Goal: Task Accomplishment & Management: Manage account settings

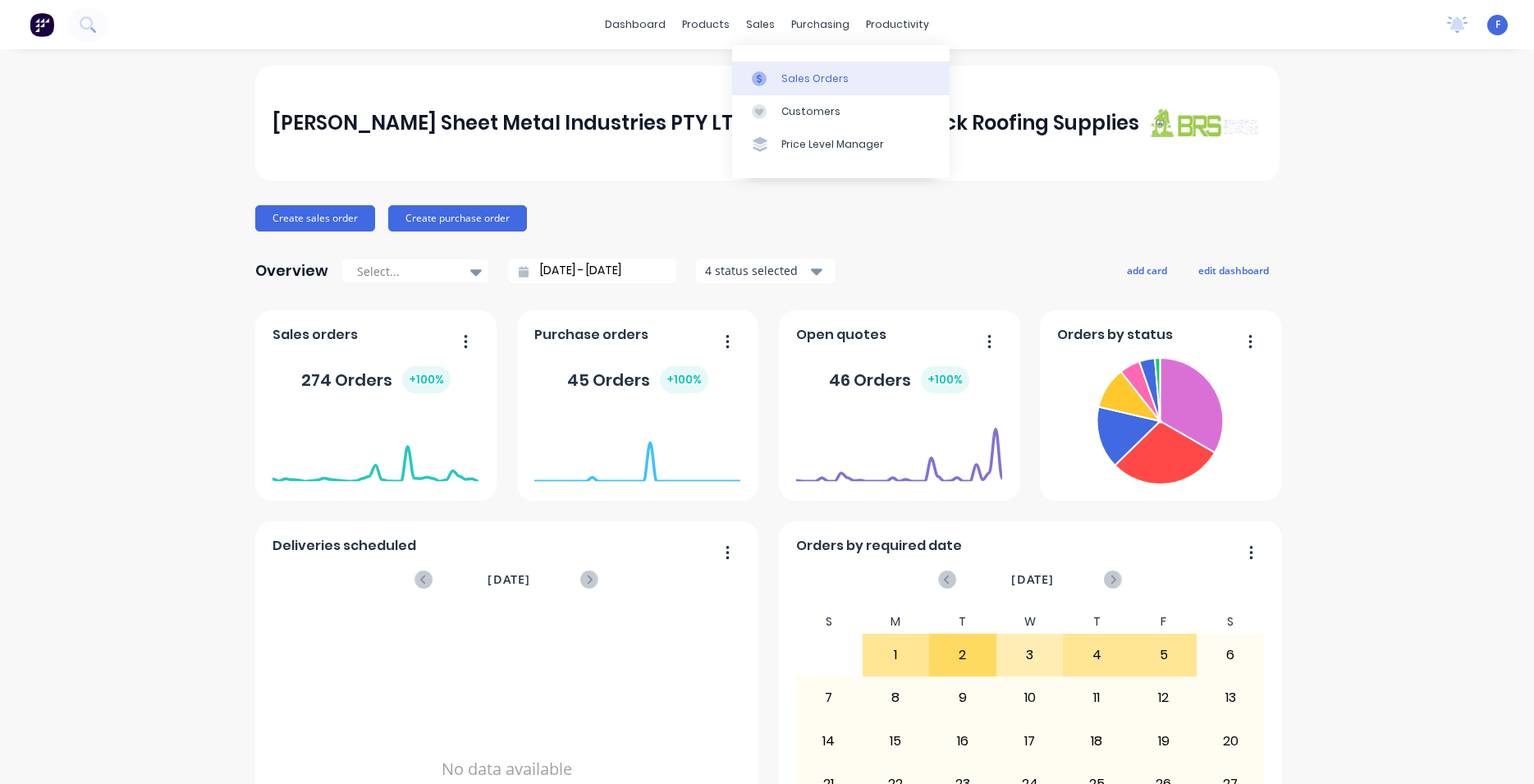
click at [830, 83] on div "Sales Orders" at bounding box center [815, 79] width 67 height 15
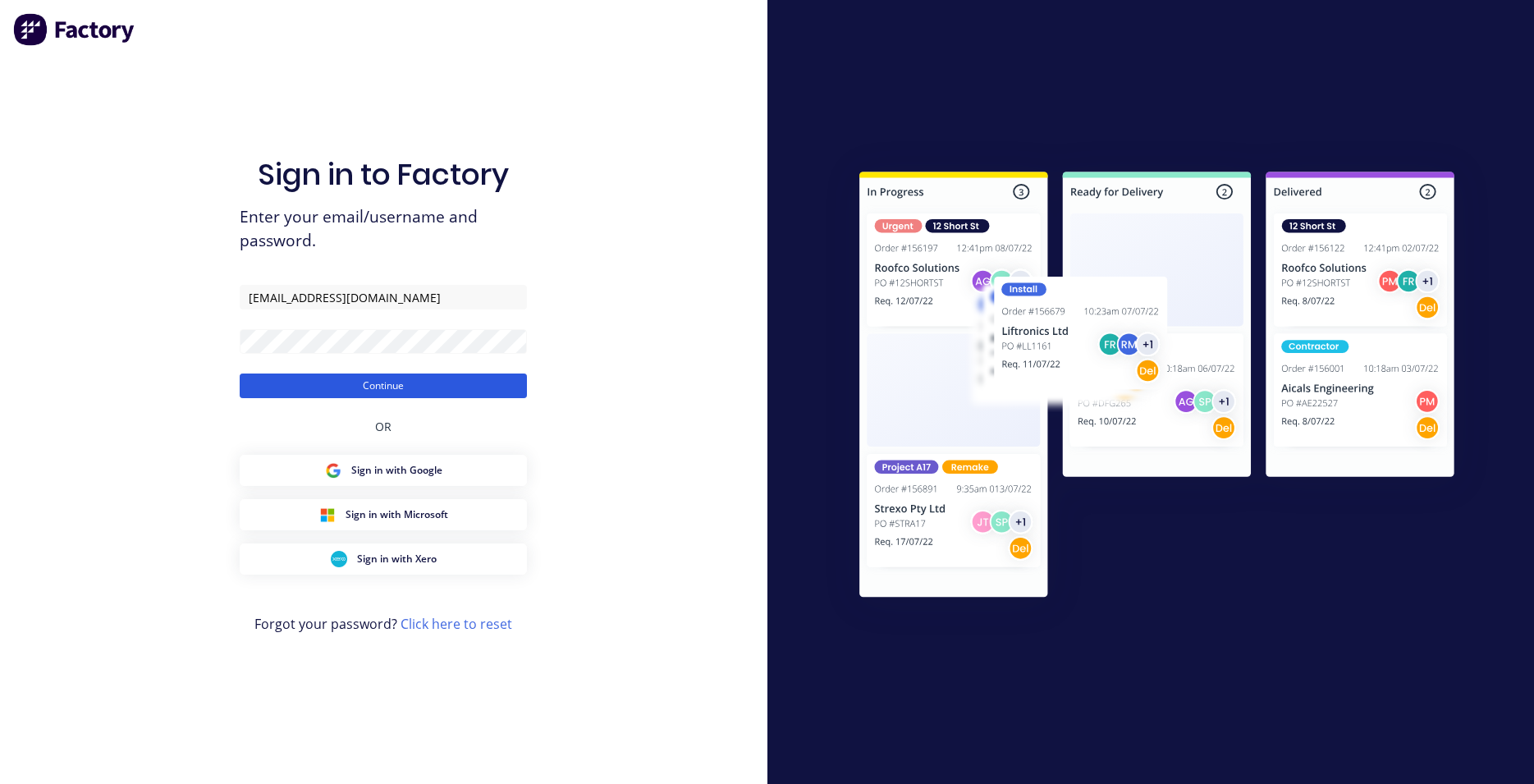
click at [379, 380] on button "Continue" at bounding box center [383, 385] width 287 height 24
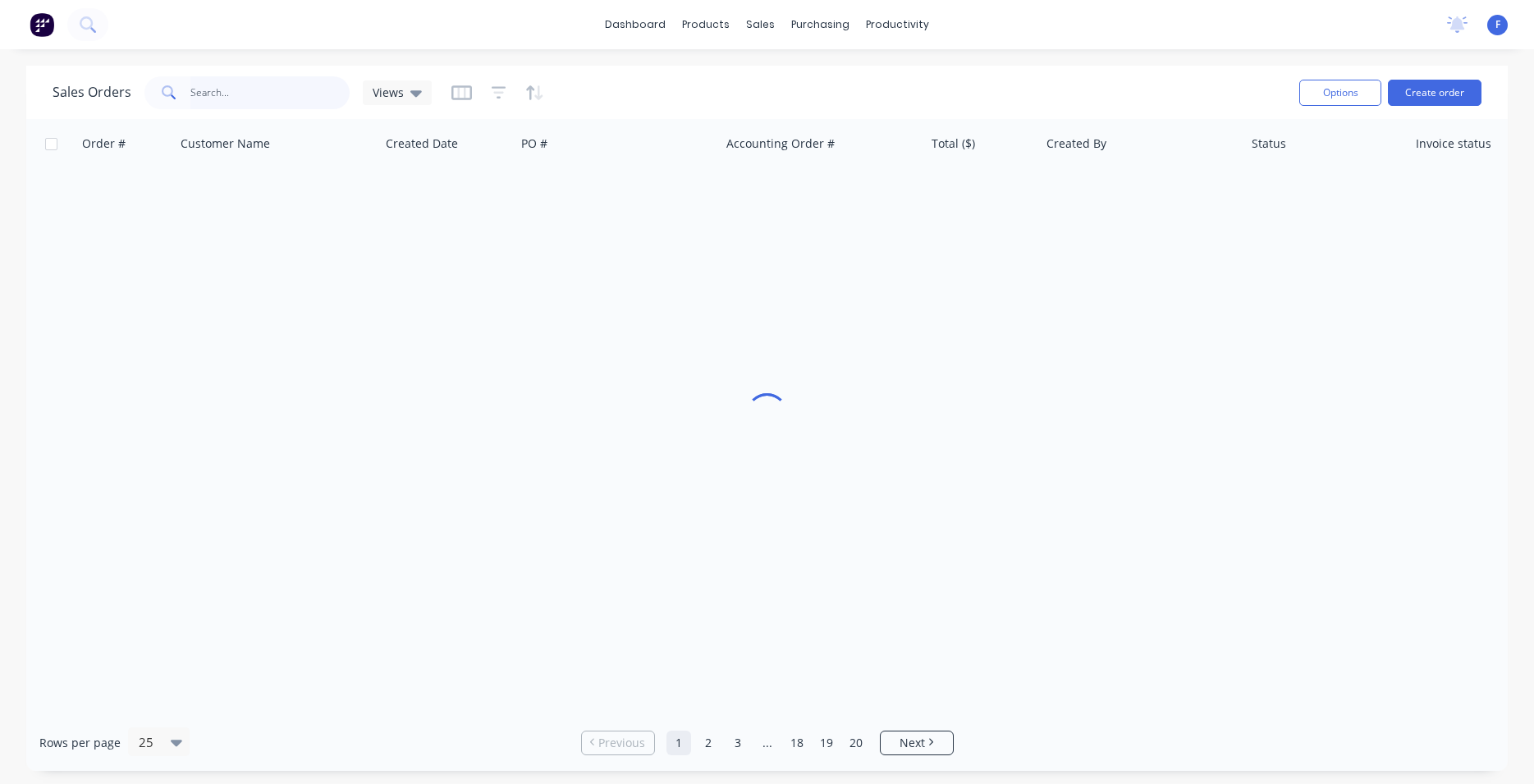
click at [259, 99] on input "text" at bounding box center [270, 93] width 160 height 33
type input "32373"
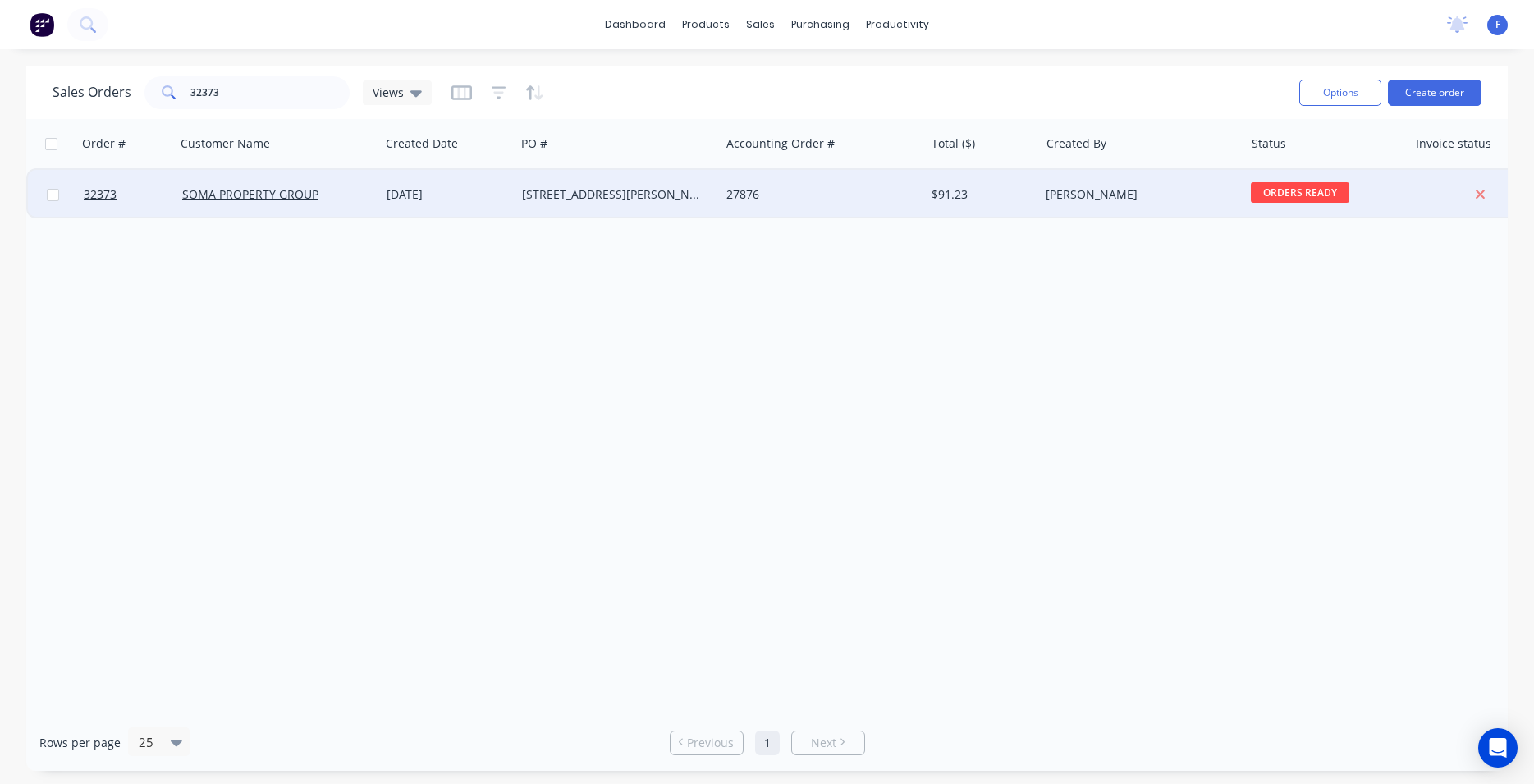
click at [751, 200] on div "27876" at bounding box center [817, 194] width 182 height 16
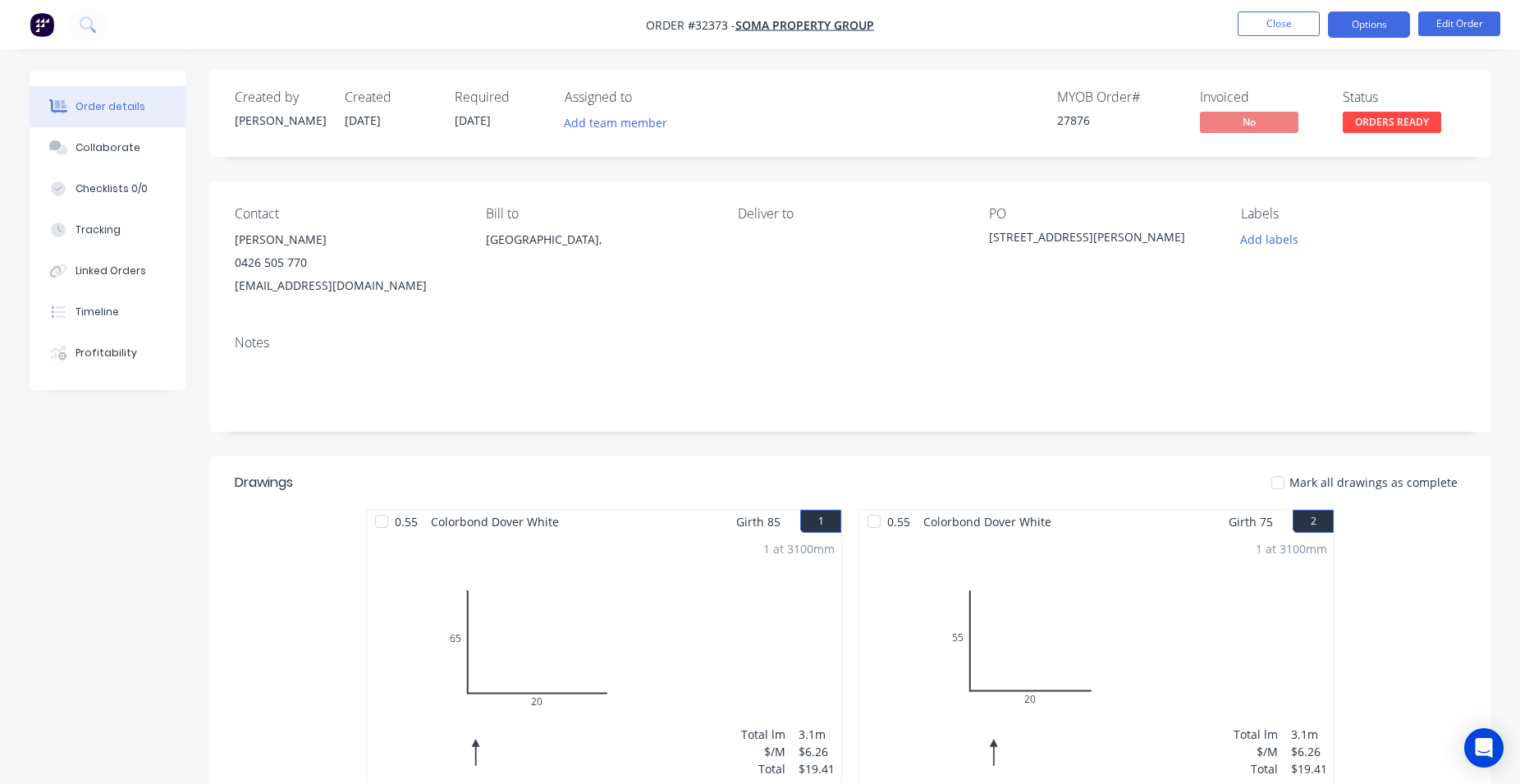
click at [1379, 25] on button "Options" at bounding box center [1368, 24] width 82 height 26
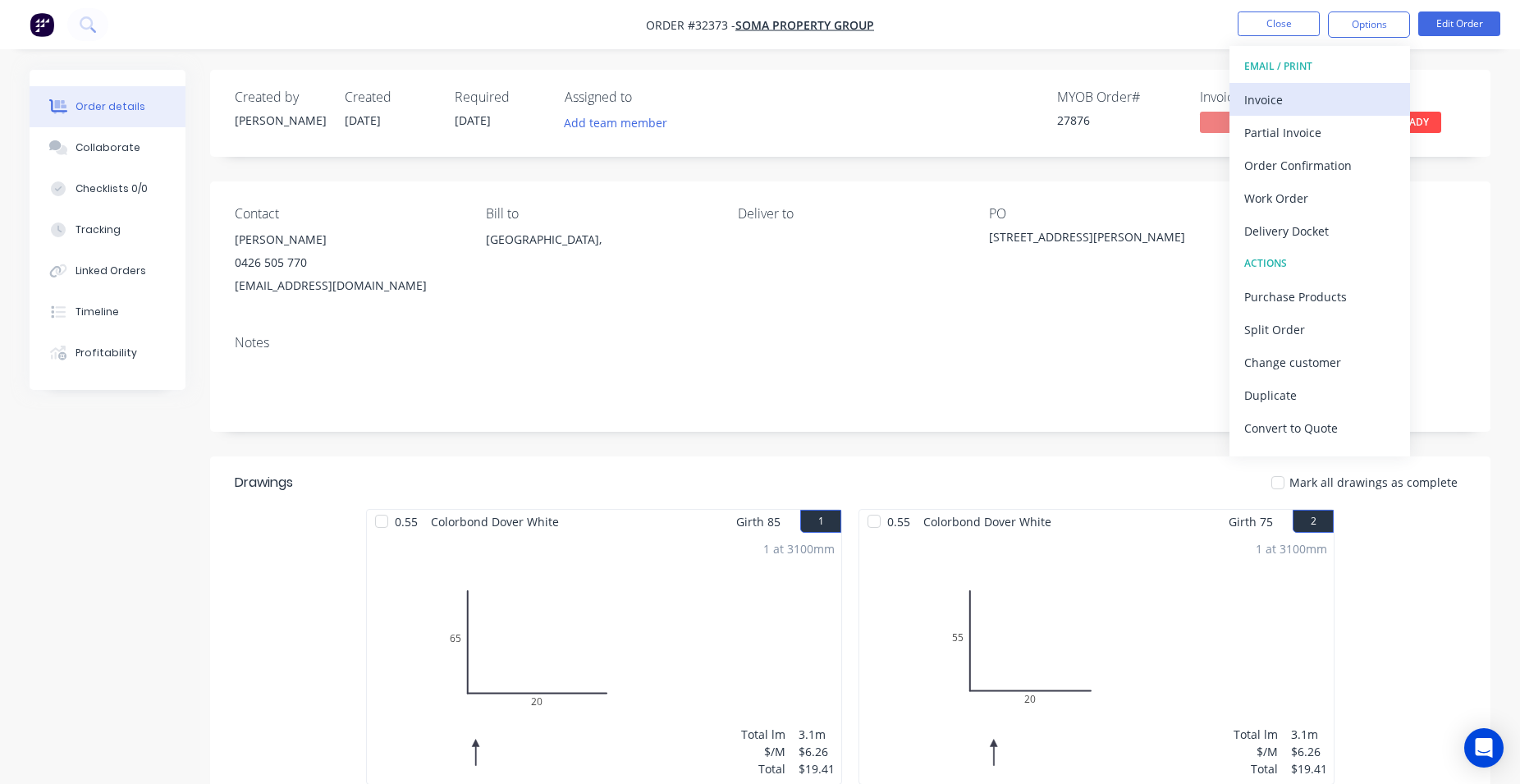
click at [1267, 100] on div "Invoice" at bounding box center [1319, 99] width 151 height 24
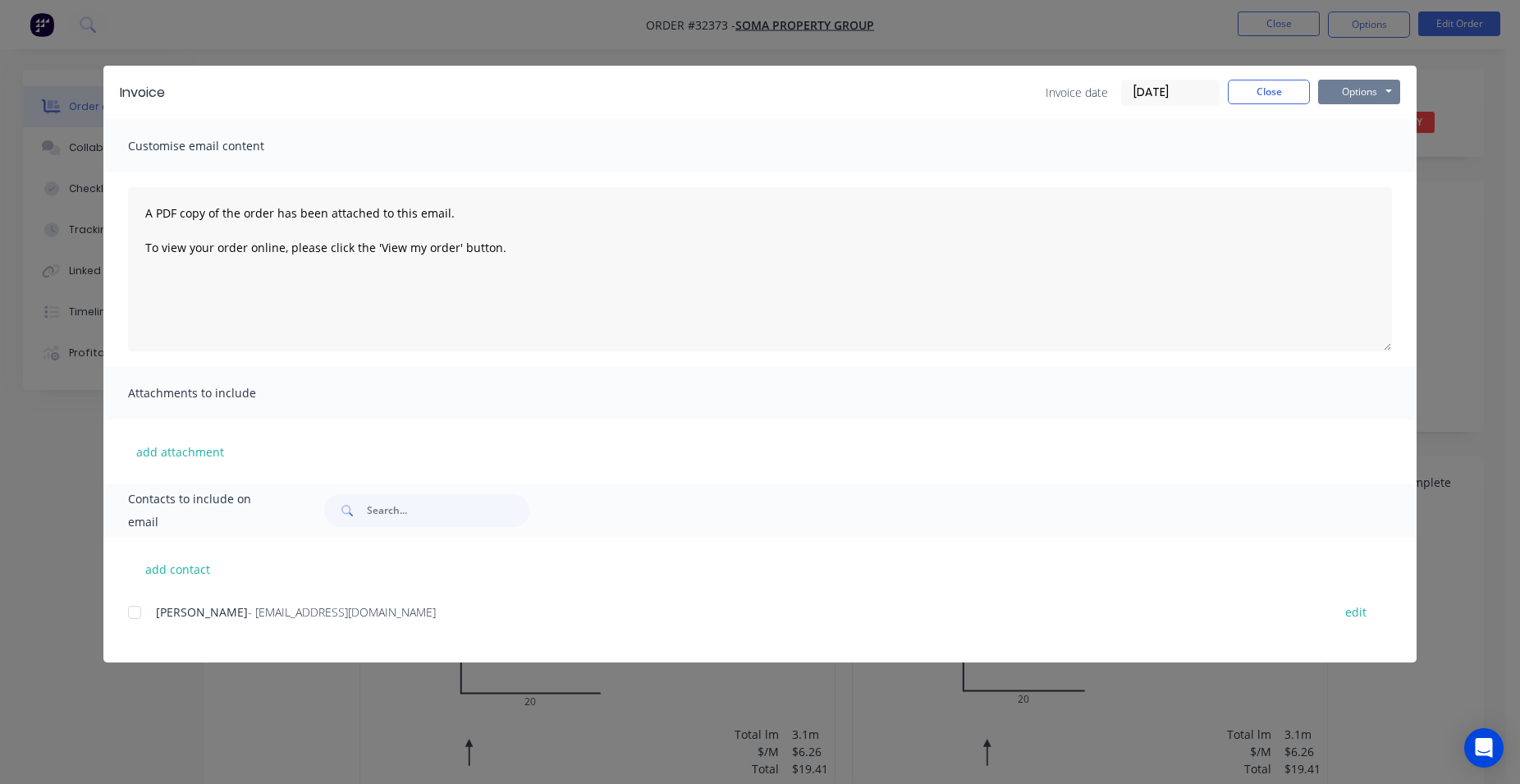
click at [1368, 99] on button "Options" at bounding box center [1358, 92] width 82 height 24
click at [1368, 148] on button "Print" at bounding box center [1370, 148] width 105 height 27
click at [1276, 101] on button "Close" at bounding box center [1268, 92] width 82 height 24
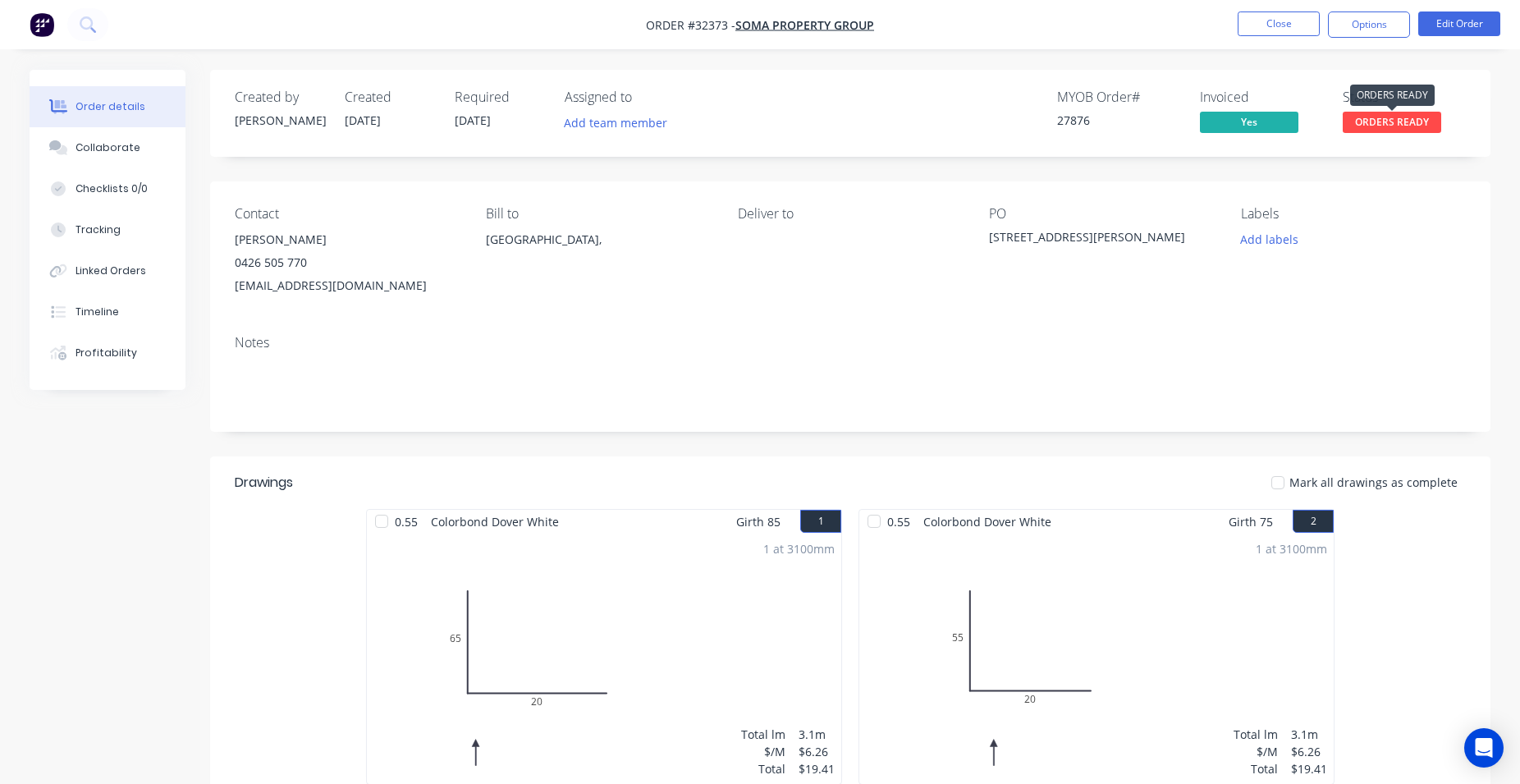
click at [1371, 121] on span "ORDERS READY" at bounding box center [1391, 122] width 99 height 20
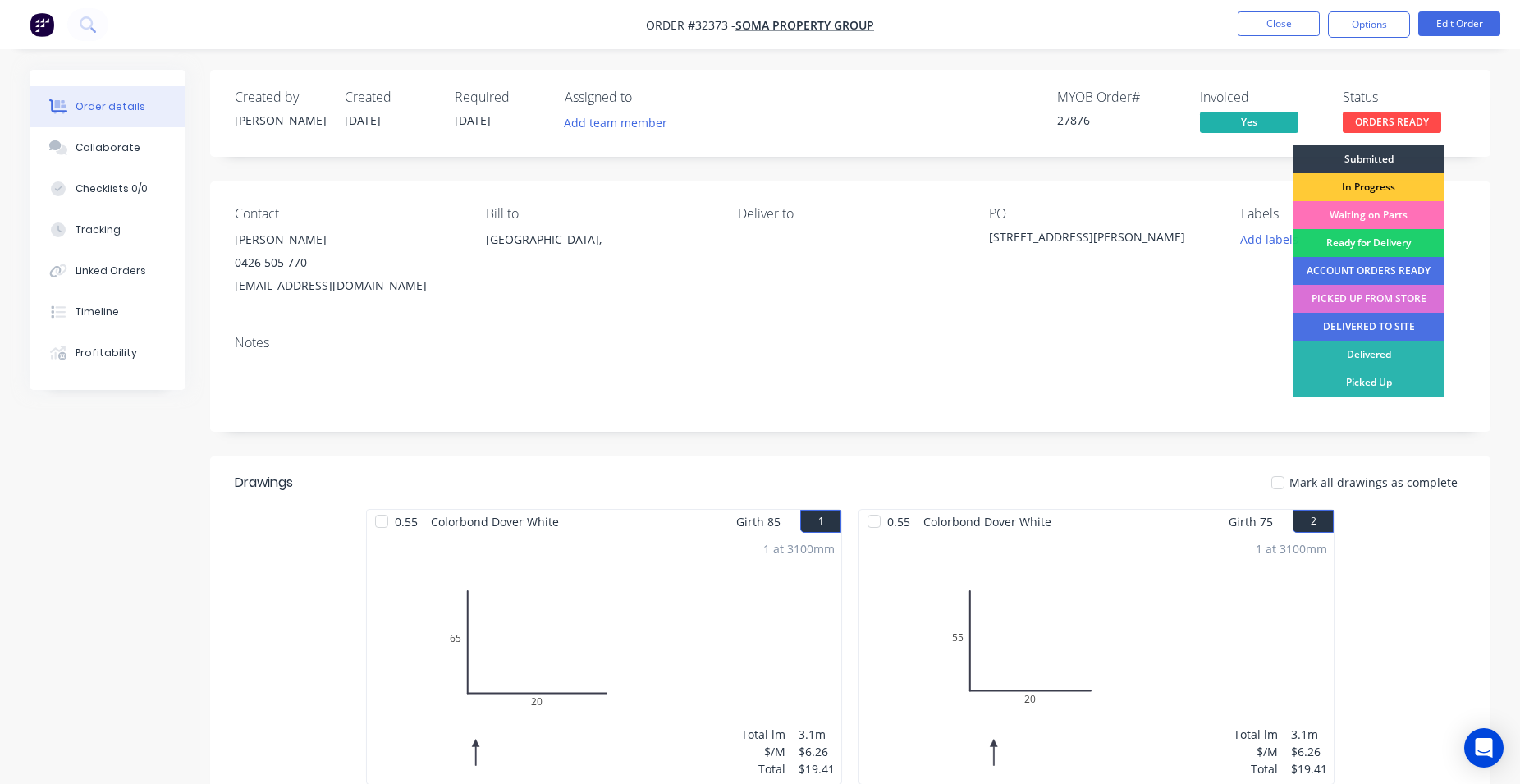
click at [1383, 302] on div "PICKED UP FROM STORE" at bounding box center [1368, 298] width 150 height 28
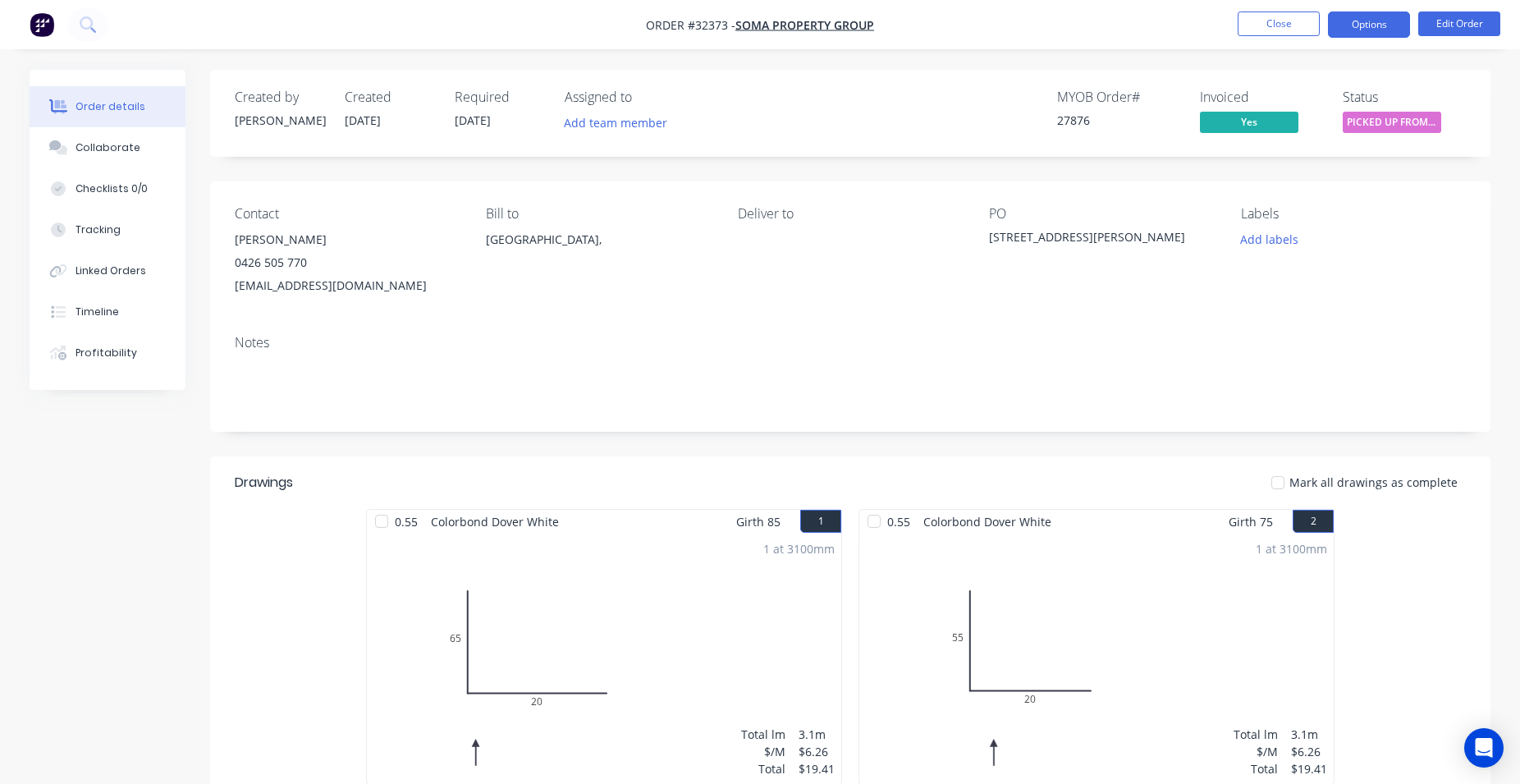
click at [1334, 24] on button "Options" at bounding box center [1368, 24] width 82 height 26
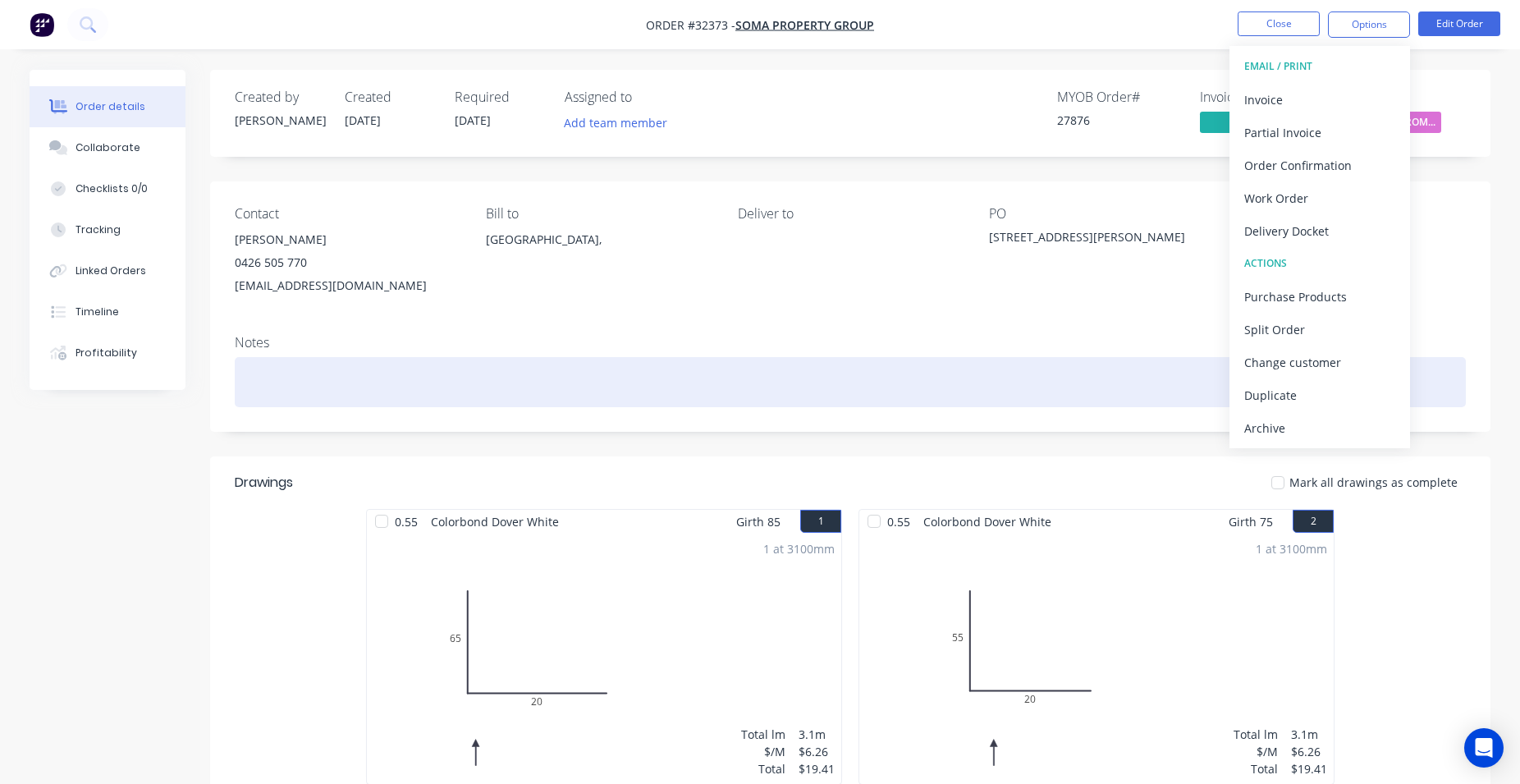
drag, startPoint x: 1296, startPoint y: 435, endPoint x: 1293, endPoint y: 398, distance: 37.1
click at [1296, 434] on div "Archive" at bounding box center [1319, 428] width 151 height 24
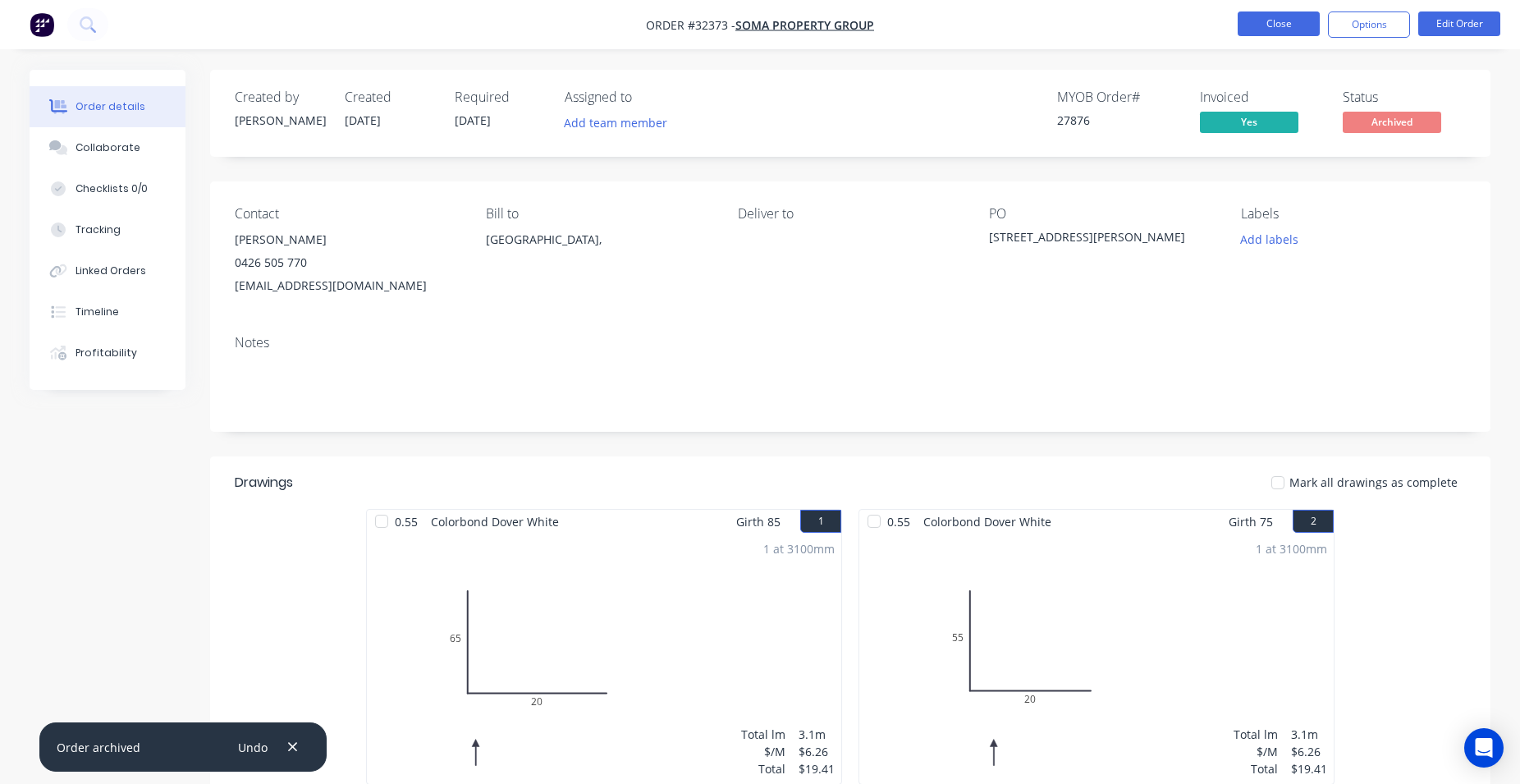
click at [1277, 25] on button "Close" at bounding box center [1278, 24] width 82 height 24
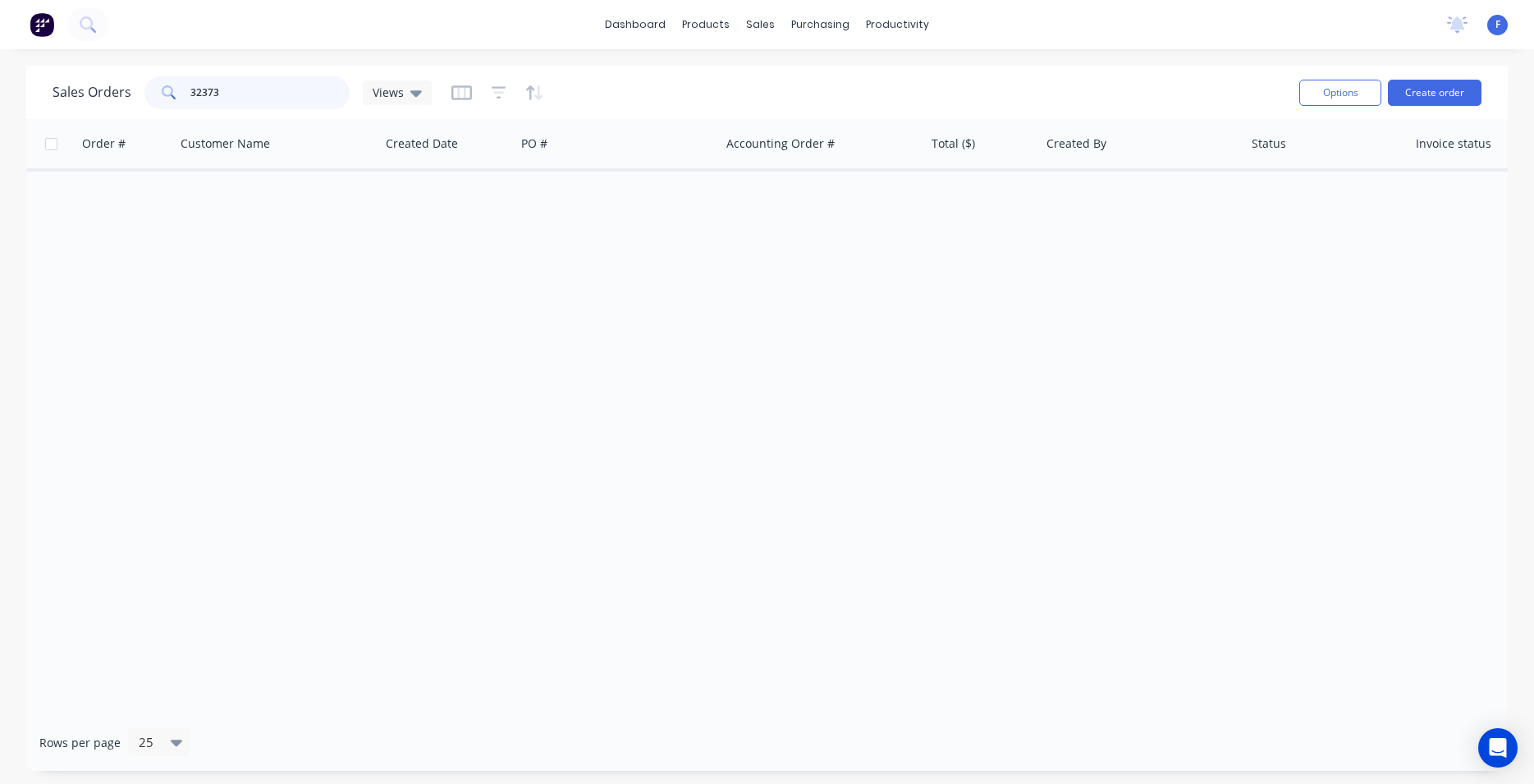
click at [252, 80] on input "32373" at bounding box center [270, 93] width 160 height 33
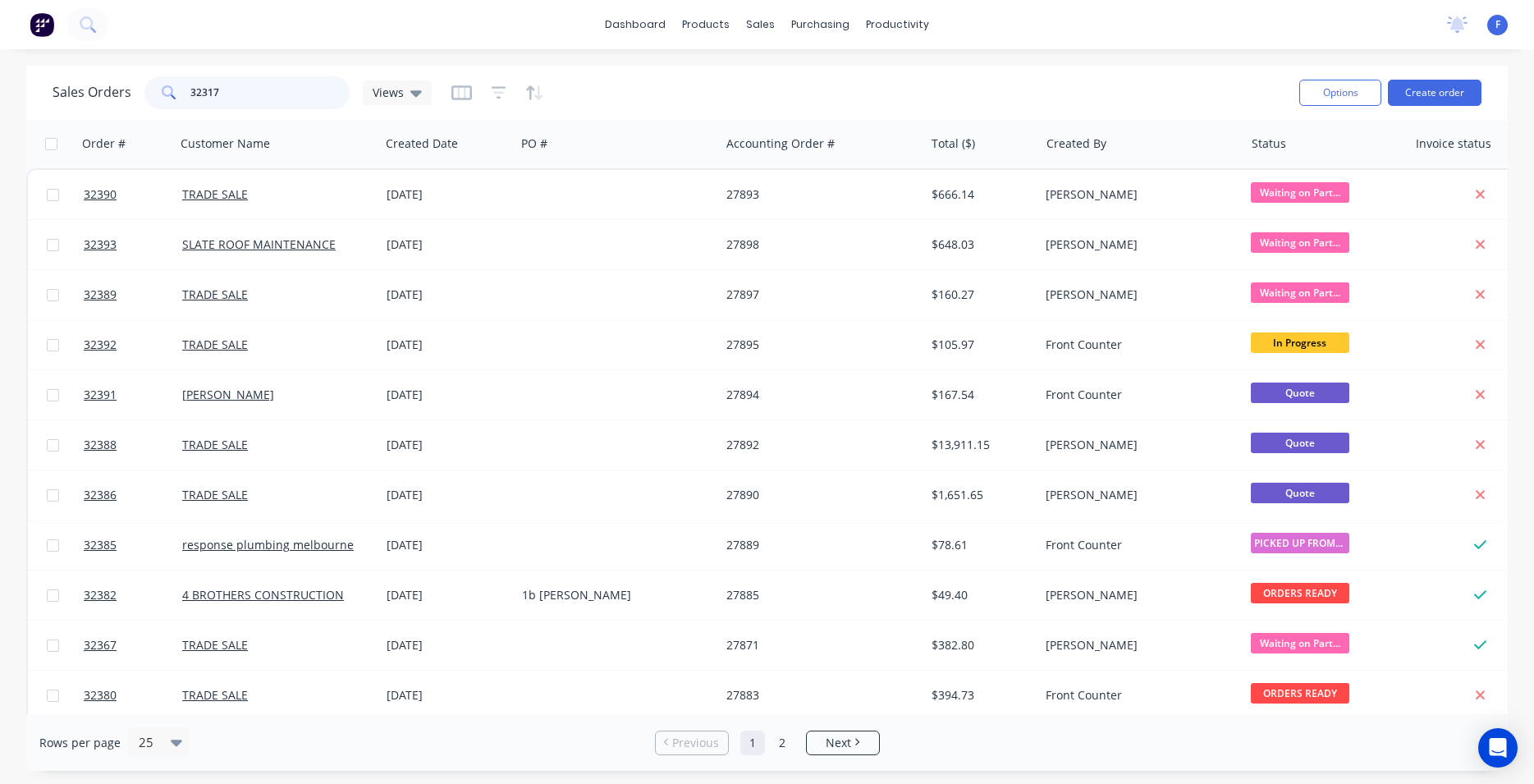
type input "32317"
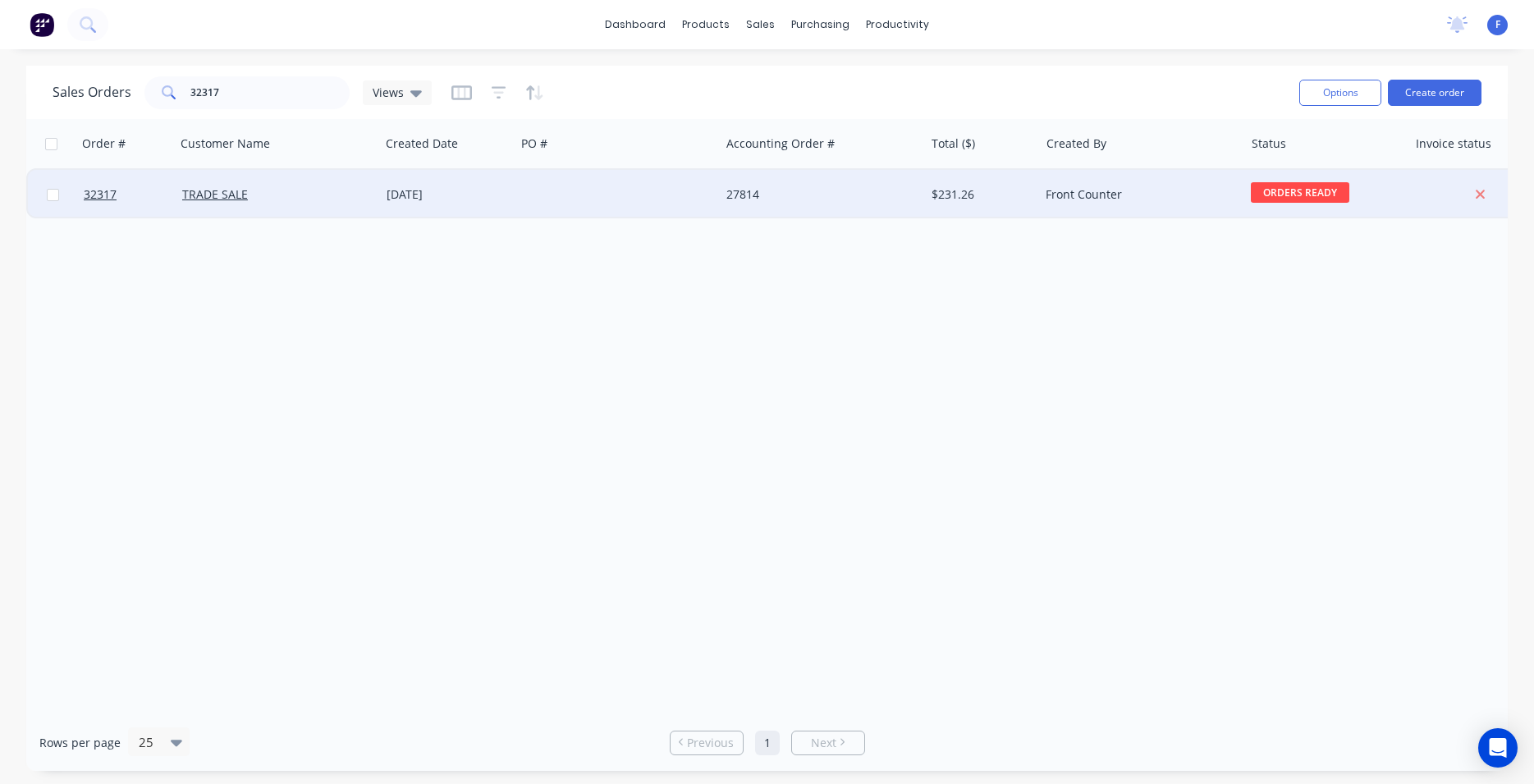
click at [584, 186] on div at bounding box center [617, 195] width 205 height 49
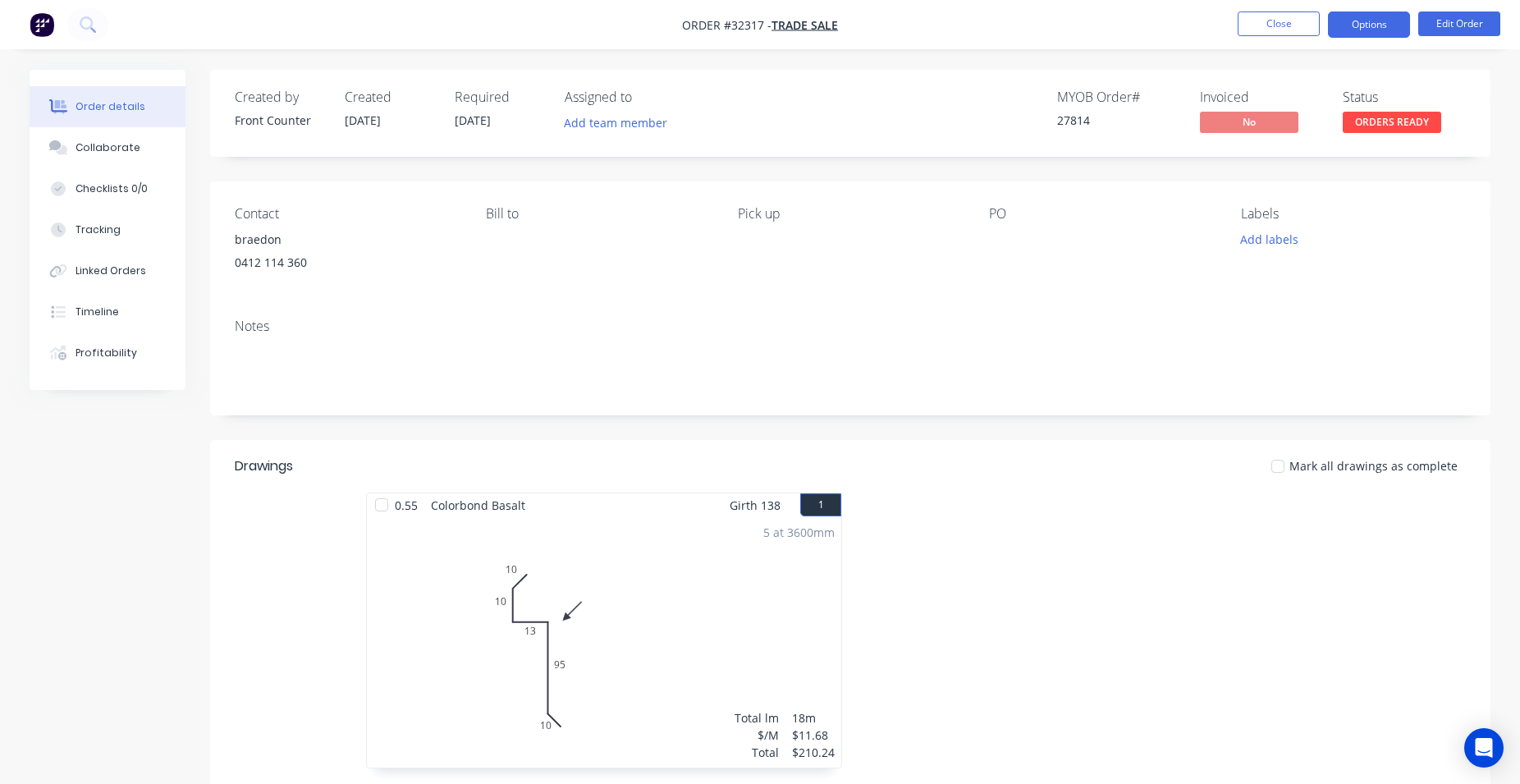
click at [1358, 29] on button "Options" at bounding box center [1368, 24] width 82 height 26
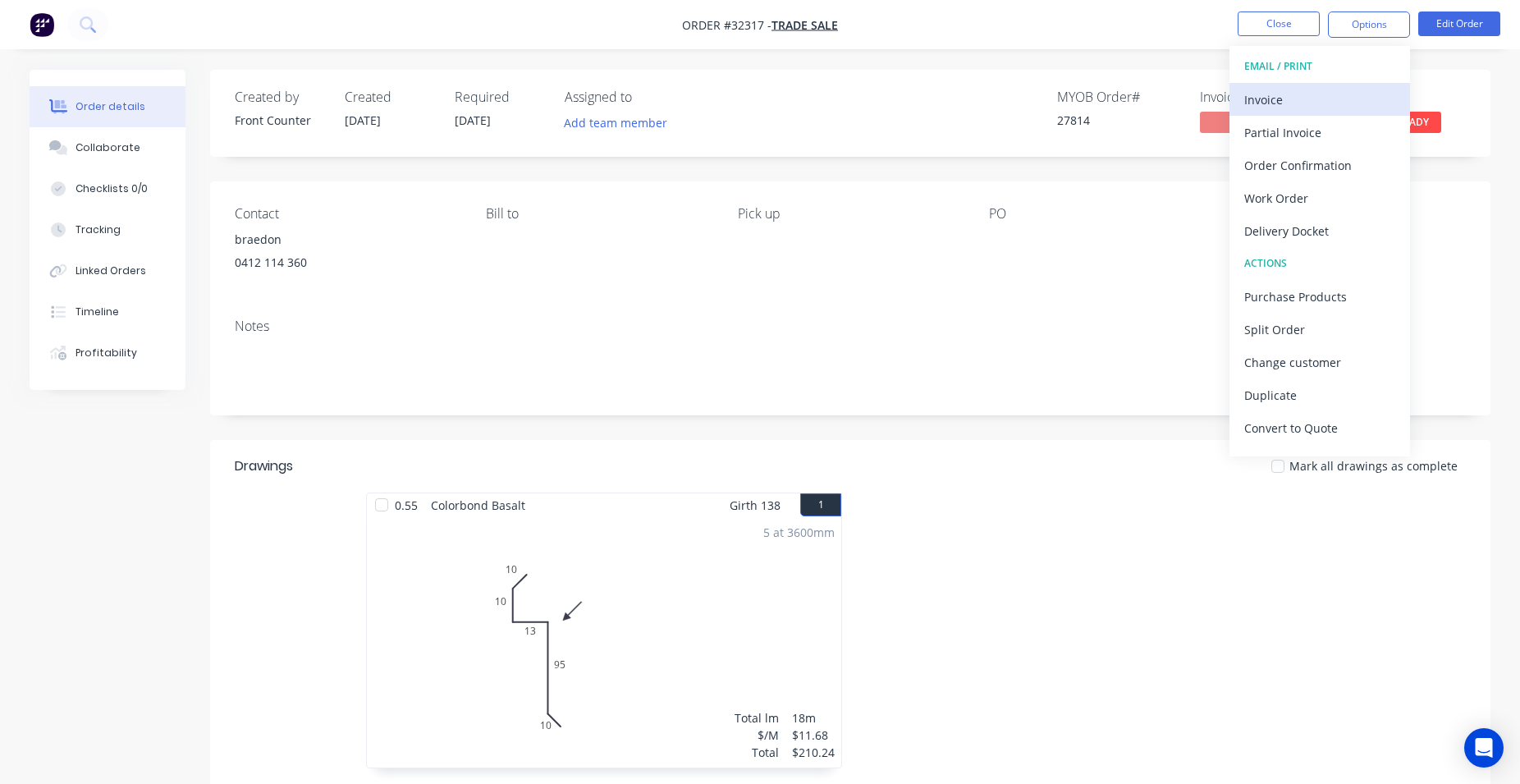
click at [1309, 96] on div "Invoice" at bounding box center [1319, 99] width 151 height 24
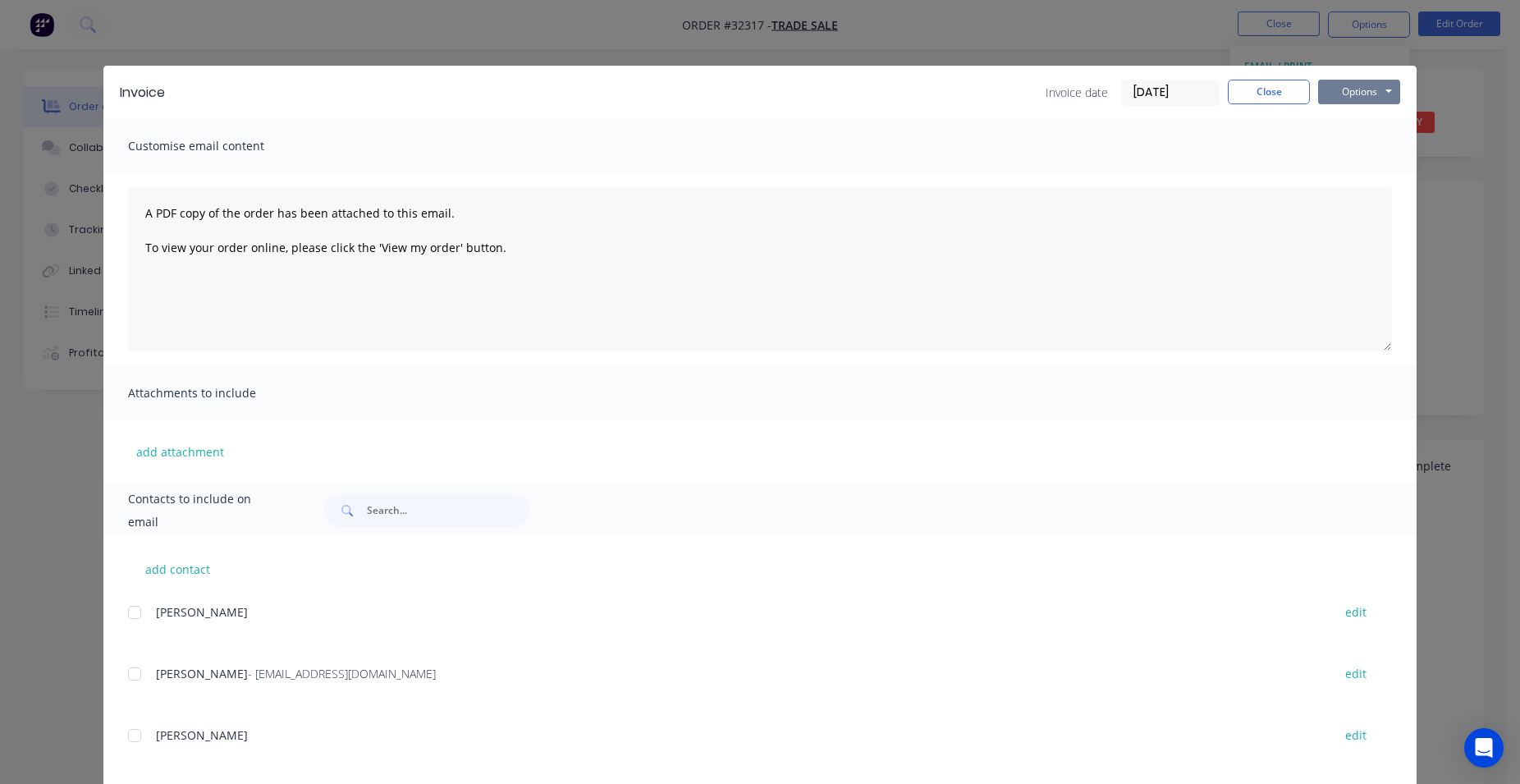
click at [1364, 90] on button "Options" at bounding box center [1358, 92] width 82 height 24
click at [1365, 145] on button "Print" at bounding box center [1370, 148] width 105 height 27
click at [1270, 100] on button "Close" at bounding box center [1268, 92] width 82 height 24
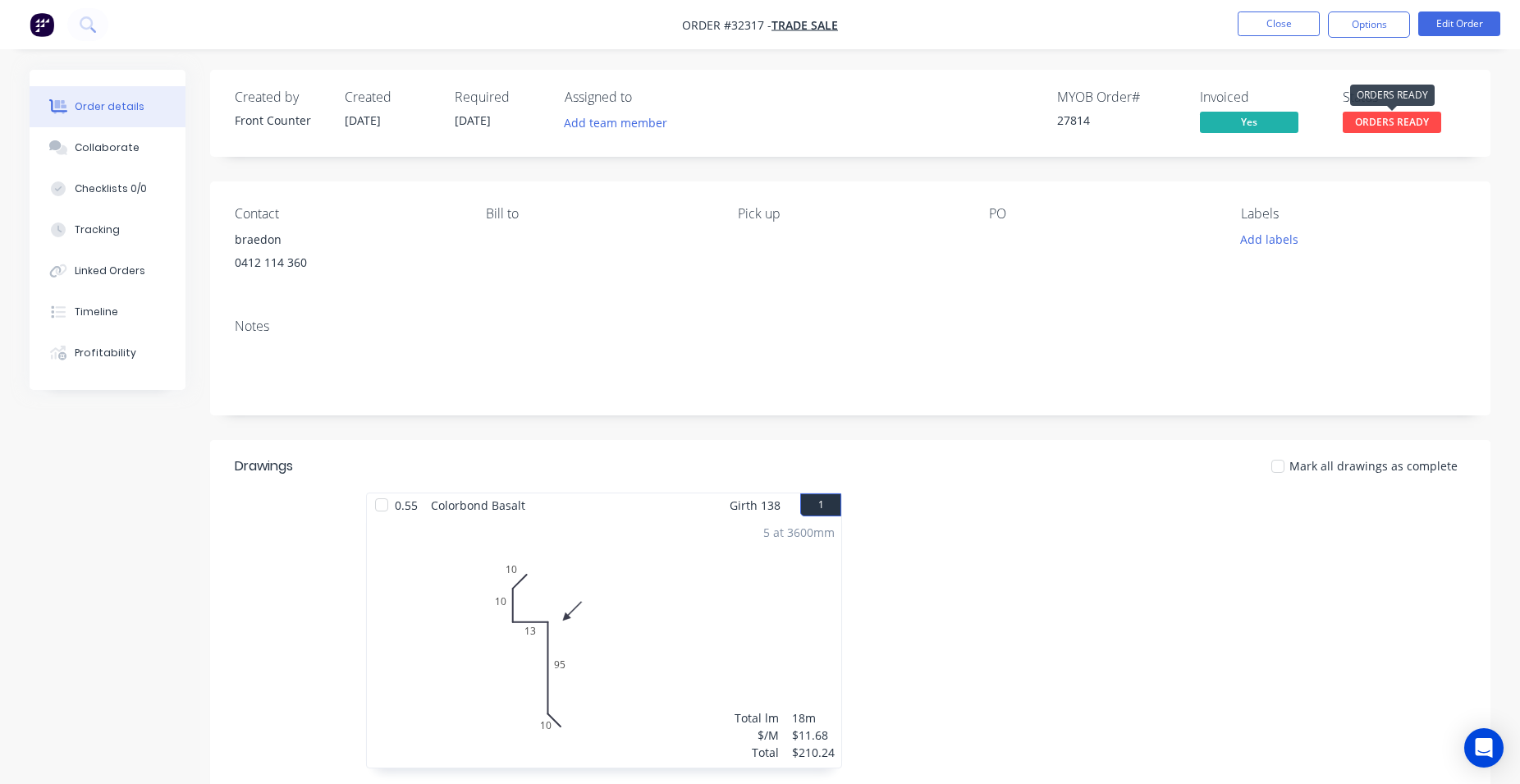
click at [1362, 126] on span "ORDERS READY" at bounding box center [1391, 122] width 99 height 20
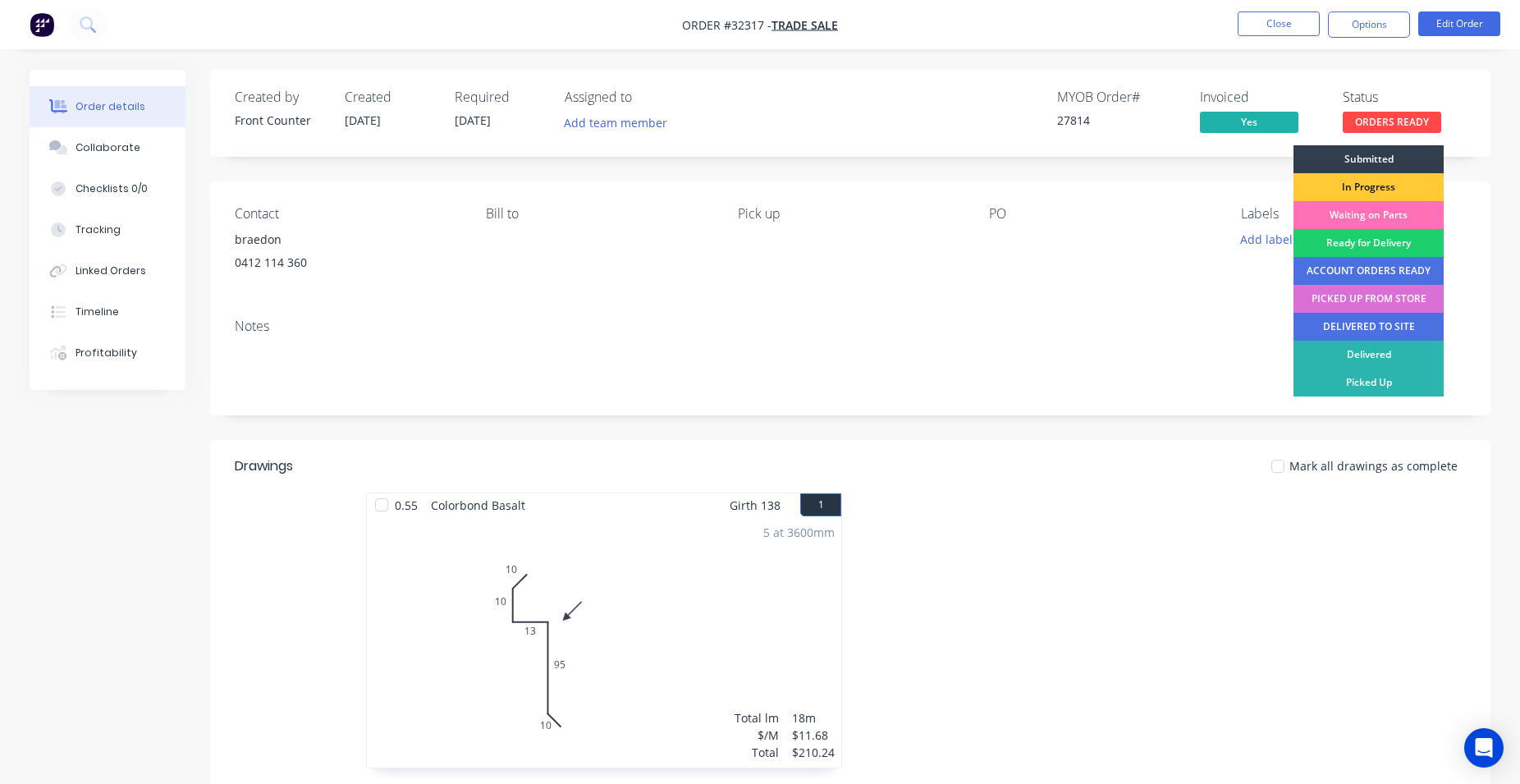
click at [1373, 299] on div "PICKED UP FROM STORE" at bounding box center [1368, 298] width 150 height 28
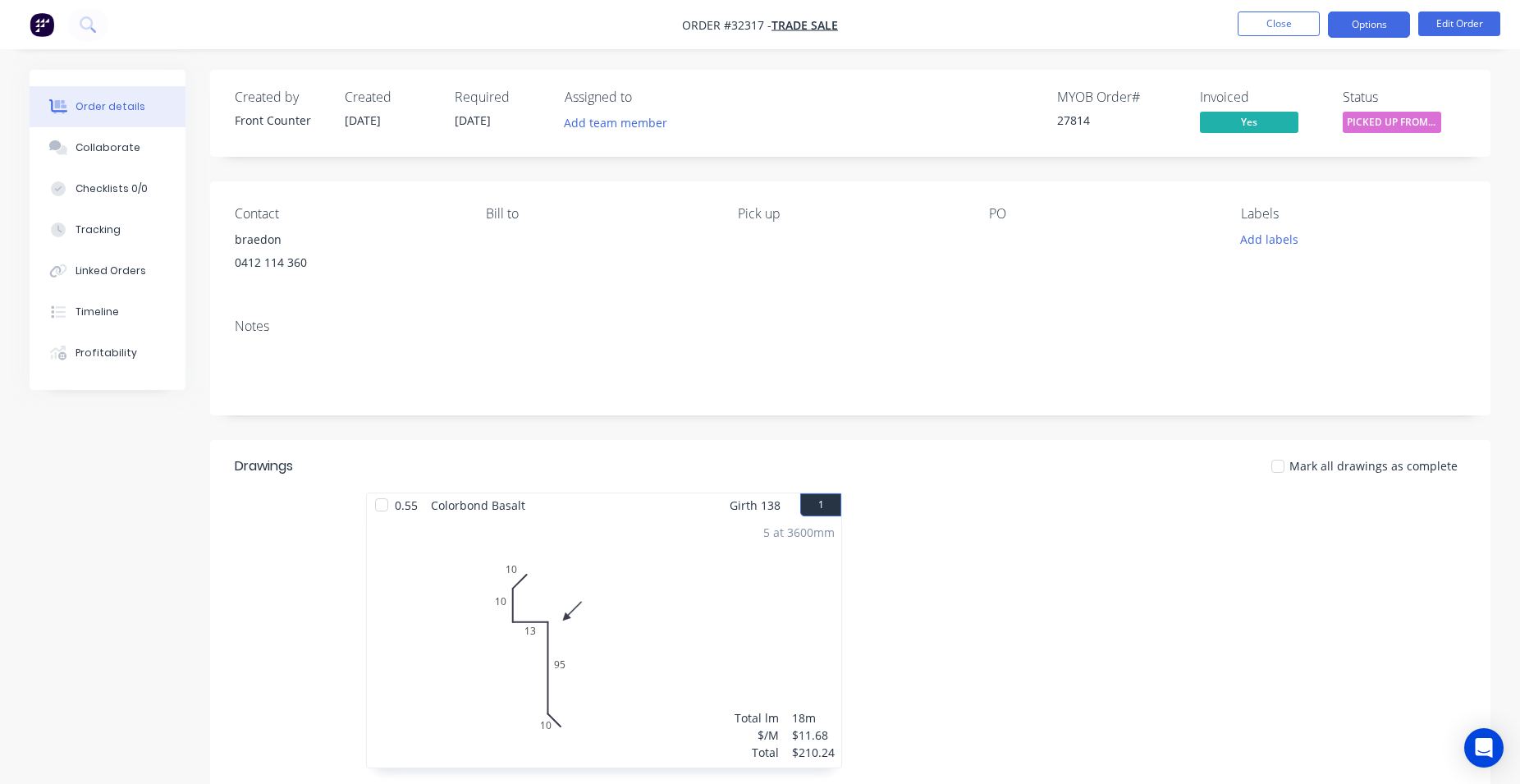
click at [1373, 22] on button "Options" at bounding box center [1368, 24] width 82 height 26
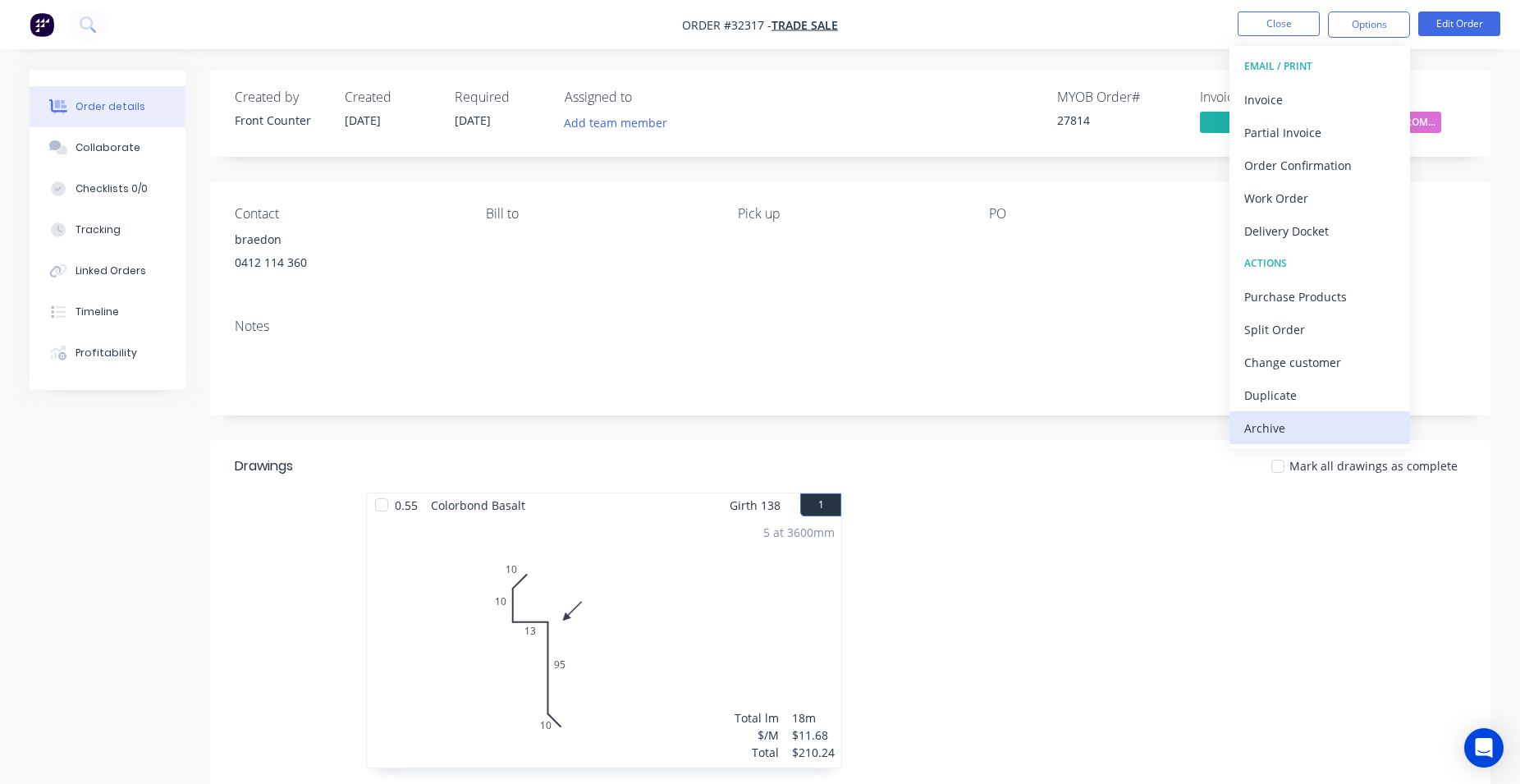
click at [1272, 430] on div "Archive" at bounding box center [1319, 428] width 151 height 24
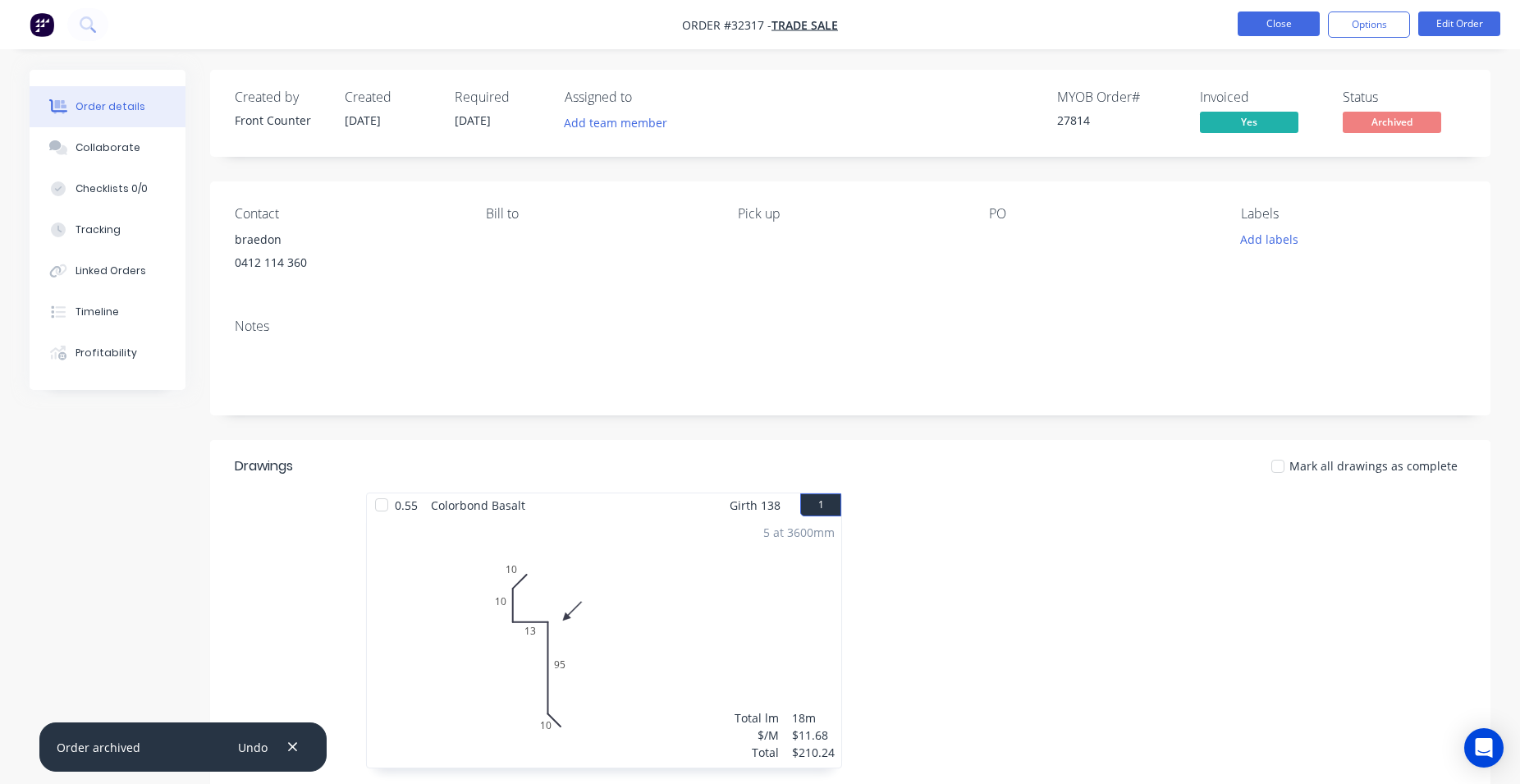
click at [1280, 19] on button "Close" at bounding box center [1278, 24] width 82 height 24
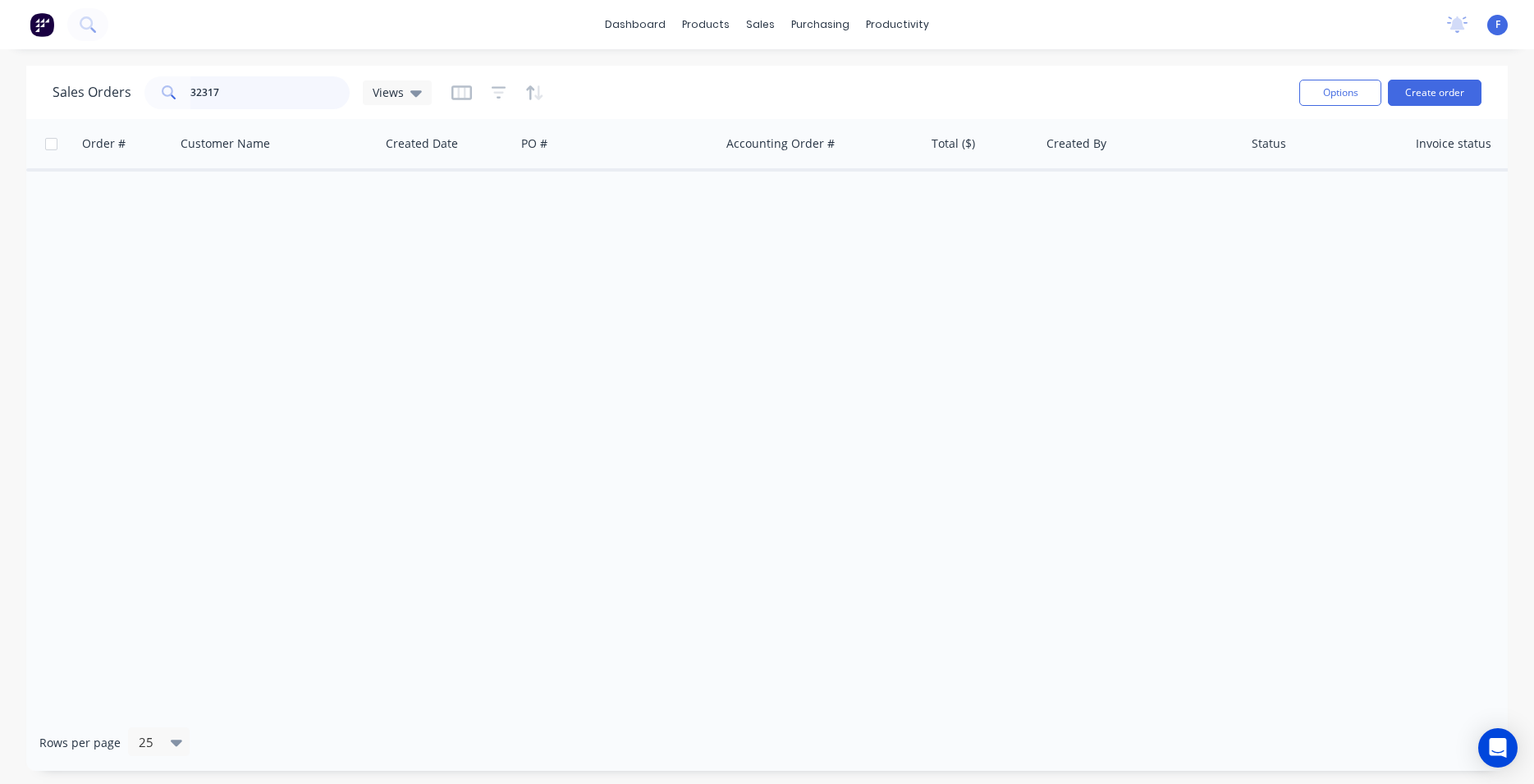
click at [270, 94] on input "32317" at bounding box center [270, 93] width 160 height 33
type input "3"
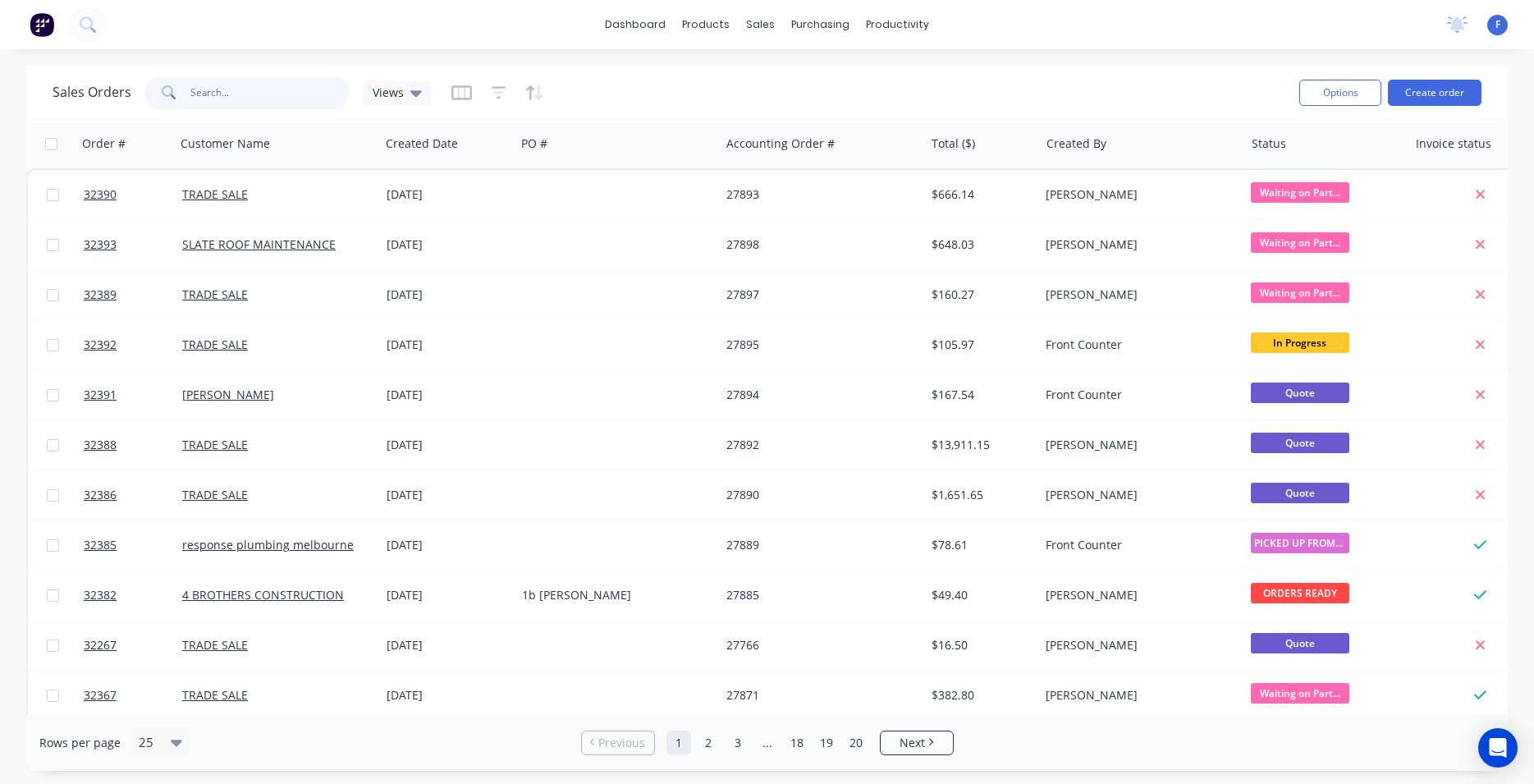
click at [209, 84] on input "text" at bounding box center [270, 93] width 160 height 33
type input "32392"
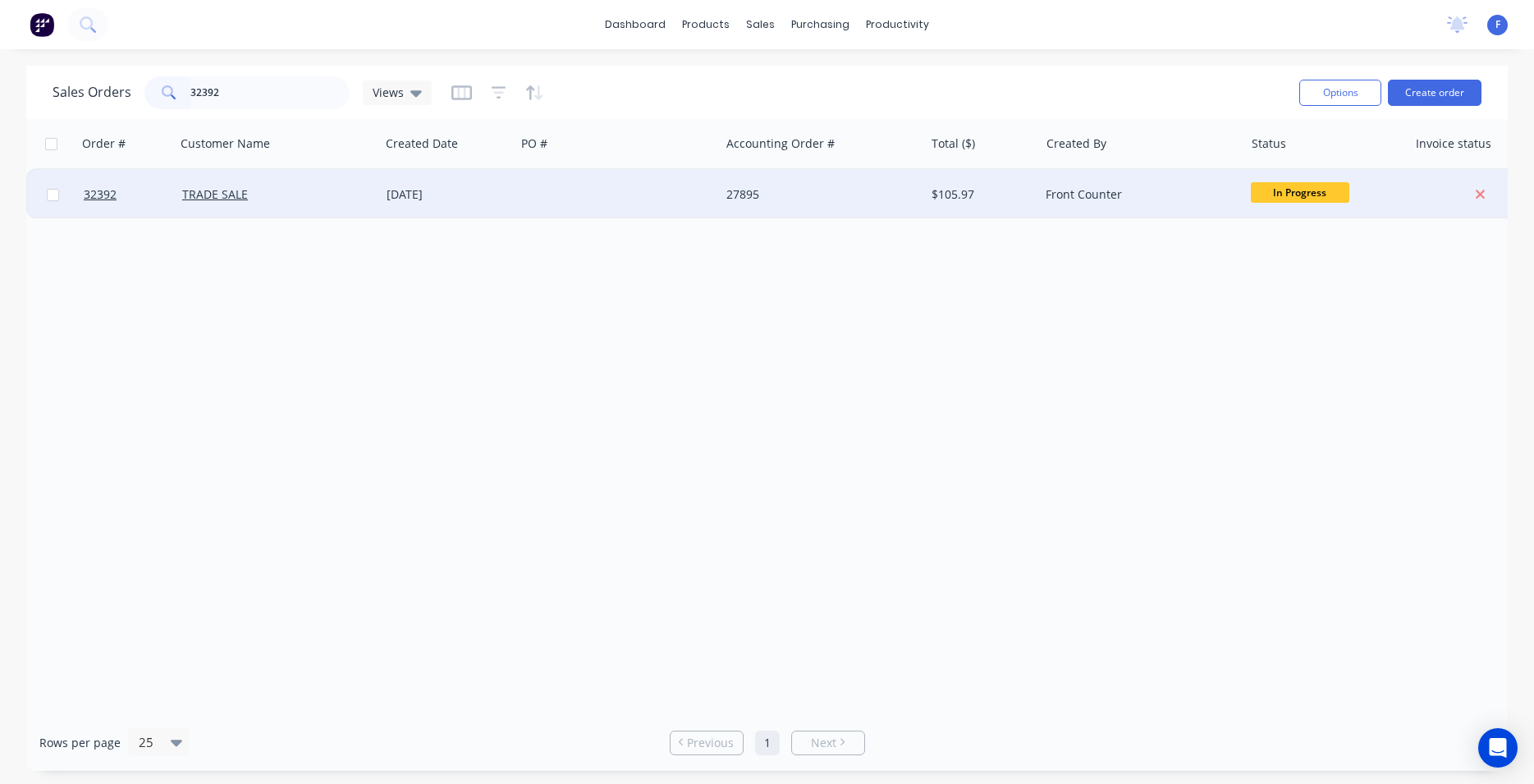
click at [609, 206] on div at bounding box center [617, 195] width 205 height 49
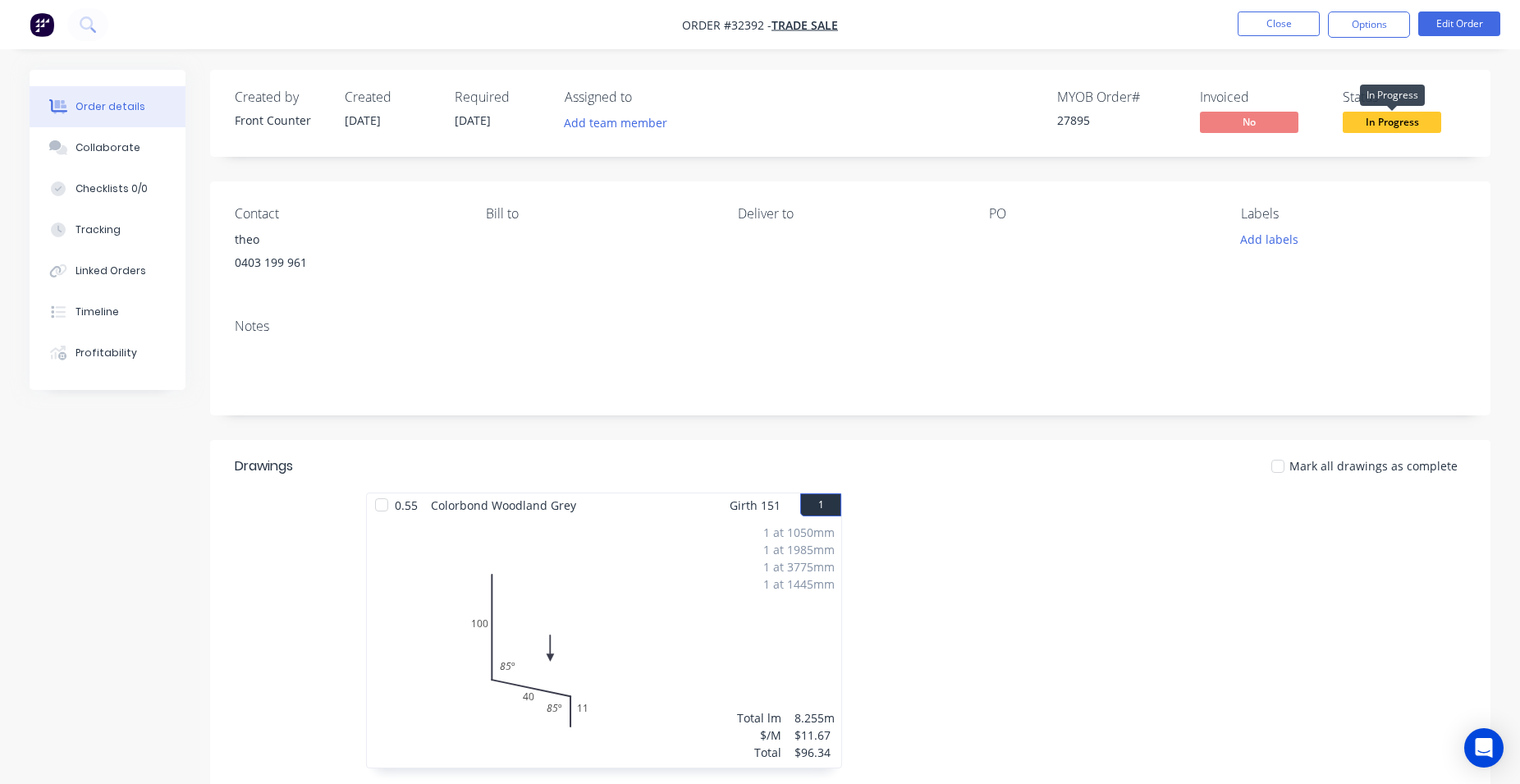
click at [1400, 120] on span "In Progress" at bounding box center [1391, 122] width 99 height 20
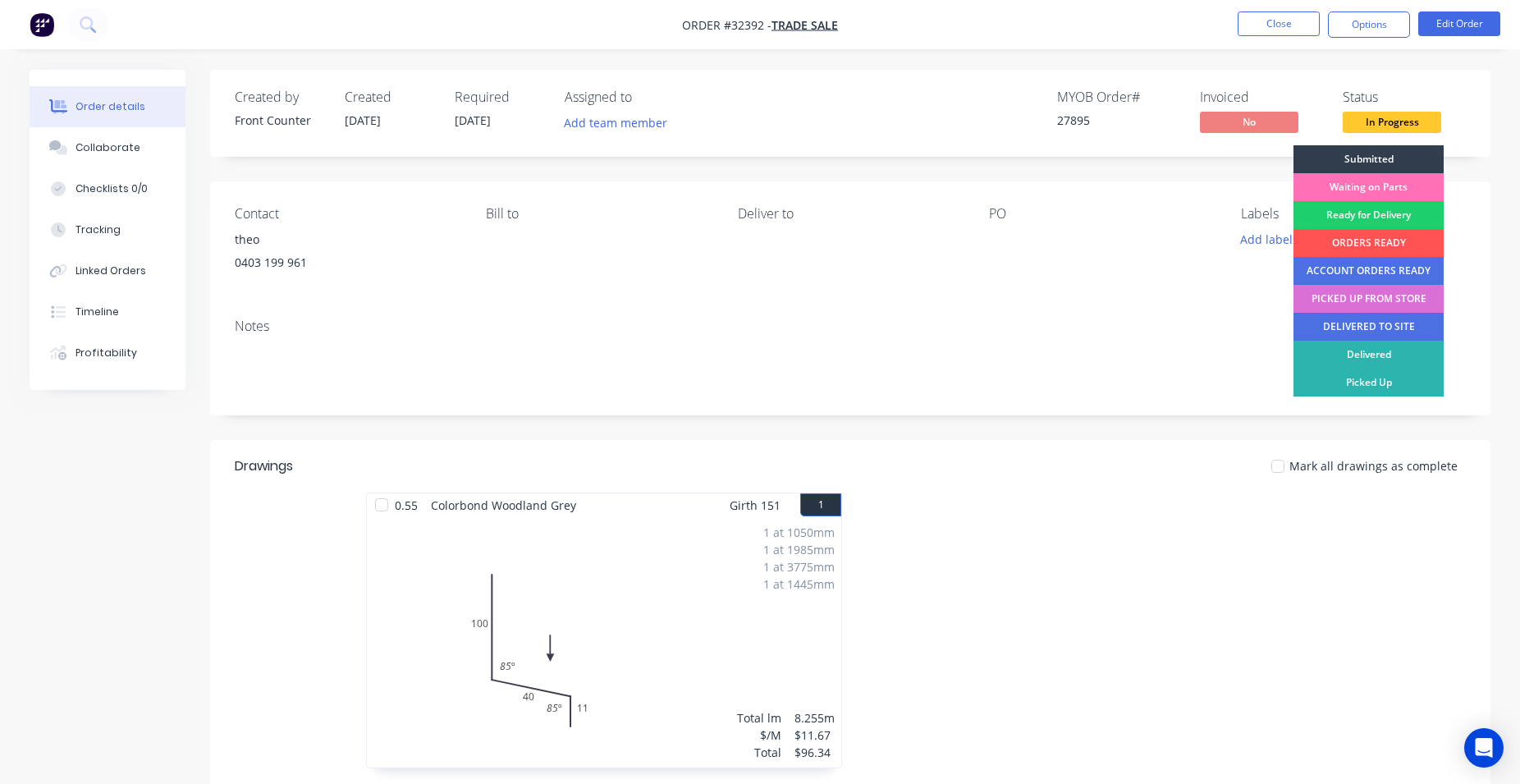
click at [1371, 296] on div "PICKED UP FROM STORE" at bounding box center [1368, 298] width 150 height 28
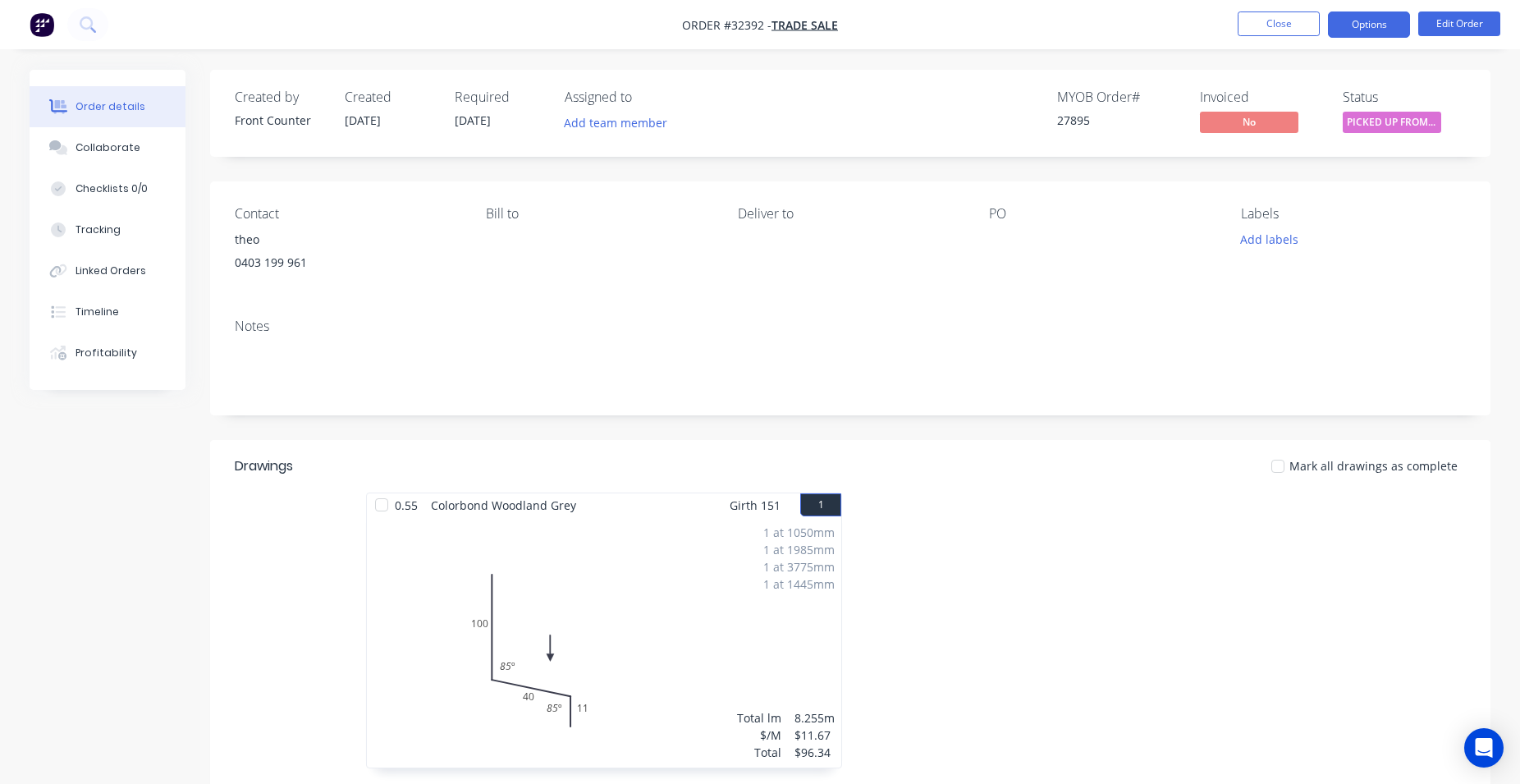
click at [1363, 23] on button "Options" at bounding box center [1368, 24] width 82 height 26
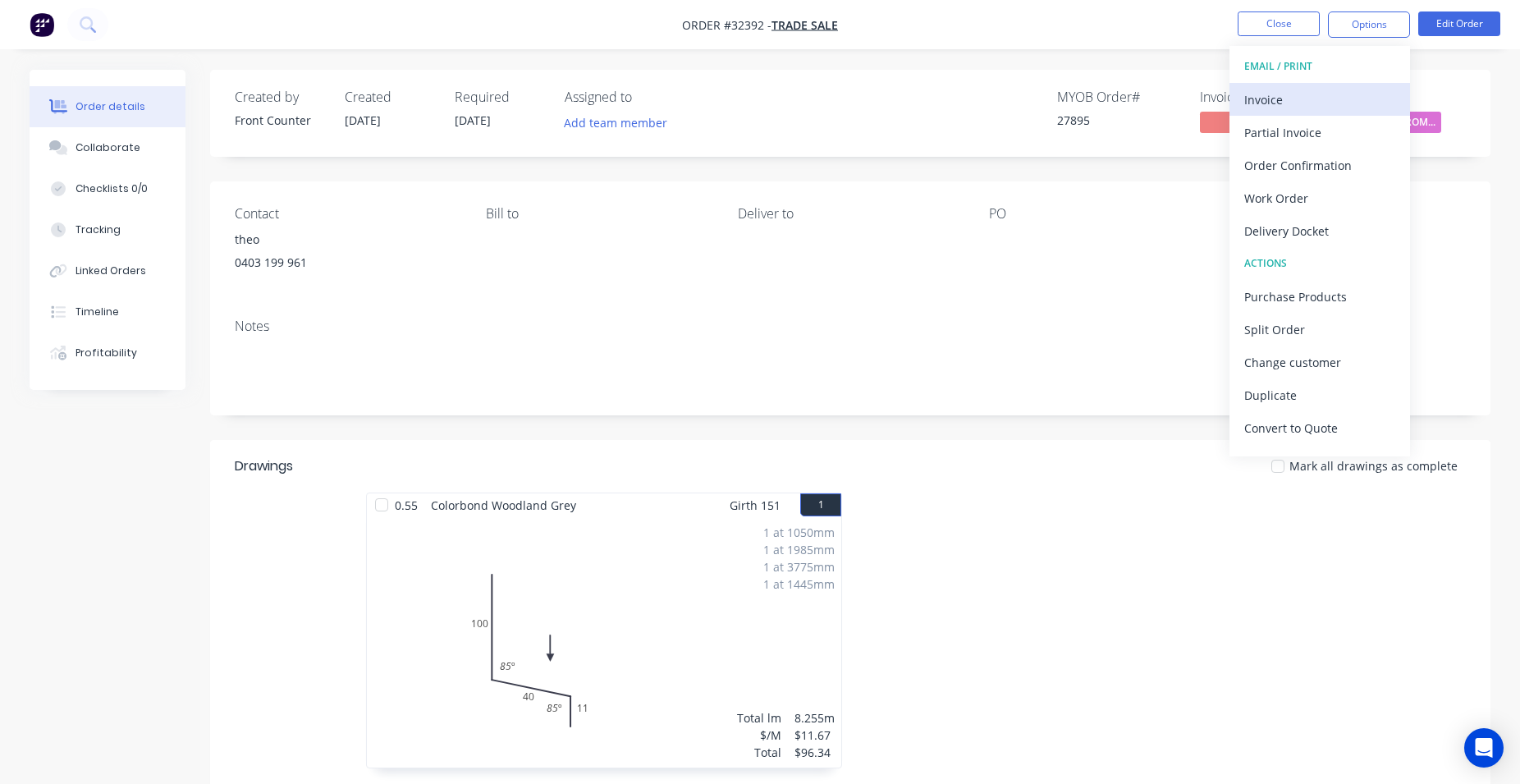
click at [1322, 95] on div "Invoice" at bounding box center [1319, 99] width 151 height 24
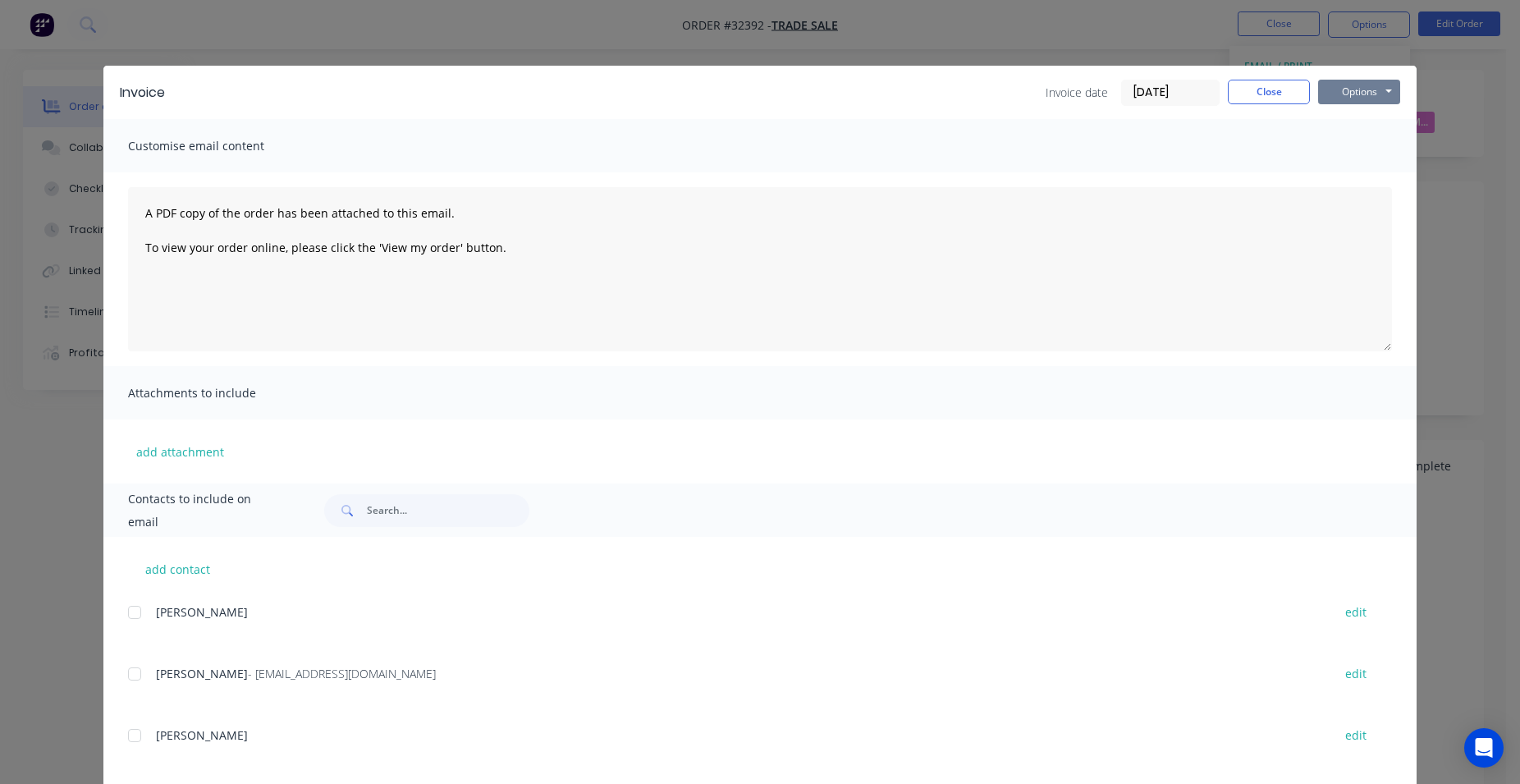
click at [1341, 88] on button "Options" at bounding box center [1358, 92] width 82 height 24
click at [1363, 148] on button "Print" at bounding box center [1370, 148] width 105 height 27
click at [1291, 90] on button "Close" at bounding box center [1268, 92] width 82 height 24
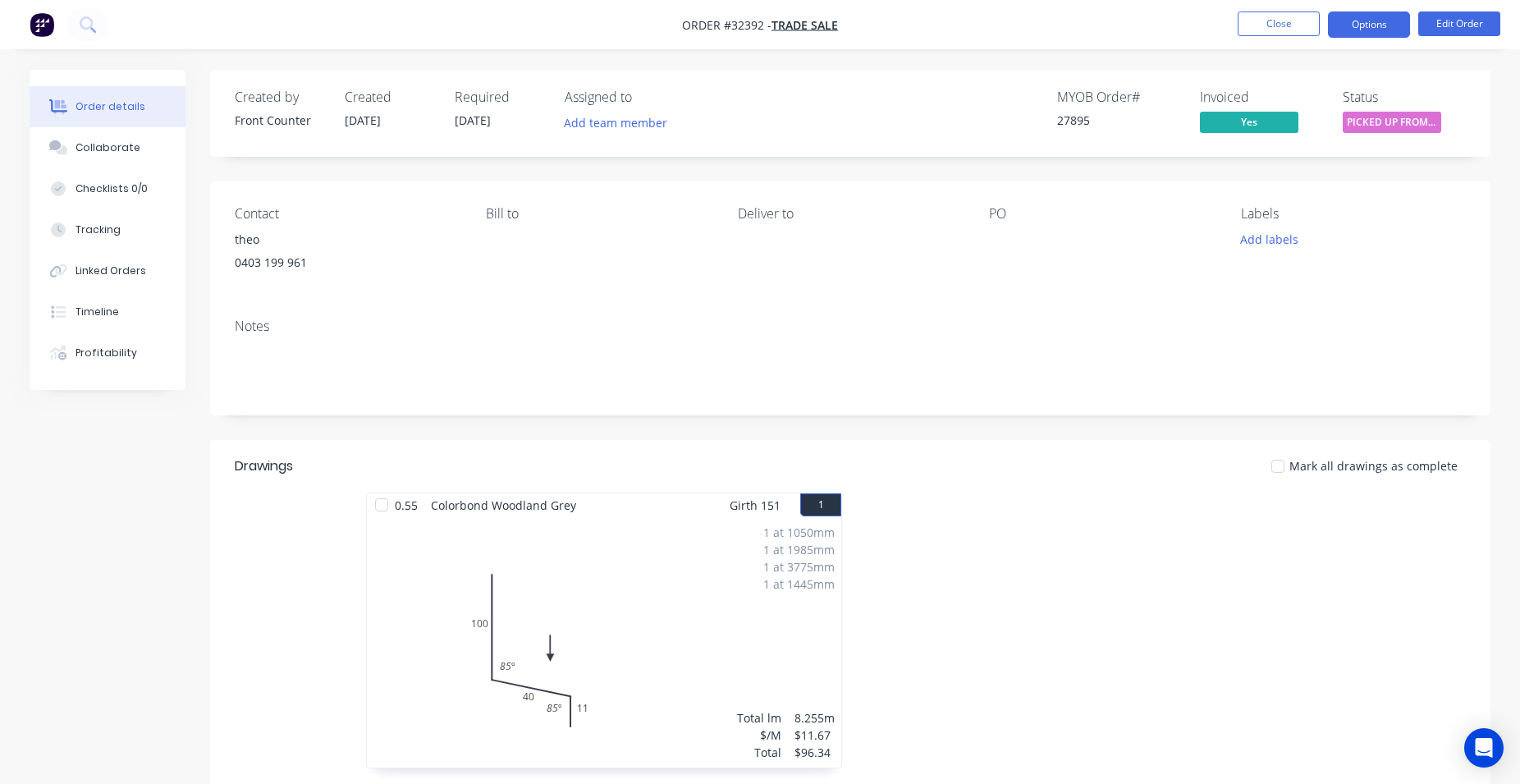
click at [1364, 31] on button "Options" at bounding box center [1368, 24] width 82 height 26
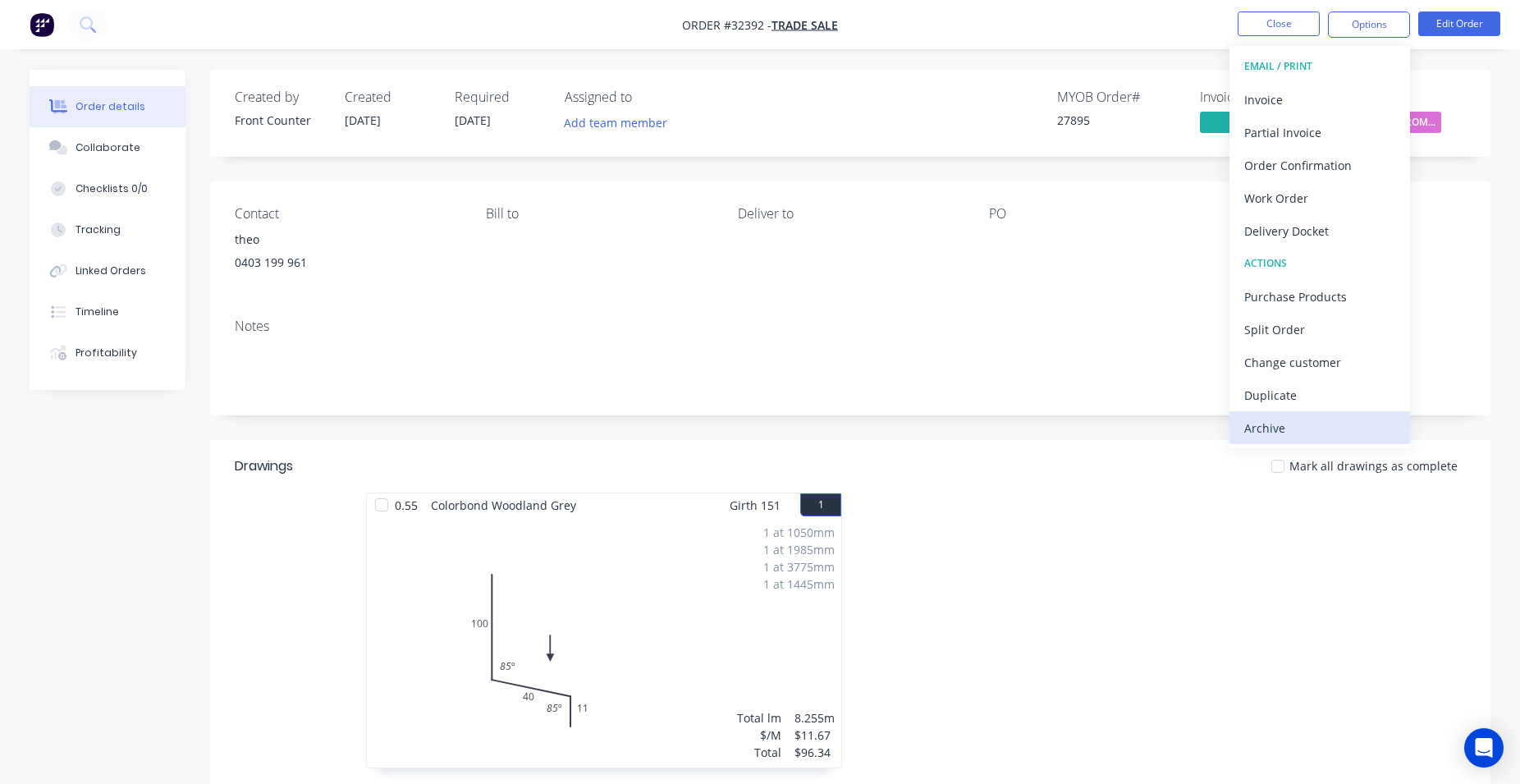
click at [1334, 426] on div "Archive" at bounding box center [1319, 428] width 151 height 24
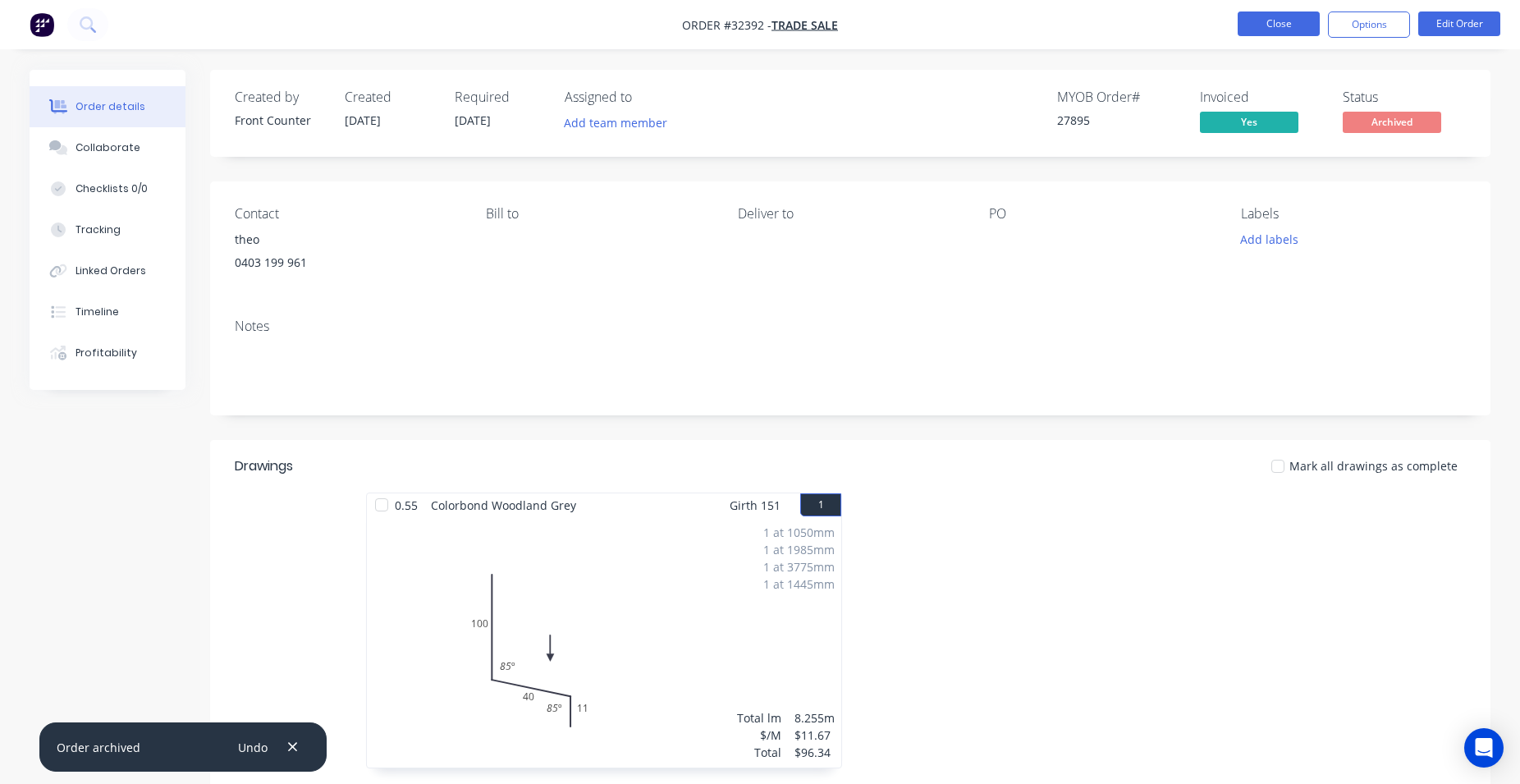
click at [1255, 15] on button "Close" at bounding box center [1278, 24] width 82 height 24
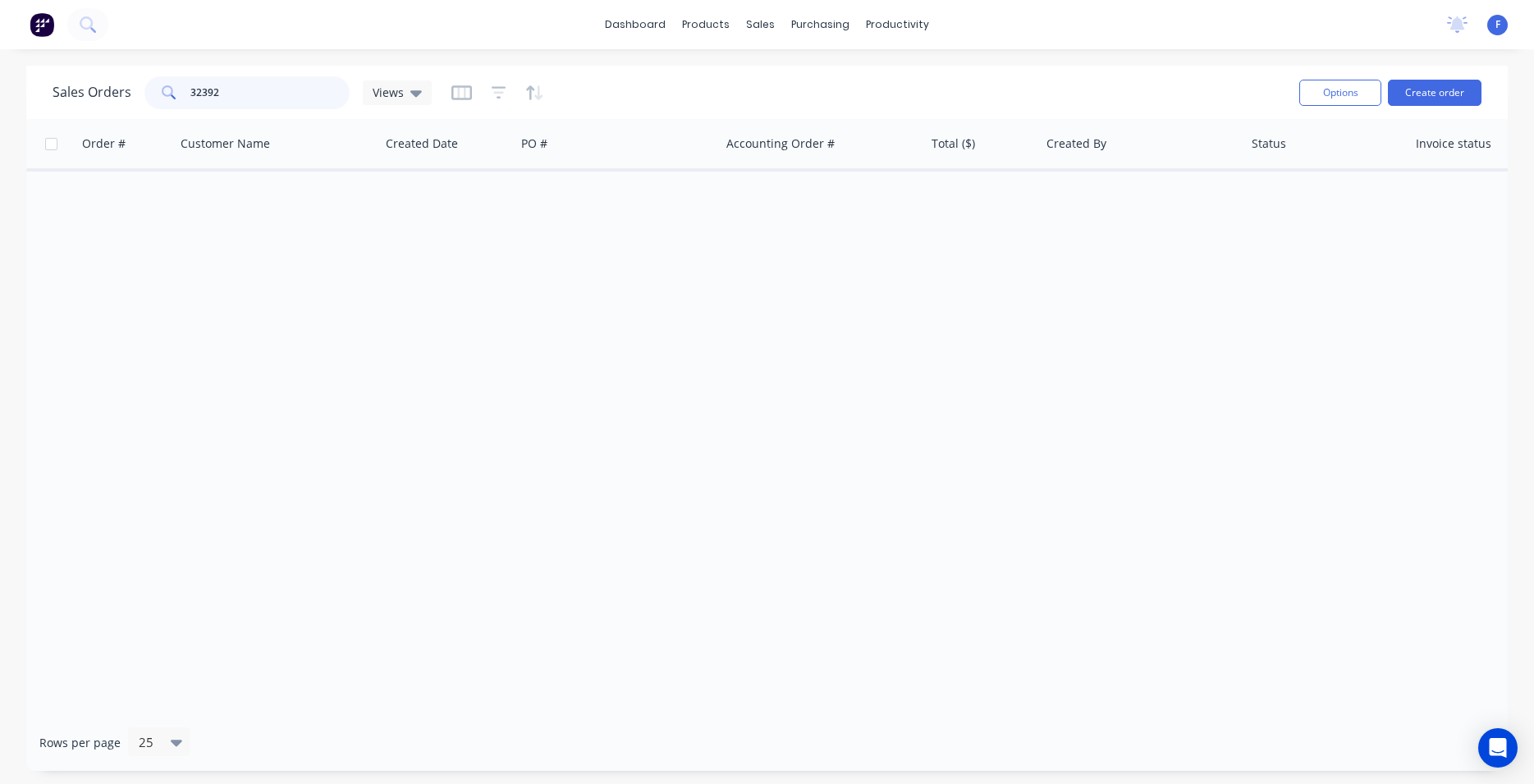
click at [268, 99] on input "32392" at bounding box center [270, 93] width 160 height 33
type input "3"
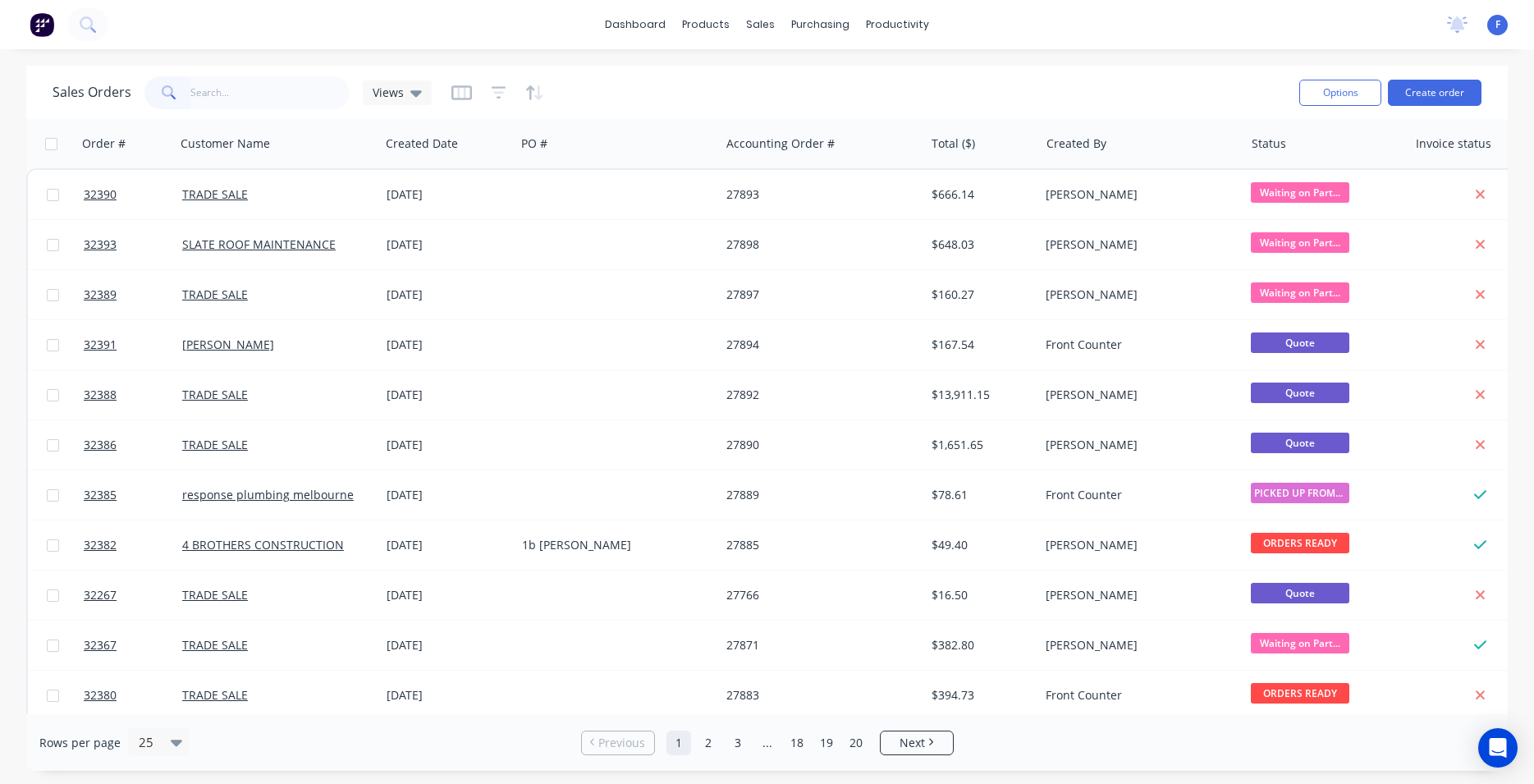
click at [35, 29] on img at bounding box center [41, 24] width 24 height 24
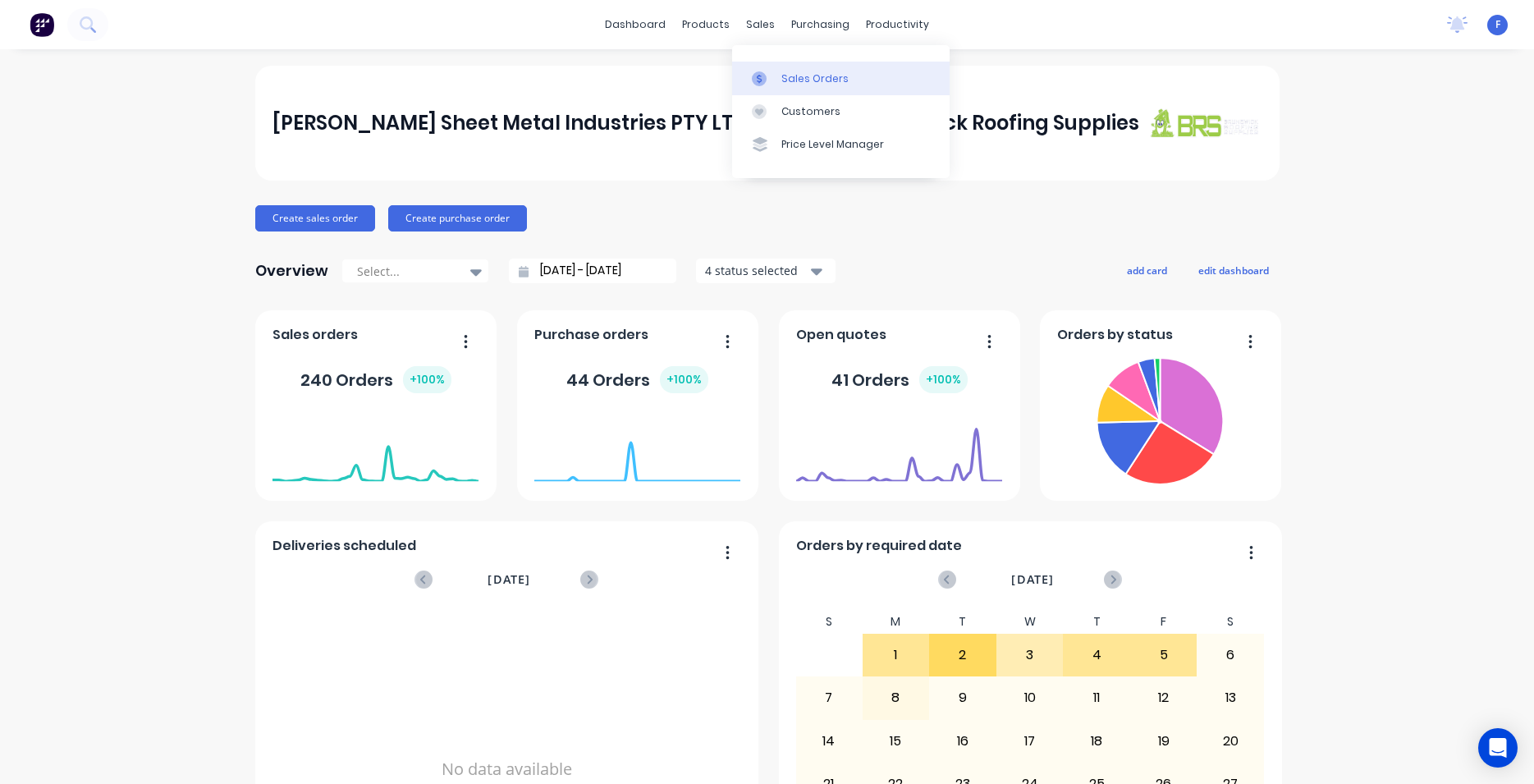
click at [799, 77] on div "Sales Orders" at bounding box center [815, 79] width 67 height 15
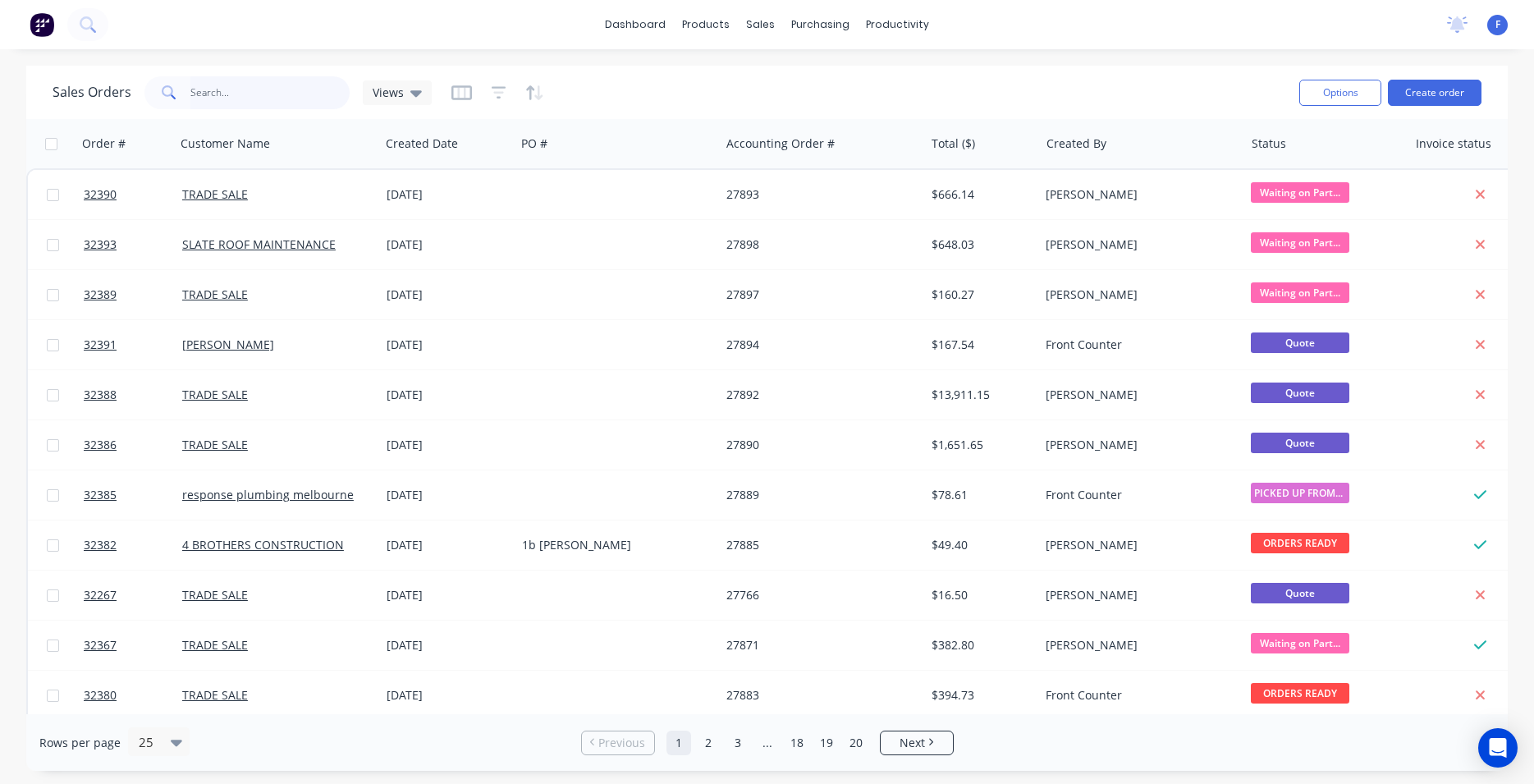
click at [242, 96] on input "text" at bounding box center [270, 93] width 160 height 33
click at [1437, 92] on button "Create order" at bounding box center [1435, 93] width 94 height 26
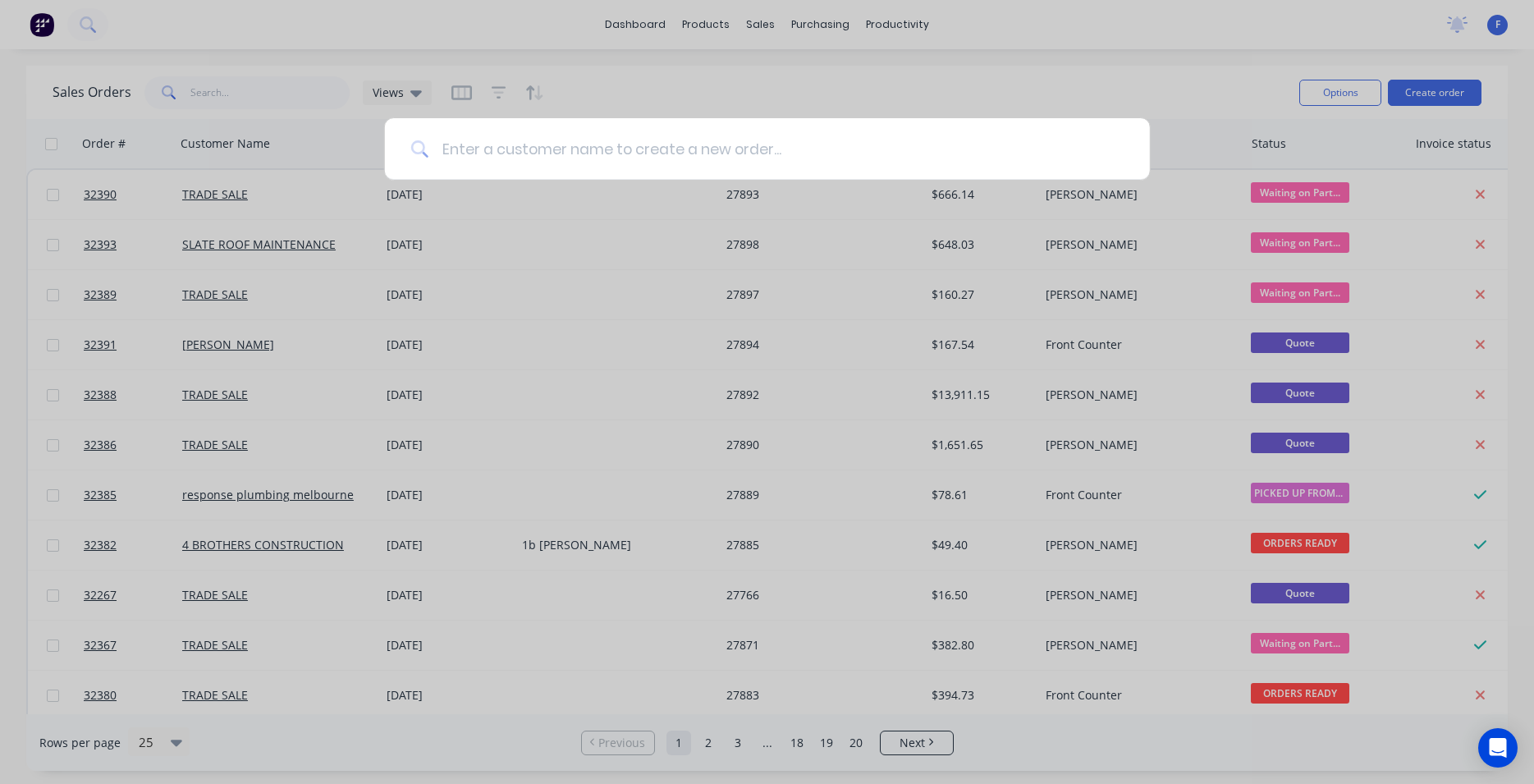
click at [528, 142] on input at bounding box center [776, 148] width 695 height 61
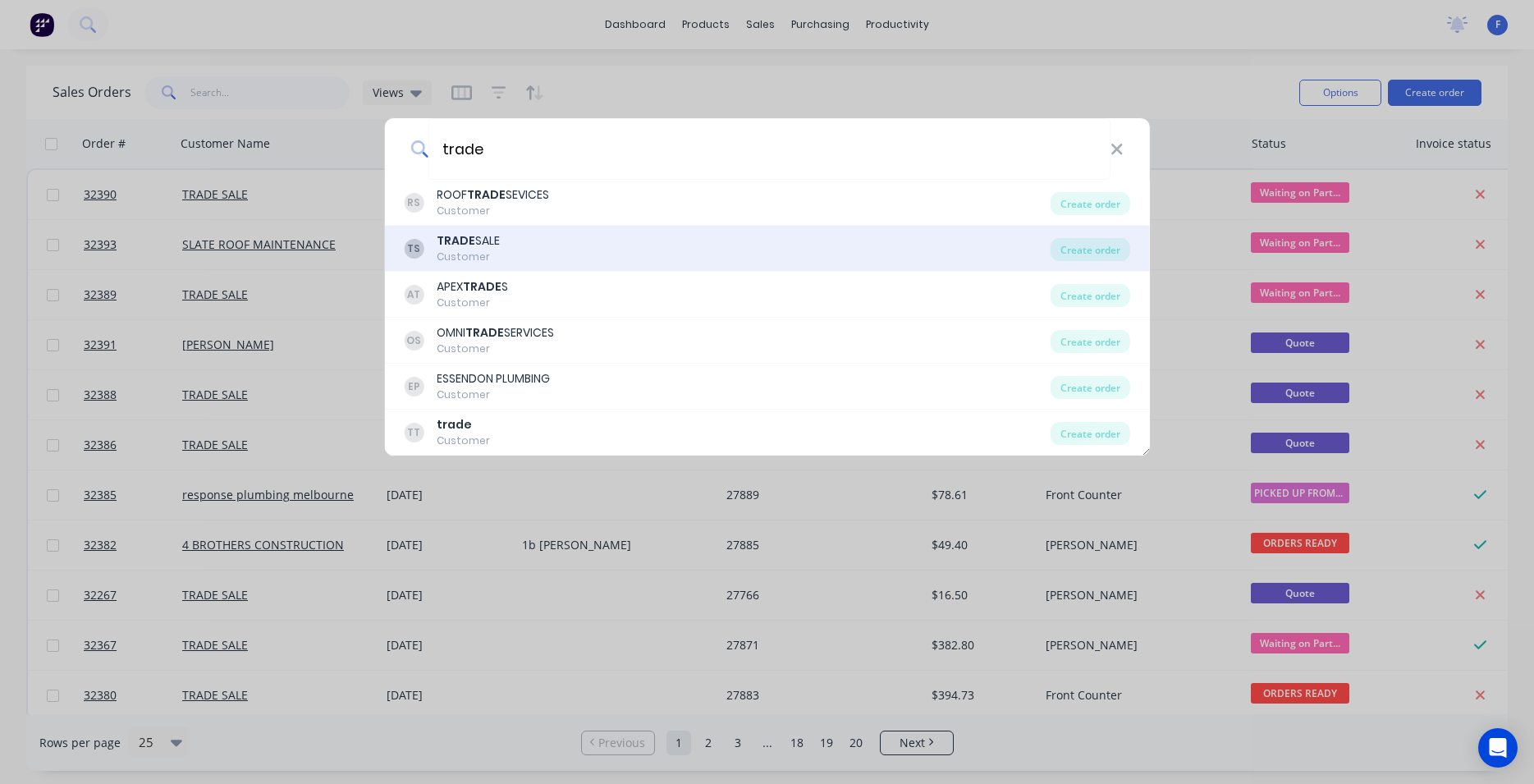
type input "trade"
click at [605, 239] on div "TS TRADE SALE Customer" at bounding box center [727, 248] width 647 height 32
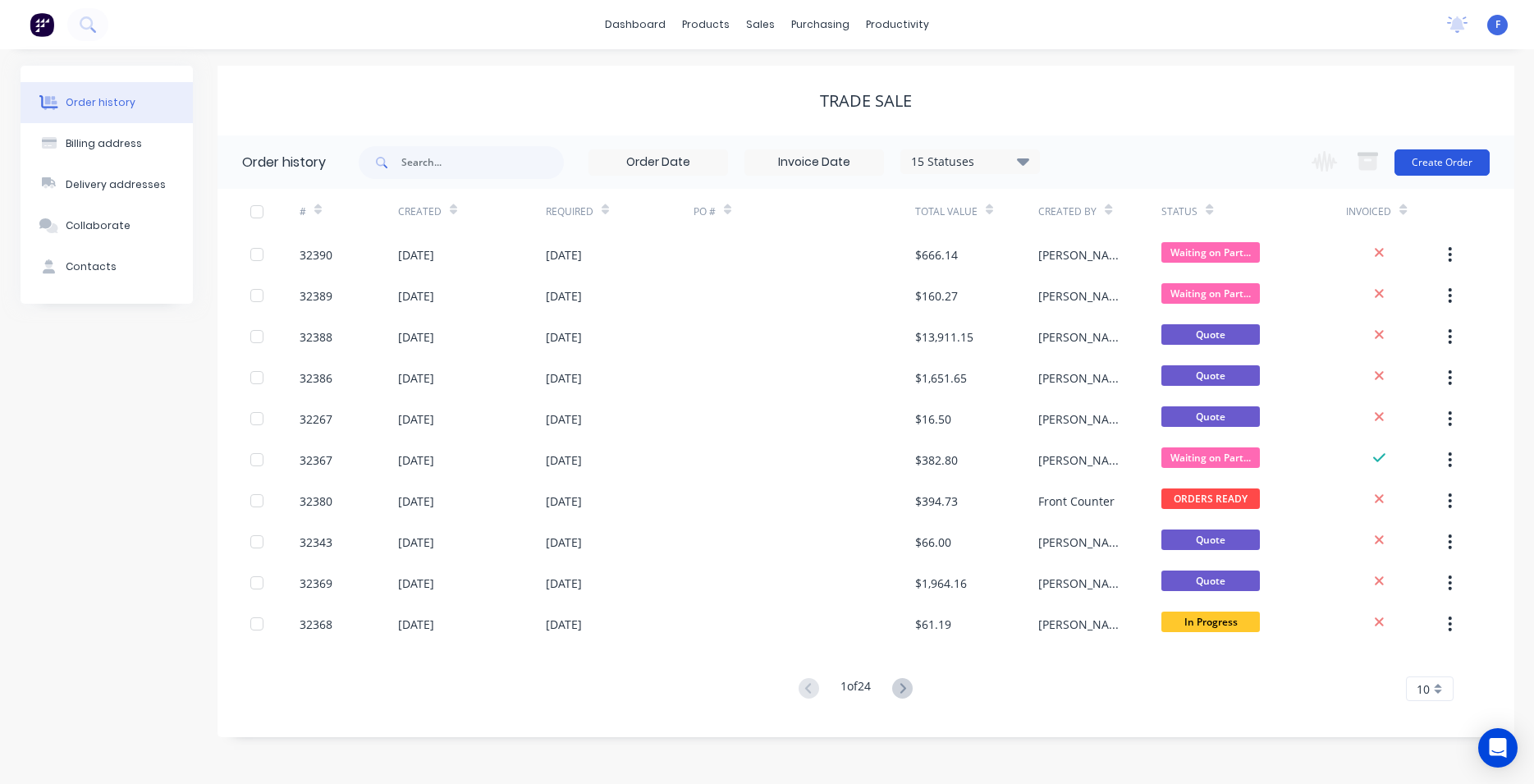
click at [1430, 171] on button "Create Order" at bounding box center [1442, 162] width 95 height 26
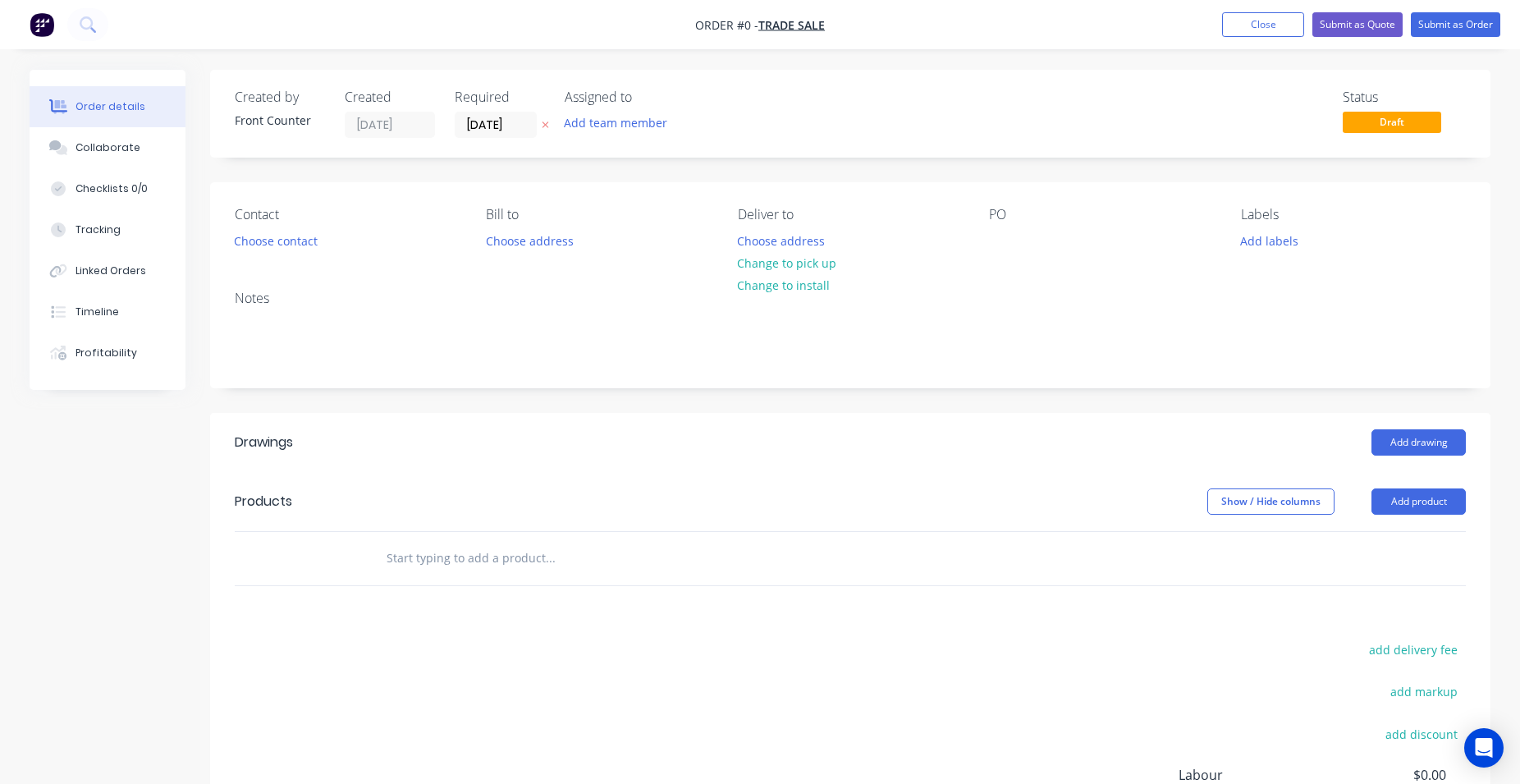
click at [406, 562] on input "text" at bounding box center [550, 557] width 328 height 33
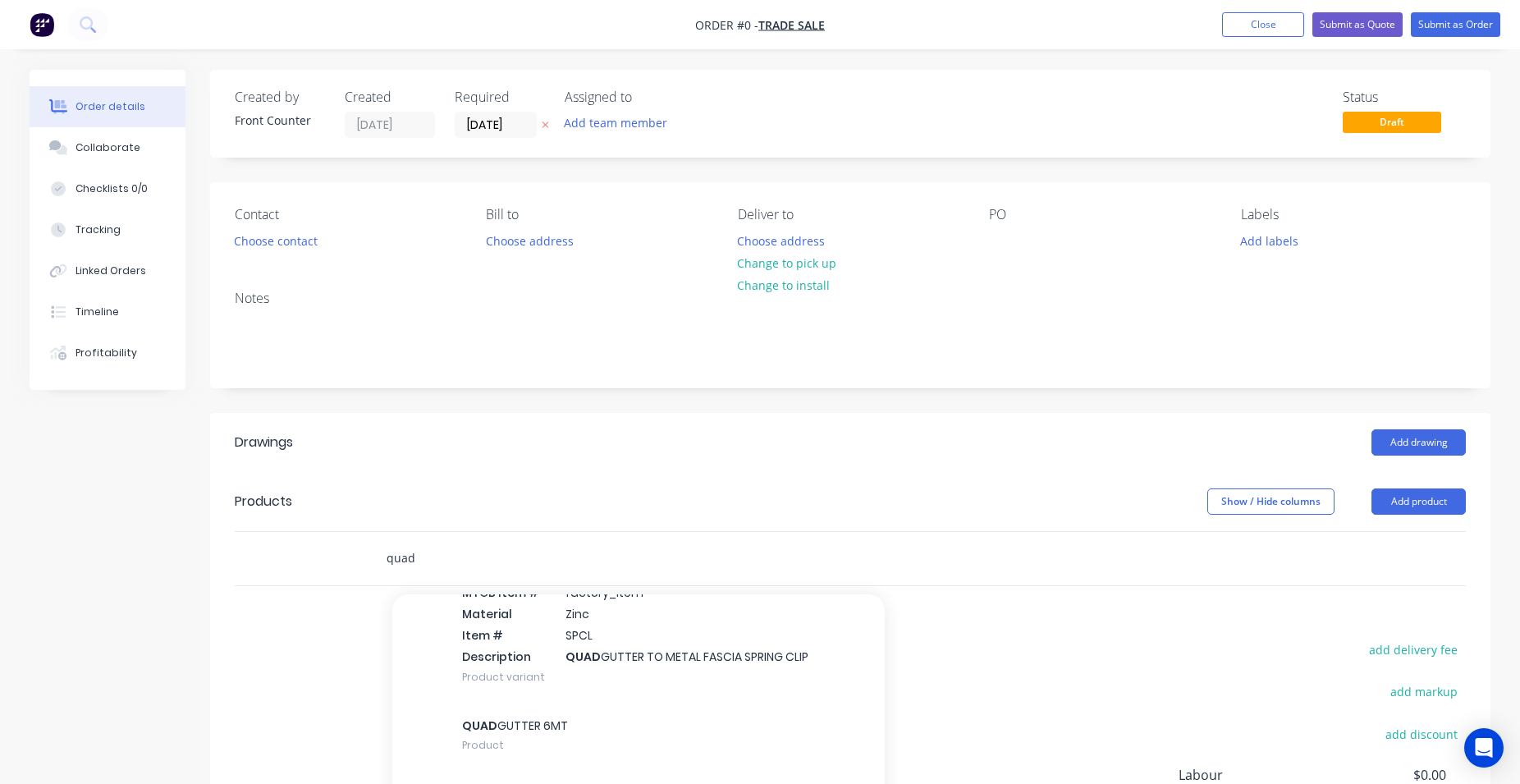
scroll to position [1309, 0]
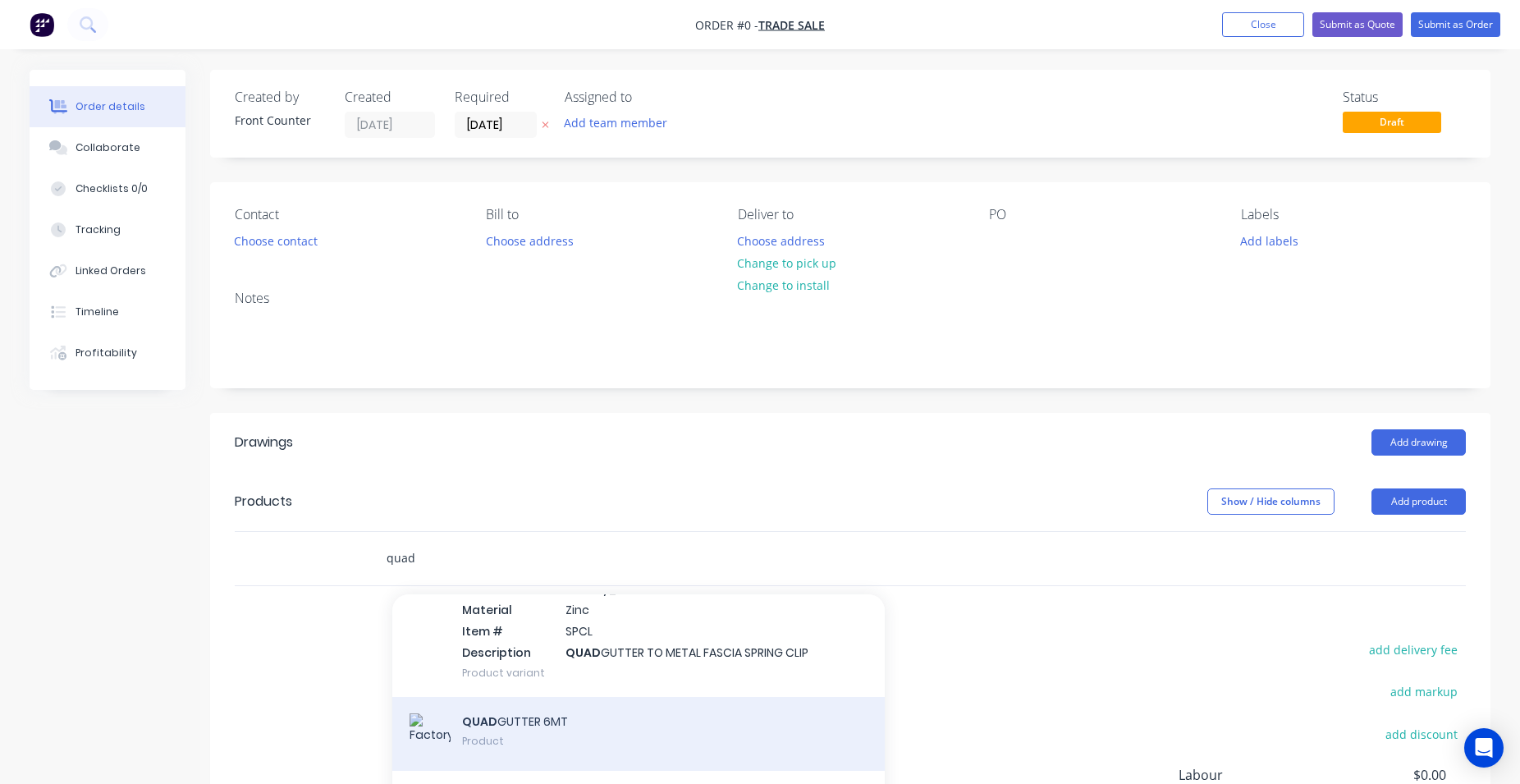
type input "quad"
click at [612, 720] on div "QUAD GUTTER 6MT Product" at bounding box center [638, 733] width 493 height 74
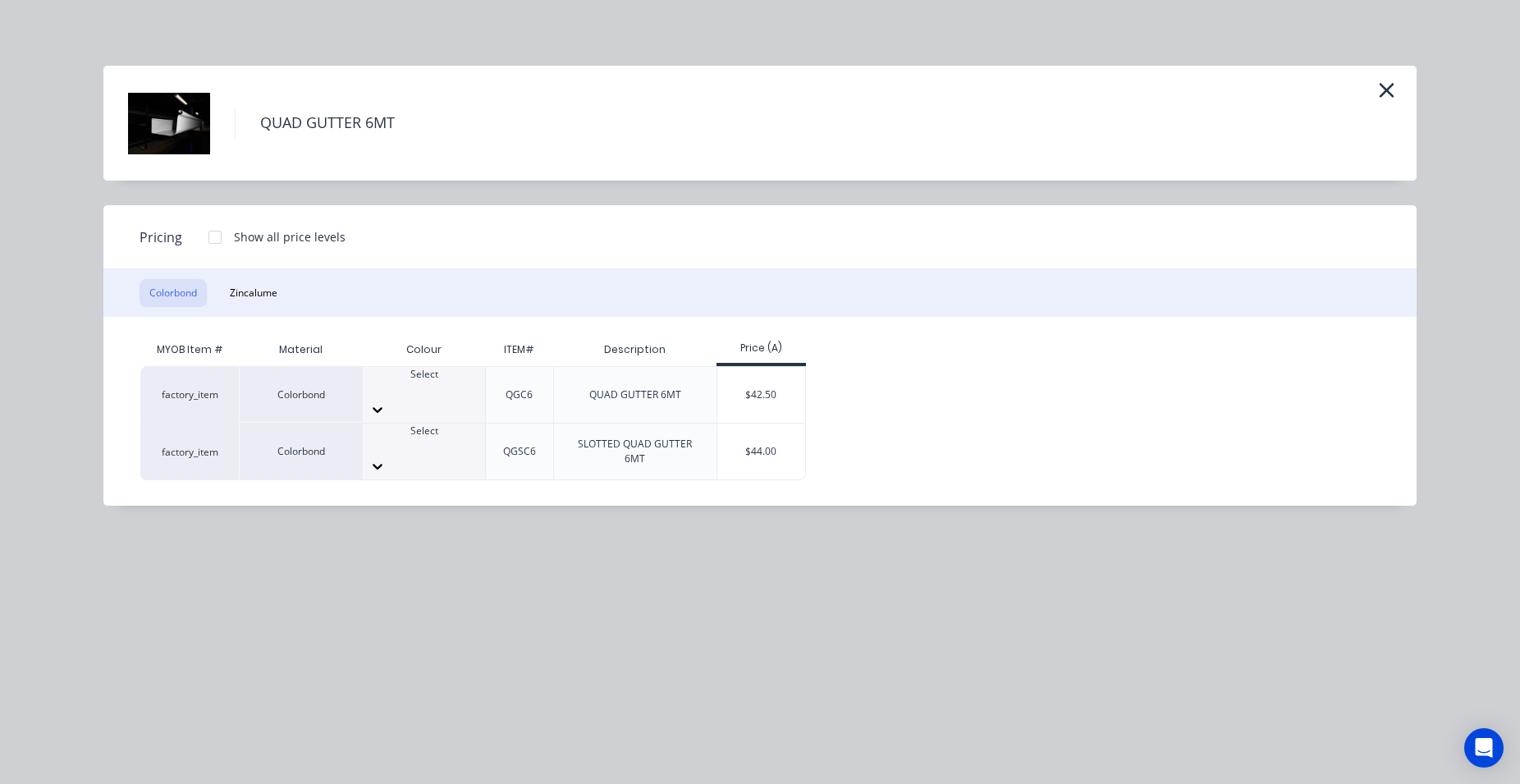
click at [386, 402] on icon at bounding box center [377, 409] width 16 height 16
click at [760, 393] on div "$42.50" at bounding box center [761, 395] width 88 height 56
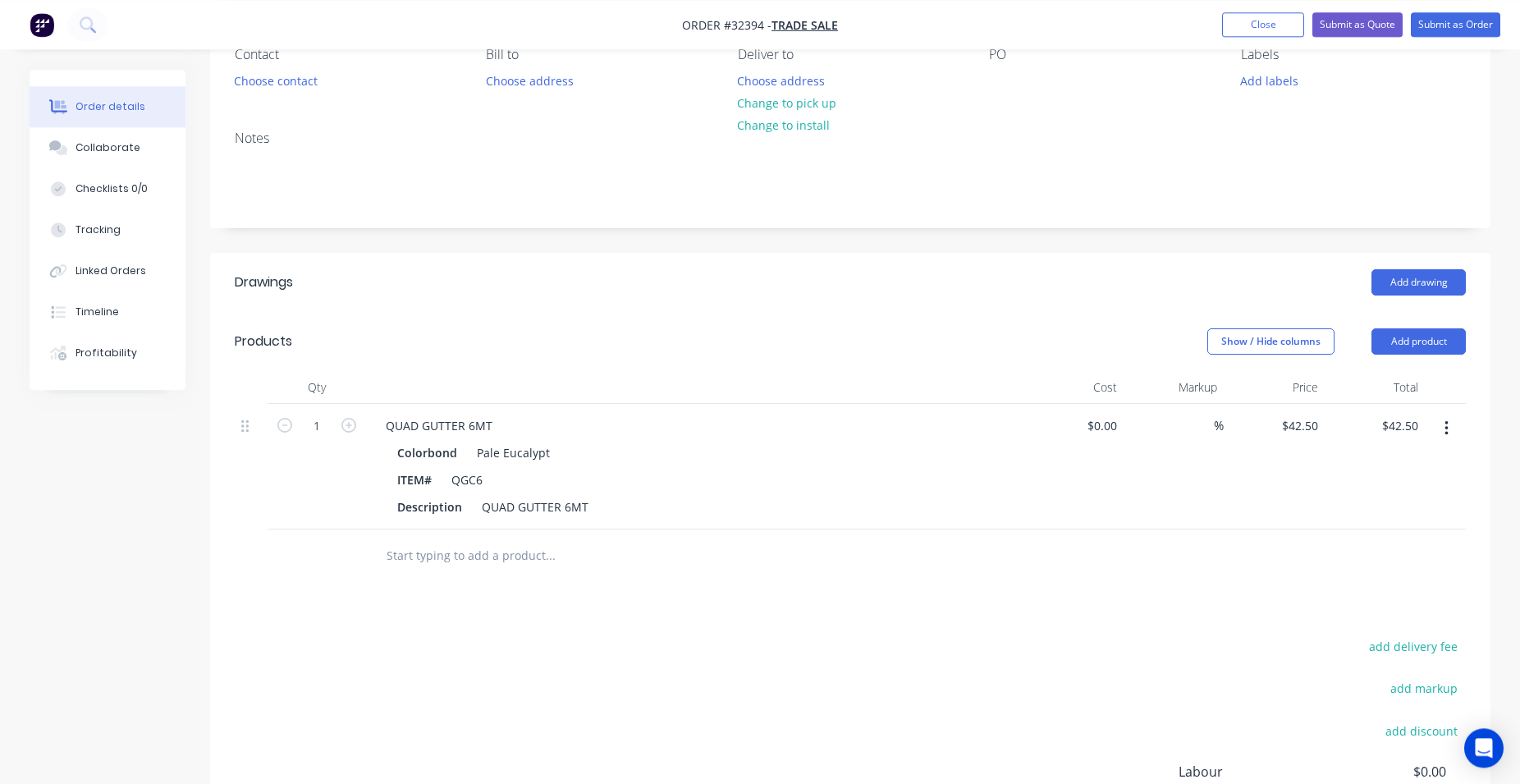
scroll to position [168, 0]
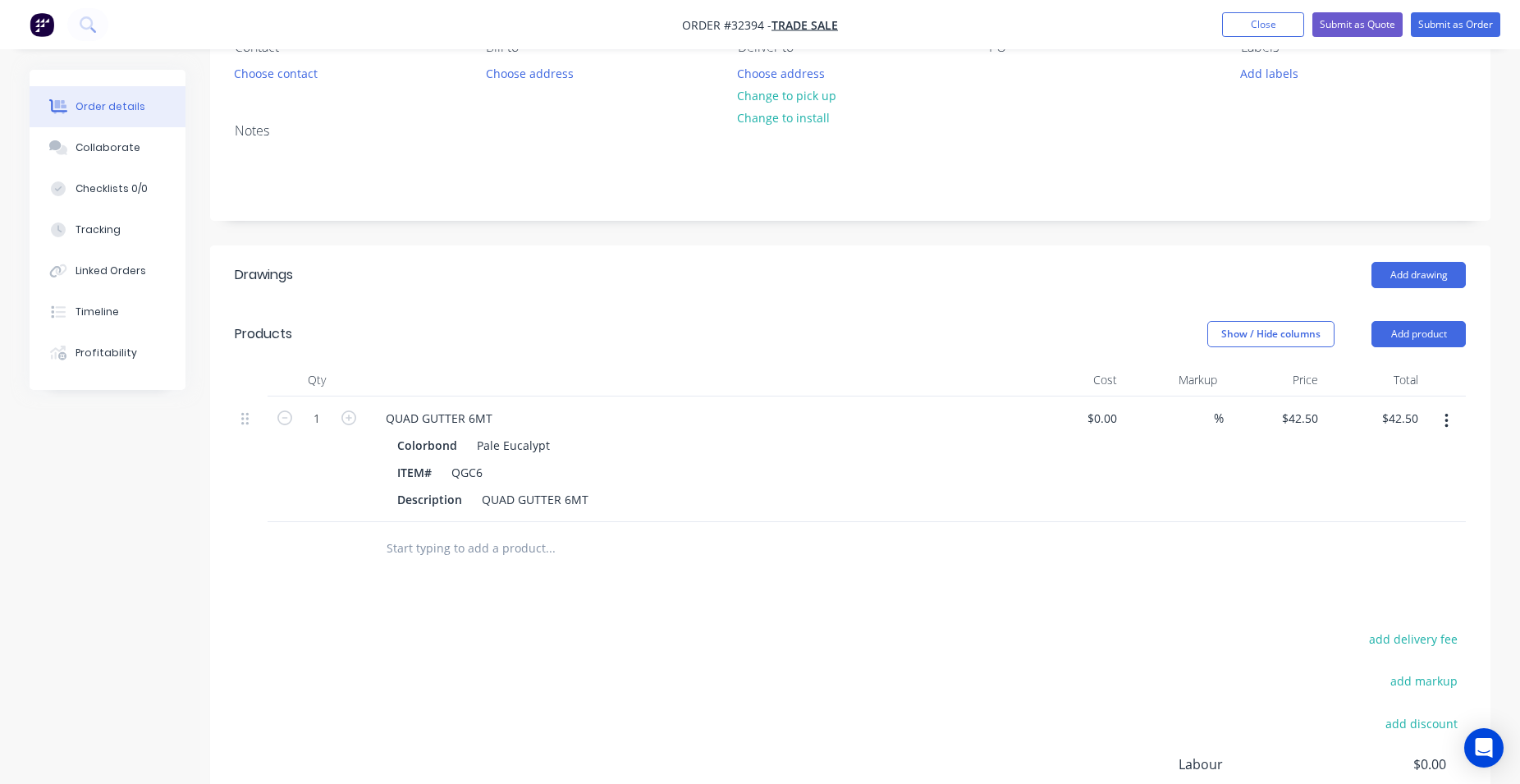
click at [446, 549] on input "text" at bounding box center [550, 548] width 328 height 33
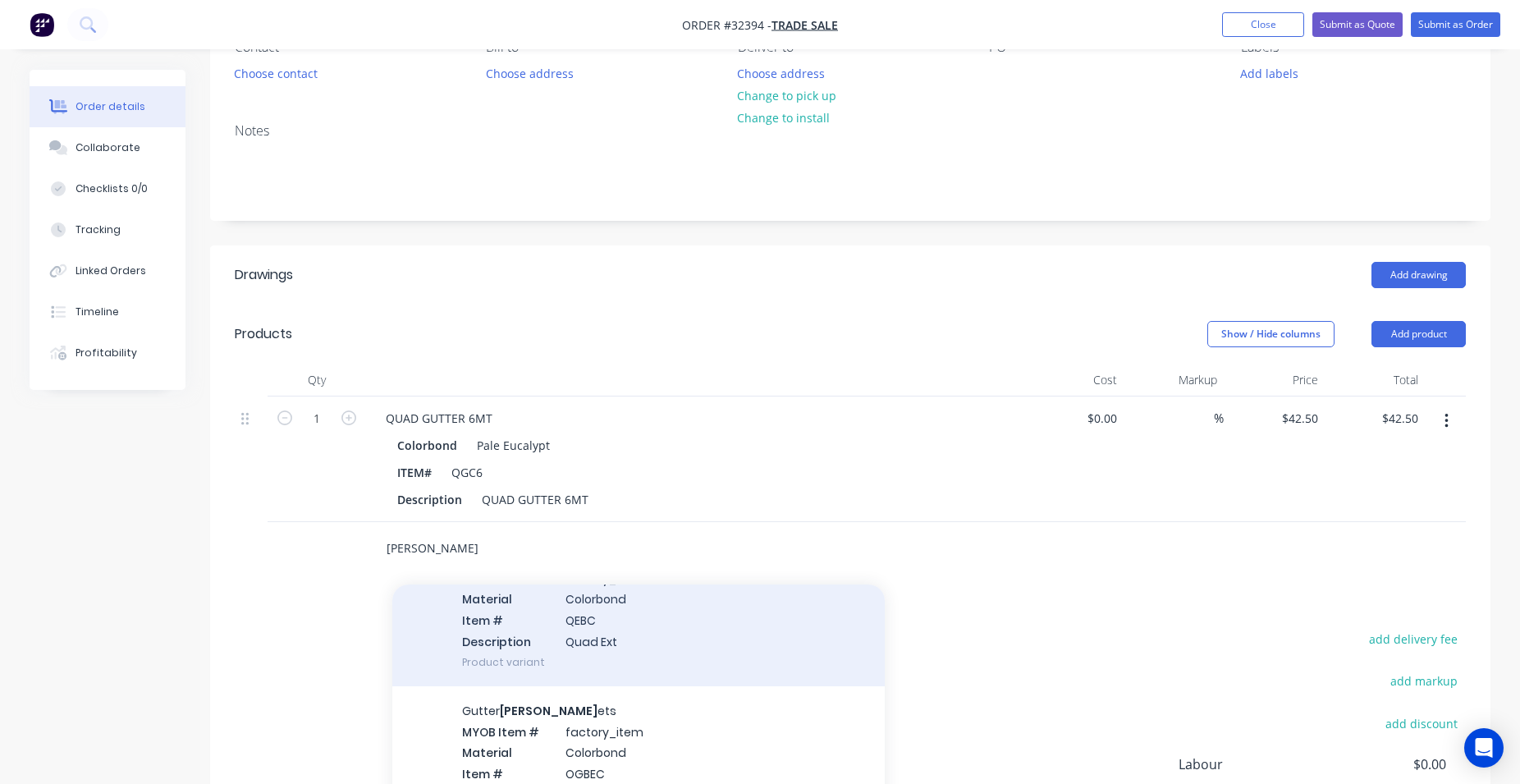
scroll to position [187, 0]
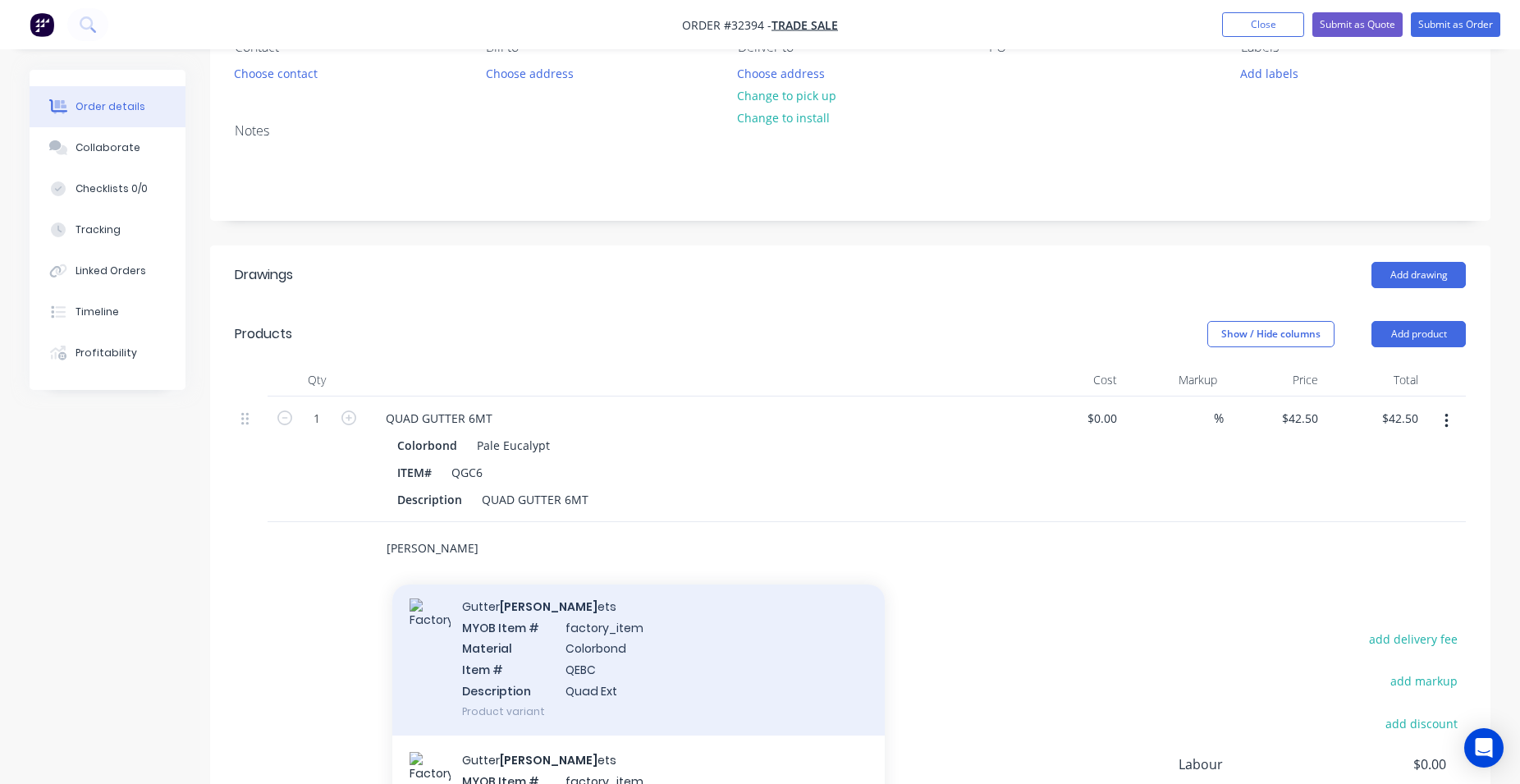
type input "[PERSON_NAME]"
click at [667, 680] on div "Gutter [PERSON_NAME] ets MYOB Item # factory_item Material Colorbond Item # QEB…" at bounding box center [638, 659] width 493 height 153
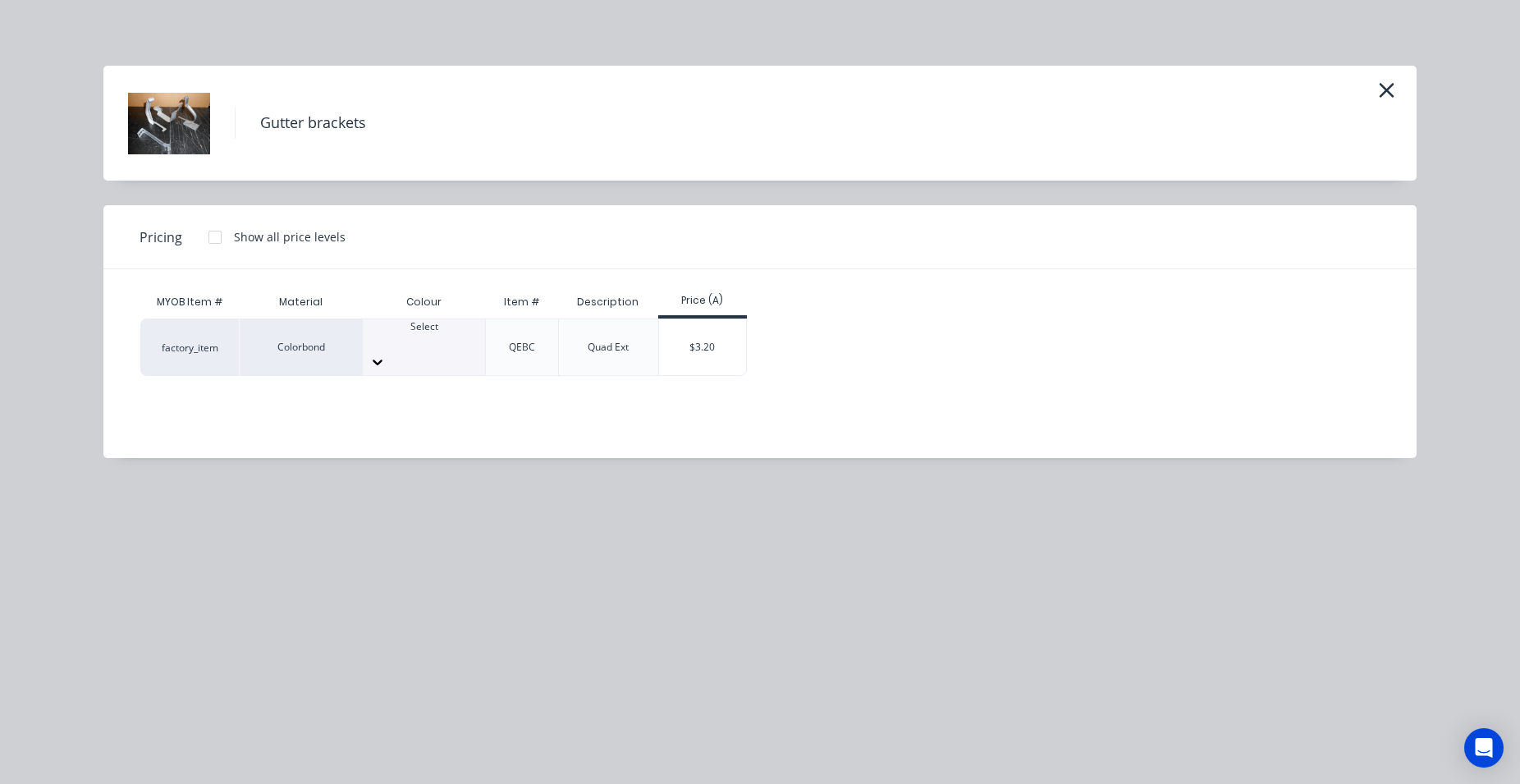
click at [447, 346] on div at bounding box center [424, 342] width 122 height 15
click at [712, 338] on div "$3.20" at bounding box center [703, 347] width 88 height 56
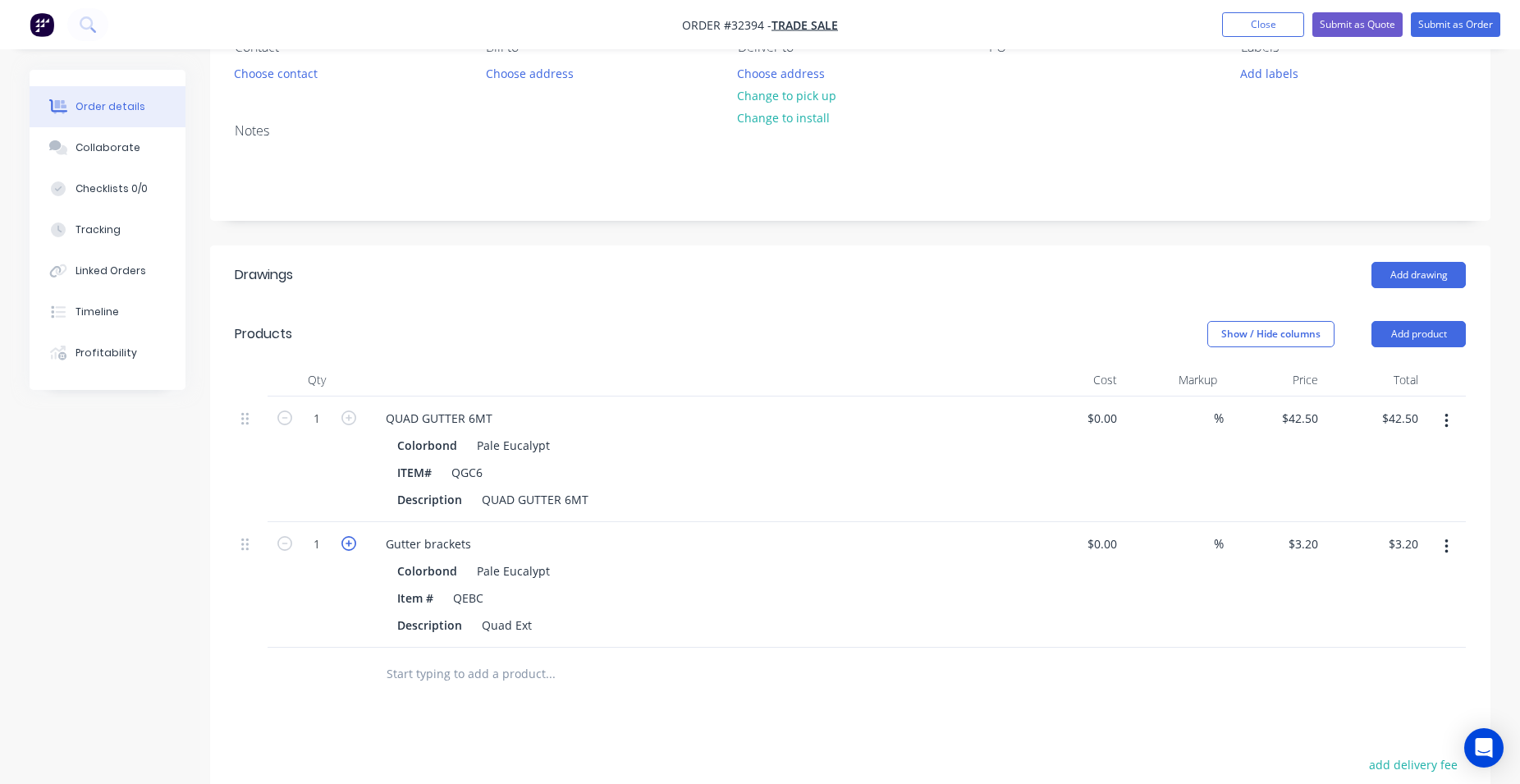
click at [343, 544] on icon "button" at bounding box center [349, 543] width 15 height 15
type input "2"
type input "$6.40"
click at [343, 544] on icon "button" at bounding box center [349, 543] width 15 height 15
type input "3"
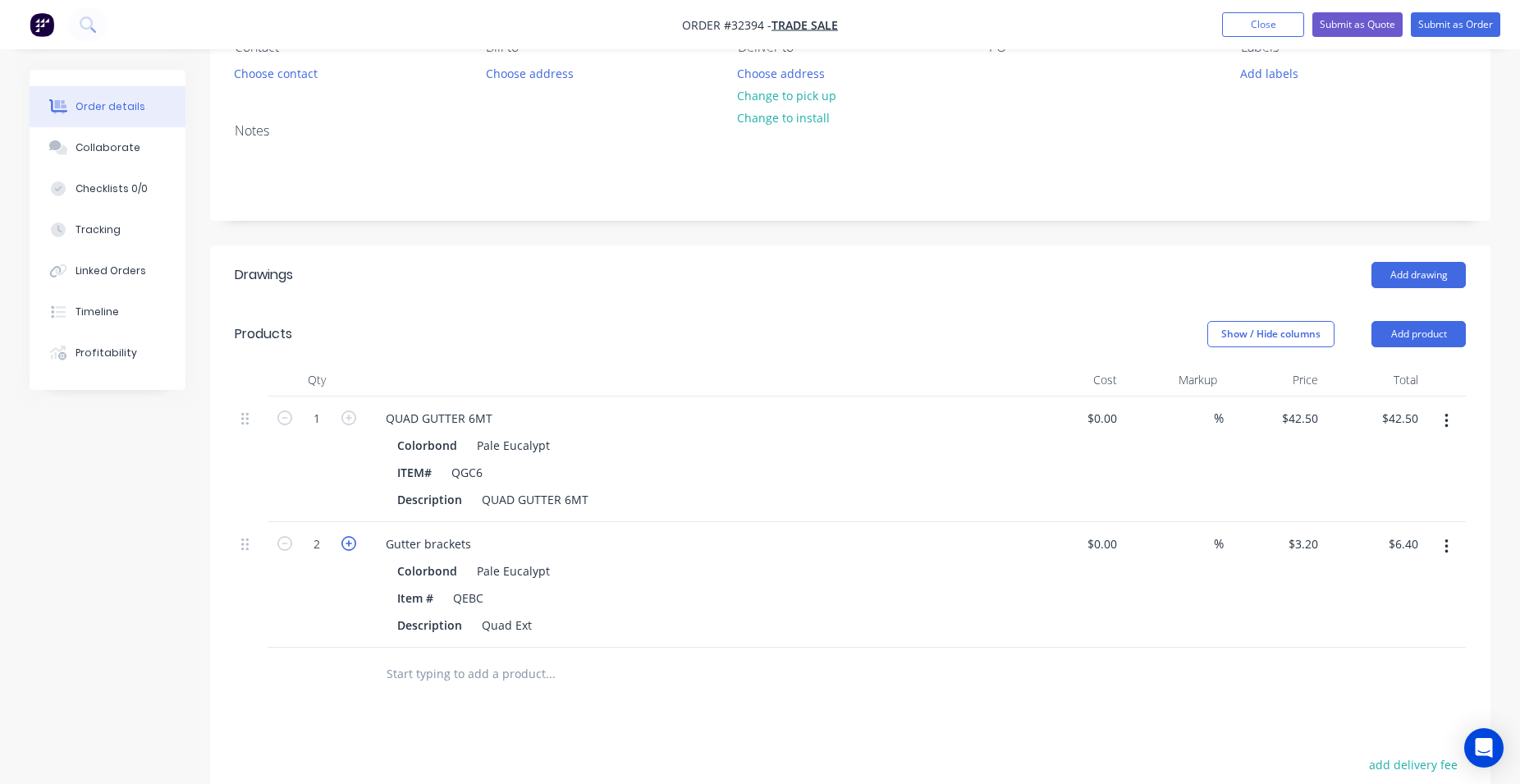
type input "$9.60"
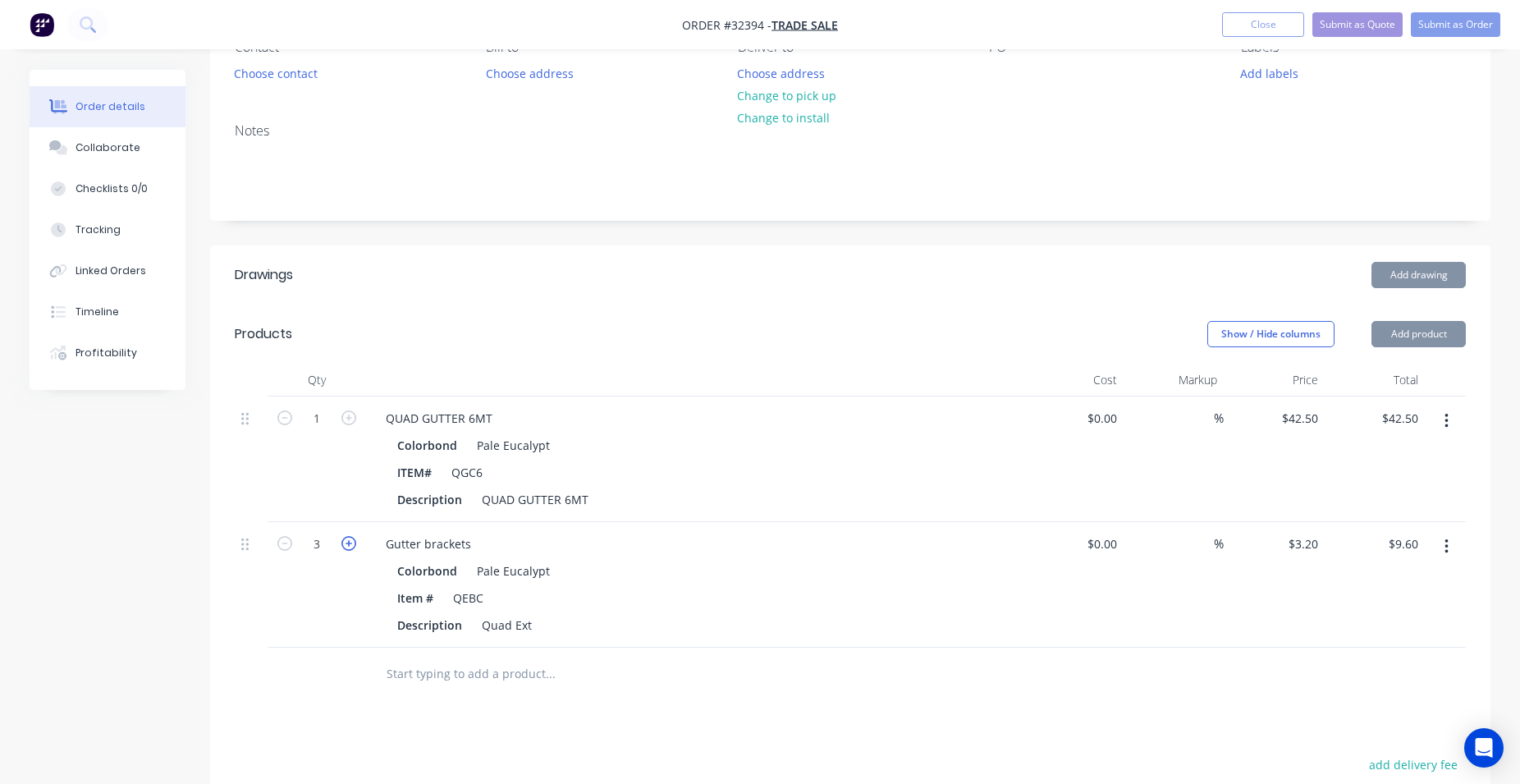
click at [343, 544] on icon "button" at bounding box center [349, 543] width 15 height 15
type input "4"
type input "$12.80"
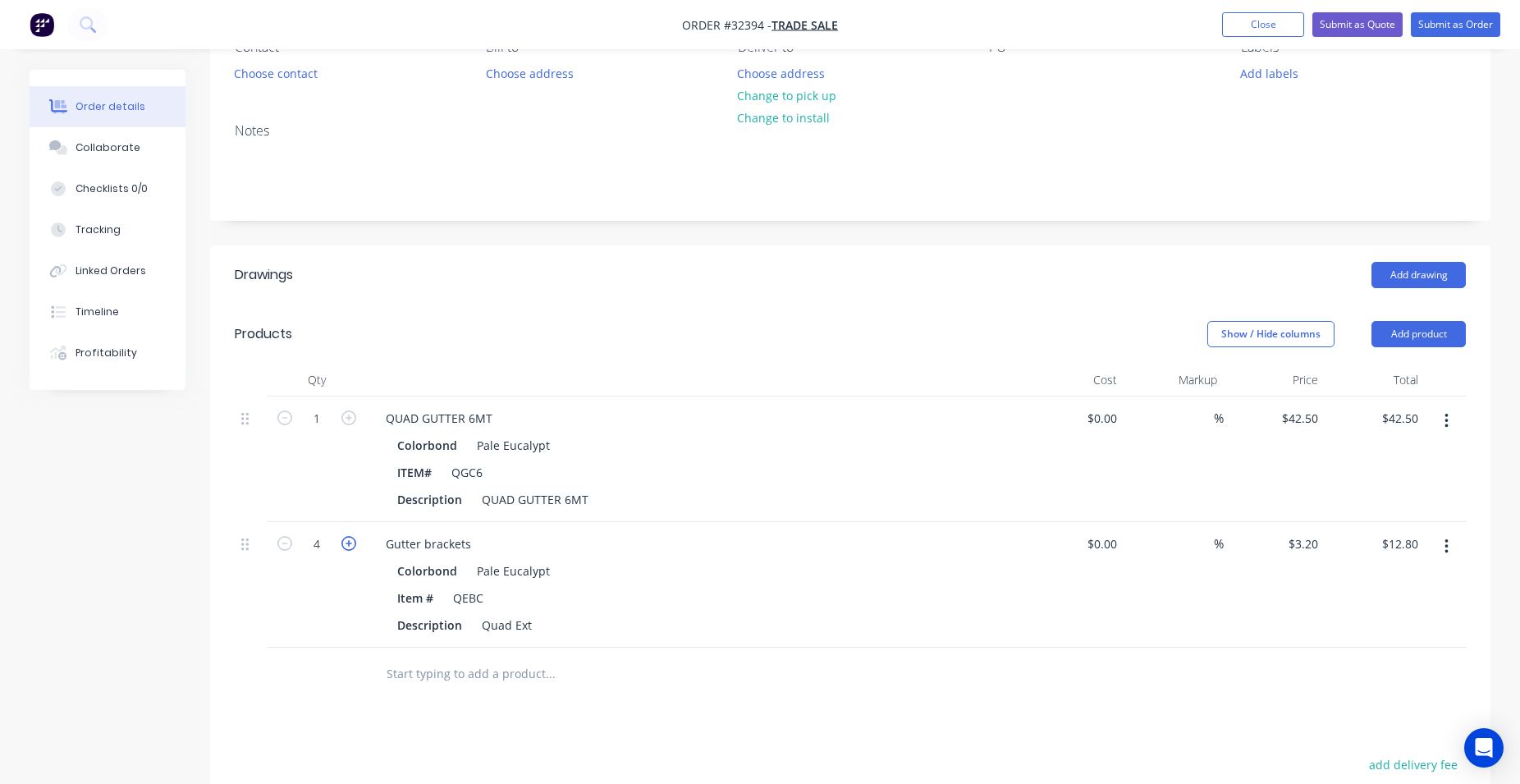
click at [343, 544] on icon "button" at bounding box center [349, 543] width 15 height 15
type input "5"
type input "$16.00"
click at [444, 670] on input "text" at bounding box center [550, 674] width 328 height 33
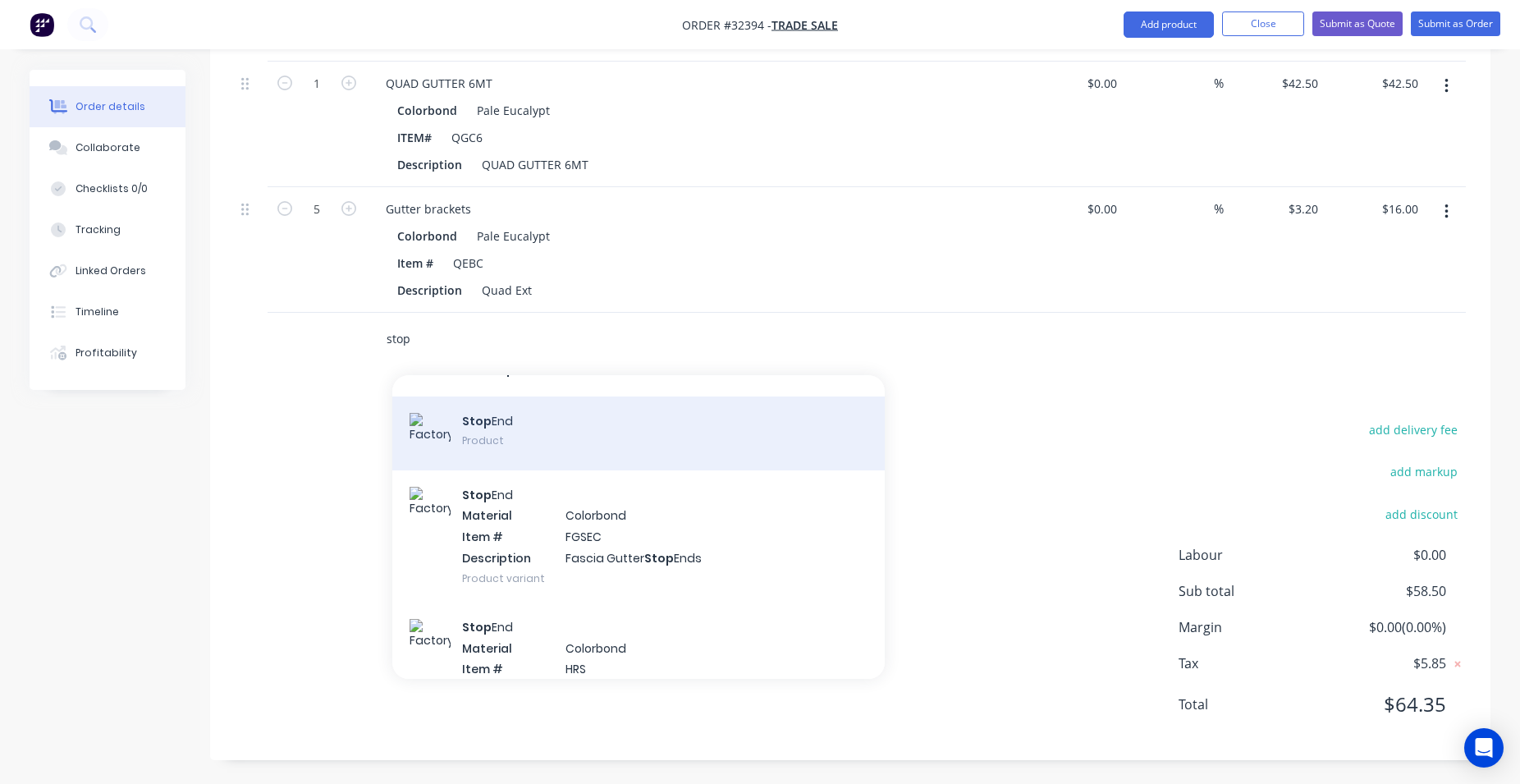
scroll to position [0, 0]
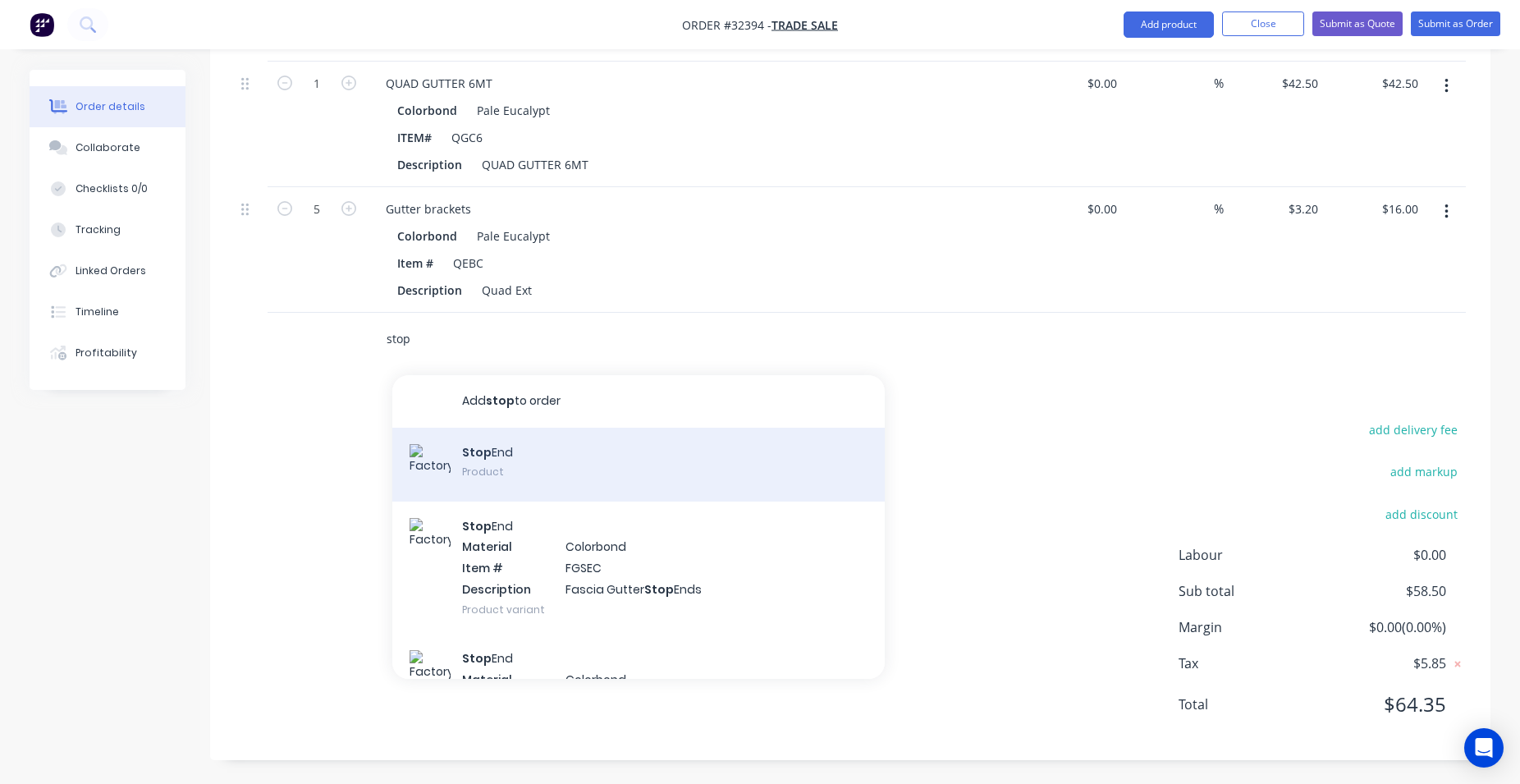
type input "stop"
click at [547, 446] on div "Stop End Product" at bounding box center [638, 465] width 493 height 74
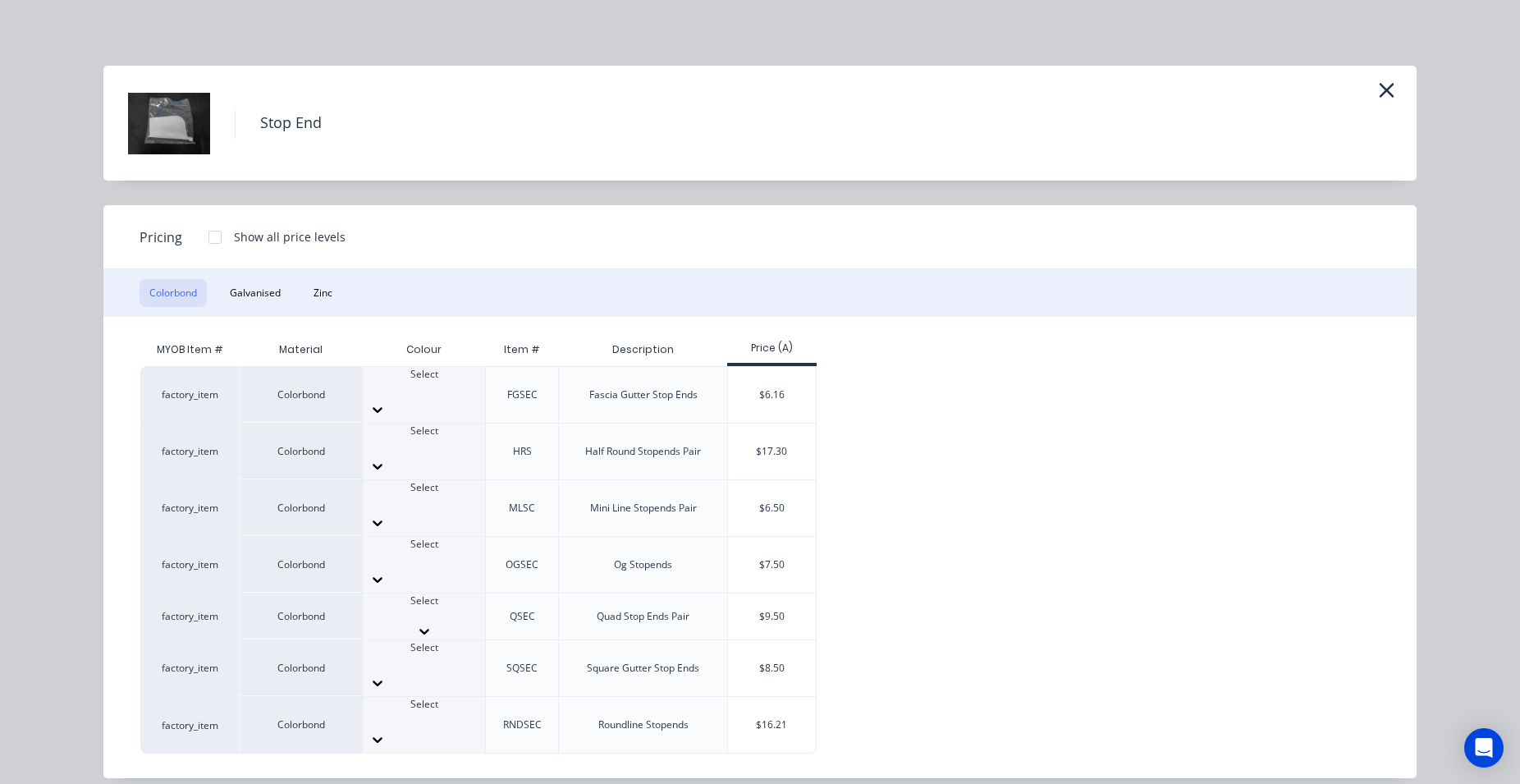
click at [433, 623] on icon at bounding box center [424, 631] width 16 height 16
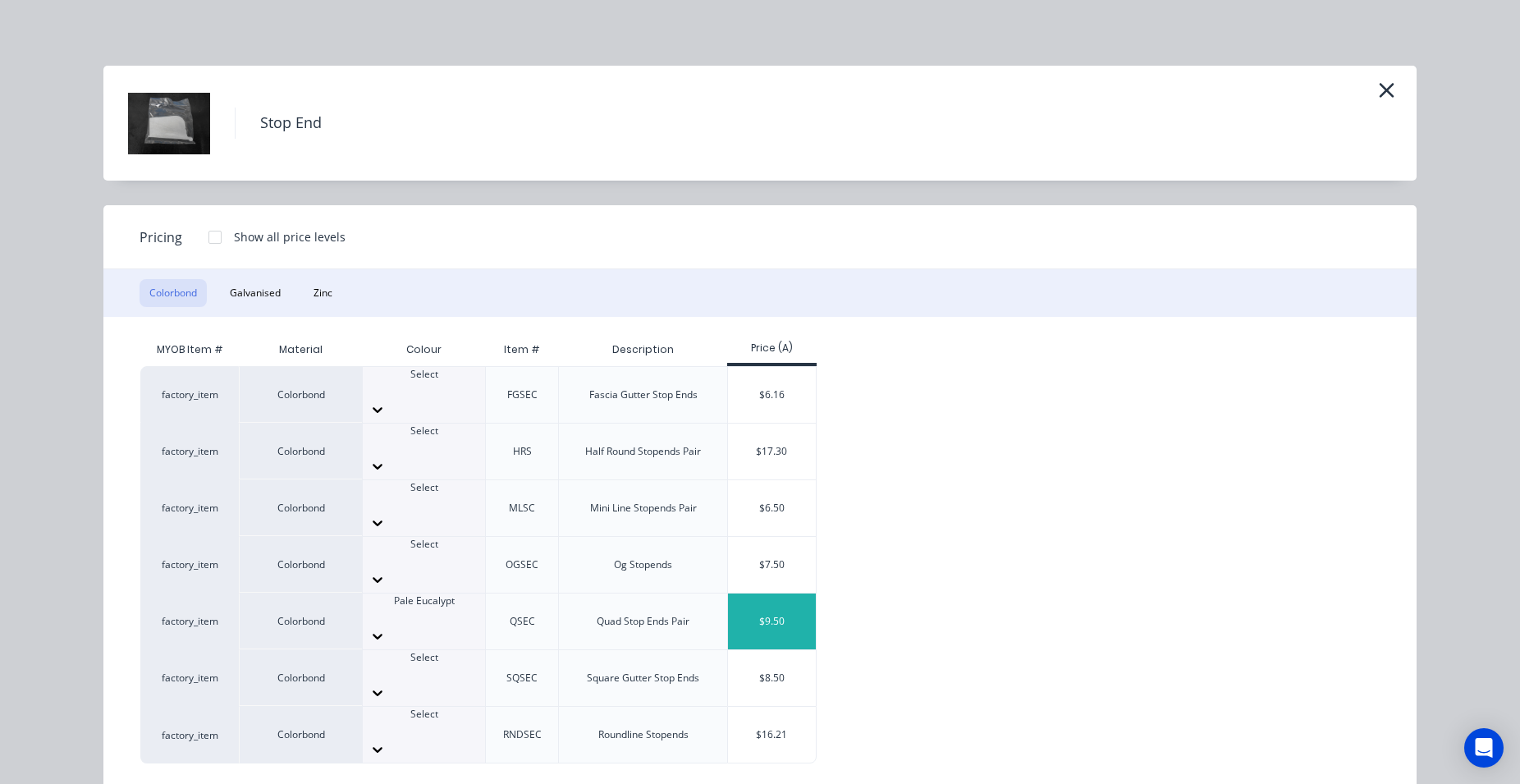
click at [765, 594] on div "$9.50" at bounding box center [771, 621] width 88 height 56
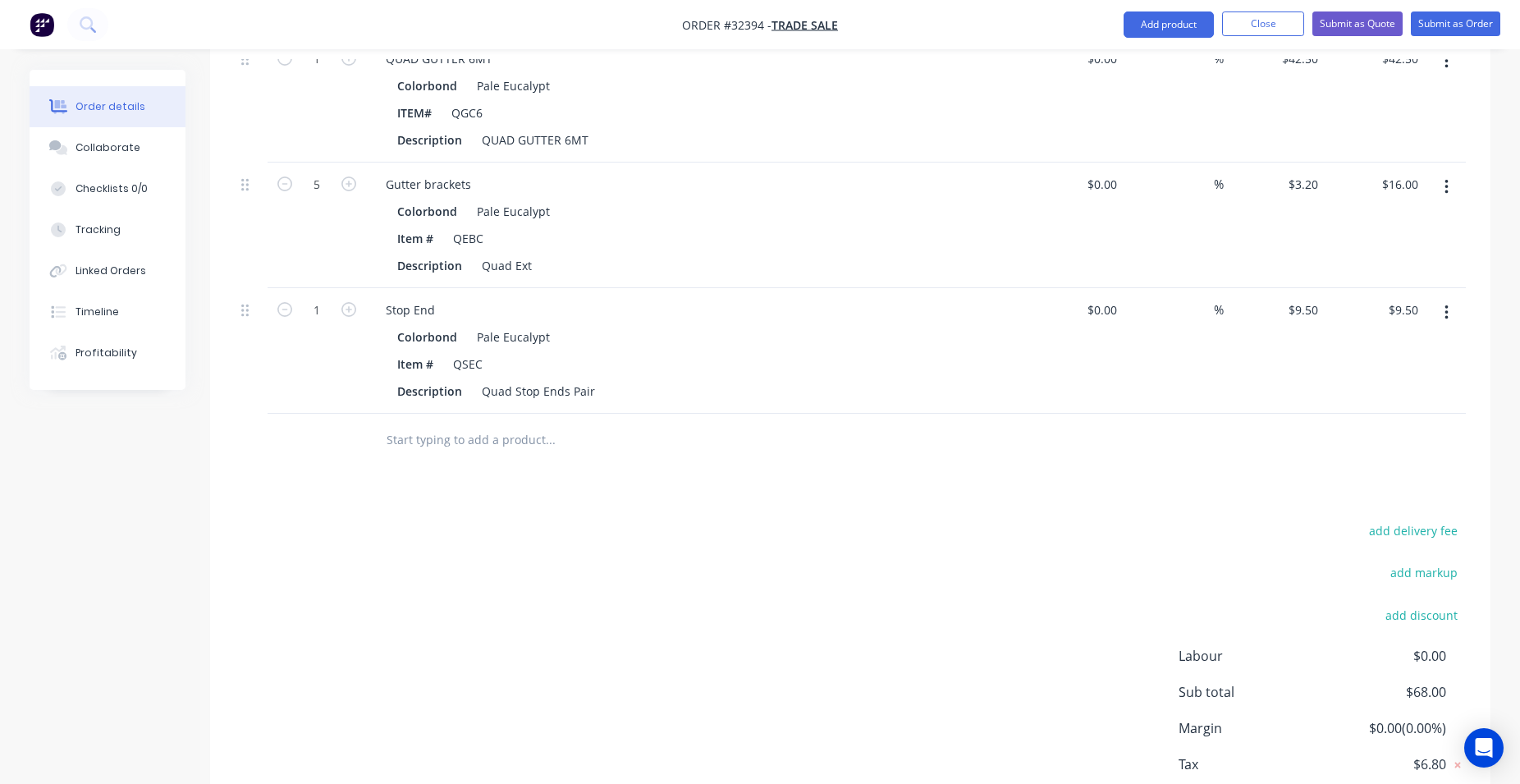
click at [455, 435] on input "text" at bounding box center [550, 440] width 328 height 33
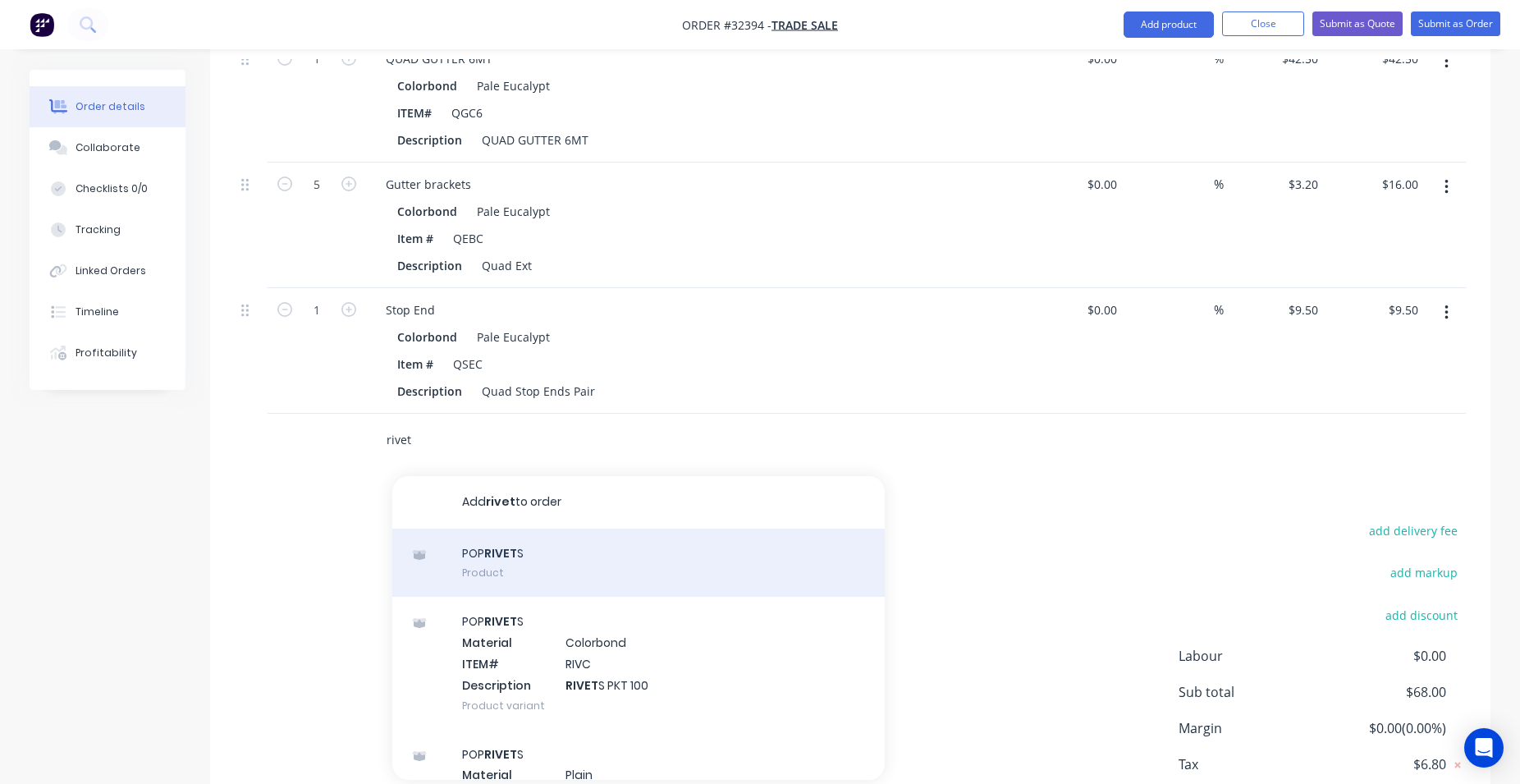
type input "rivet"
click at [536, 550] on div "POP RIVET S Product" at bounding box center [638, 563] width 493 height 69
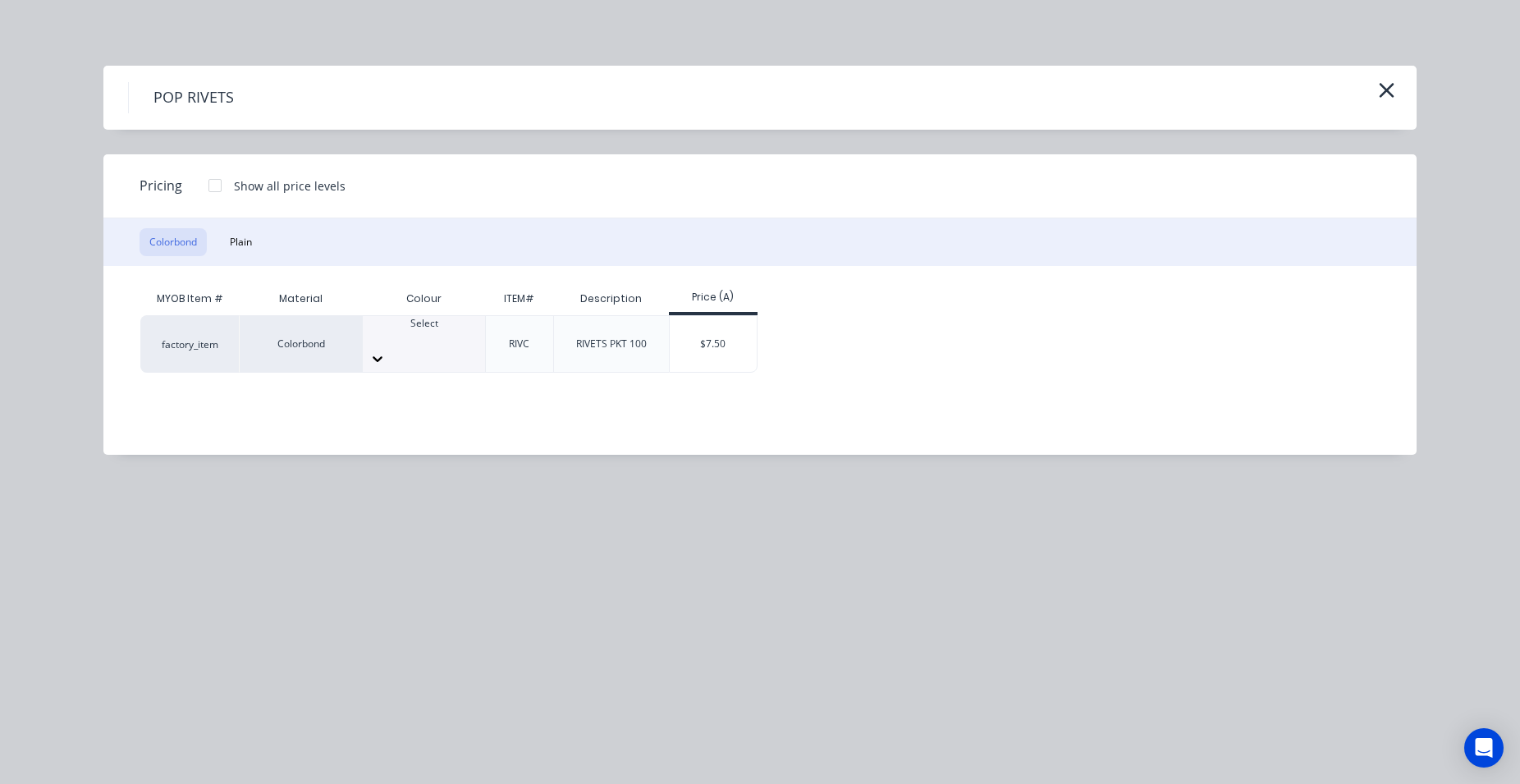
click at [448, 343] on div at bounding box center [424, 339] width 122 height 15
click at [744, 336] on div "$7.50" at bounding box center [713, 344] width 88 height 56
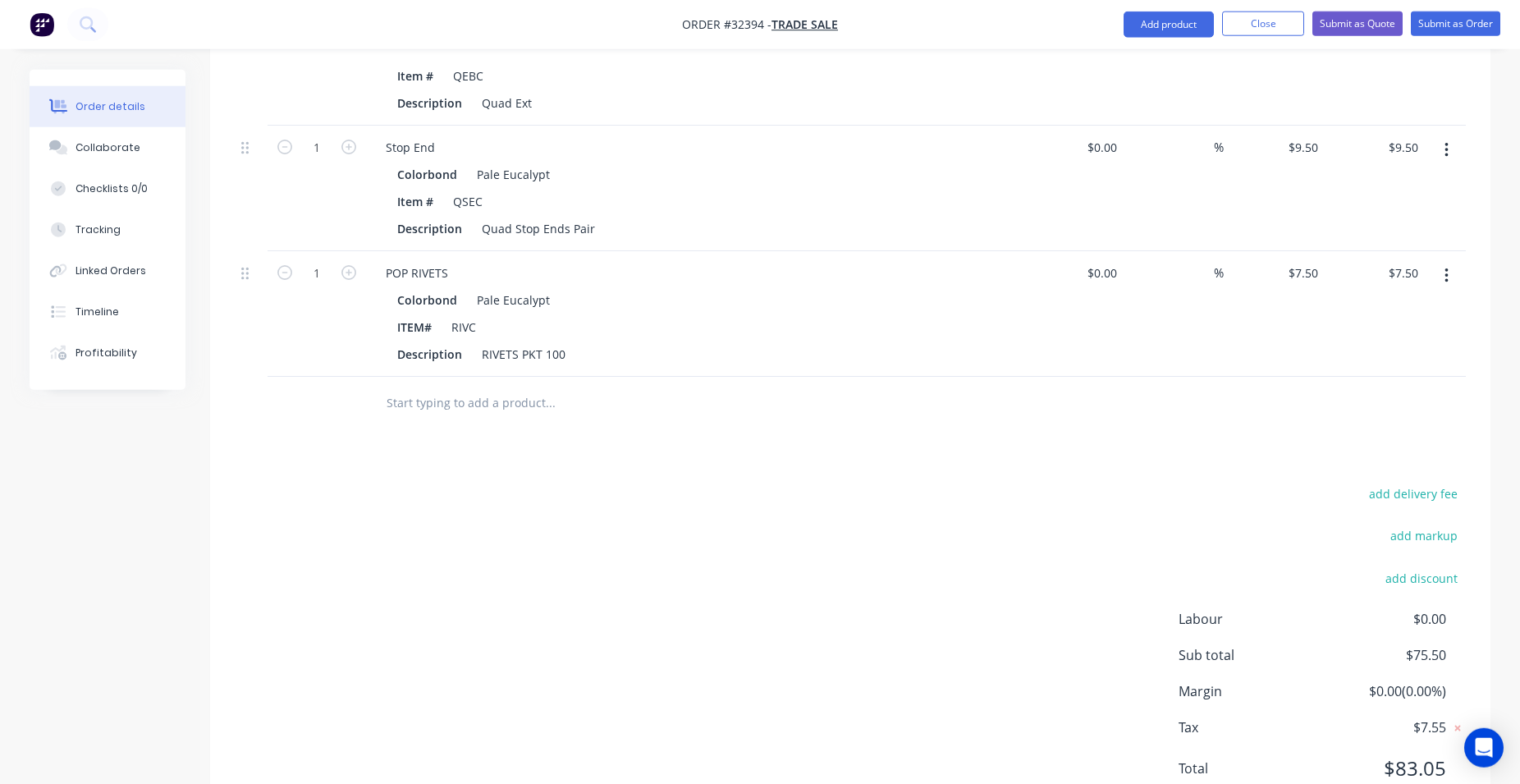
scroll to position [694, 0]
click at [446, 389] on input "text" at bounding box center [550, 397] width 328 height 33
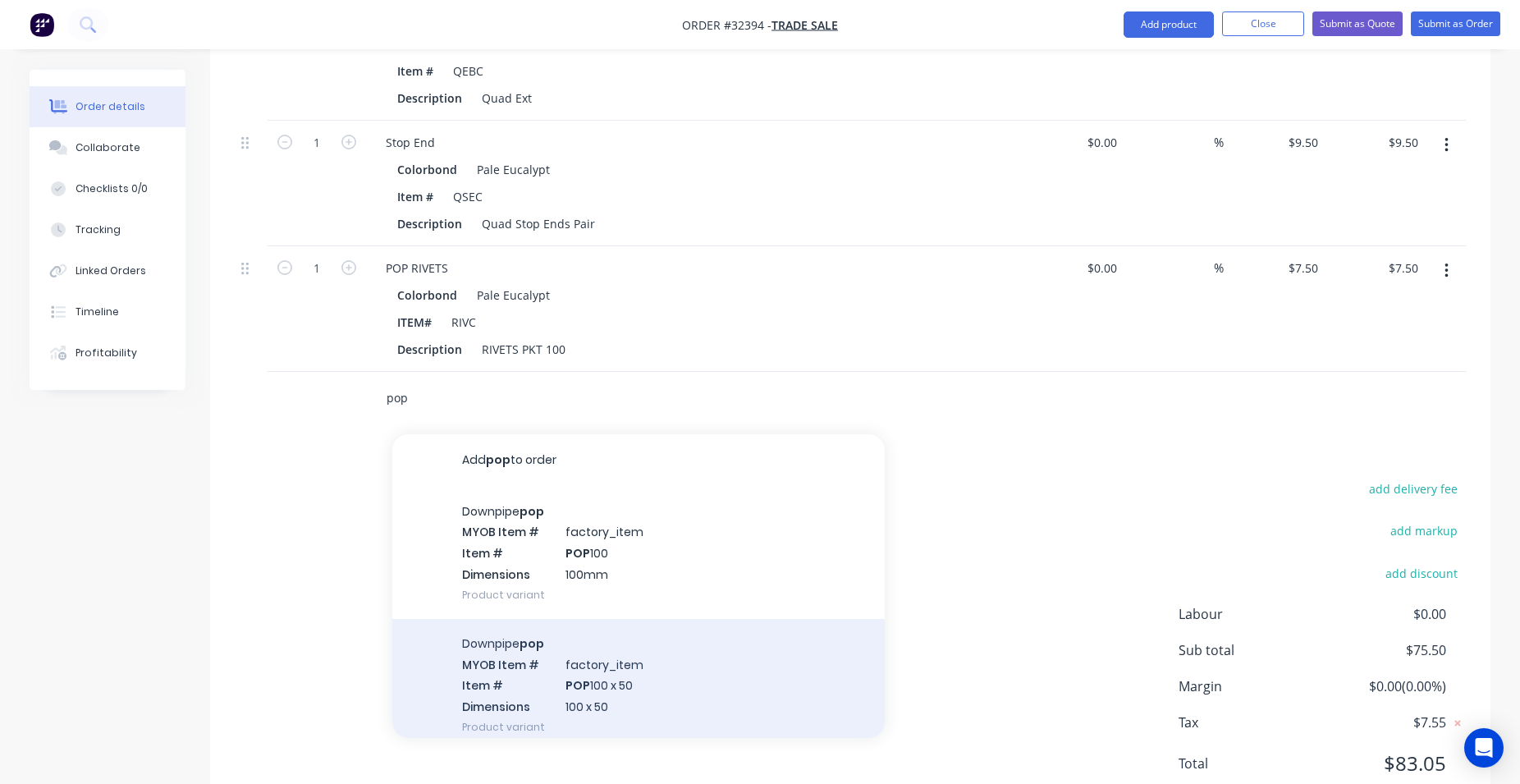
type input "pop"
click at [685, 691] on div "Downpipe pop MYOB Item # factory_item Item # POP 100 x 50 Dimensions 100 x 50 P…" at bounding box center [638, 685] width 493 height 132
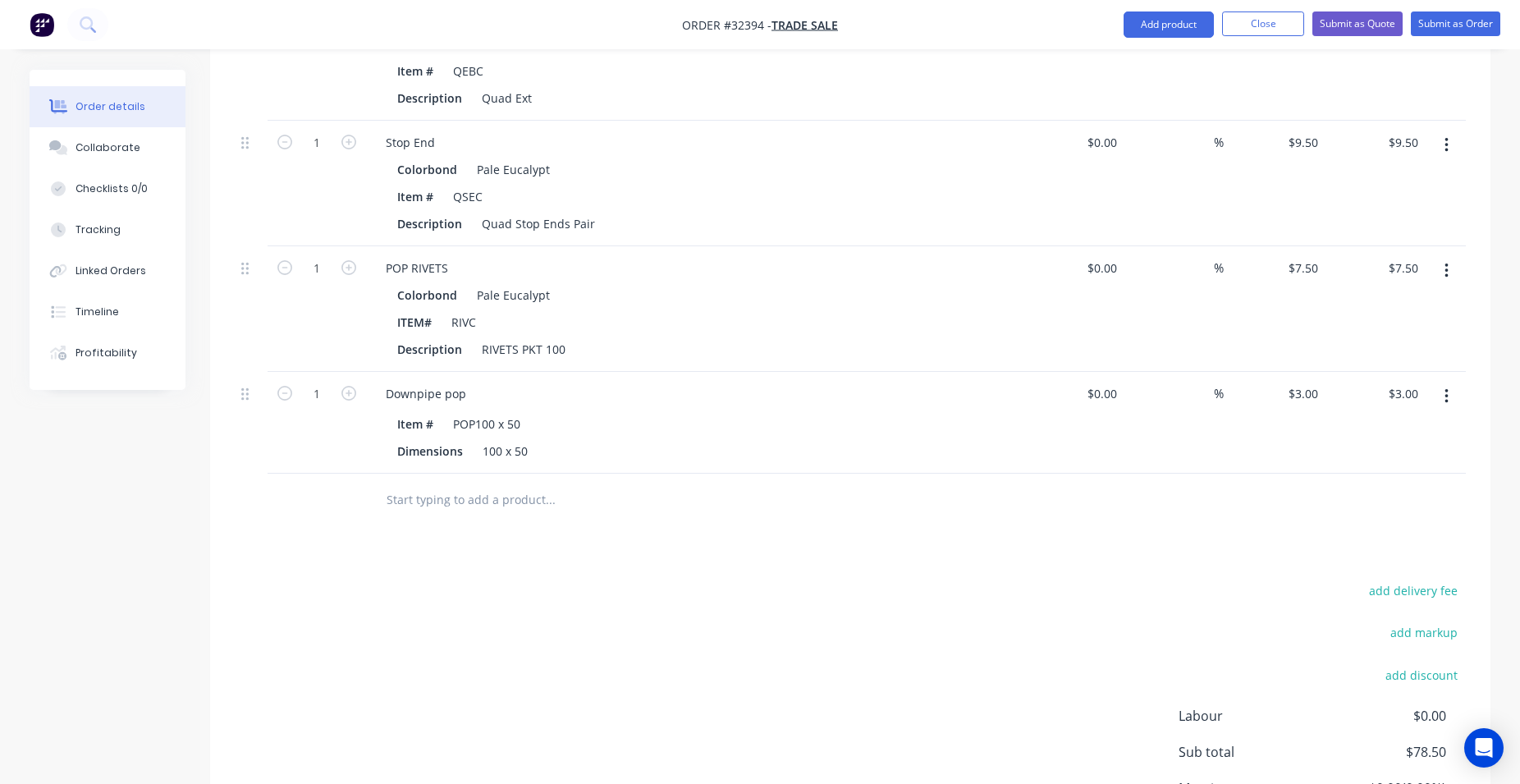
click at [452, 508] on input "text" at bounding box center [550, 499] width 328 height 33
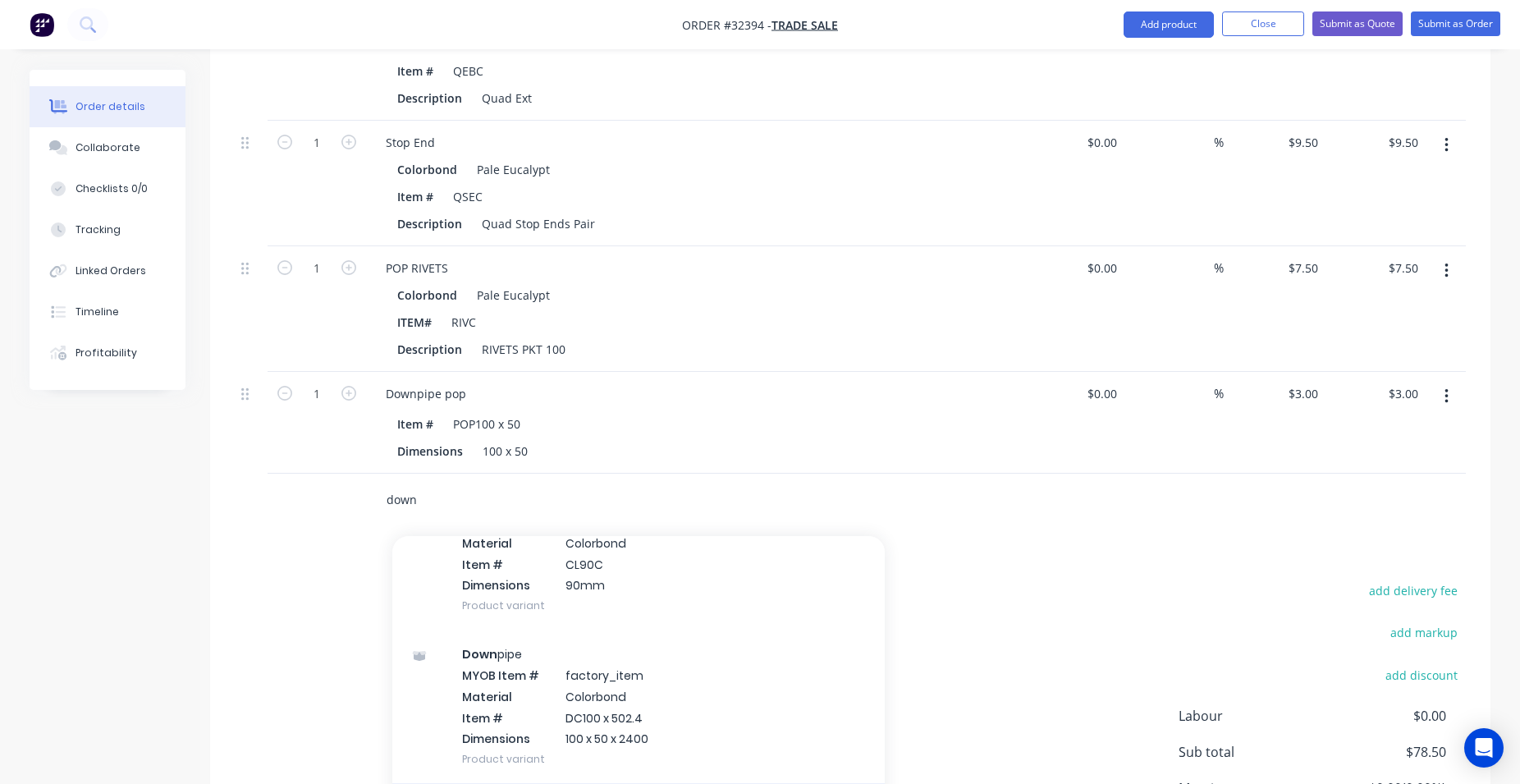
scroll to position [2339, 0]
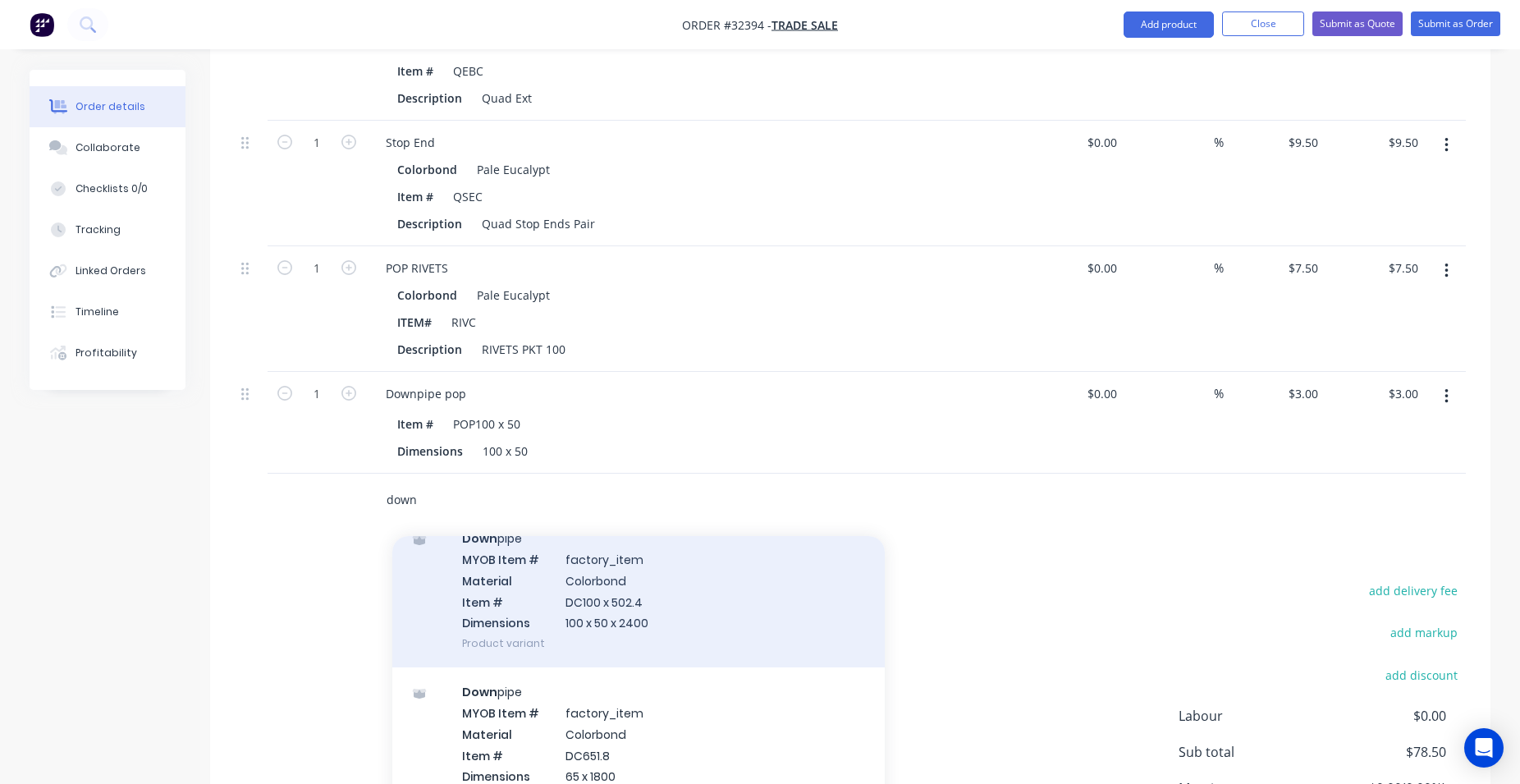
type input "down"
click at [664, 618] on div "Down pipe MYOB Item # factory_item Material Colorbond Item # DC100 x 502.4 Dime…" at bounding box center [638, 590] width 493 height 153
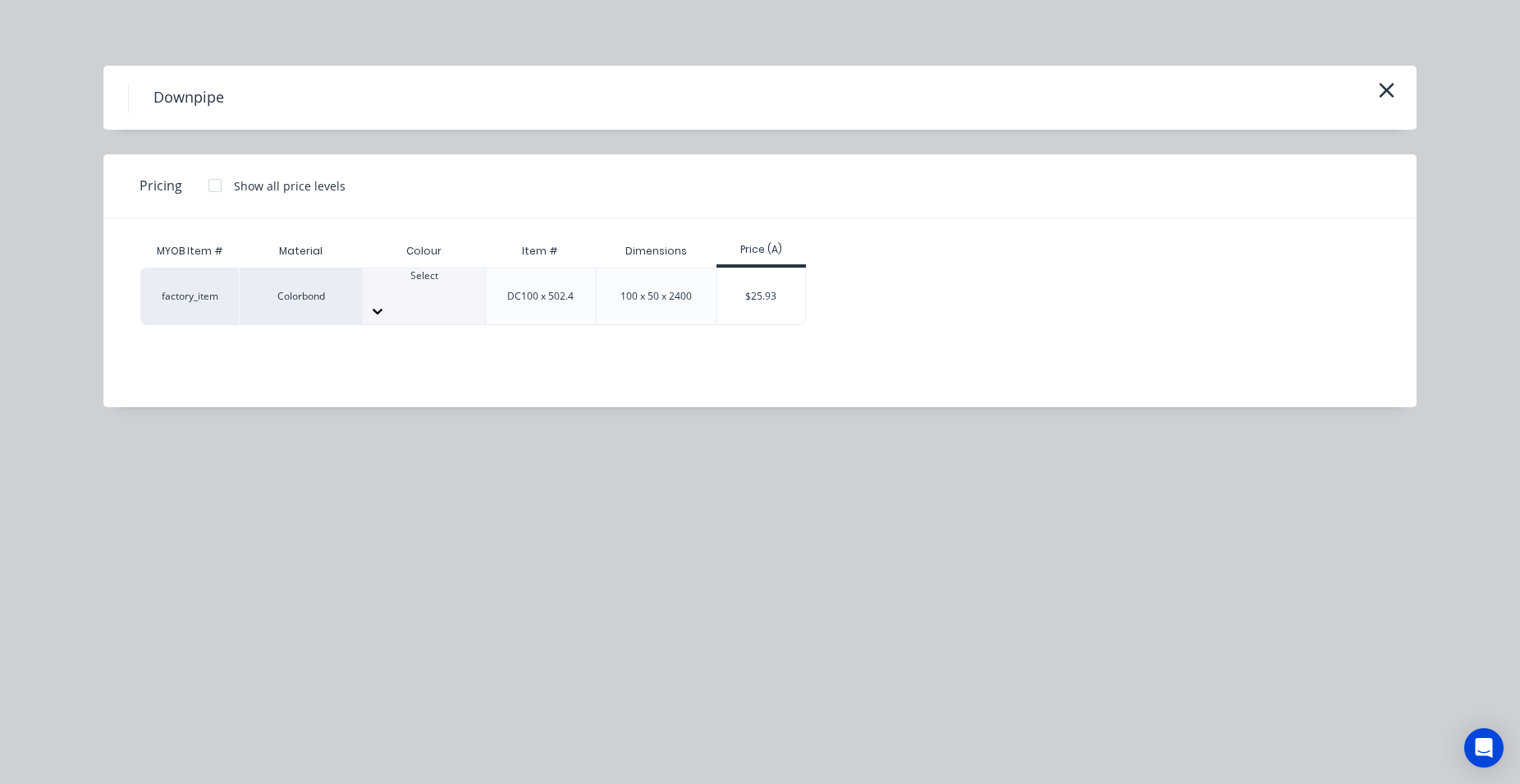
click at [390, 287] on div at bounding box center [424, 291] width 122 height 15
click at [766, 280] on div "$25.93" at bounding box center [761, 296] width 88 height 56
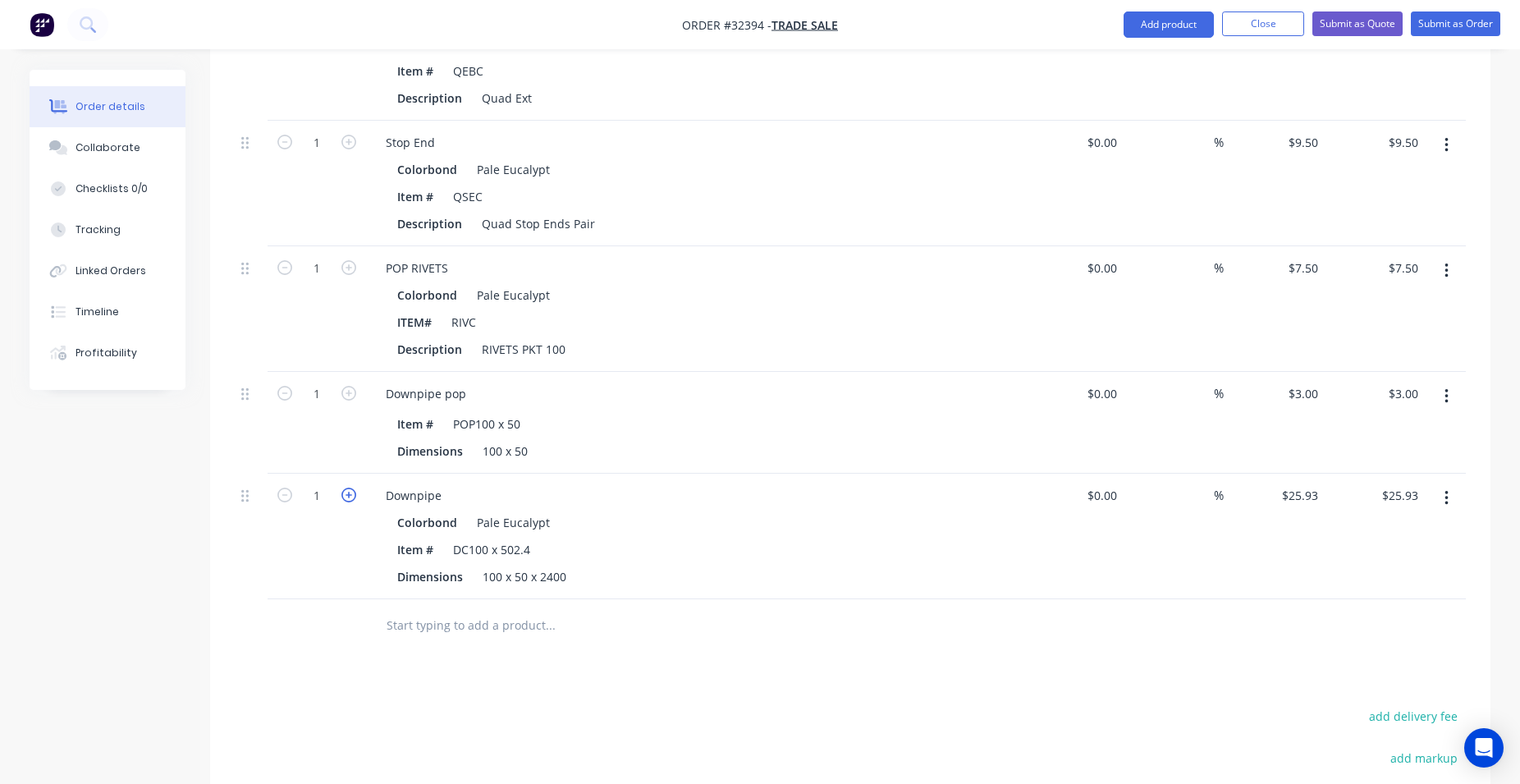
click at [352, 499] on icon "button" at bounding box center [349, 495] width 15 height 15
type input "2"
type input "$51.86"
click at [476, 629] on input "text" at bounding box center [550, 625] width 328 height 33
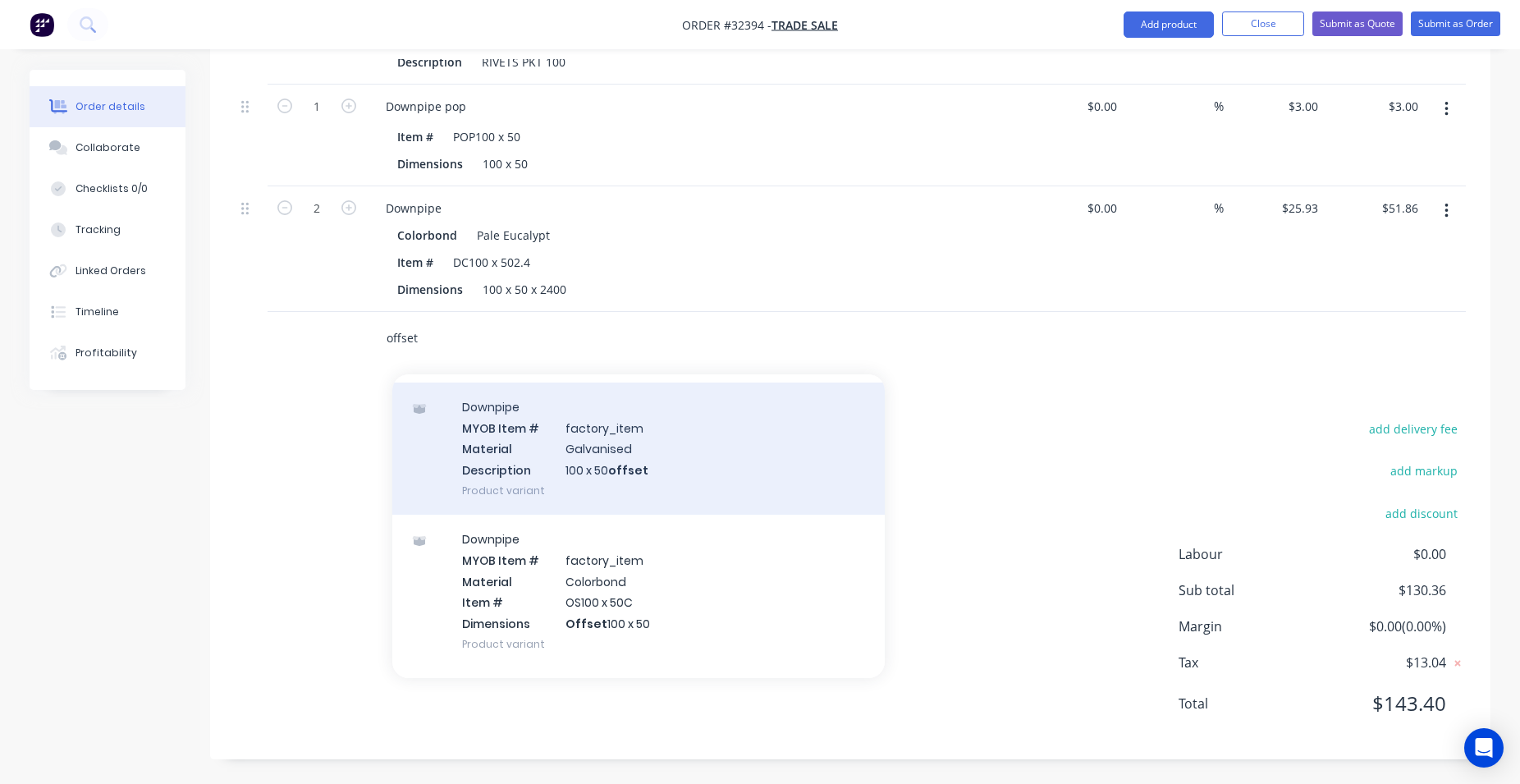
scroll to position [187, 0]
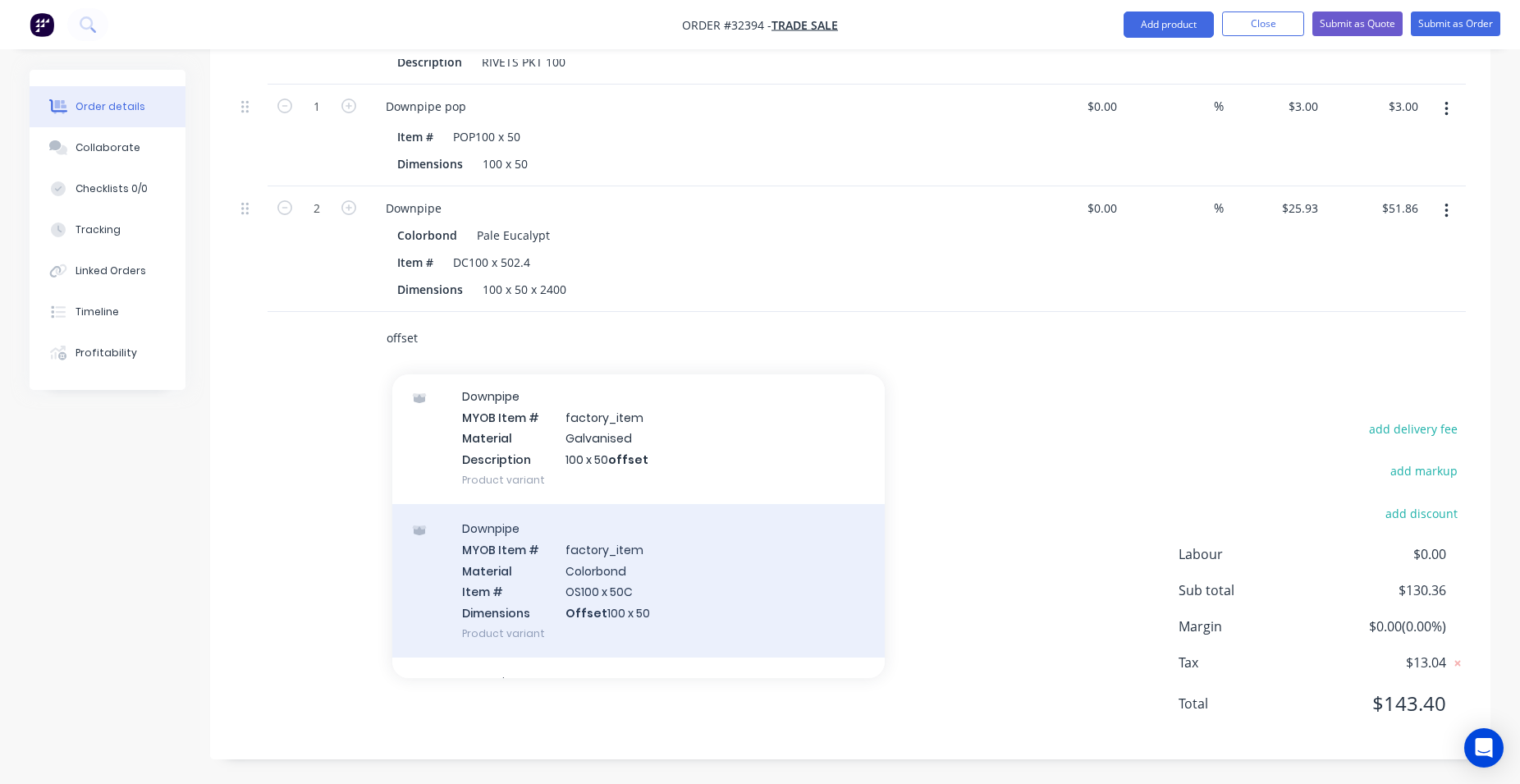
type input "offset"
click at [687, 602] on div "Downpipe MYOB Item # factory_item Material Colorbond Item # OS100 x 50C Dimensi…" at bounding box center [638, 580] width 493 height 153
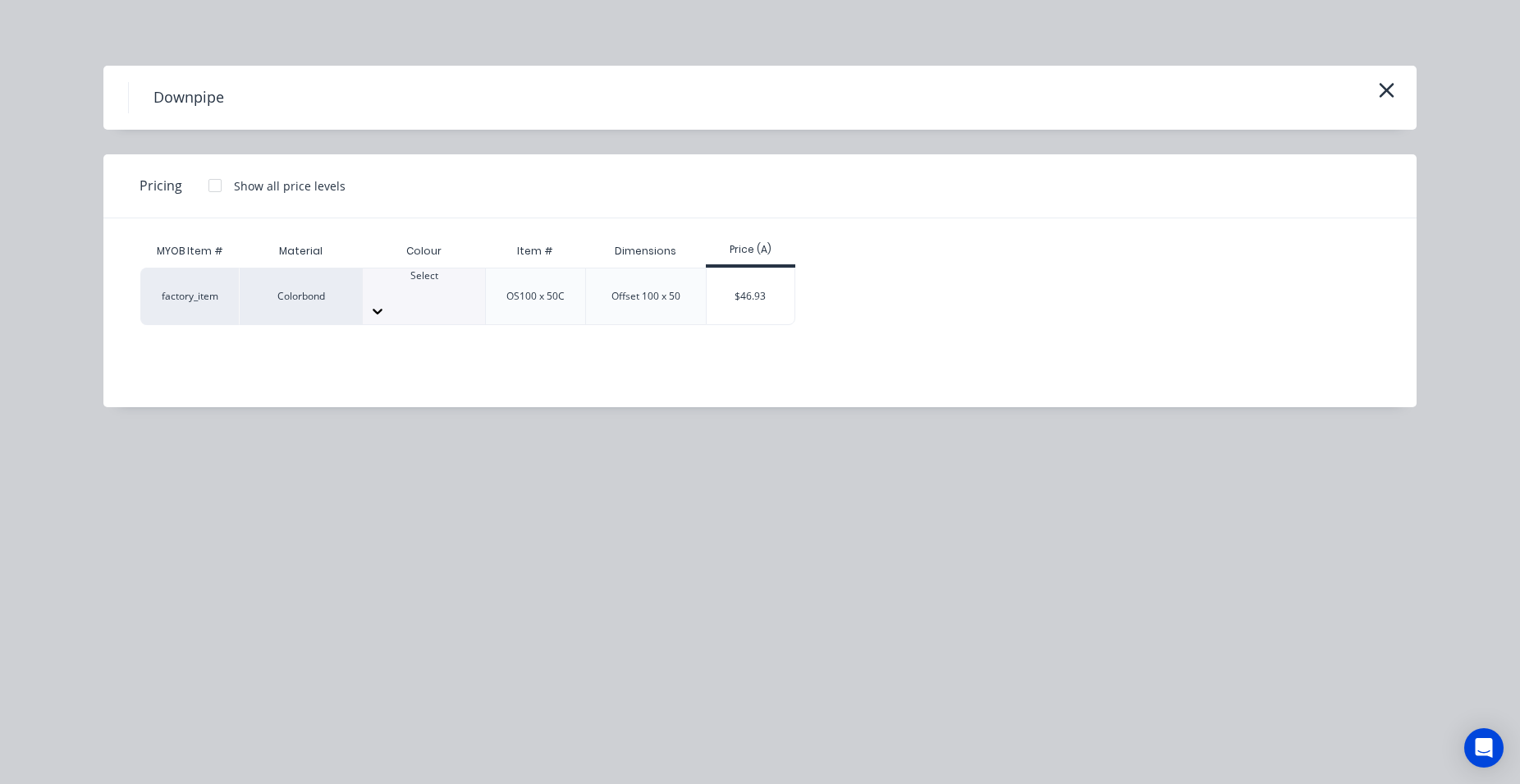
click at [386, 303] on icon at bounding box center [377, 311] width 16 height 16
click at [763, 291] on div "$46.93" at bounding box center [750, 296] width 88 height 56
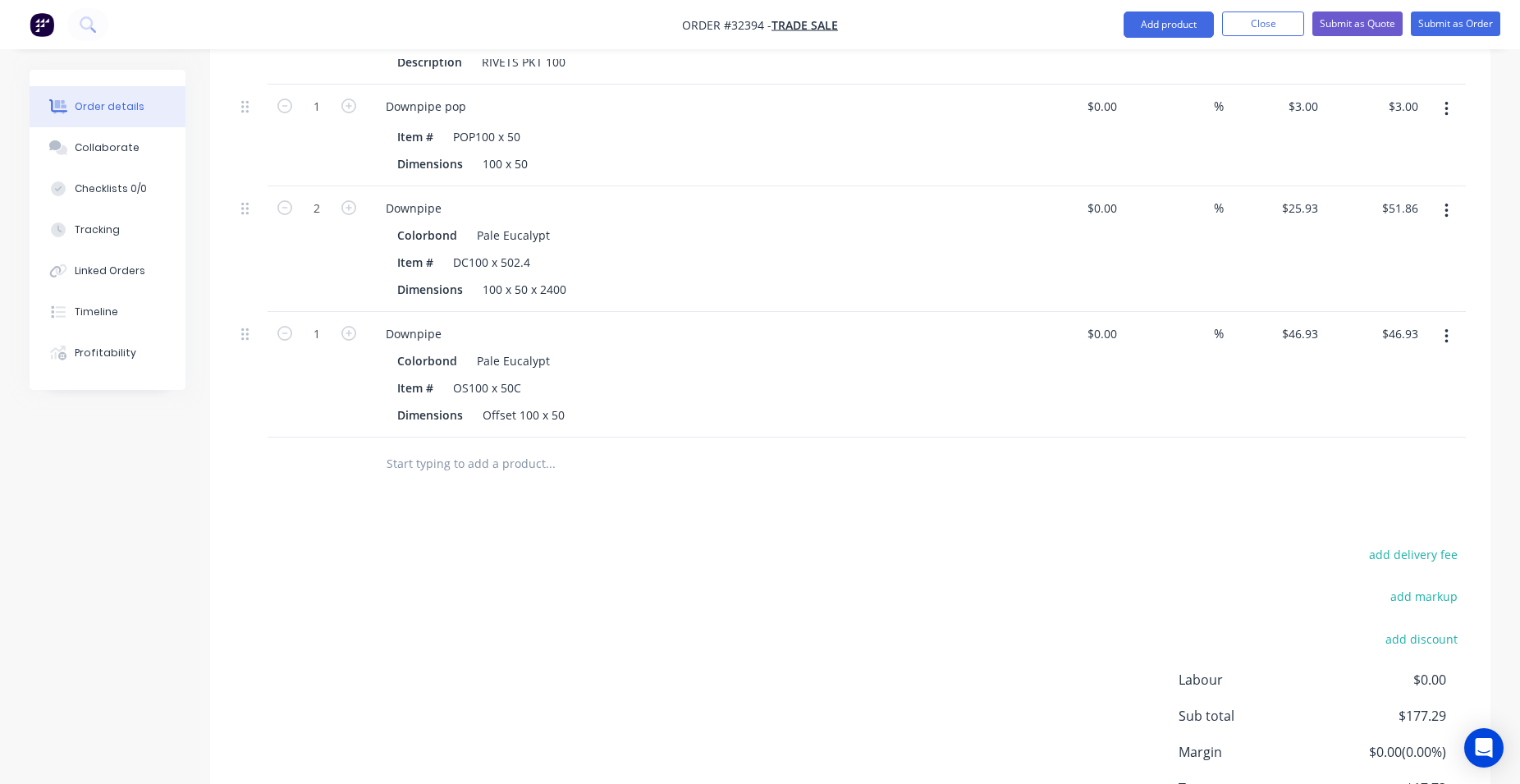
click at [491, 461] on input "text" at bounding box center [550, 463] width 328 height 33
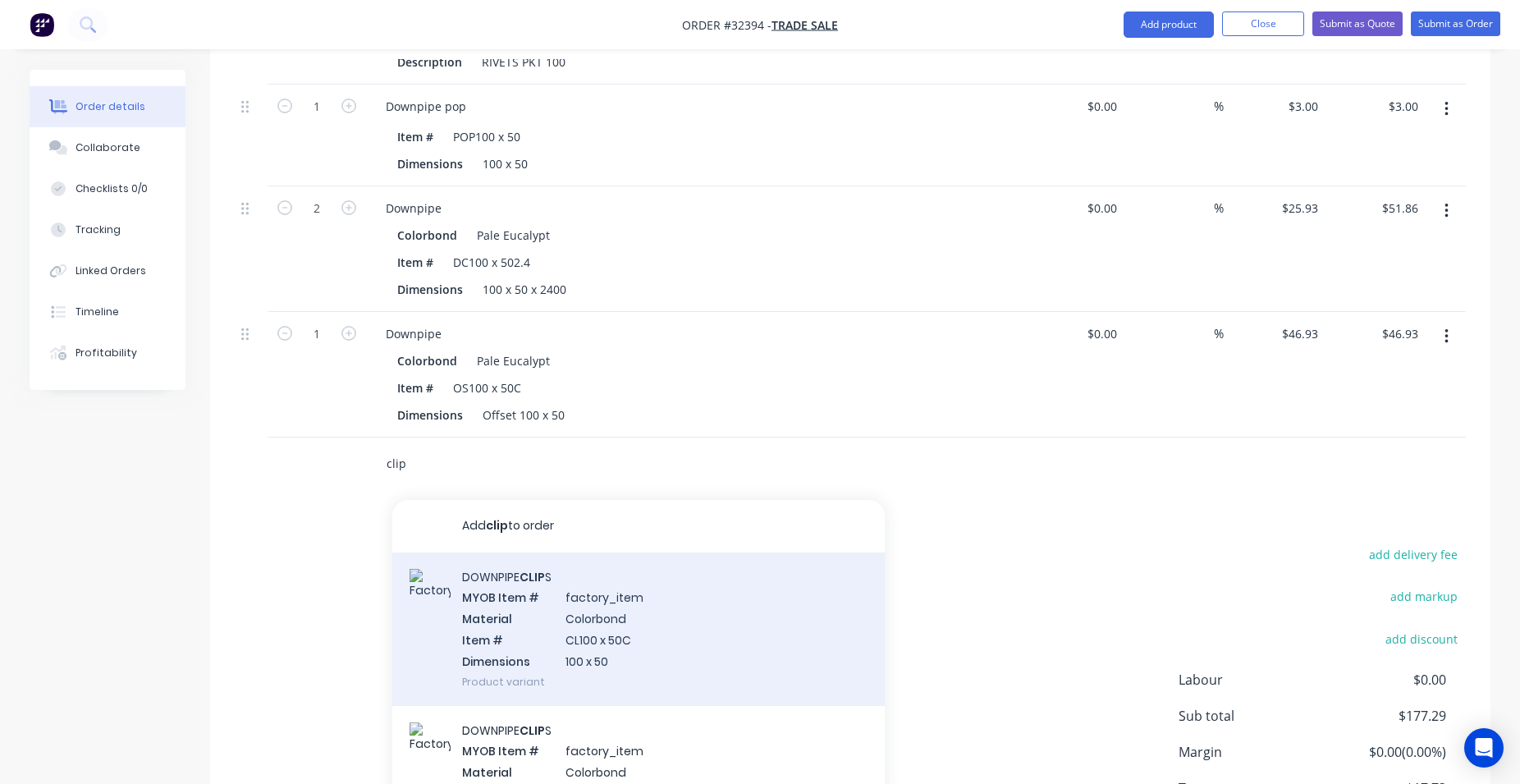
type input "clip"
click at [664, 654] on div "DOWNPIPE CLIP S MYOB Item # factory_item Material Colorbond Item # CL100 x 50C …" at bounding box center [638, 629] width 493 height 153
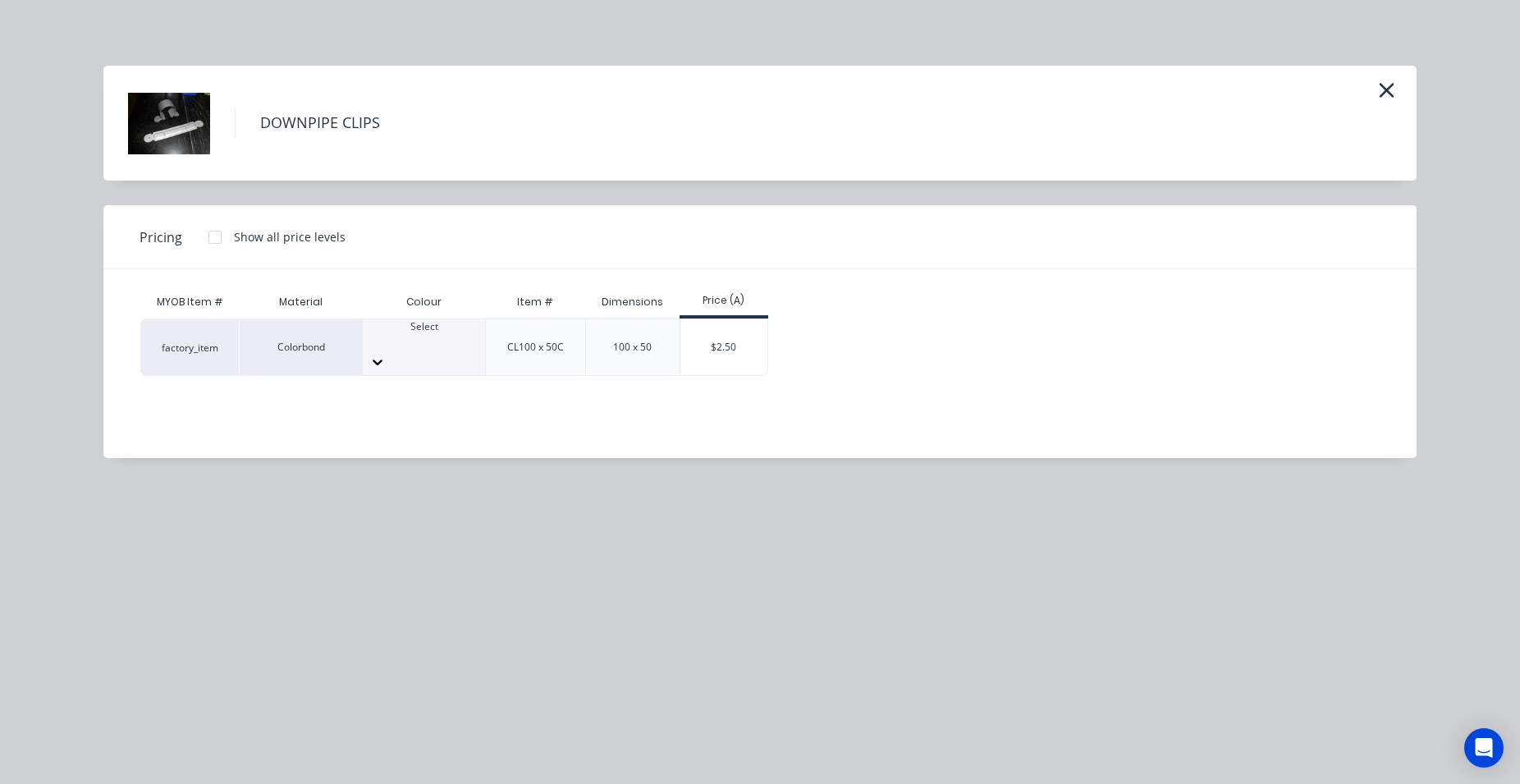
click at [449, 334] on div "Select" at bounding box center [424, 333] width 122 height 29
click at [735, 333] on div "$2.50" at bounding box center [724, 347] width 88 height 56
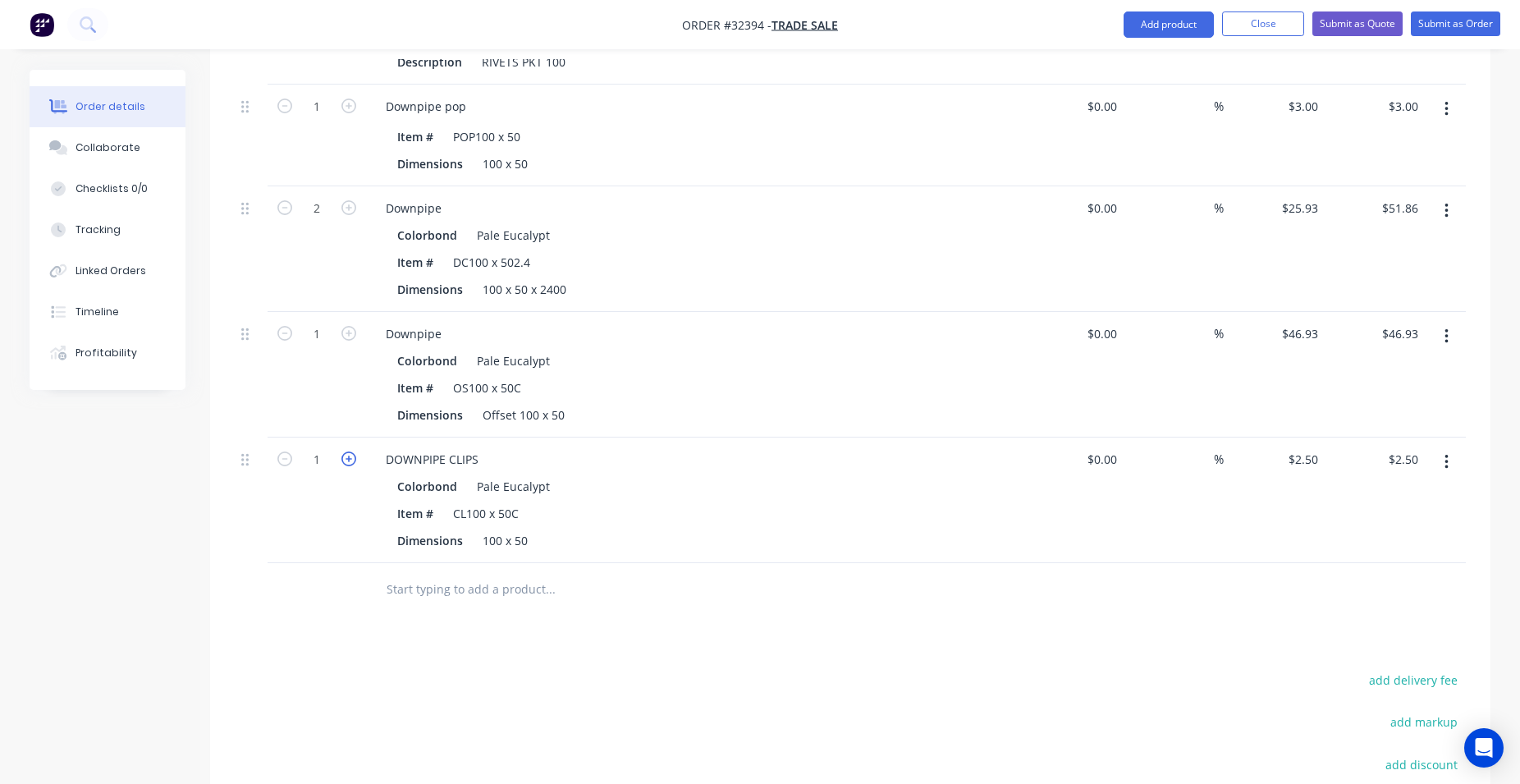
click at [349, 454] on icon "button" at bounding box center [349, 459] width 15 height 15
type input "2"
type input "$5.00"
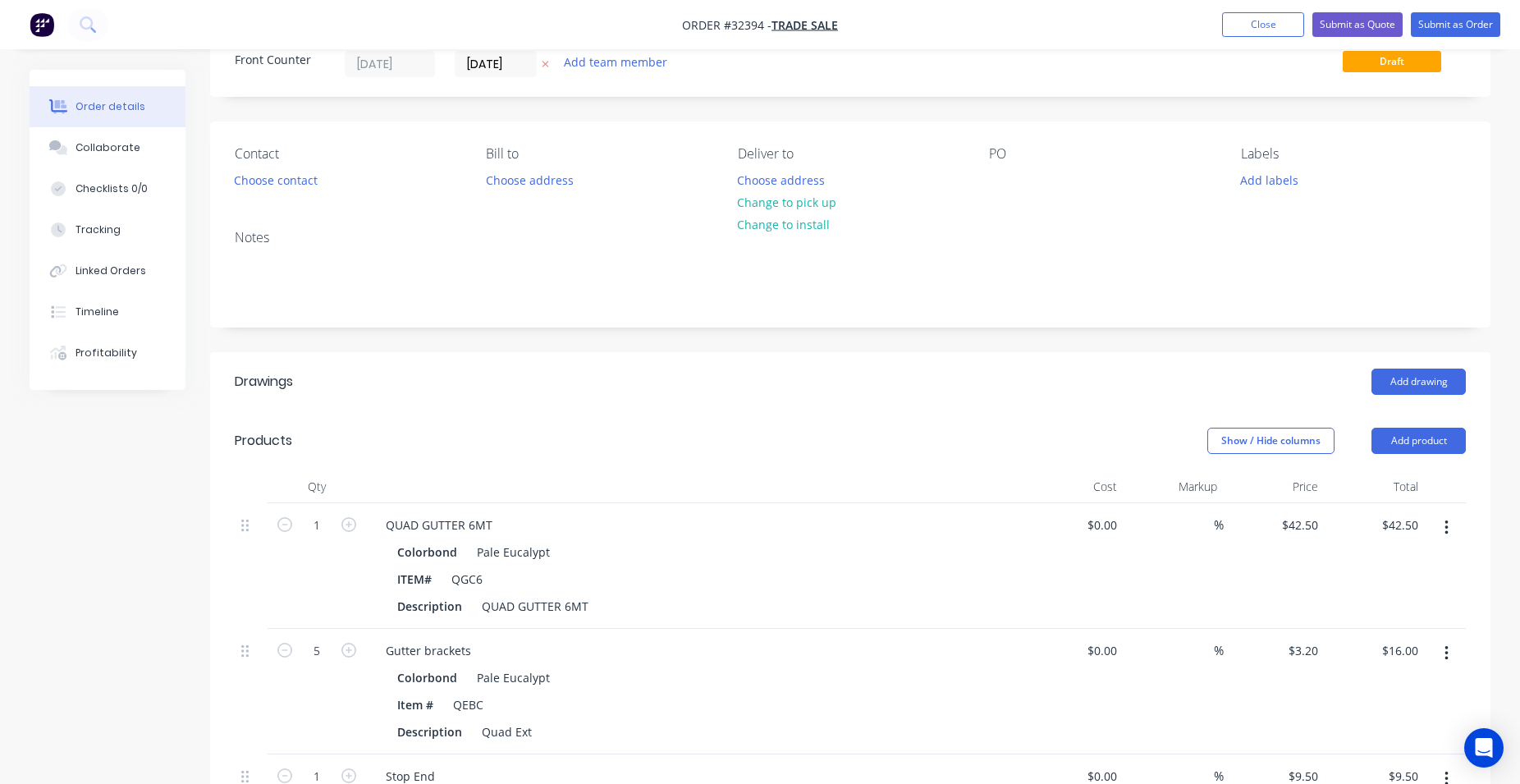
scroll to position [0, 0]
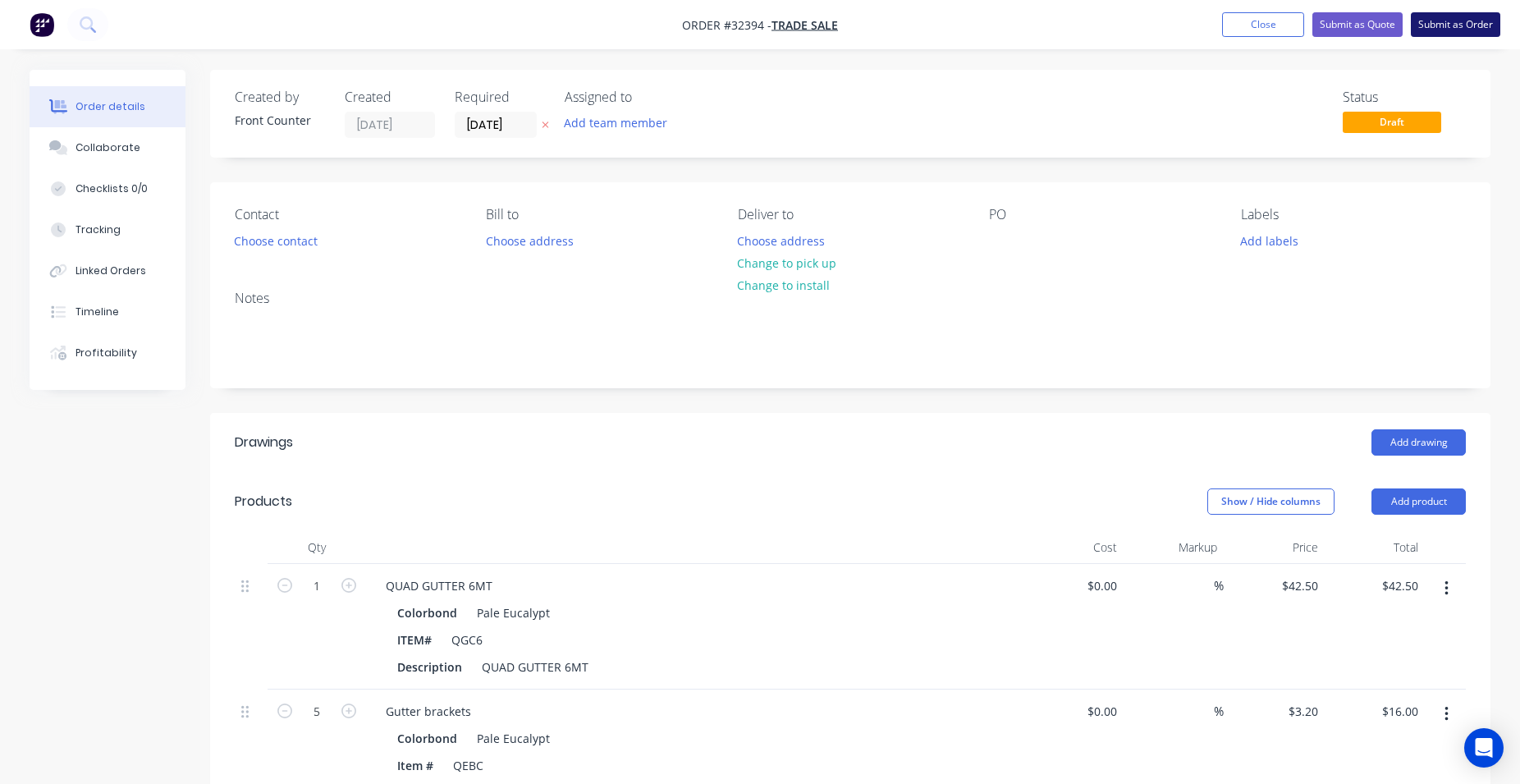
click at [1436, 26] on button "Submit as Order" at bounding box center [1455, 24] width 89 height 24
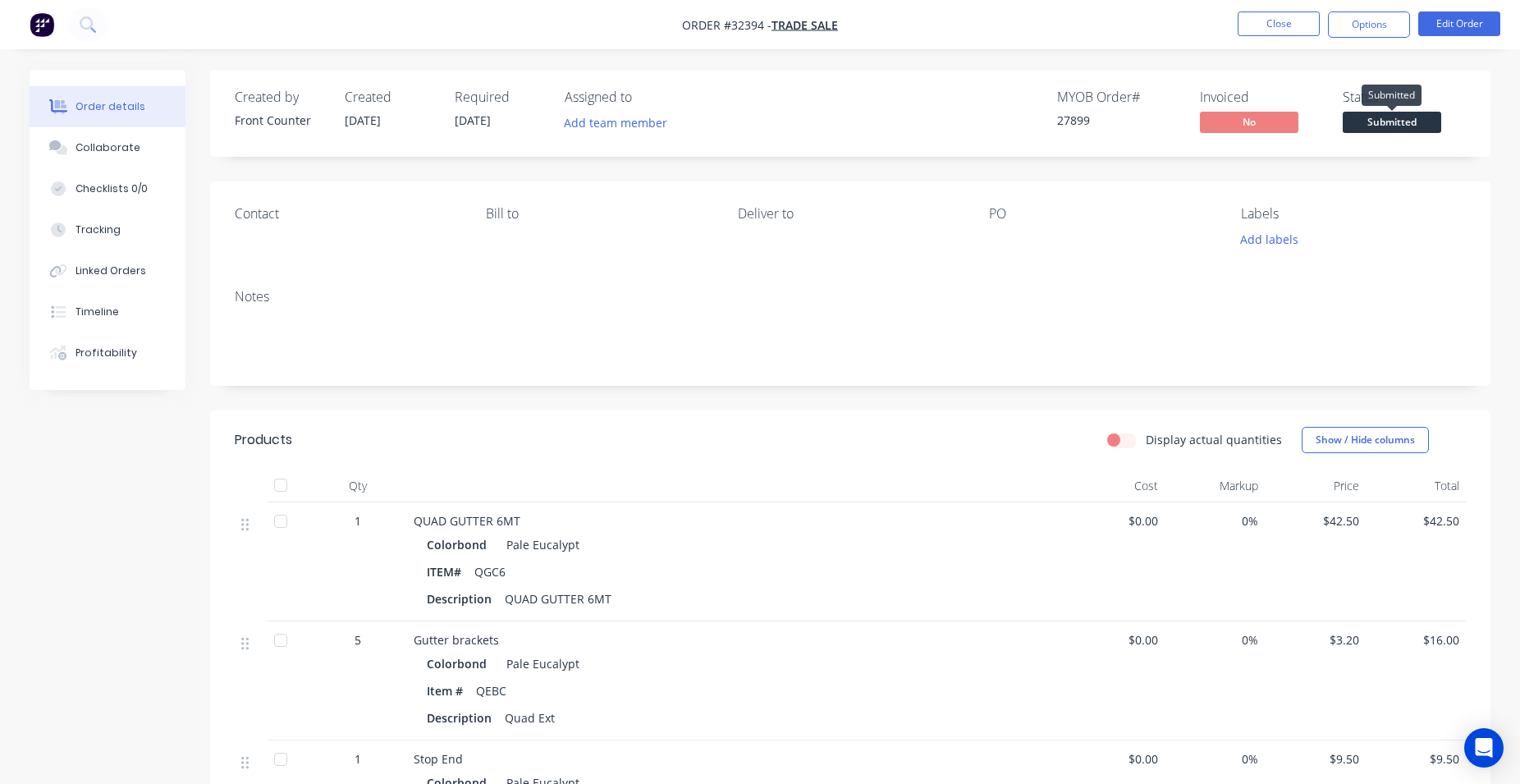
click at [1383, 126] on span "Submitted" at bounding box center [1391, 122] width 99 height 20
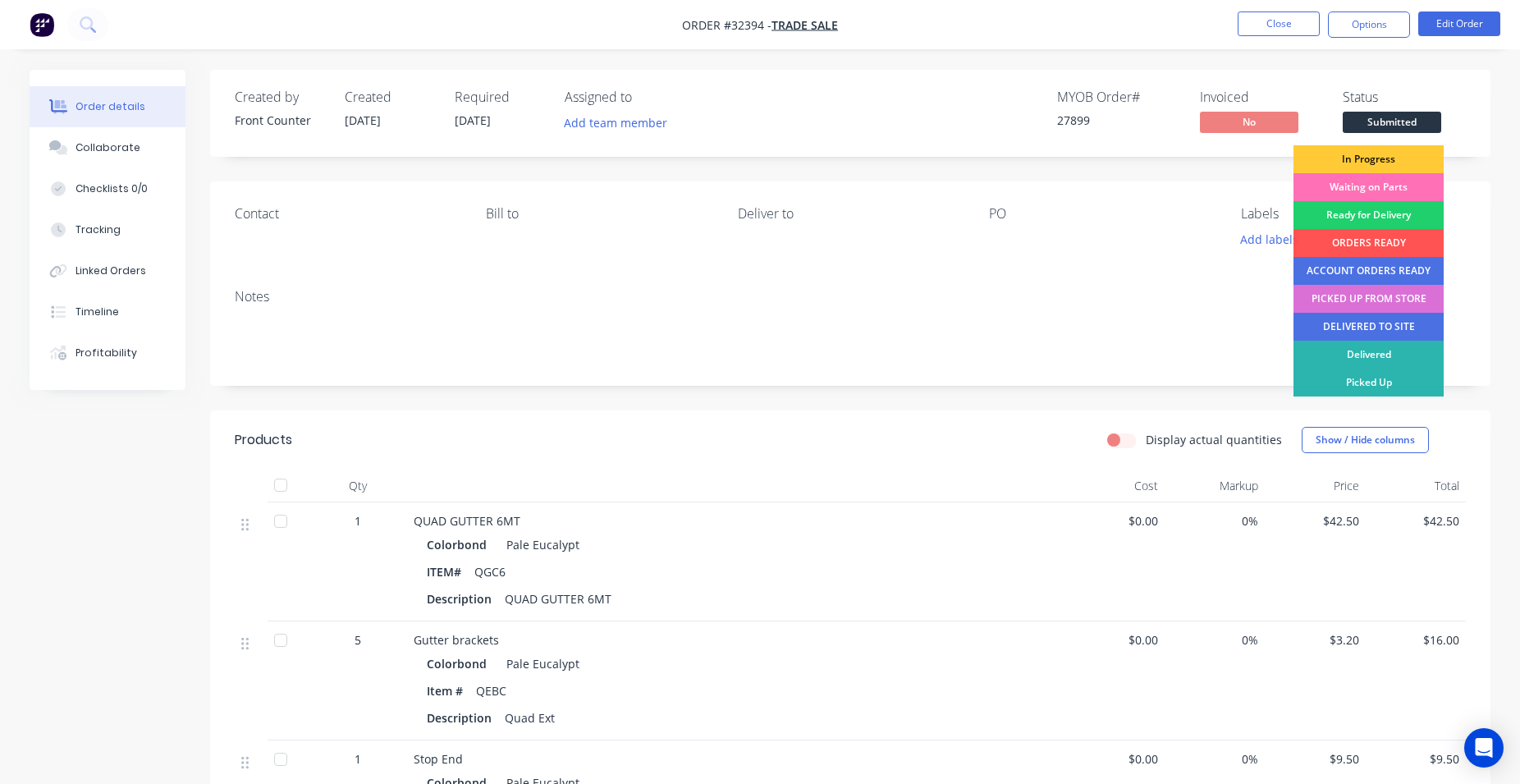
click at [1384, 296] on div "PICKED UP FROM STORE" at bounding box center [1368, 298] width 150 height 28
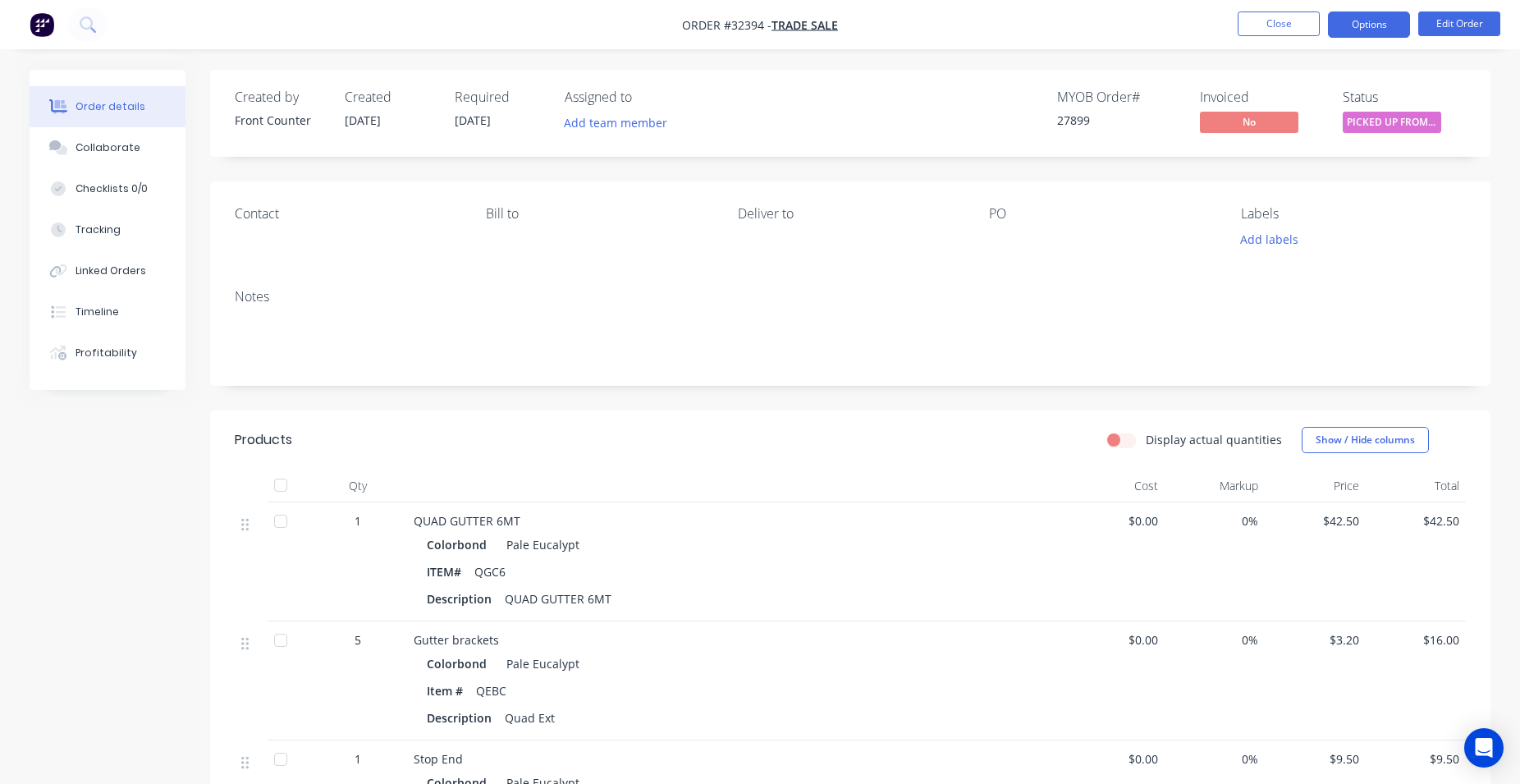
drag, startPoint x: 1384, startPoint y: 29, endPoint x: 1375, endPoint y: 26, distance: 9.5
click at [1384, 28] on button "Options" at bounding box center [1368, 24] width 82 height 26
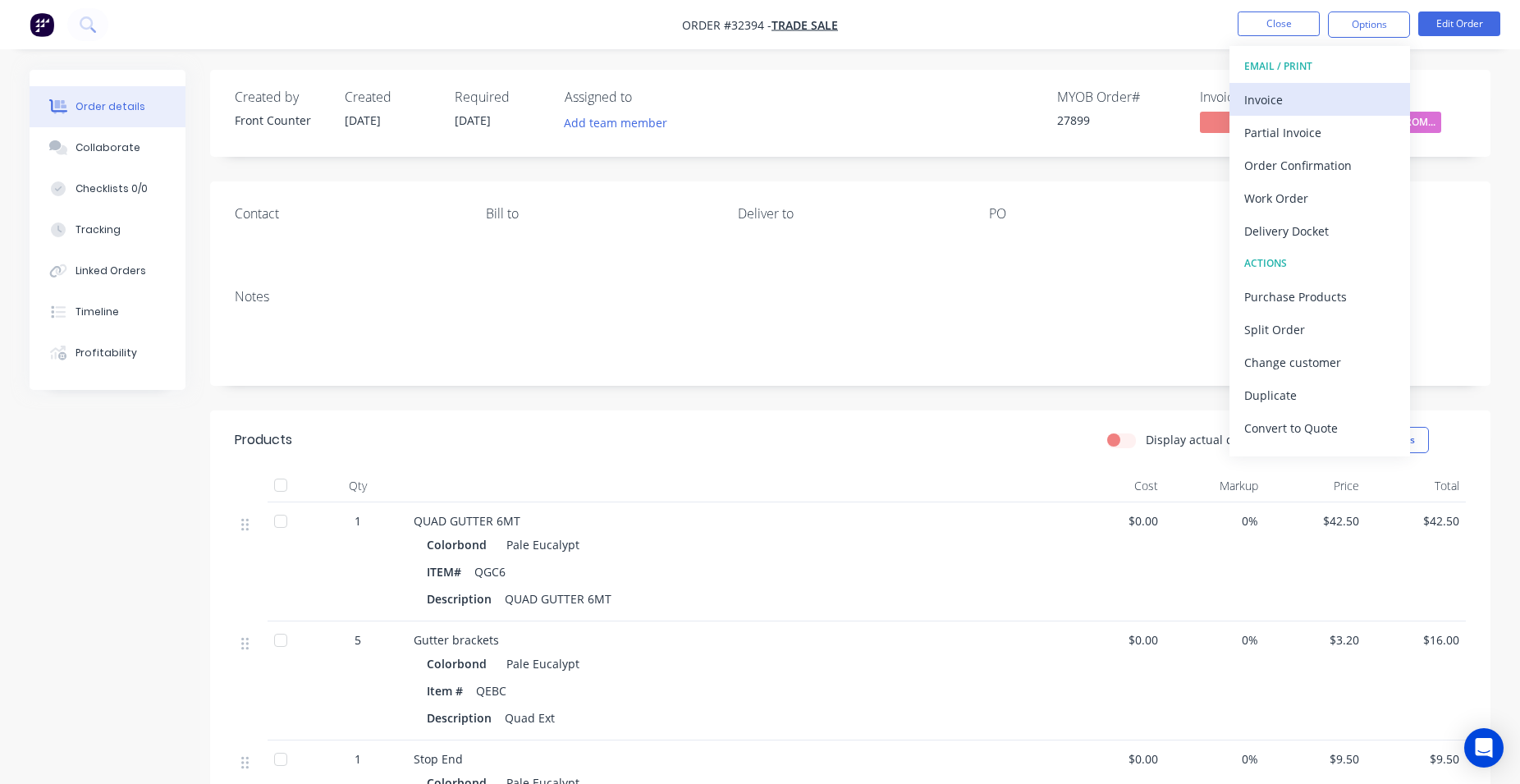
click at [1321, 90] on div "Invoice" at bounding box center [1319, 99] width 151 height 24
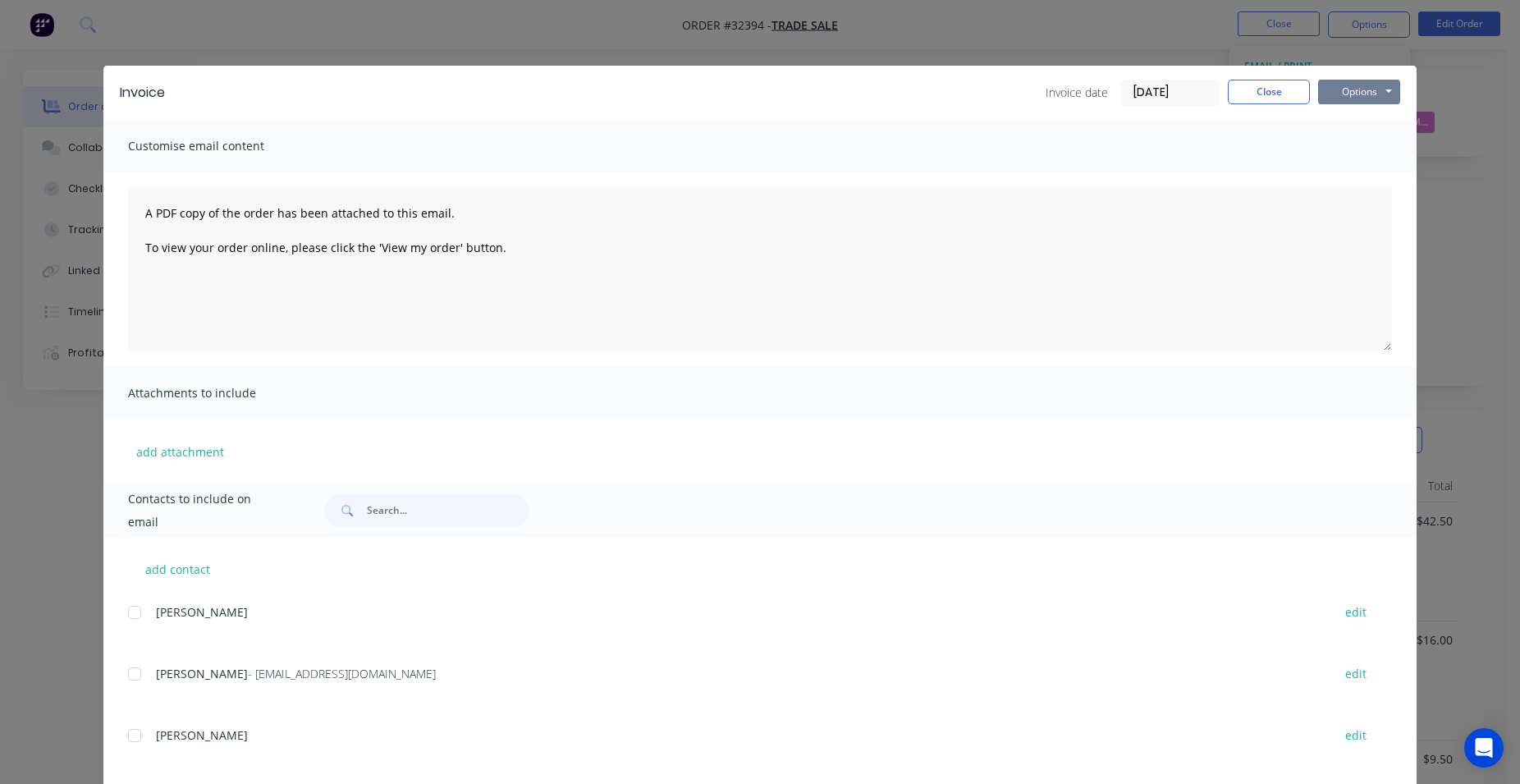
click at [1379, 89] on button "Options" at bounding box center [1358, 92] width 82 height 24
click at [1355, 150] on button "Print" at bounding box center [1370, 148] width 105 height 27
click at [1274, 88] on button "Close" at bounding box center [1268, 92] width 82 height 24
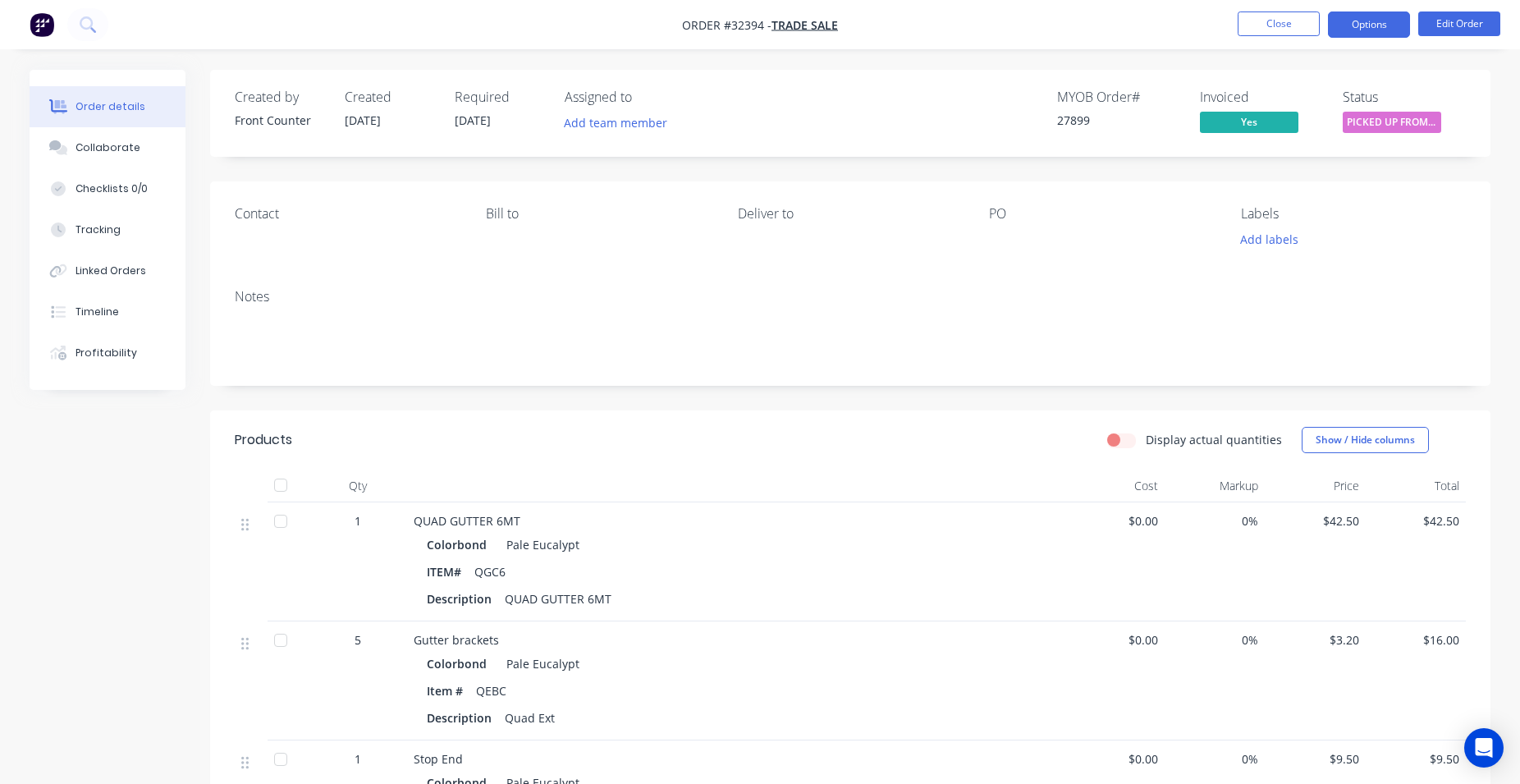
click at [1373, 29] on button "Options" at bounding box center [1368, 24] width 82 height 26
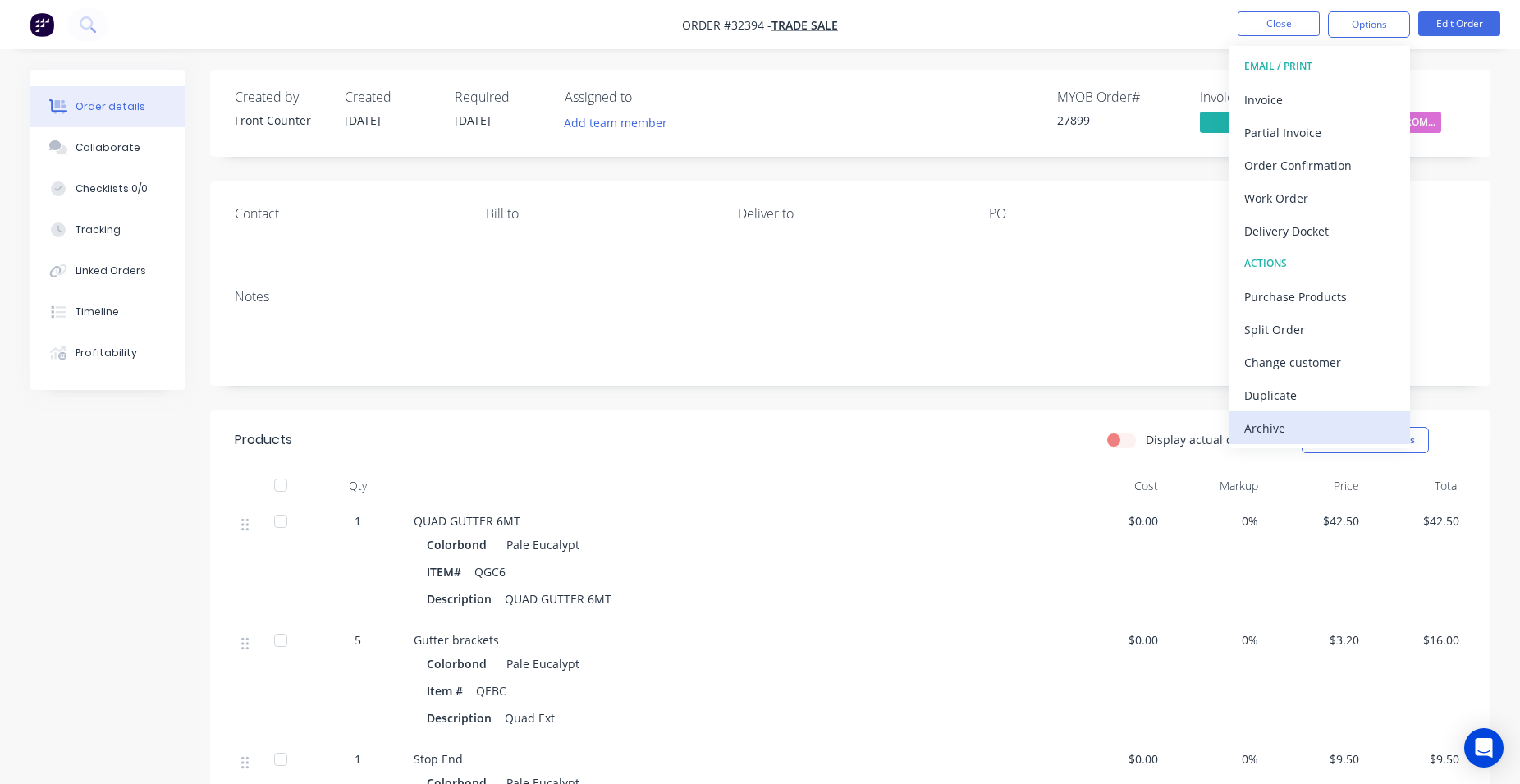
click at [1348, 419] on div "Archive" at bounding box center [1319, 428] width 151 height 24
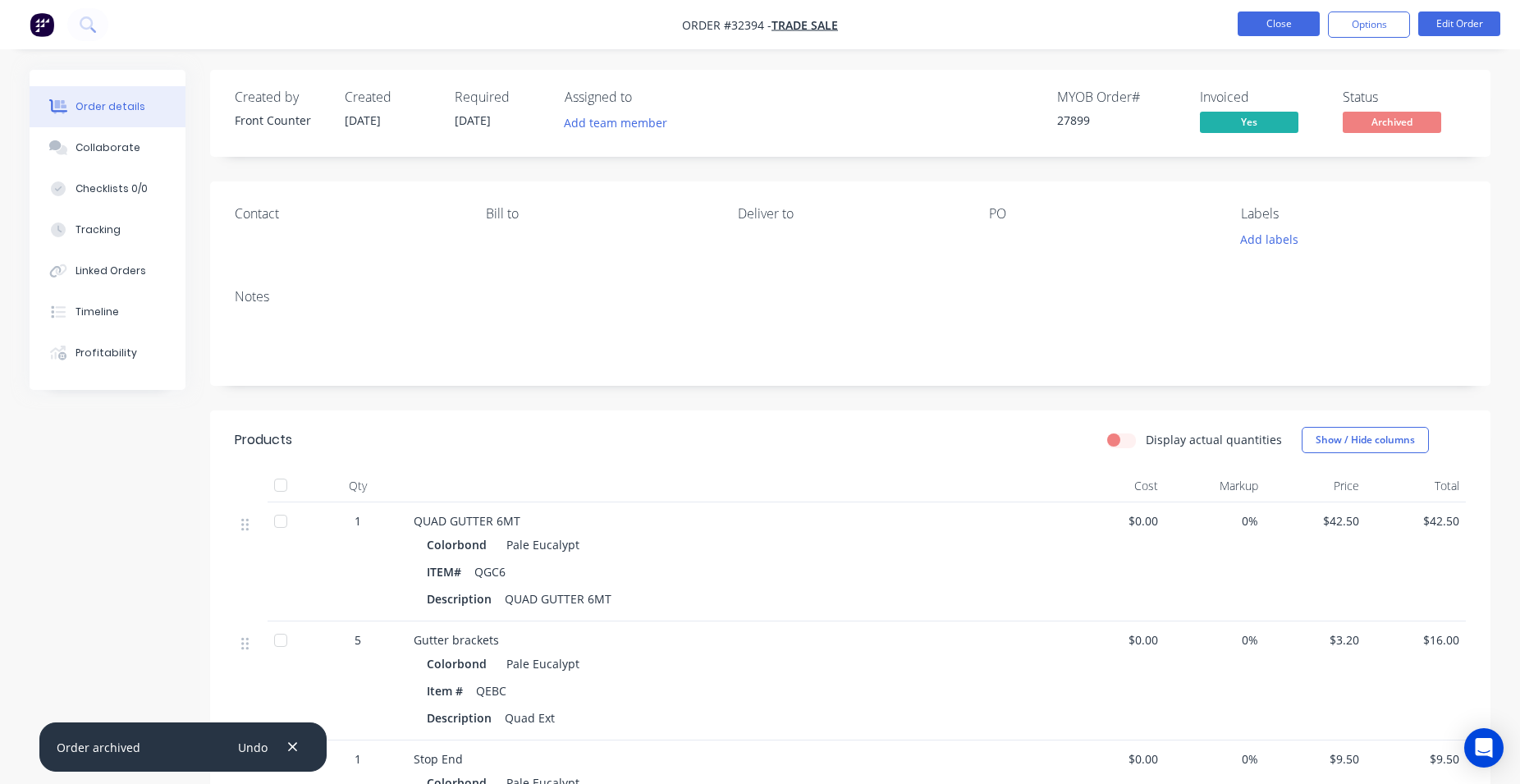
click at [1276, 29] on button "Close" at bounding box center [1278, 24] width 82 height 24
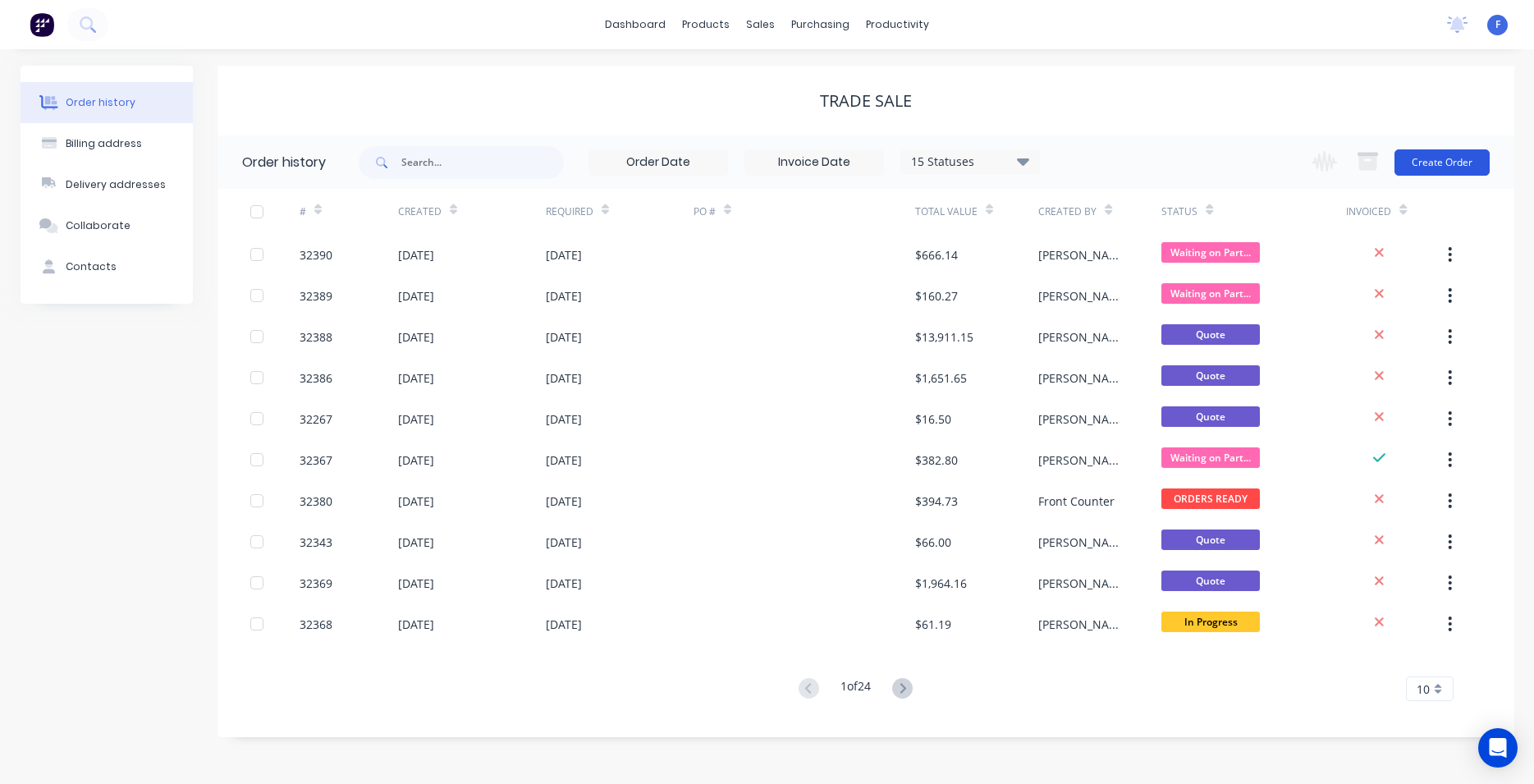
click at [1467, 162] on button "Create Order" at bounding box center [1442, 162] width 95 height 26
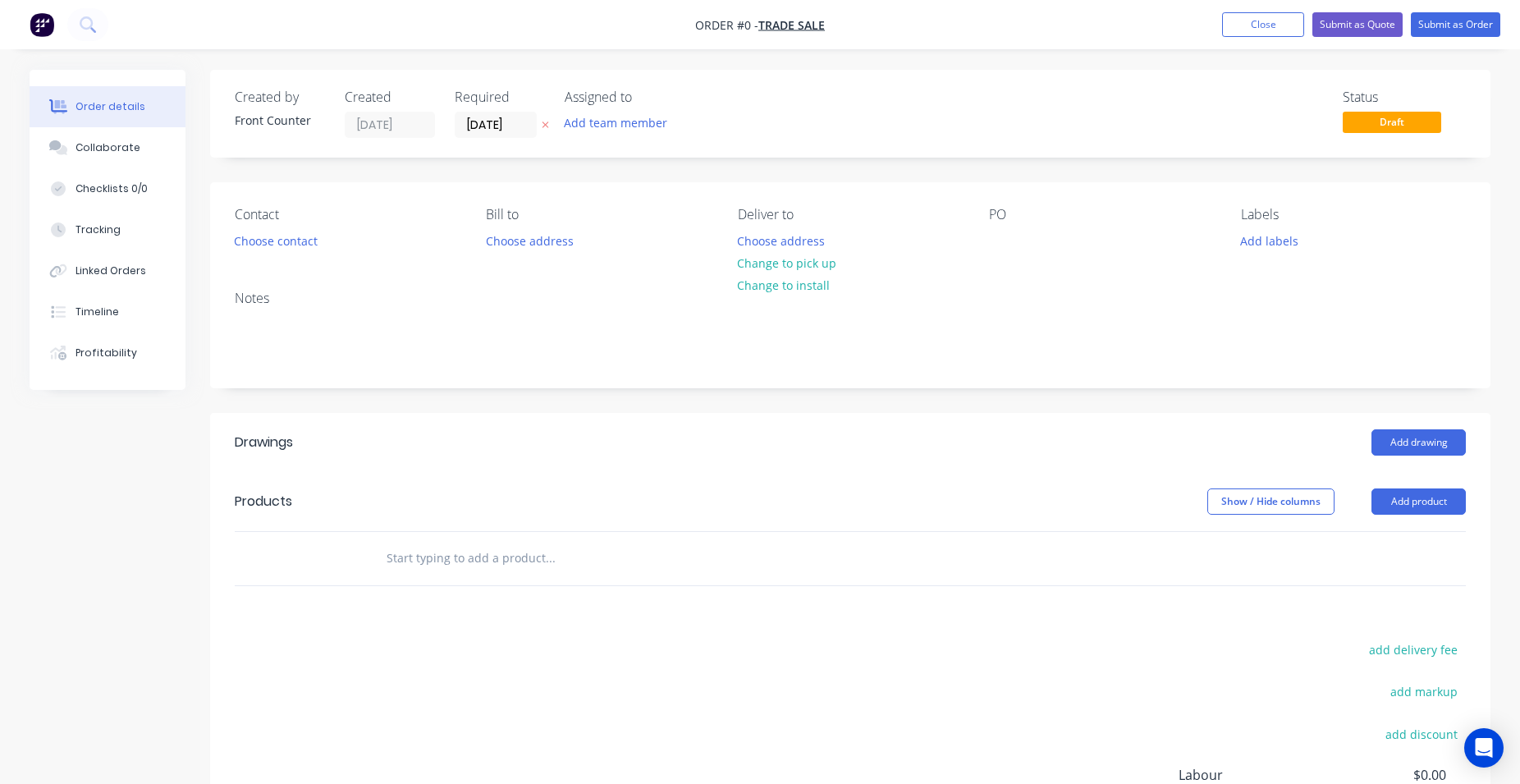
click at [456, 558] on input "text" at bounding box center [550, 557] width 328 height 33
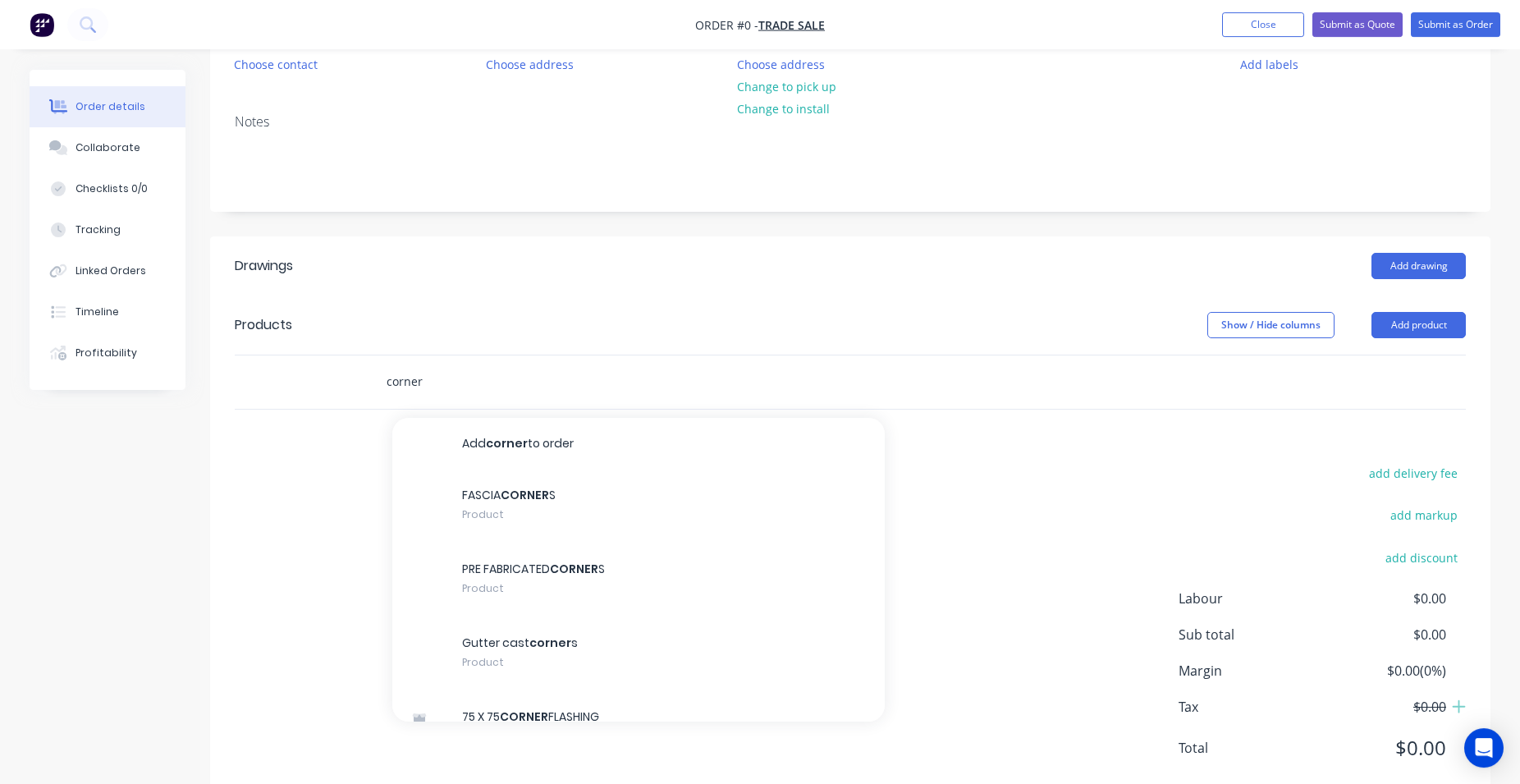
scroll to position [221, 0]
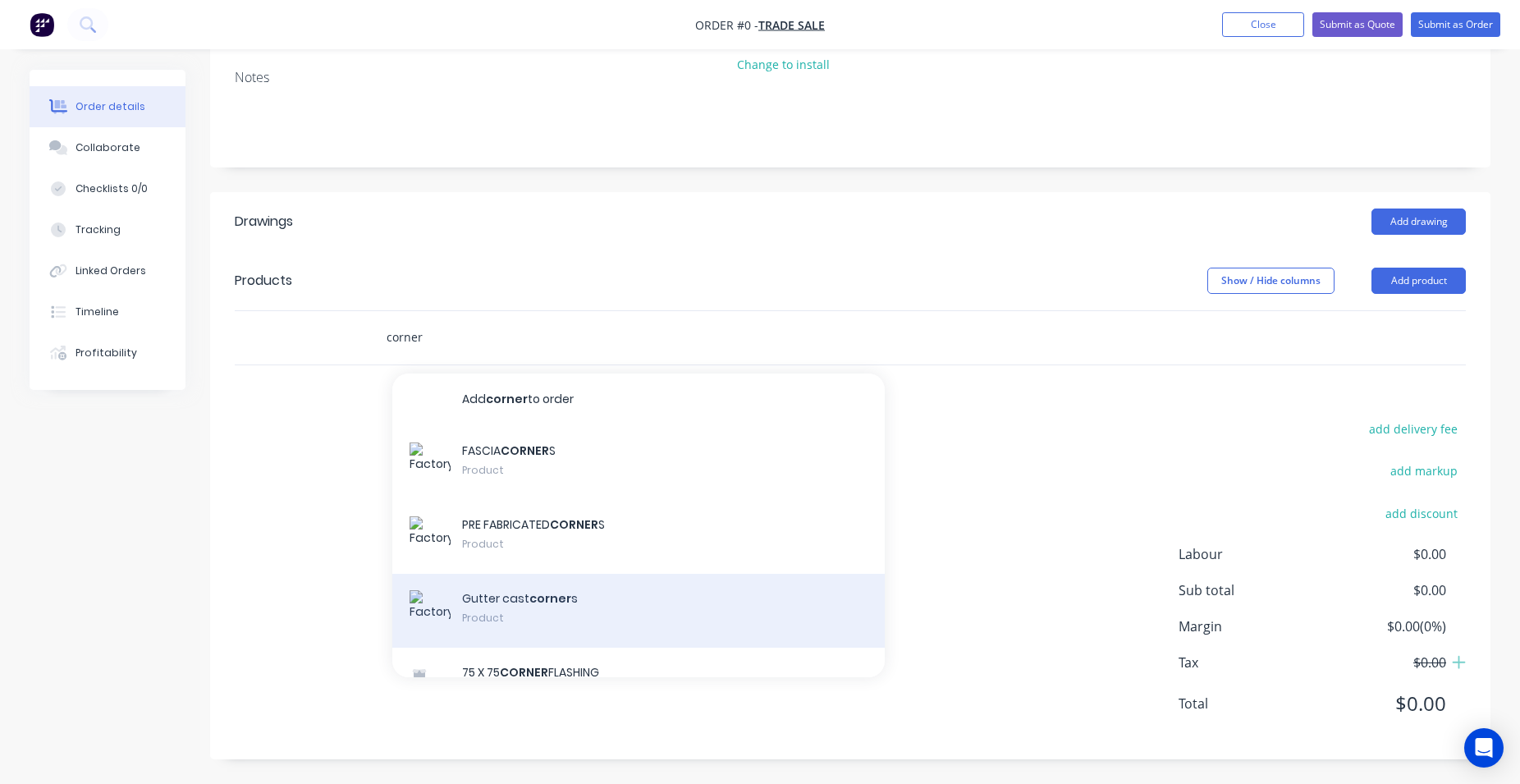
type input "corner"
click at [580, 613] on div "Gutter cast corner s Product" at bounding box center [638, 611] width 493 height 74
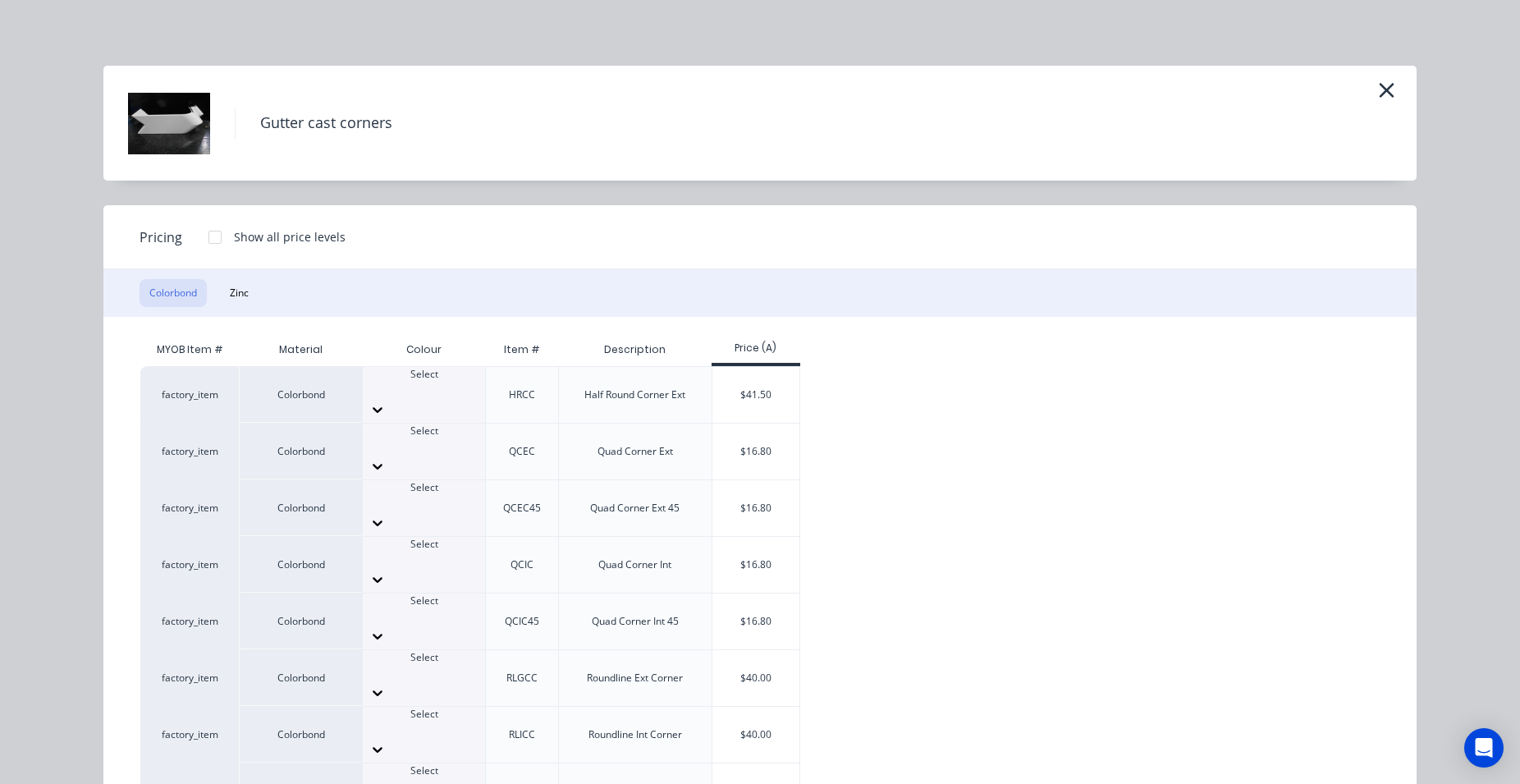
click at [386, 571] on icon at bounding box center [377, 579] width 16 height 16
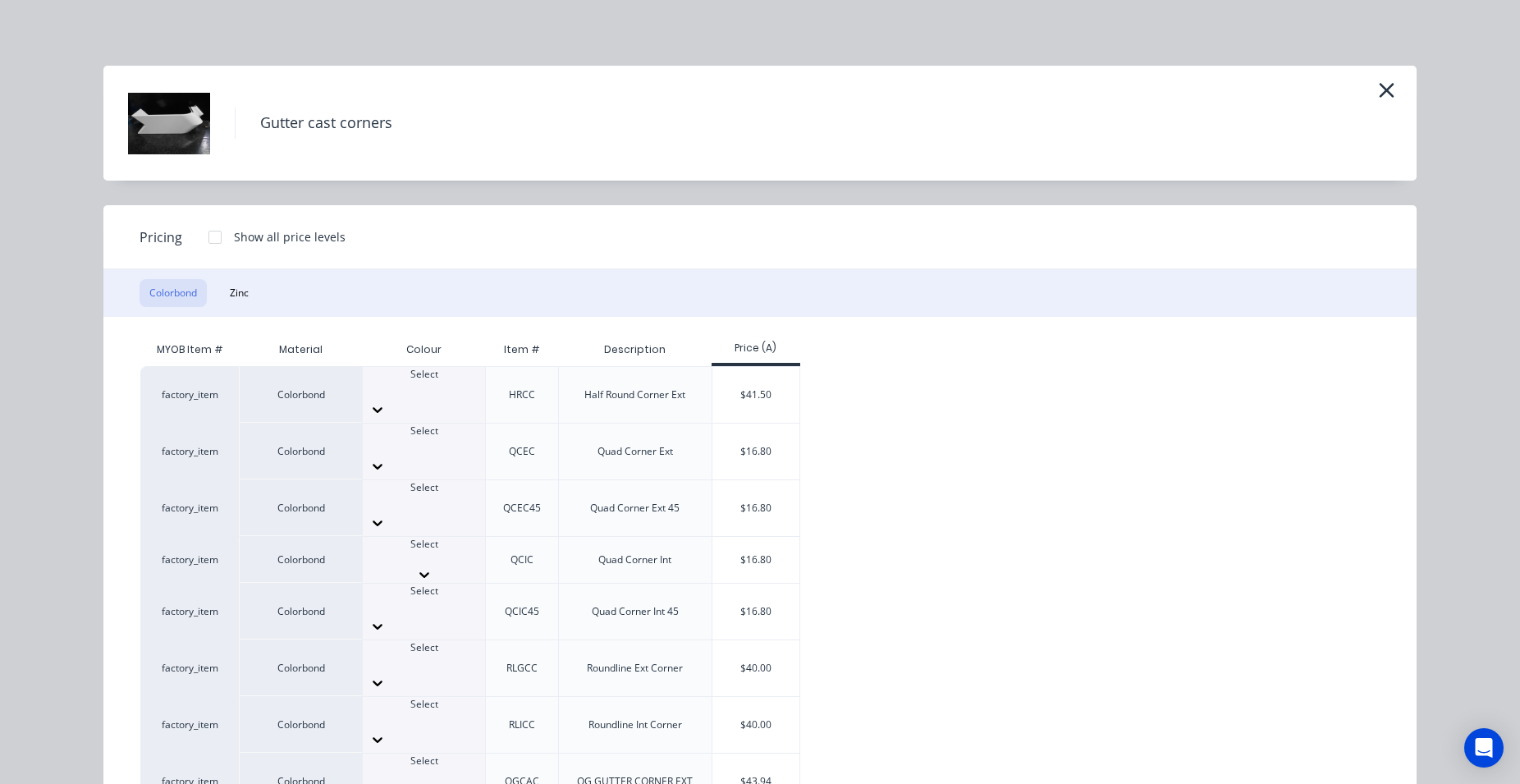
scroll to position [489, 0]
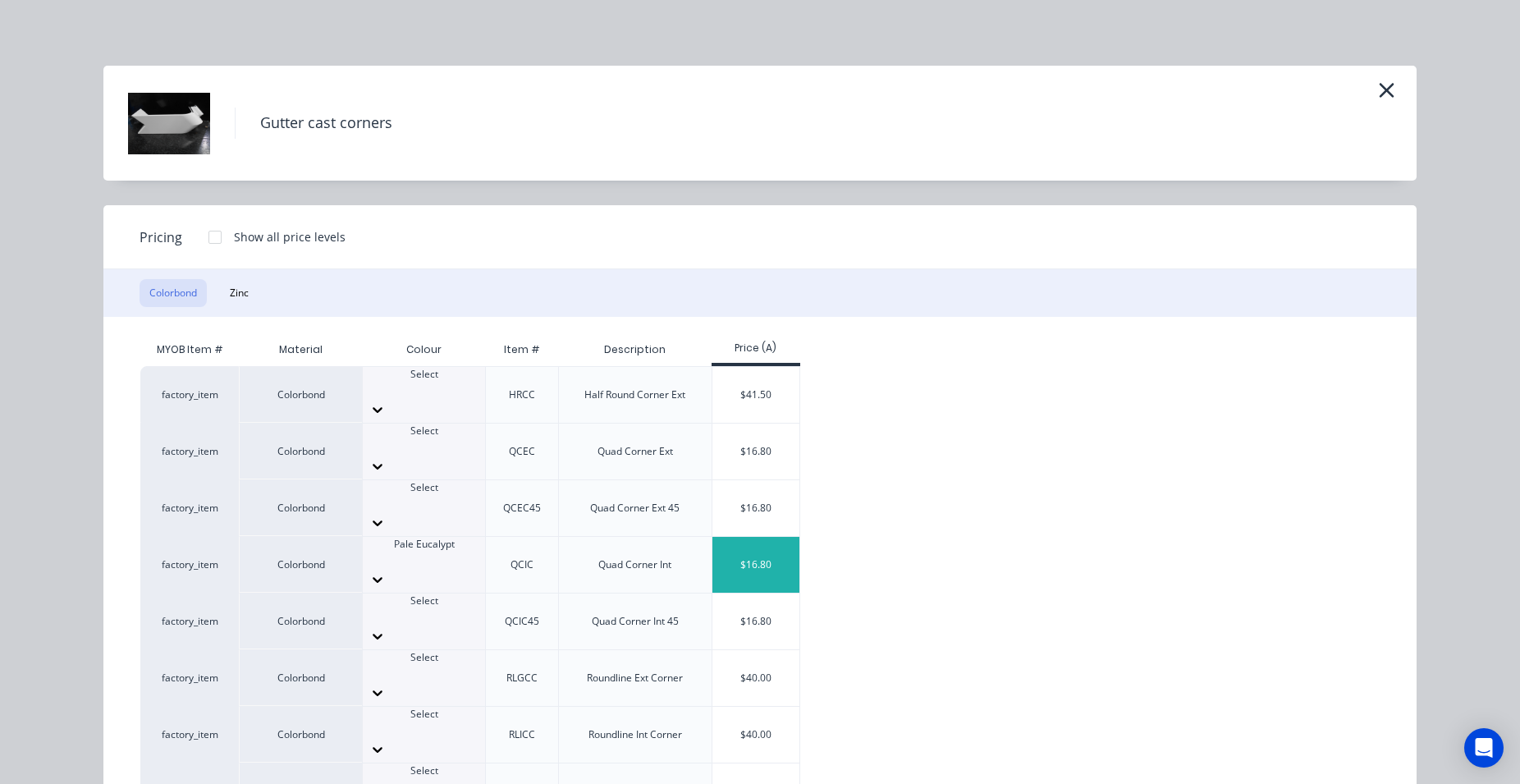
click at [762, 536] on div "$16.80" at bounding box center [756, 564] width 88 height 56
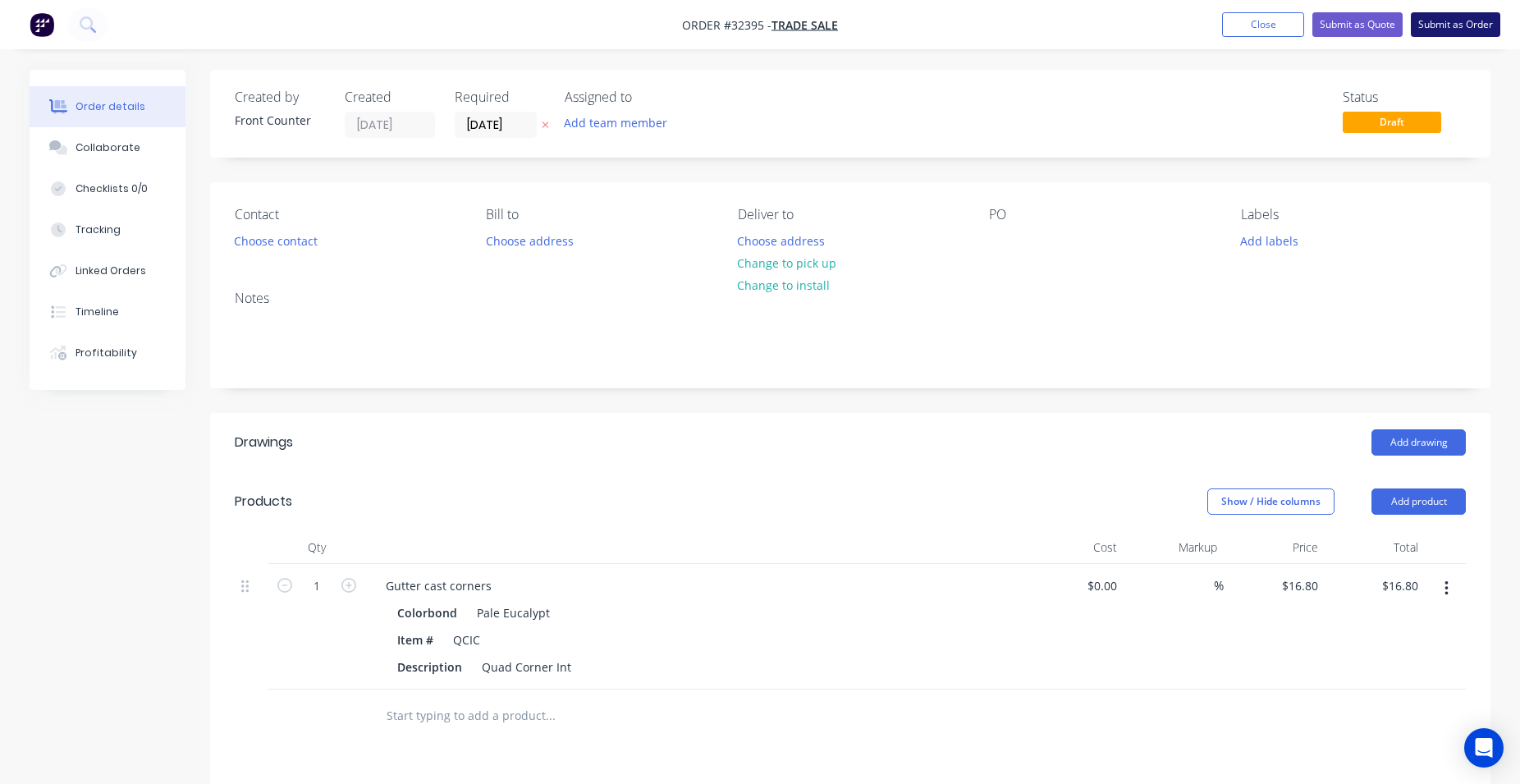
click at [1440, 24] on button "Submit as Order" at bounding box center [1455, 24] width 89 height 24
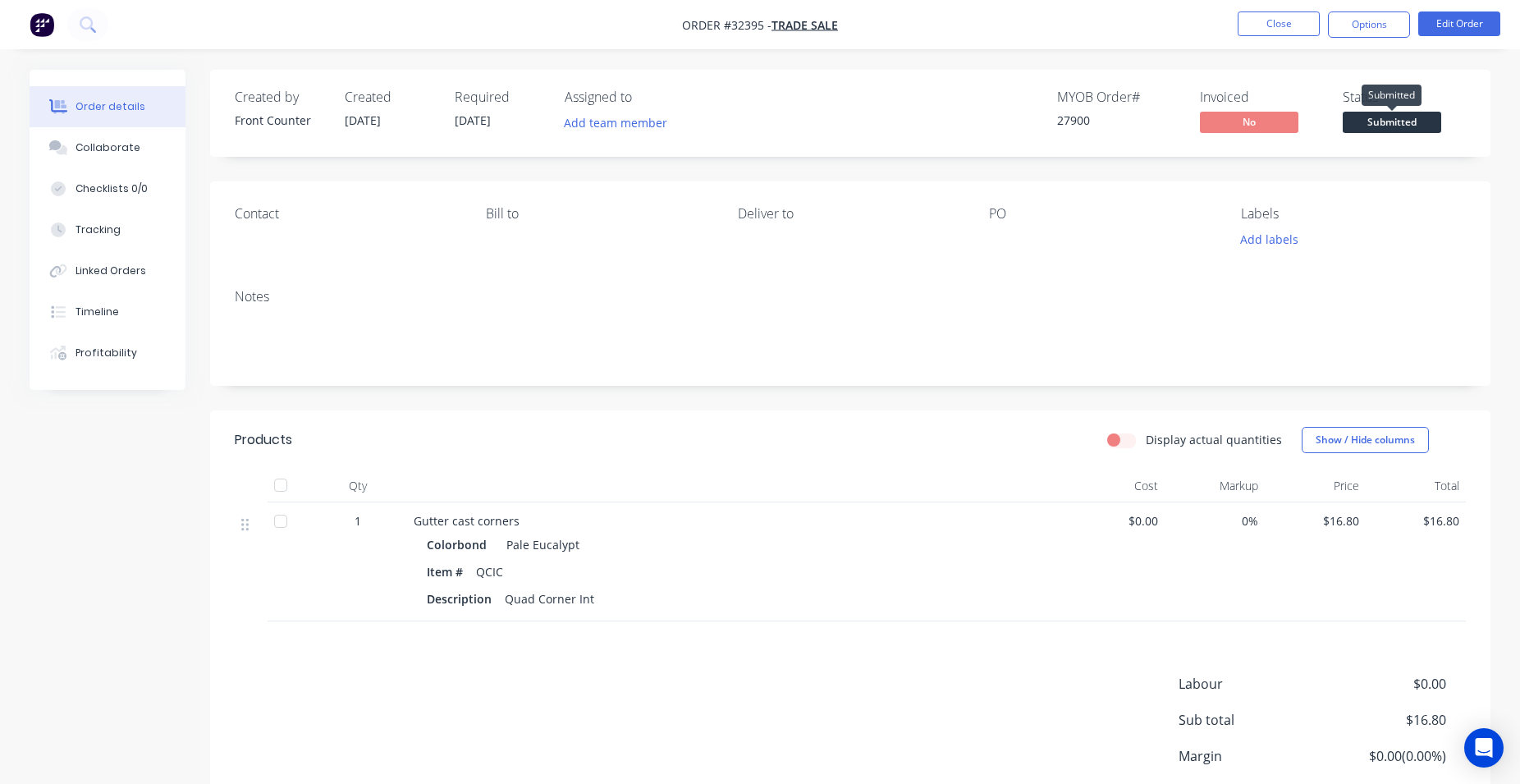
click at [1377, 120] on span "Submitted" at bounding box center [1391, 122] width 99 height 20
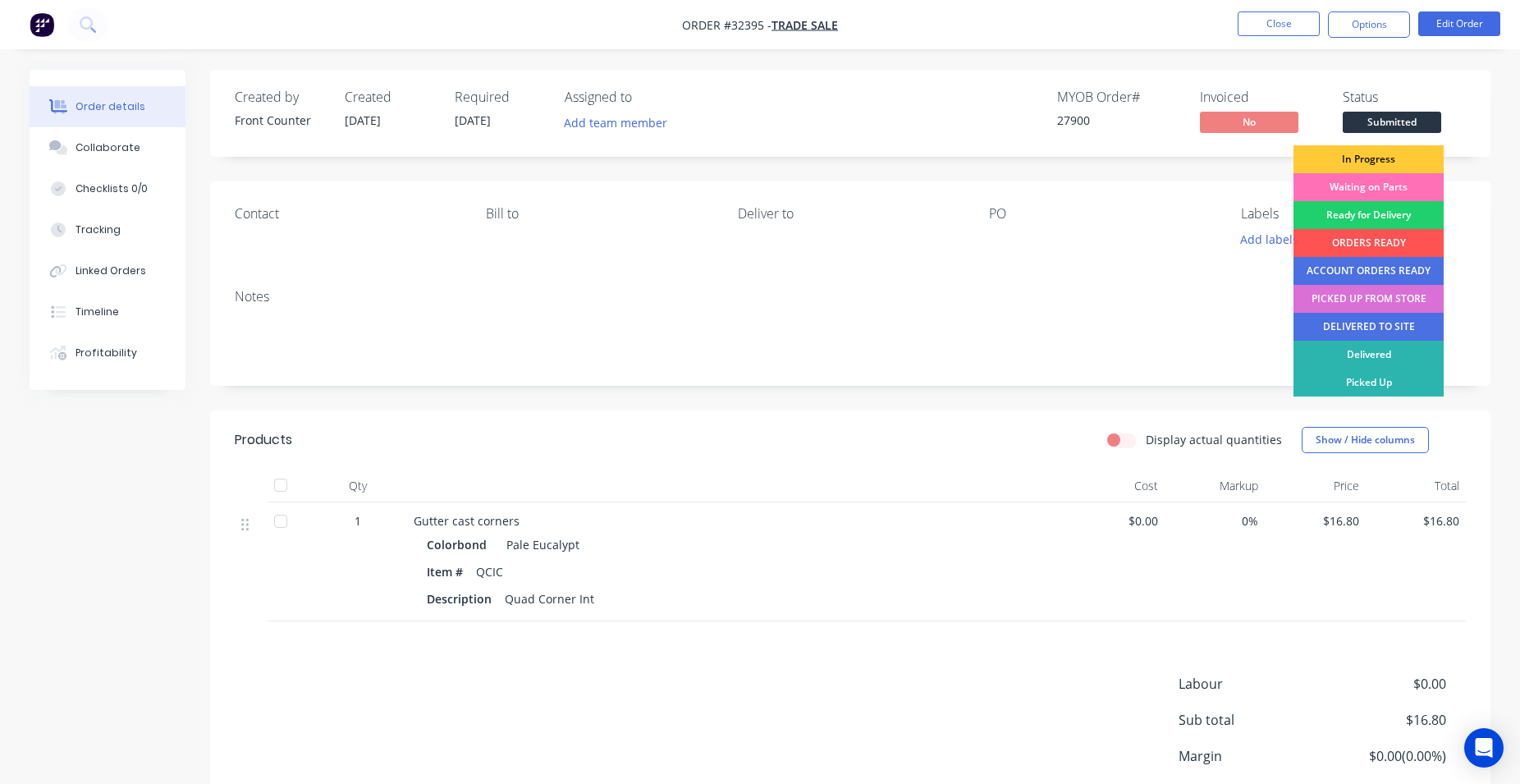
click at [1383, 302] on div "PICKED UP FROM STORE" at bounding box center [1368, 298] width 150 height 28
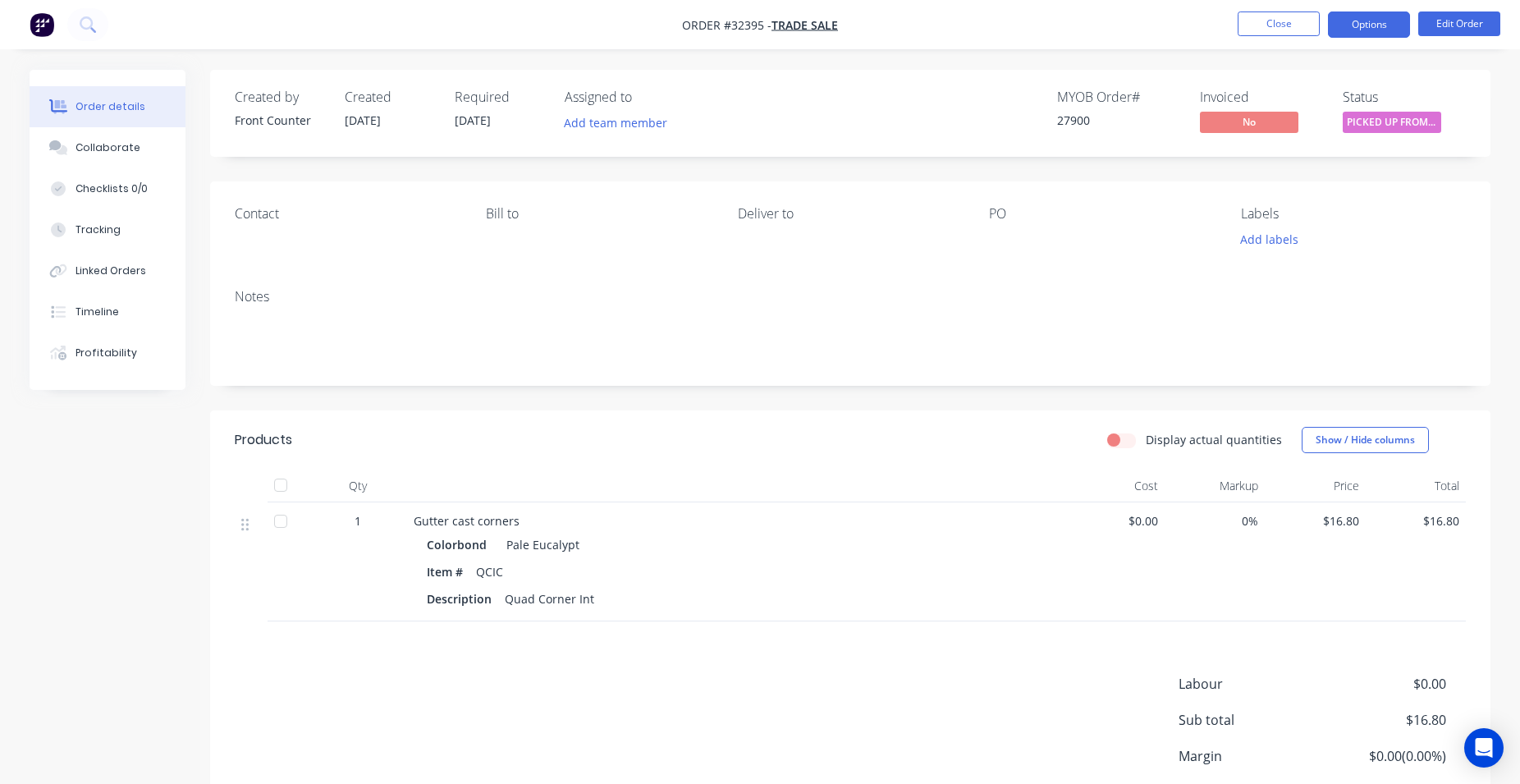
click at [1359, 19] on button "Options" at bounding box center [1368, 24] width 82 height 26
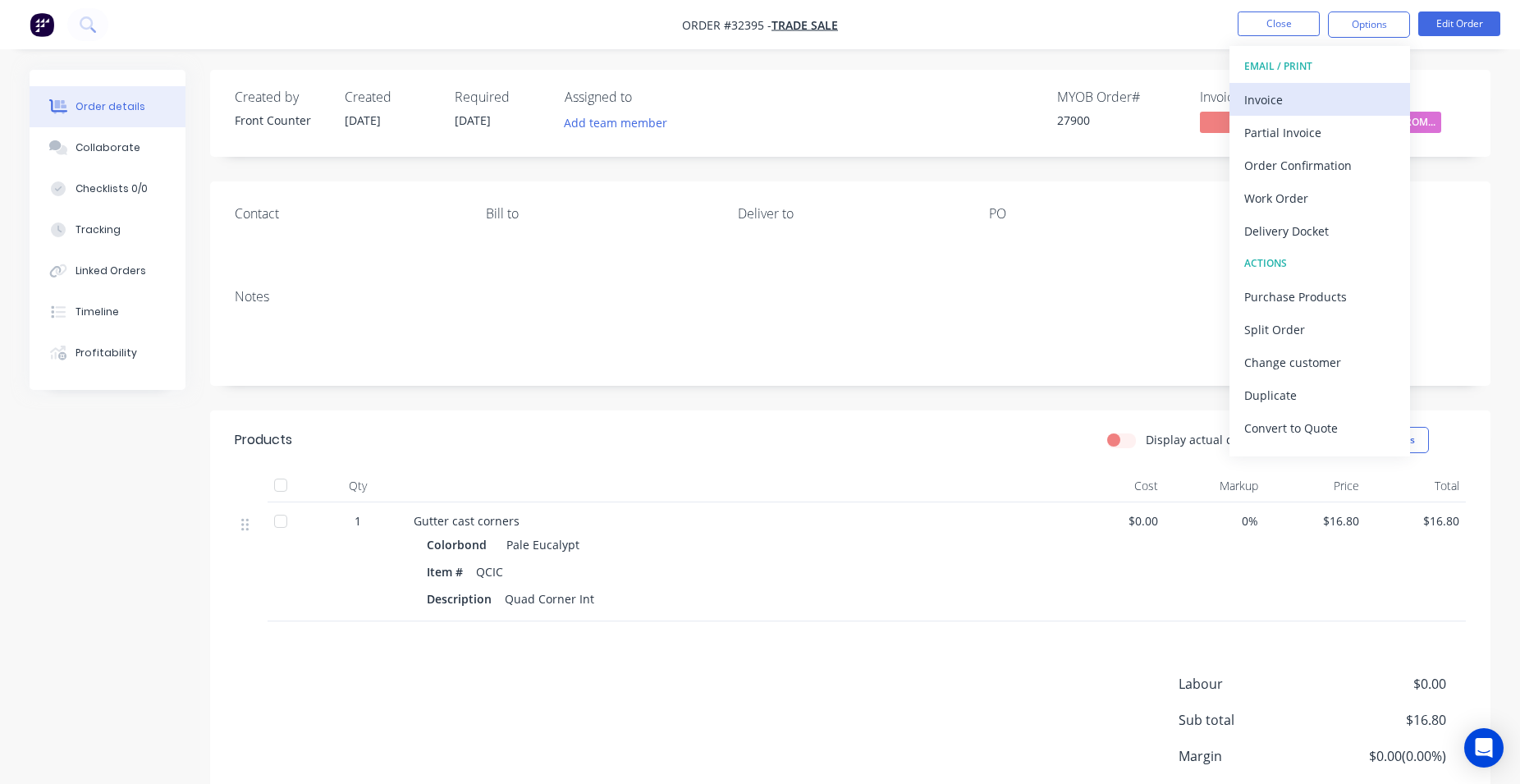
click at [1296, 100] on div "Invoice" at bounding box center [1319, 99] width 151 height 24
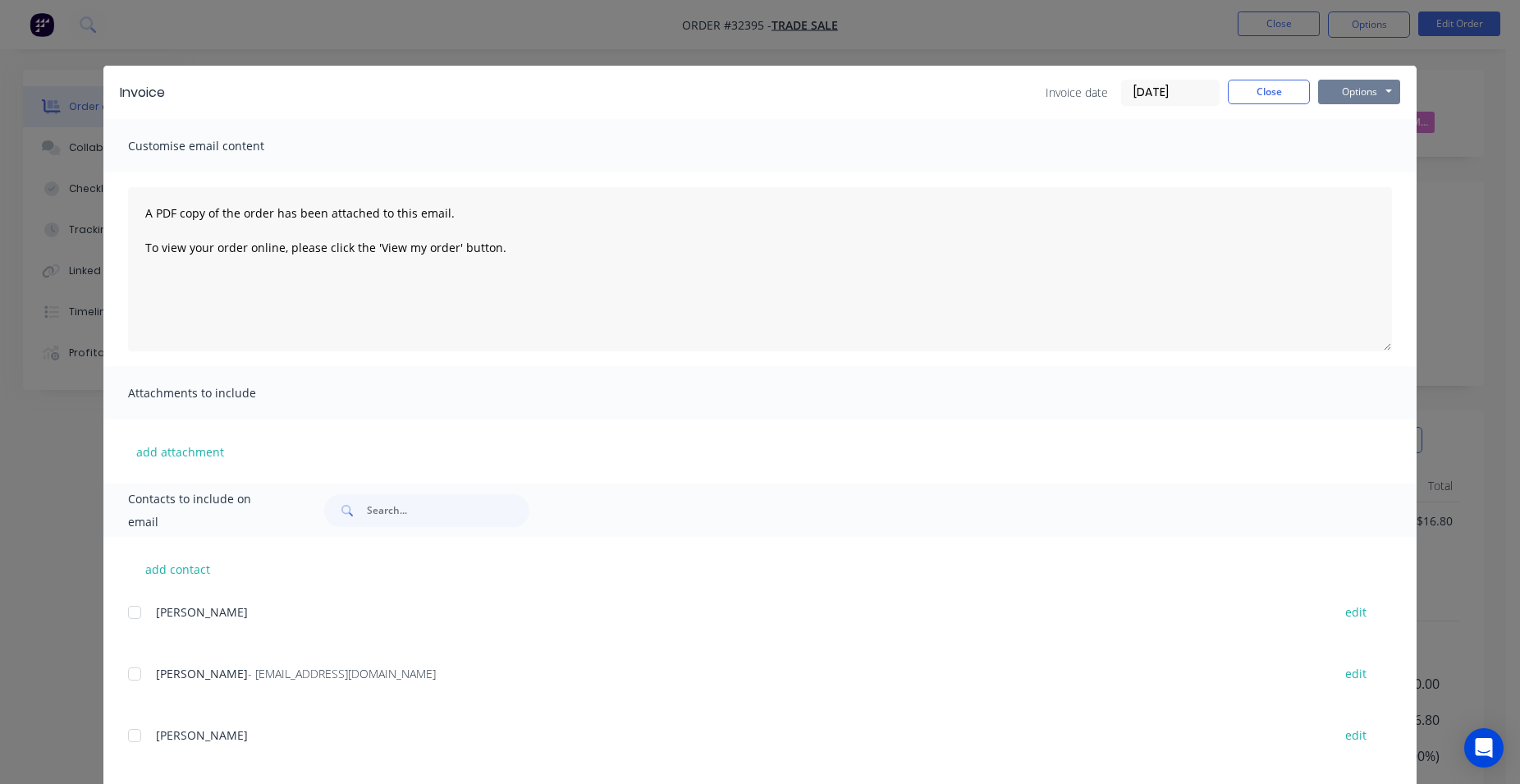
click at [1338, 88] on button "Options" at bounding box center [1358, 92] width 82 height 24
click at [1352, 154] on button "Print" at bounding box center [1370, 148] width 105 height 27
click at [1282, 96] on button "Close" at bounding box center [1268, 92] width 82 height 24
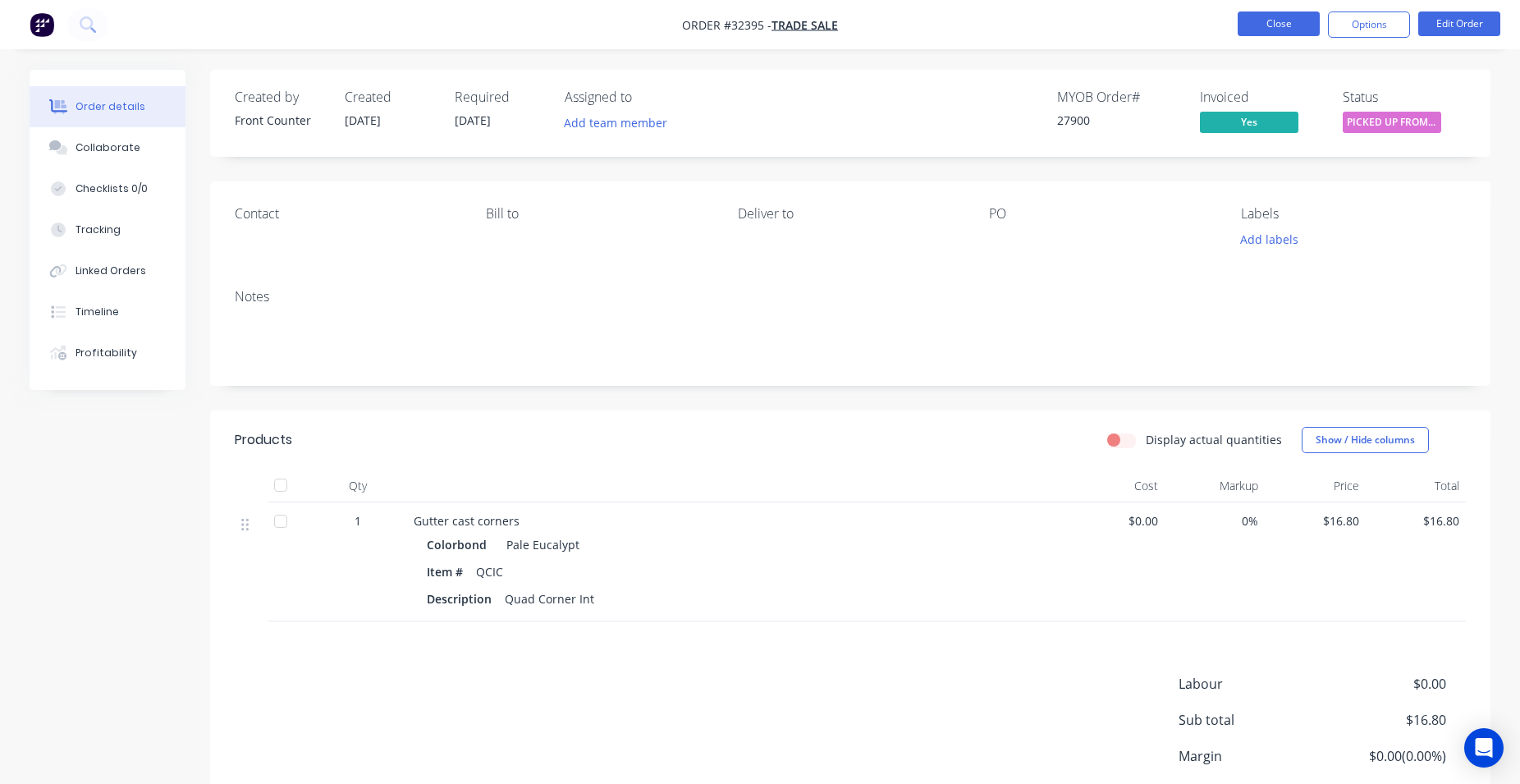
click at [1274, 27] on button "Close" at bounding box center [1278, 24] width 82 height 24
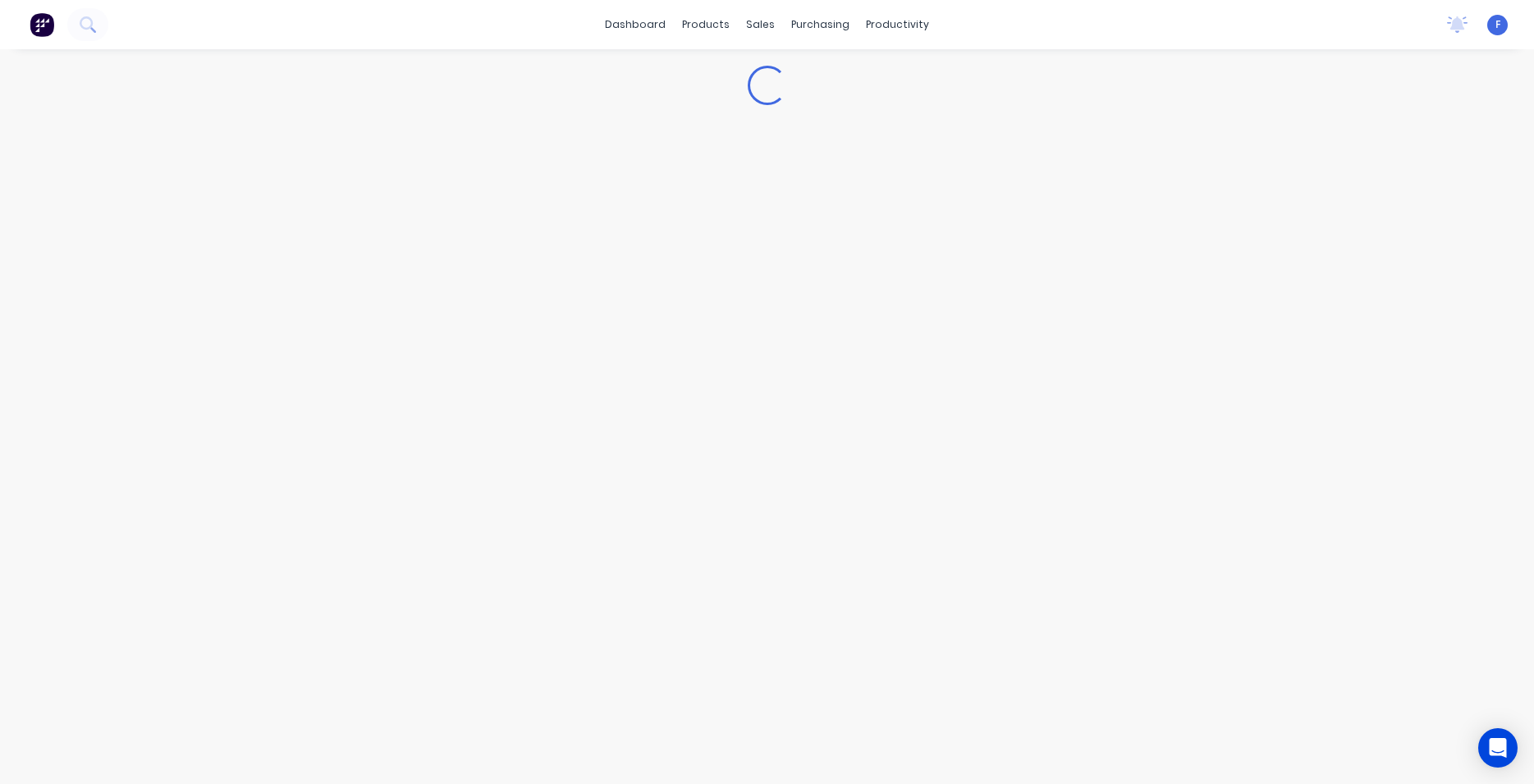
click at [859, 350] on div "Loading..." at bounding box center [767, 416] width 1534 height 734
click at [44, 24] on img at bounding box center [41, 24] width 24 height 24
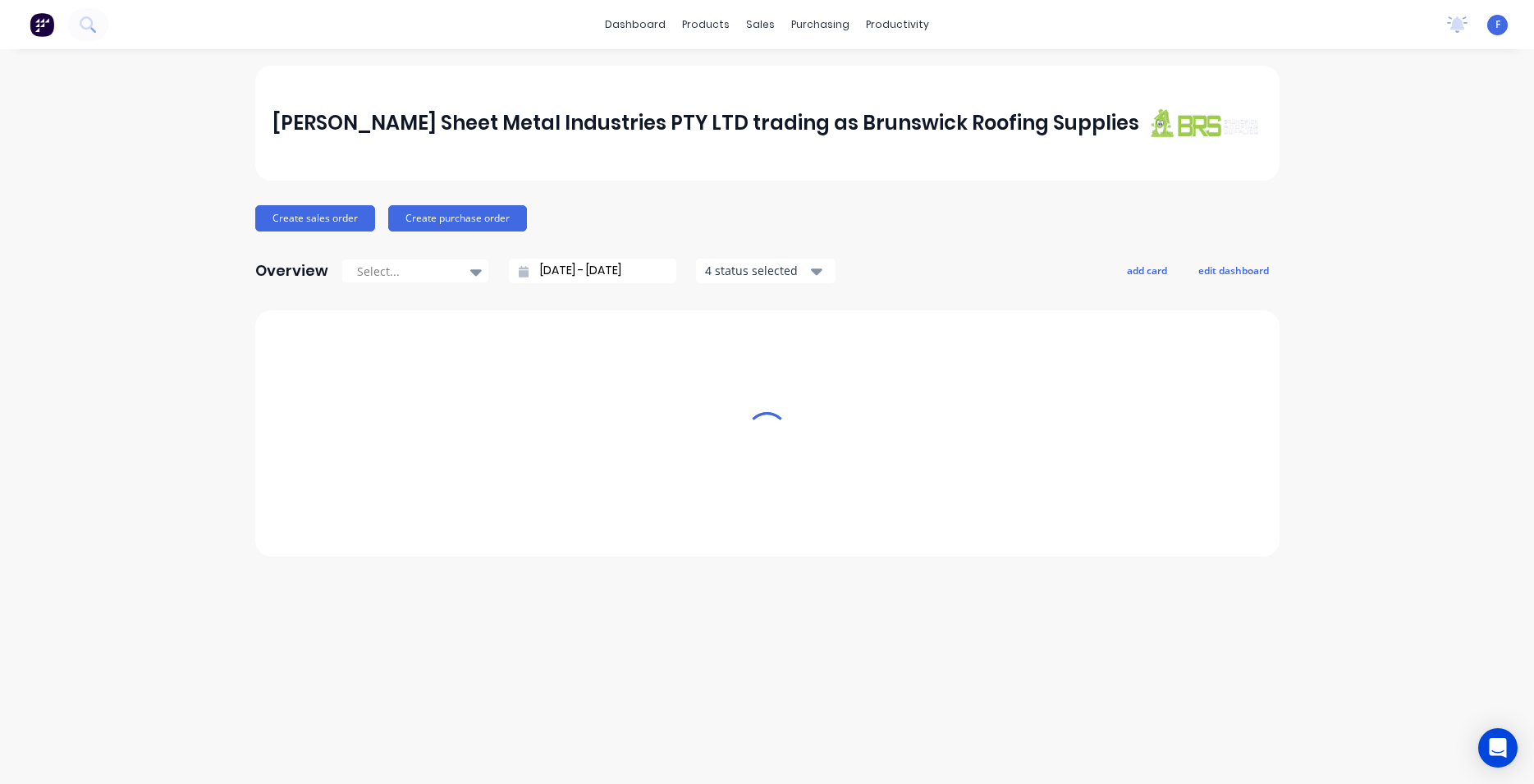
click at [40, 29] on img at bounding box center [41, 24] width 24 height 24
click at [810, 84] on div "Sales Orders" at bounding box center [822, 79] width 67 height 15
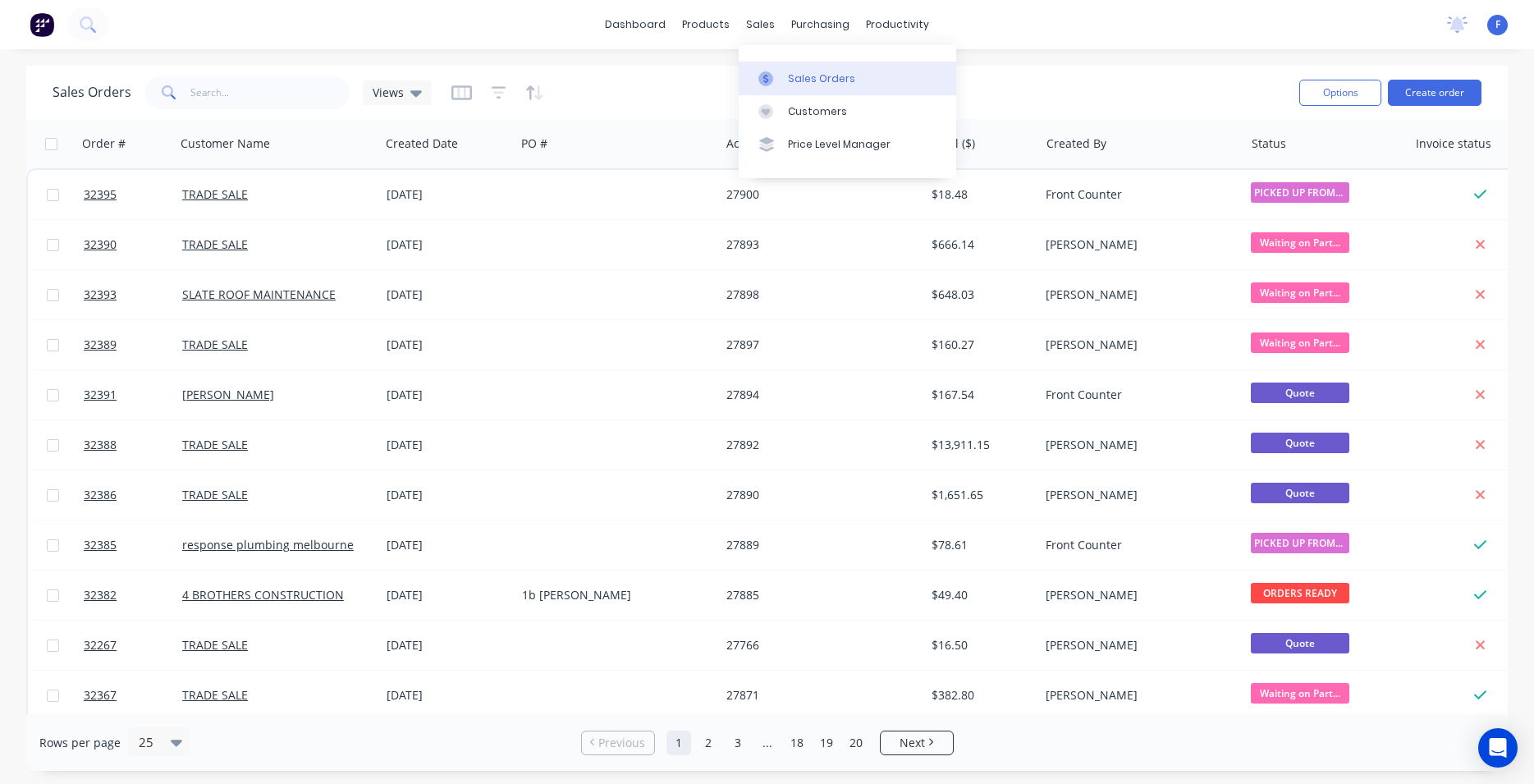
click at [820, 77] on div "Sales Orders" at bounding box center [822, 79] width 67 height 15
click at [221, 71] on div "Sales Orders Views Options Create order" at bounding box center [767, 92] width 1482 height 53
click at [222, 93] on input "text" at bounding box center [270, 93] width 160 height 33
type input "32319"
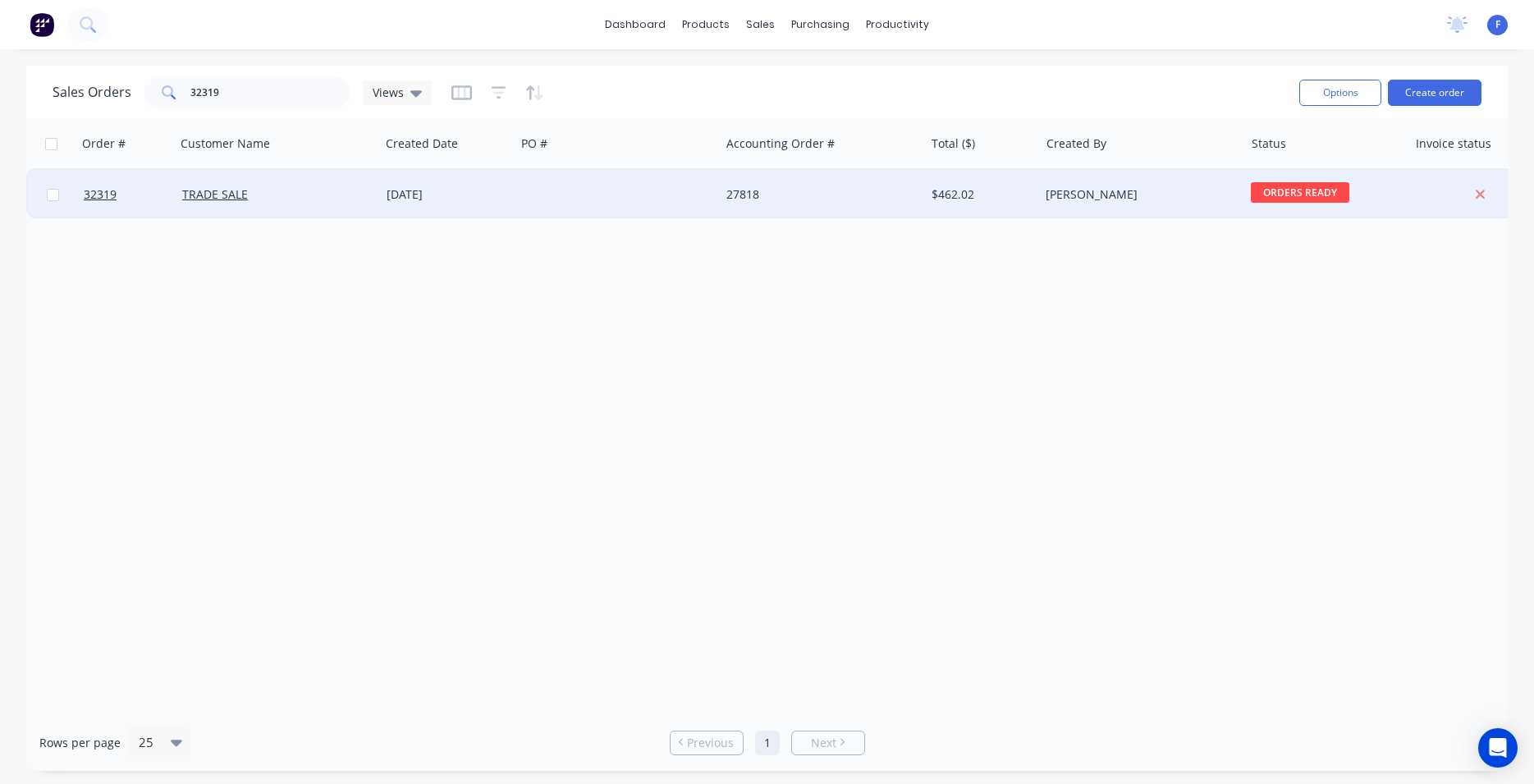
click at [748, 177] on div "27818" at bounding box center [822, 195] width 205 height 49
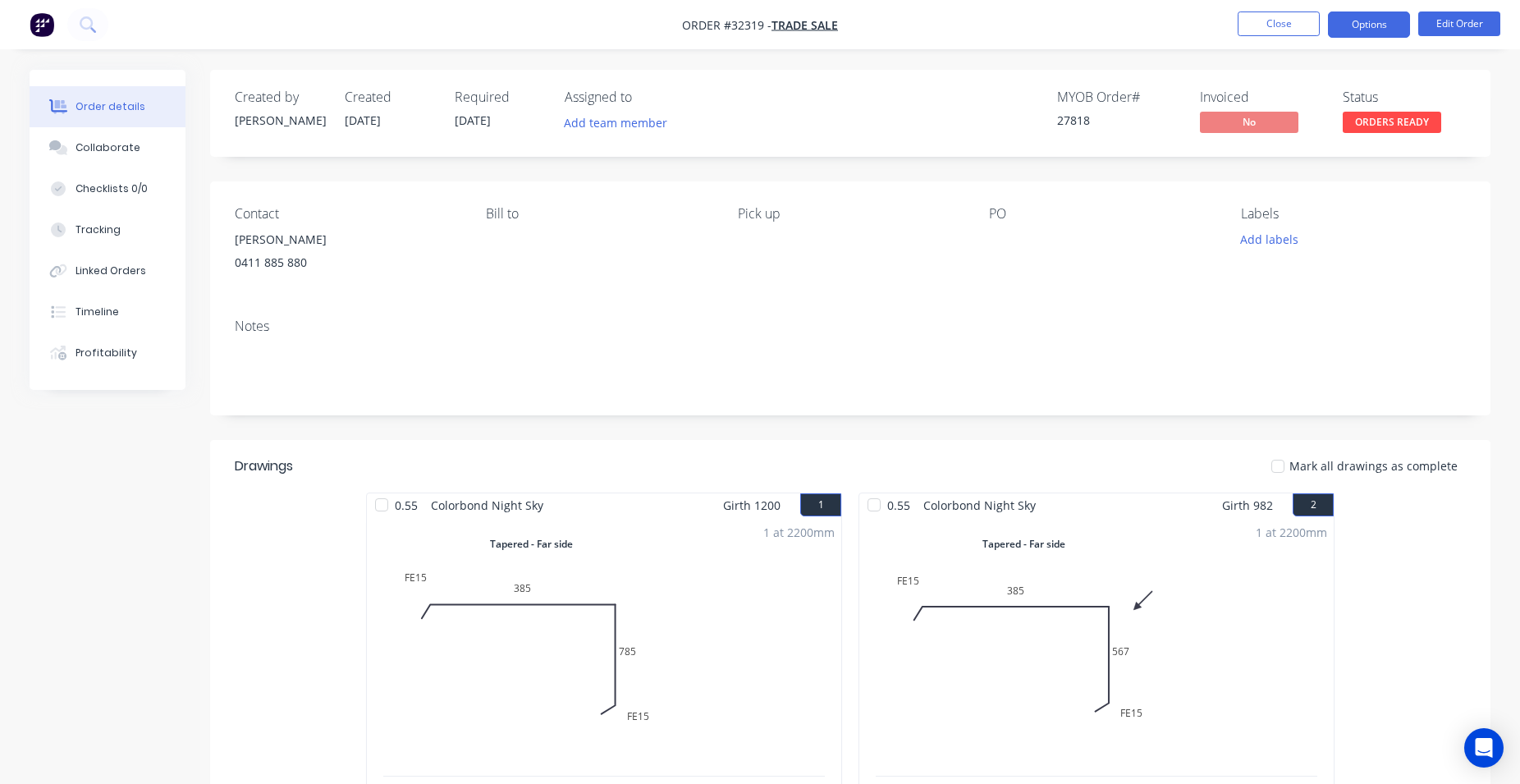
click at [1361, 32] on button "Options" at bounding box center [1368, 24] width 82 height 26
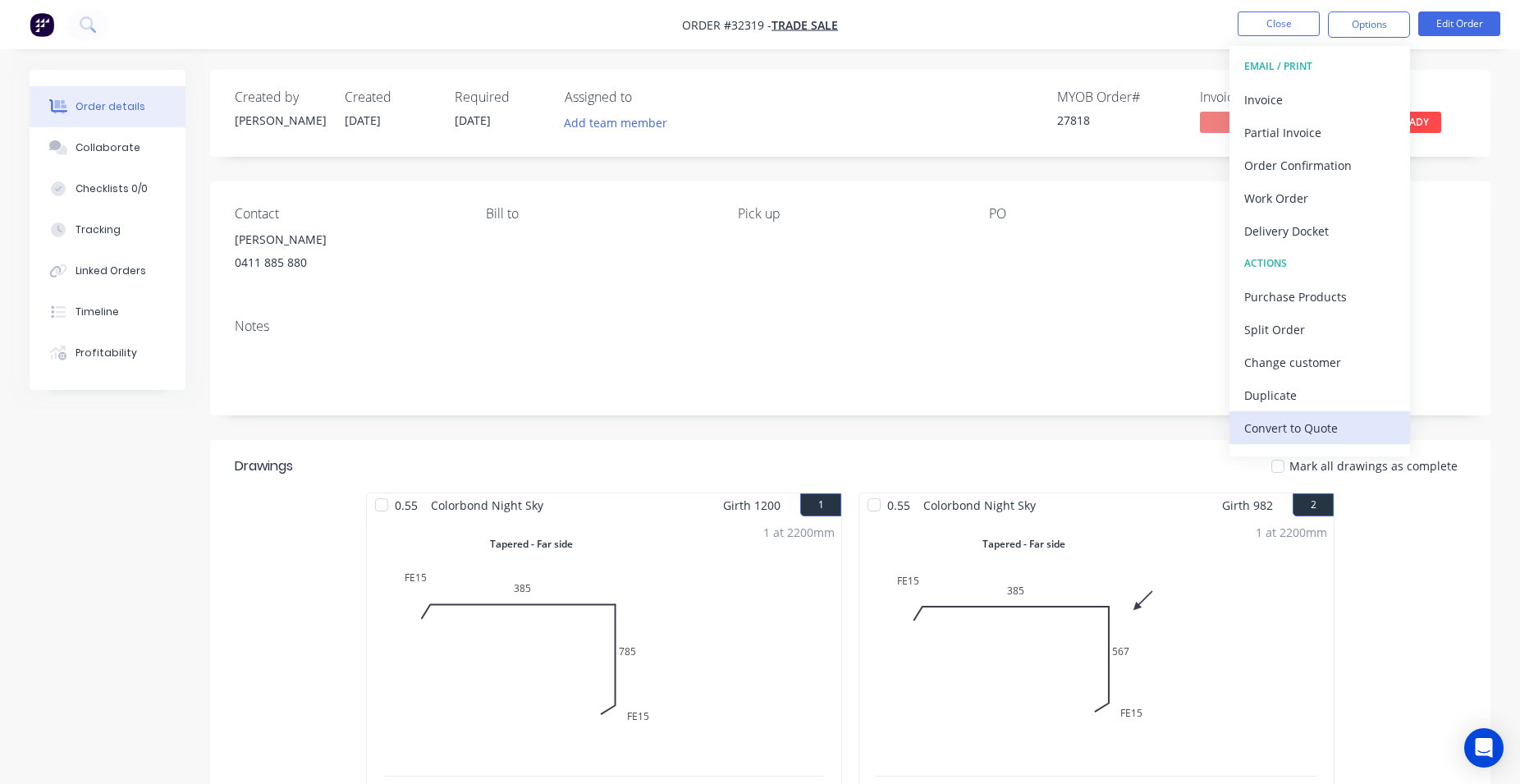
click at [1325, 427] on div "Convert to Quote" at bounding box center [1319, 428] width 151 height 24
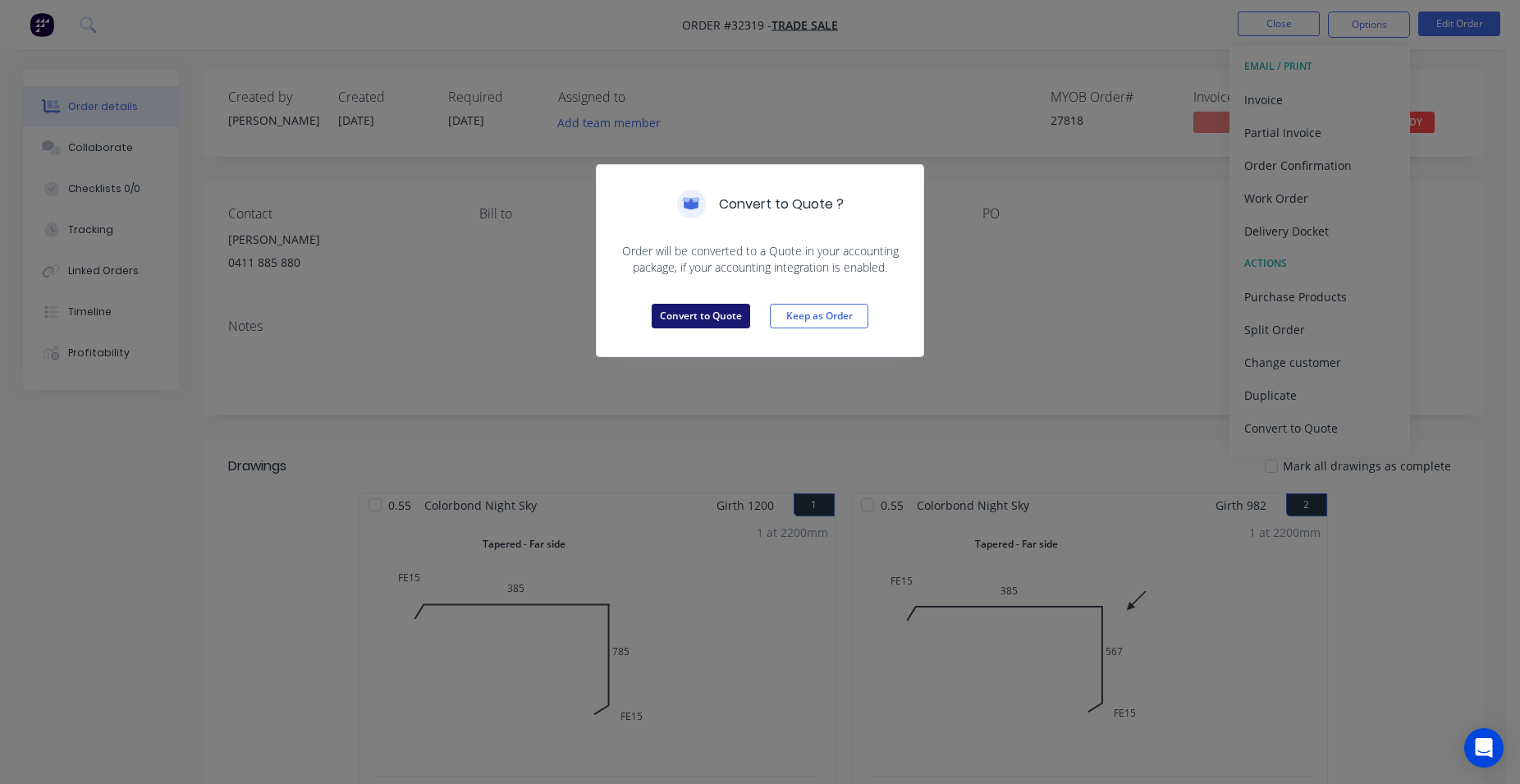
click at [712, 320] on button "Convert to Quote" at bounding box center [701, 316] width 99 height 24
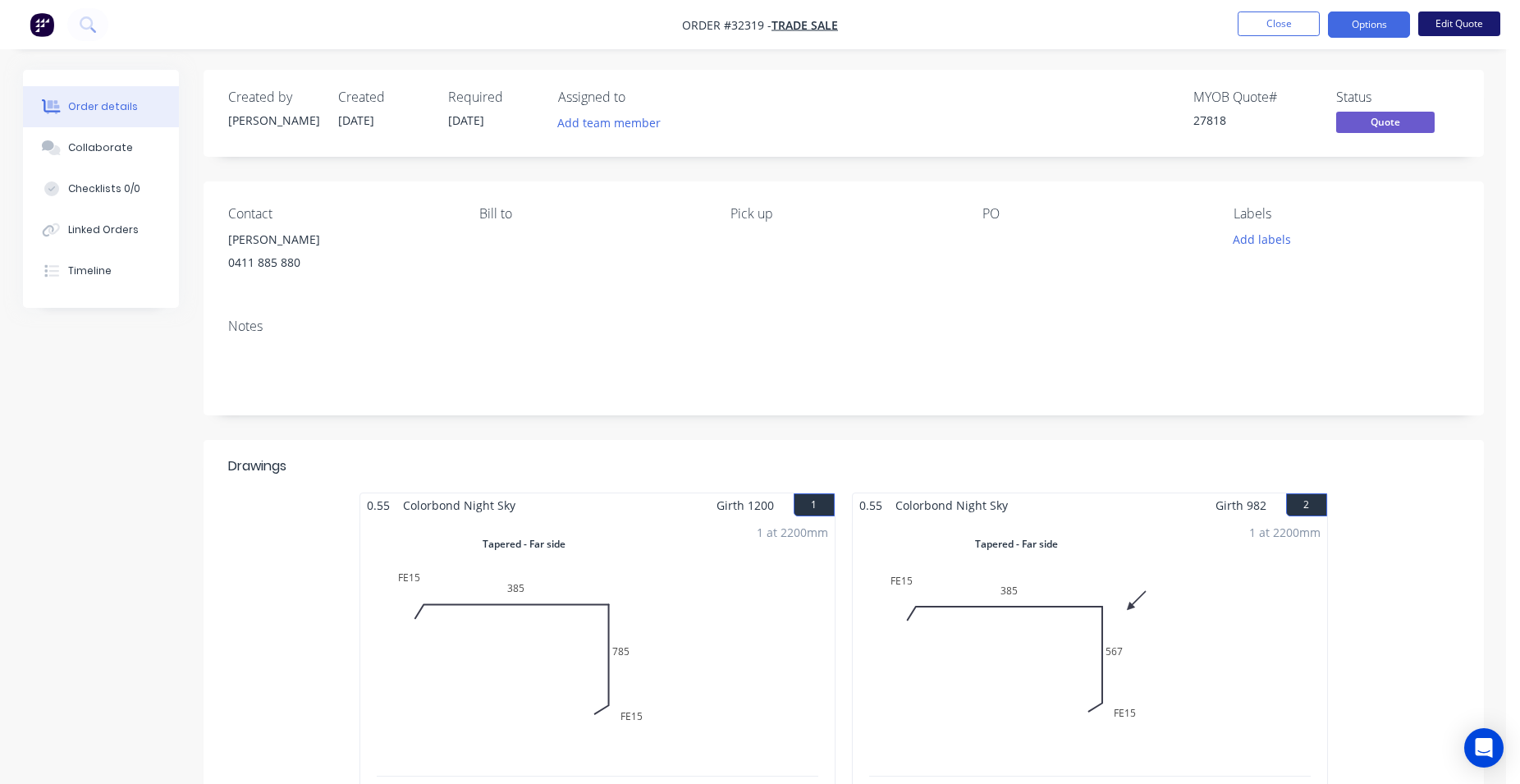
click at [1434, 20] on button "Edit Quote" at bounding box center [1459, 24] width 82 height 24
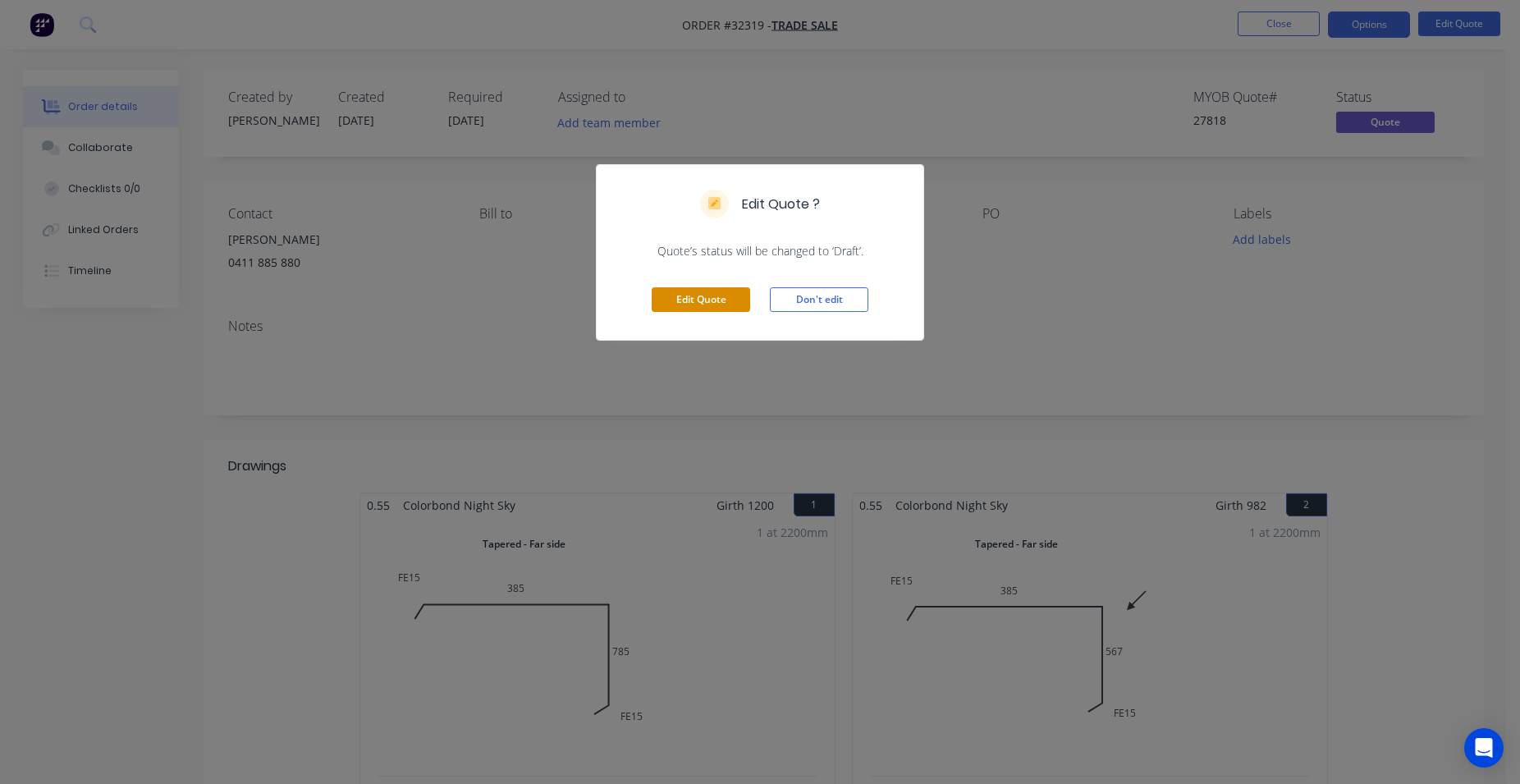
click at [703, 293] on button "Edit Quote" at bounding box center [701, 299] width 99 height 24
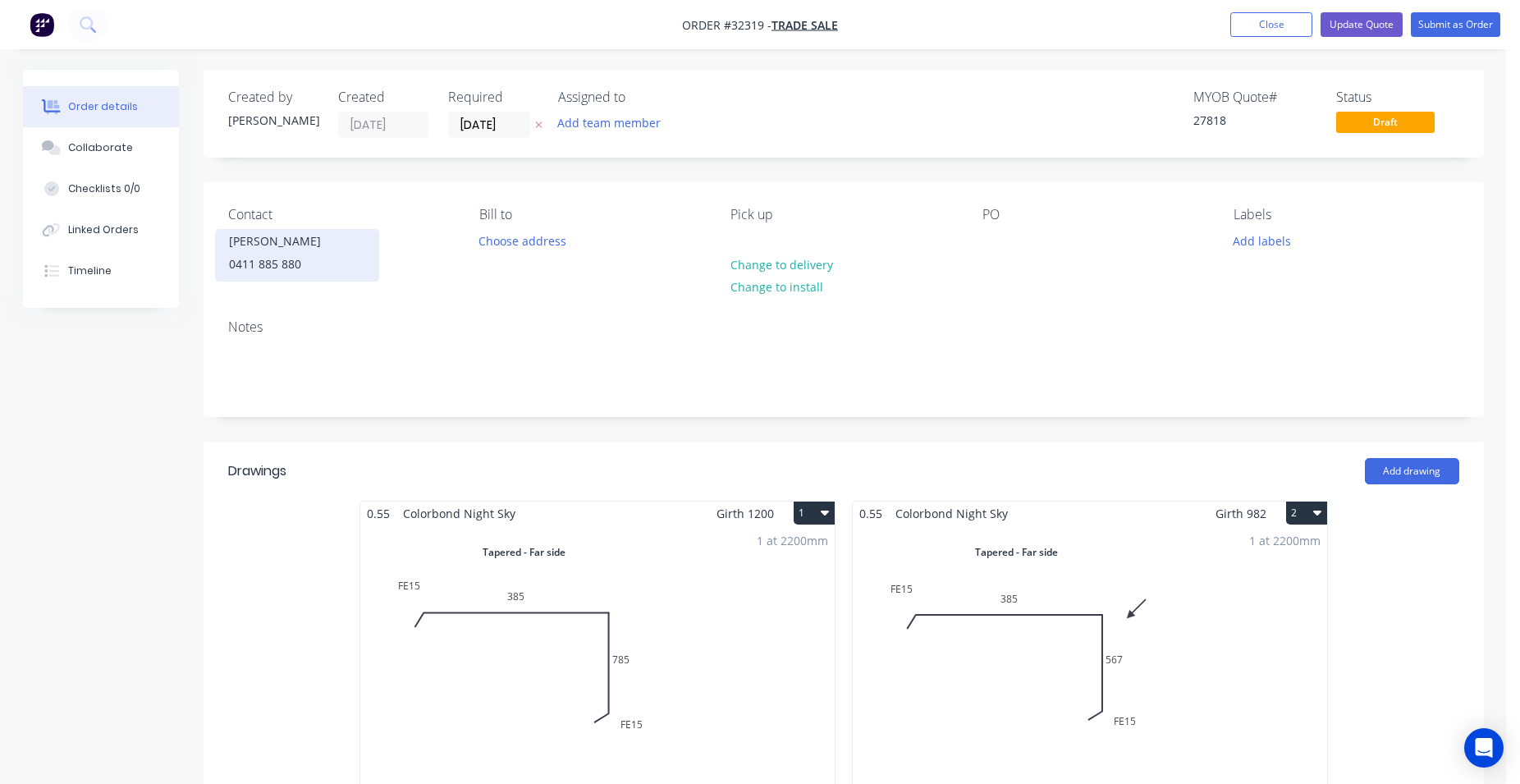
click at [321, 245] on div "[PERSON_NAME]" at bounding box center [297, 241] width 136 height 23
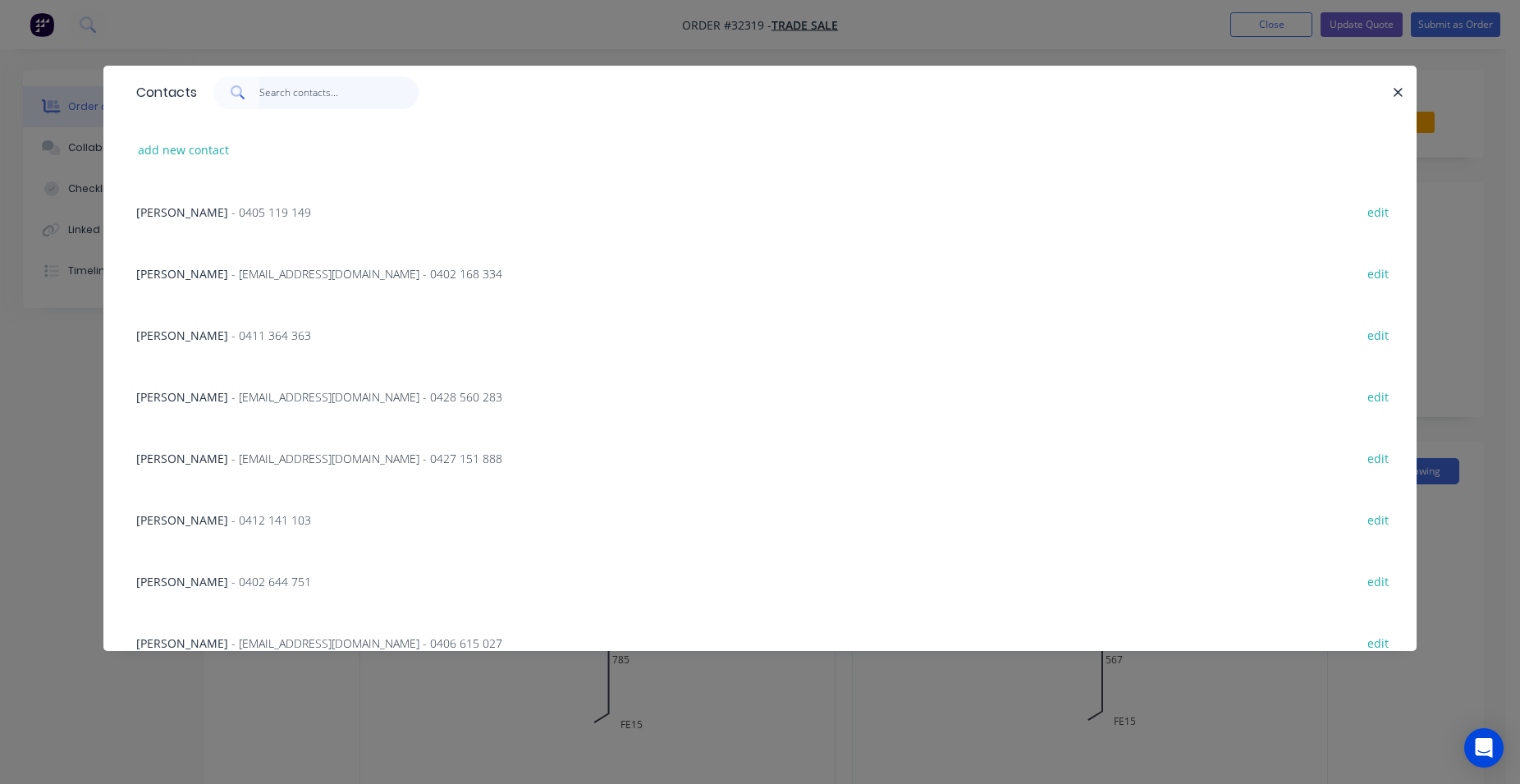
click at [294, 97] on input "text" at bounding box center [339, 93] width 160 height 33
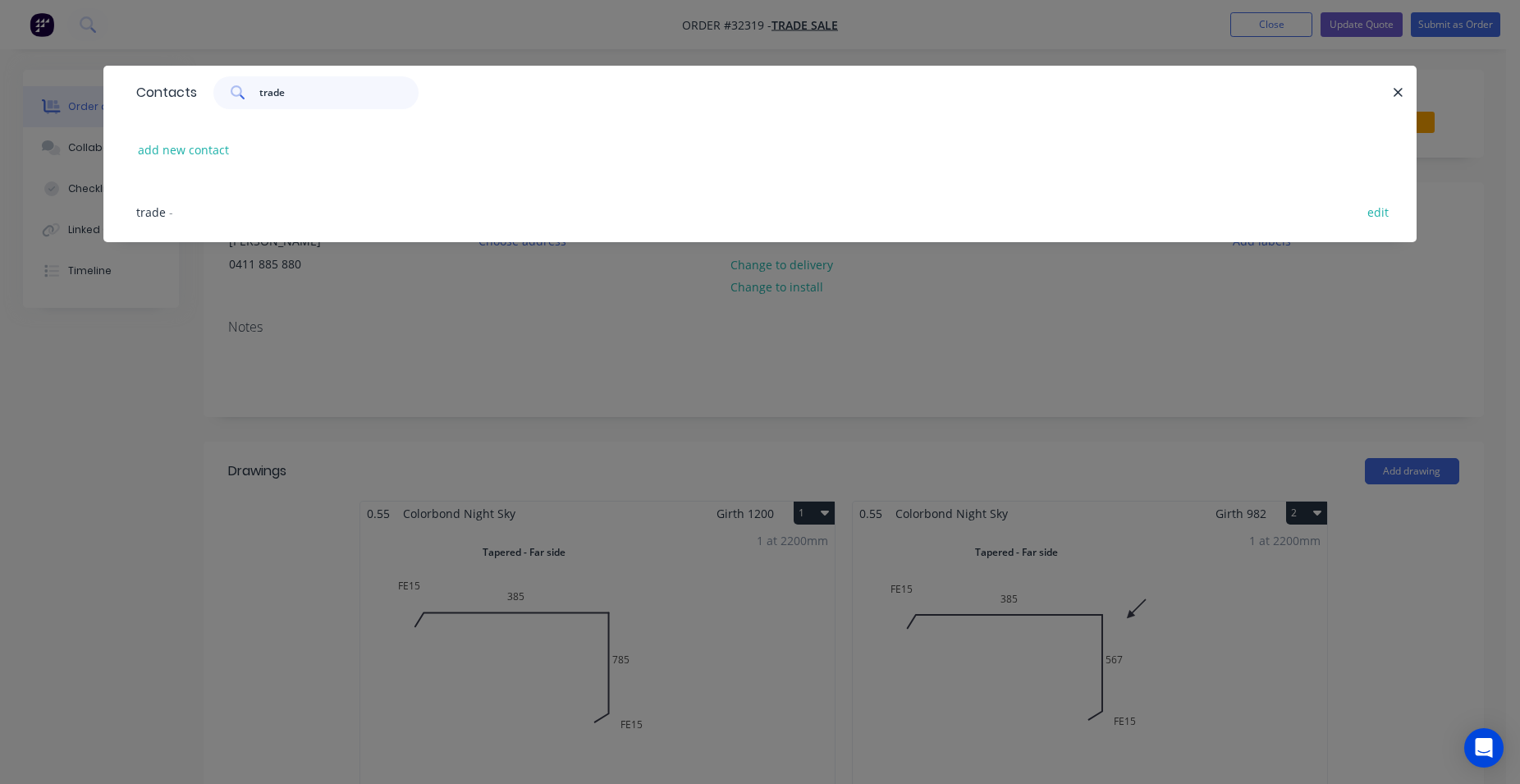
type input "trade"
click at [147, 207] on span "trade" at bounding box center [151, 212] width 29 height 16
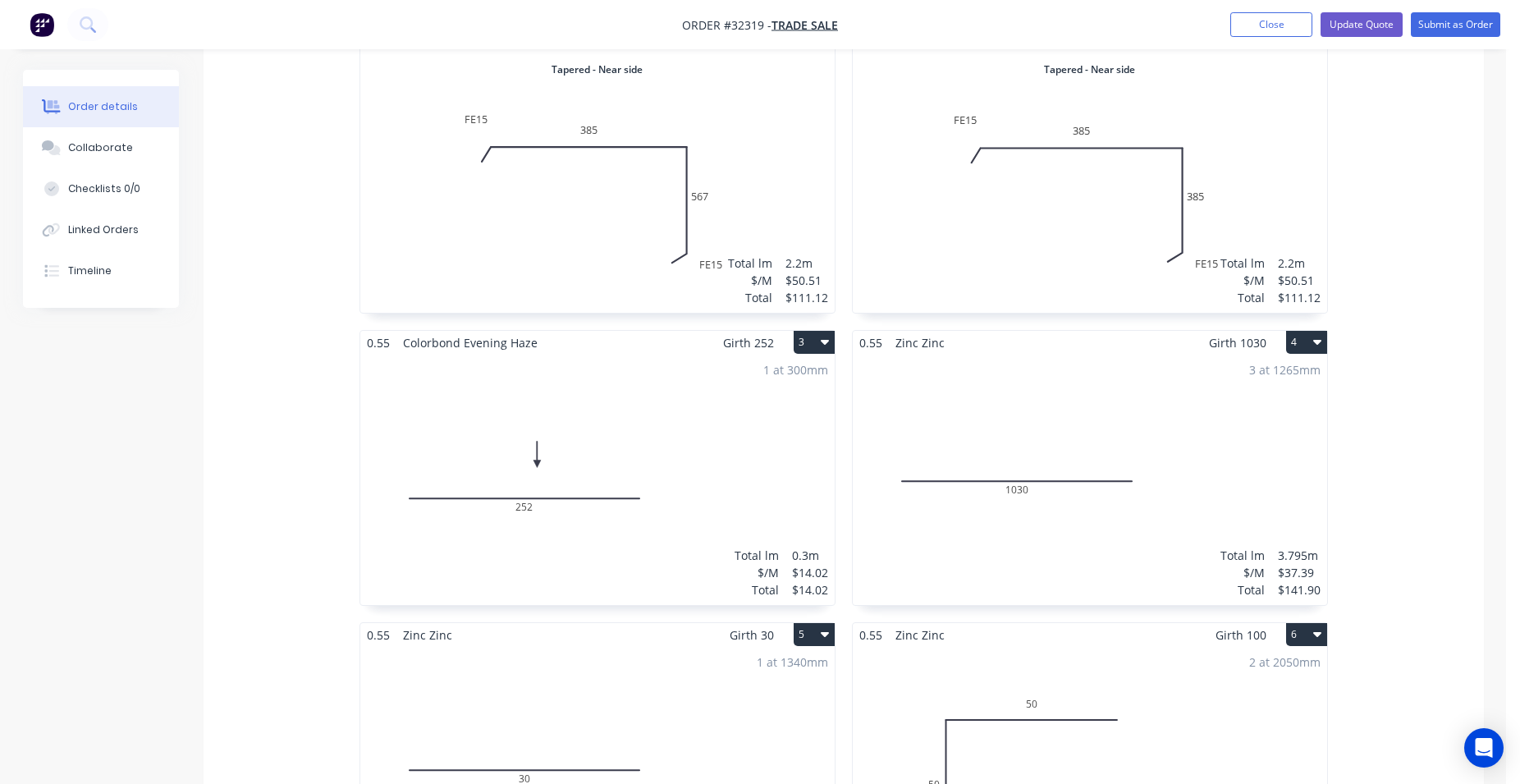
scroll to position [1172, 0]
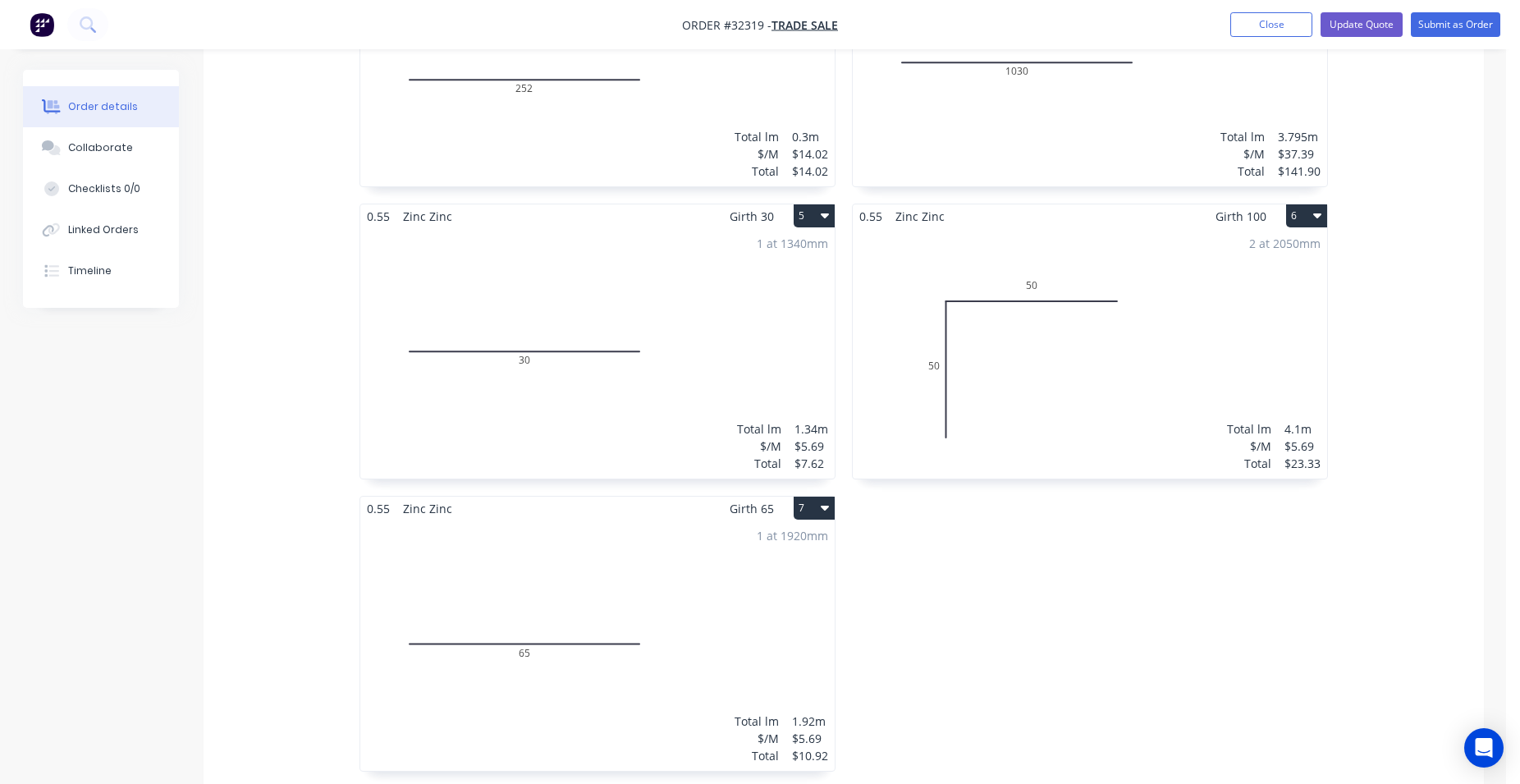
click at [821, 509] on button "7" at bounding box center [813, 508] width 41 height 23
click at [787, 614] on div "Delete" at bounding box center [756, 613] width 126 height 24
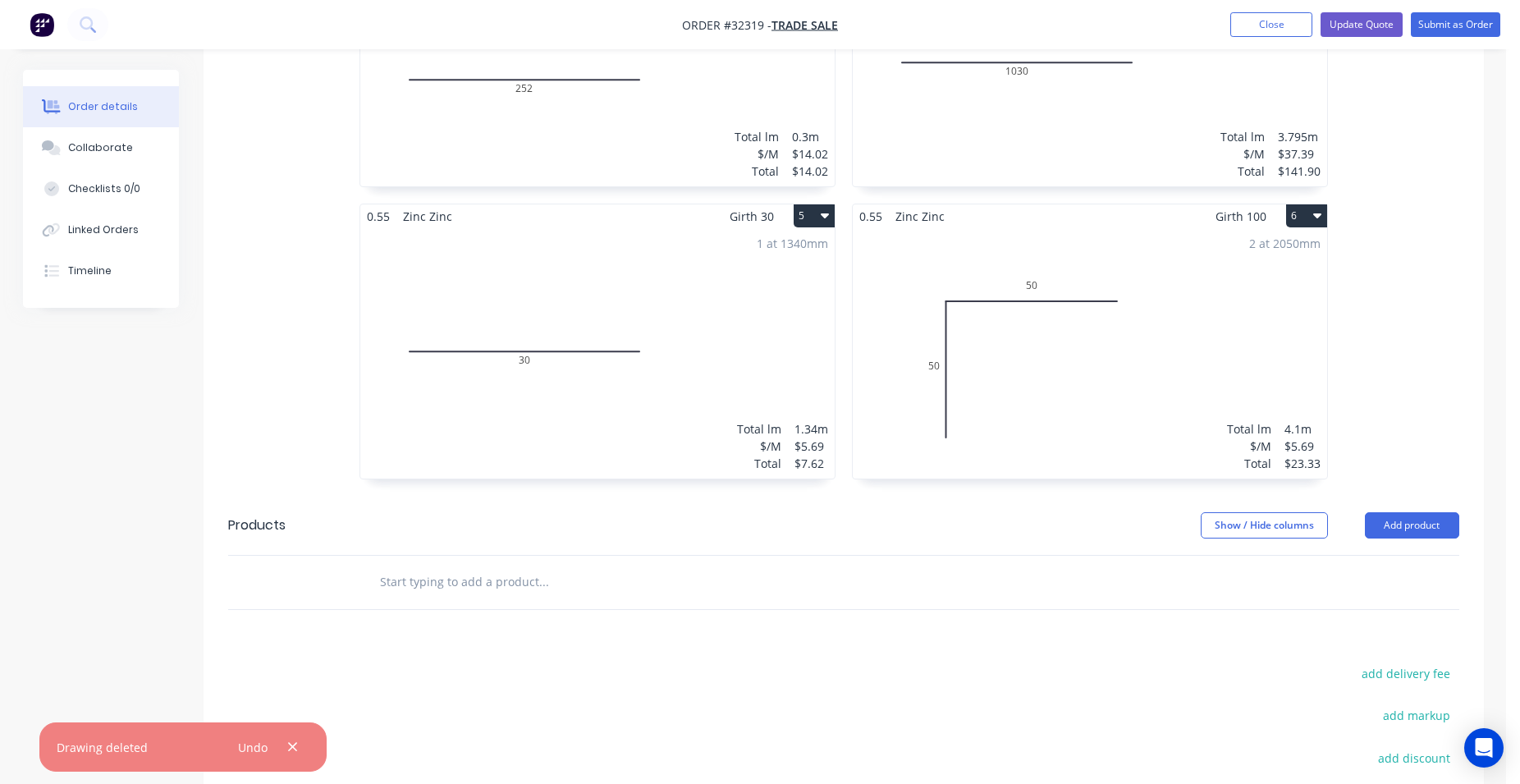
click at [1313, 216] on button "6" at bounding box center [1306, 216] width 41 height 23
click at [1236, 319] on div "Delete" at bounding box center [1249, 321] width 126 height 24
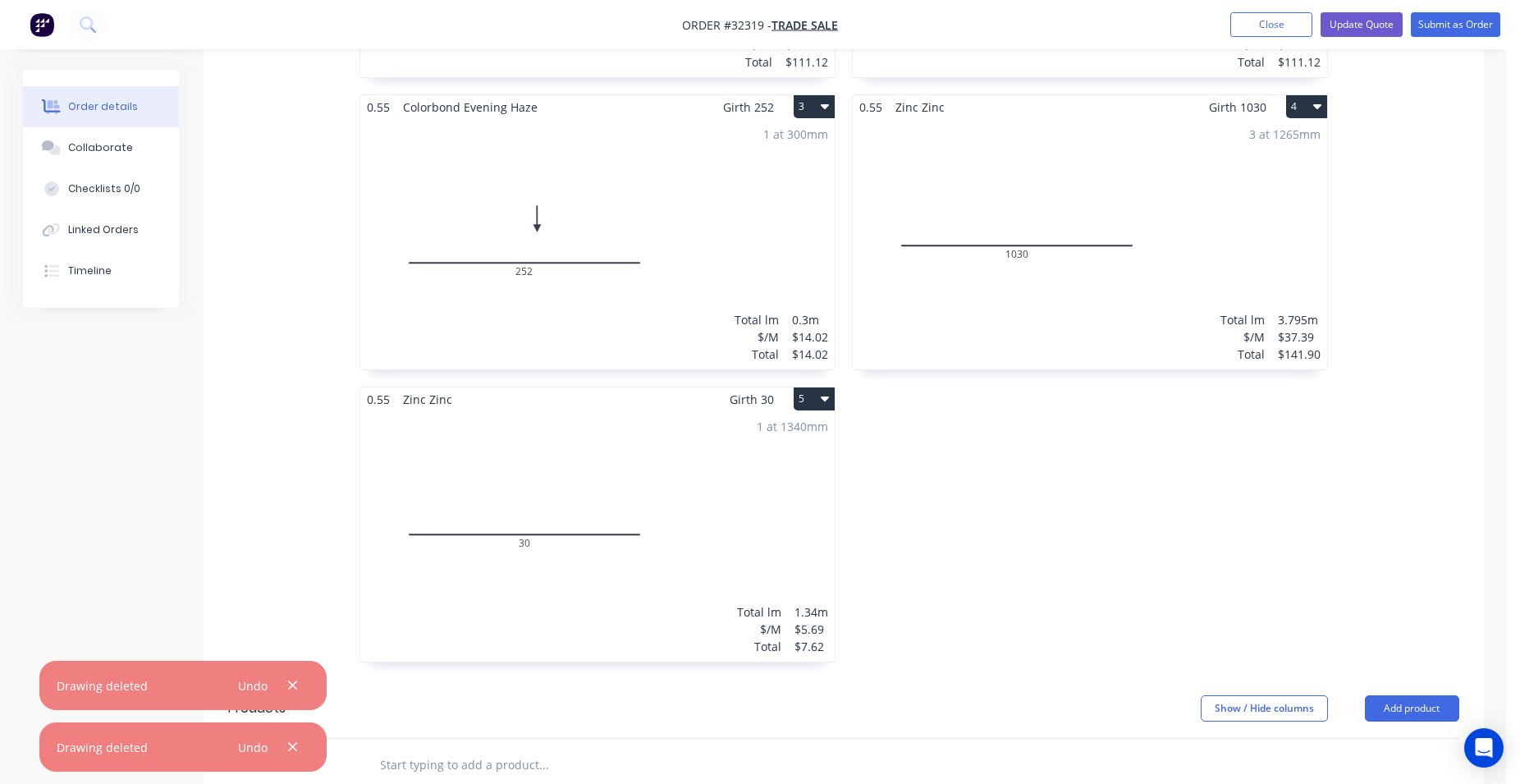
scroll to position [837, 0]
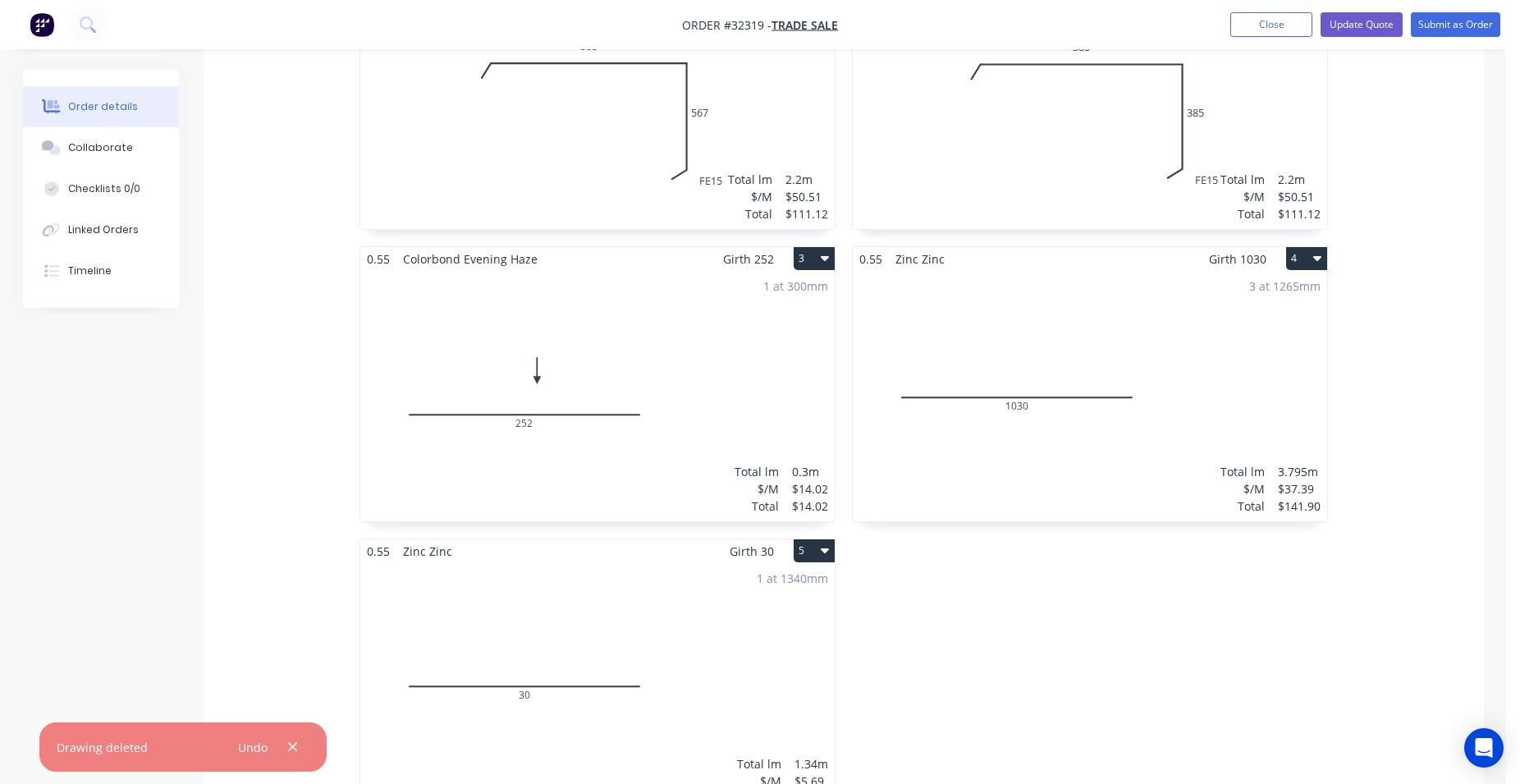
click at [828, 550] on icon "button" at bounding box center [825, 551] width 8 height 5
drag, startPoint x: 773, startPoint y: 653, endPoint x: 770, endPoint y: 632, distance: 21.2
click at [772, 653] on div "Delete" at bounding box center [756, 656] width 126 height 24
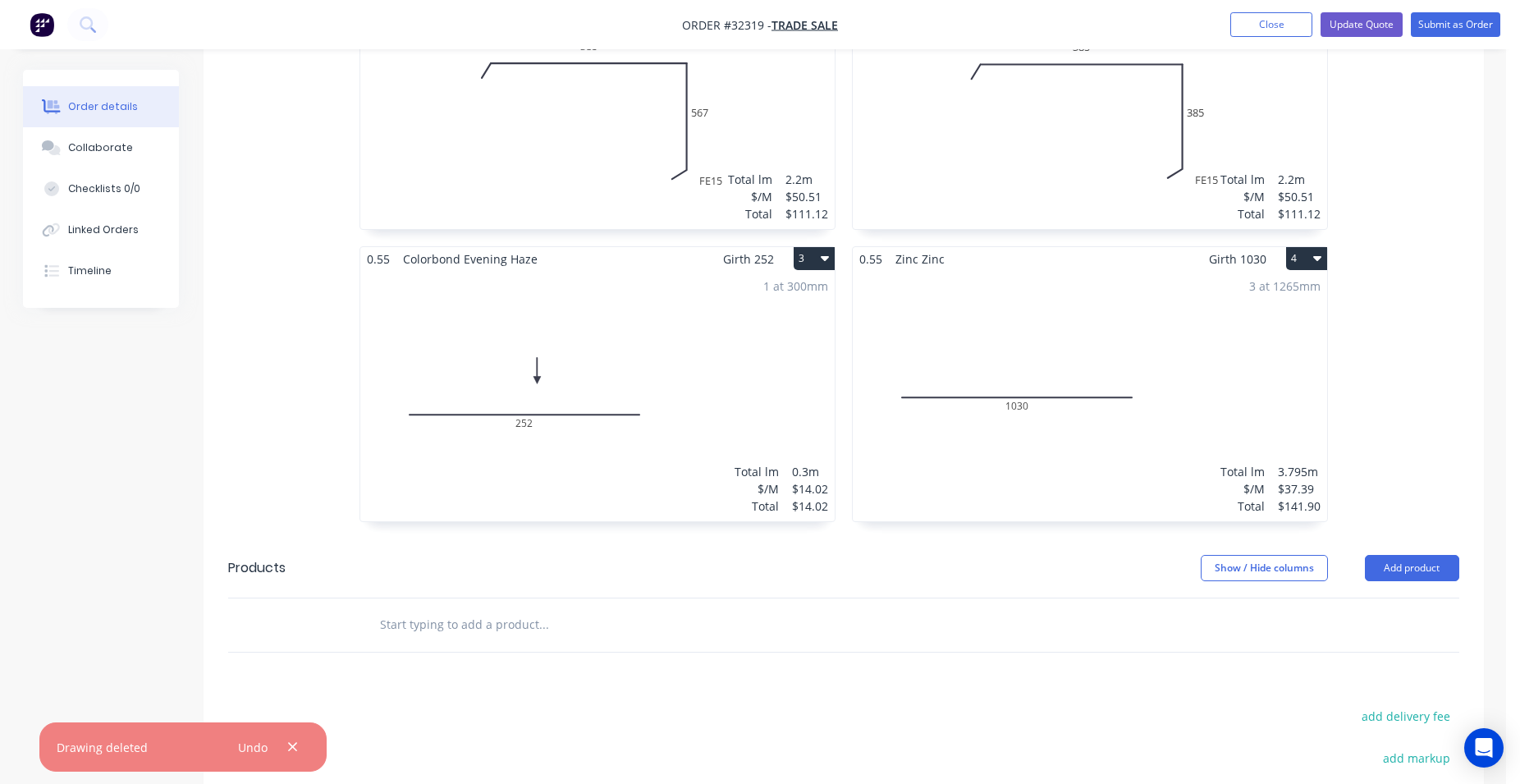
click at [824, 261] on icon "button" at bounding box center [825, 258] width 8 height 13
click at [795, 356] on div "Delete" at bounding box center [756, 364] width 126 height 24
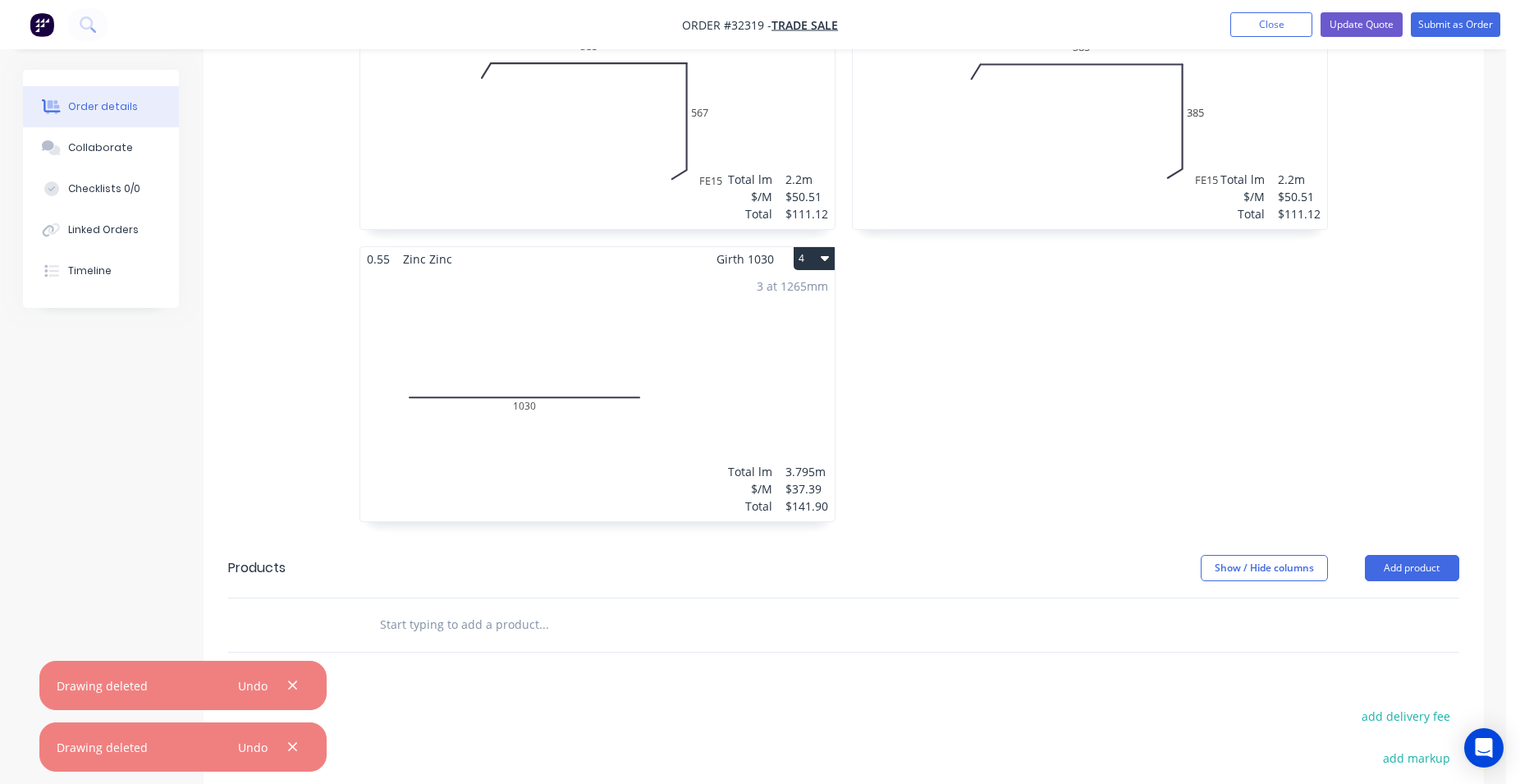
click at [824, 255] on icon "button" at bounding box center [825, 258] width 8 height 13
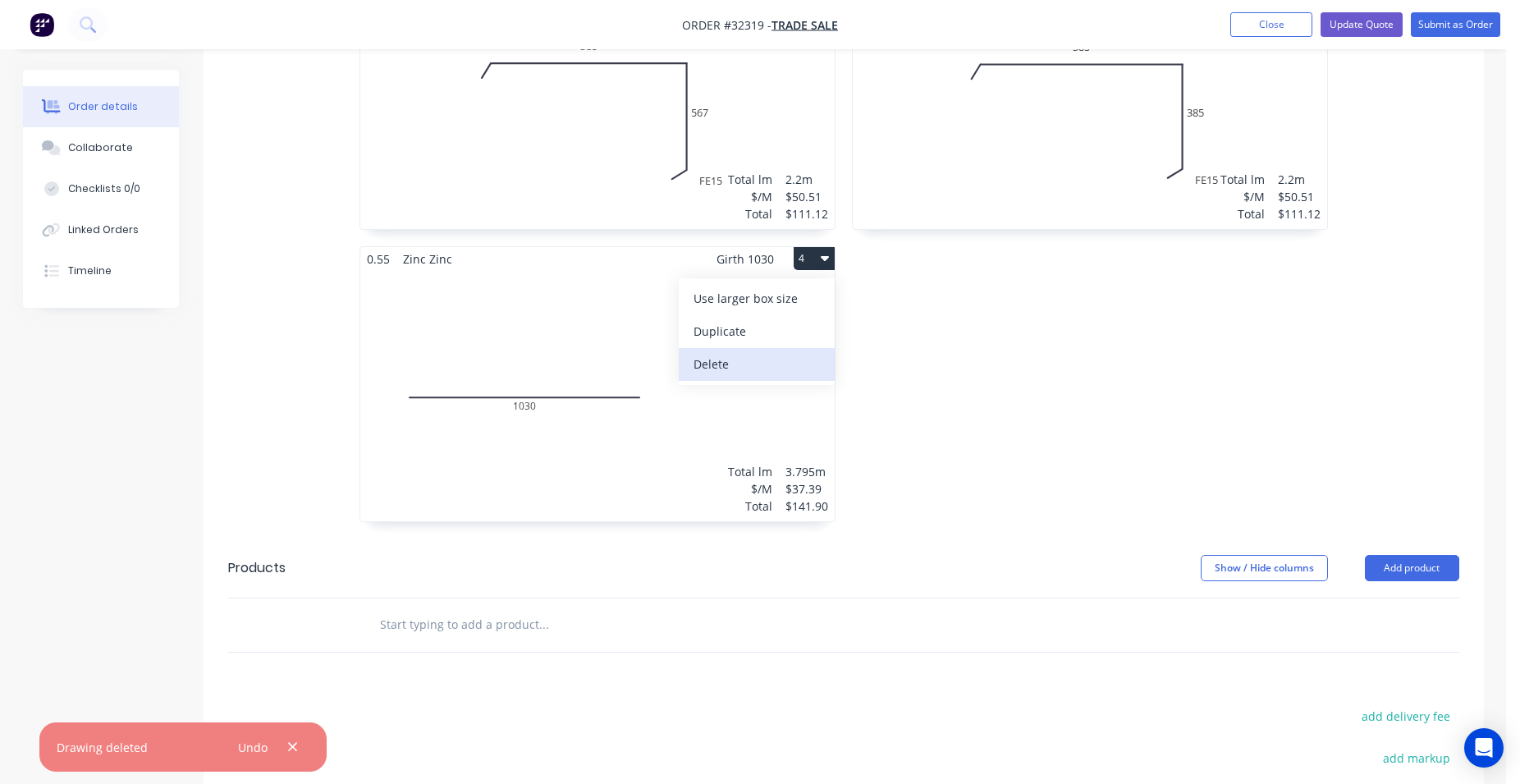
click at [731, 361] on div "Delete" at bounding box center [756, 364] width 126 height 24
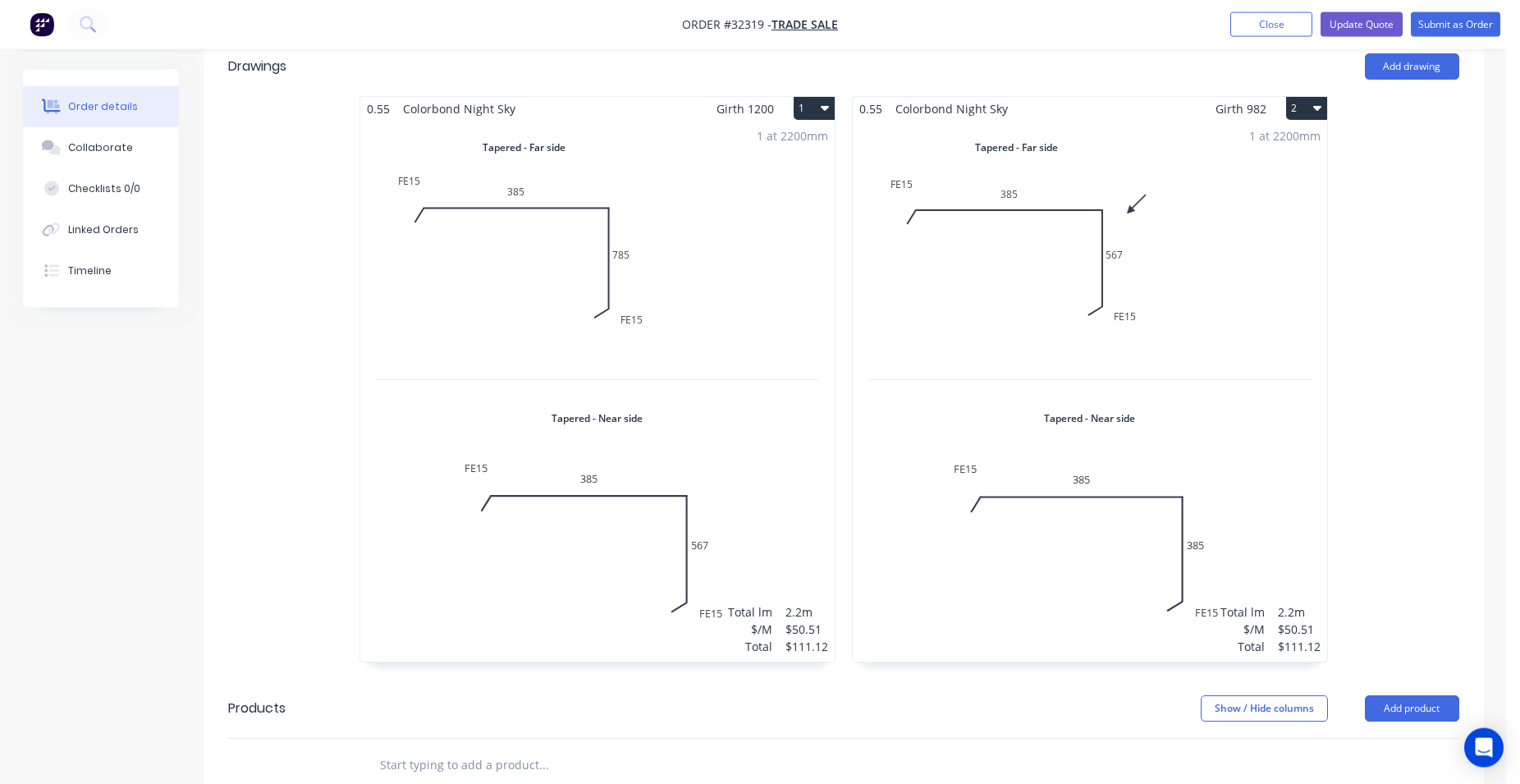
scroll to position [79, 0]
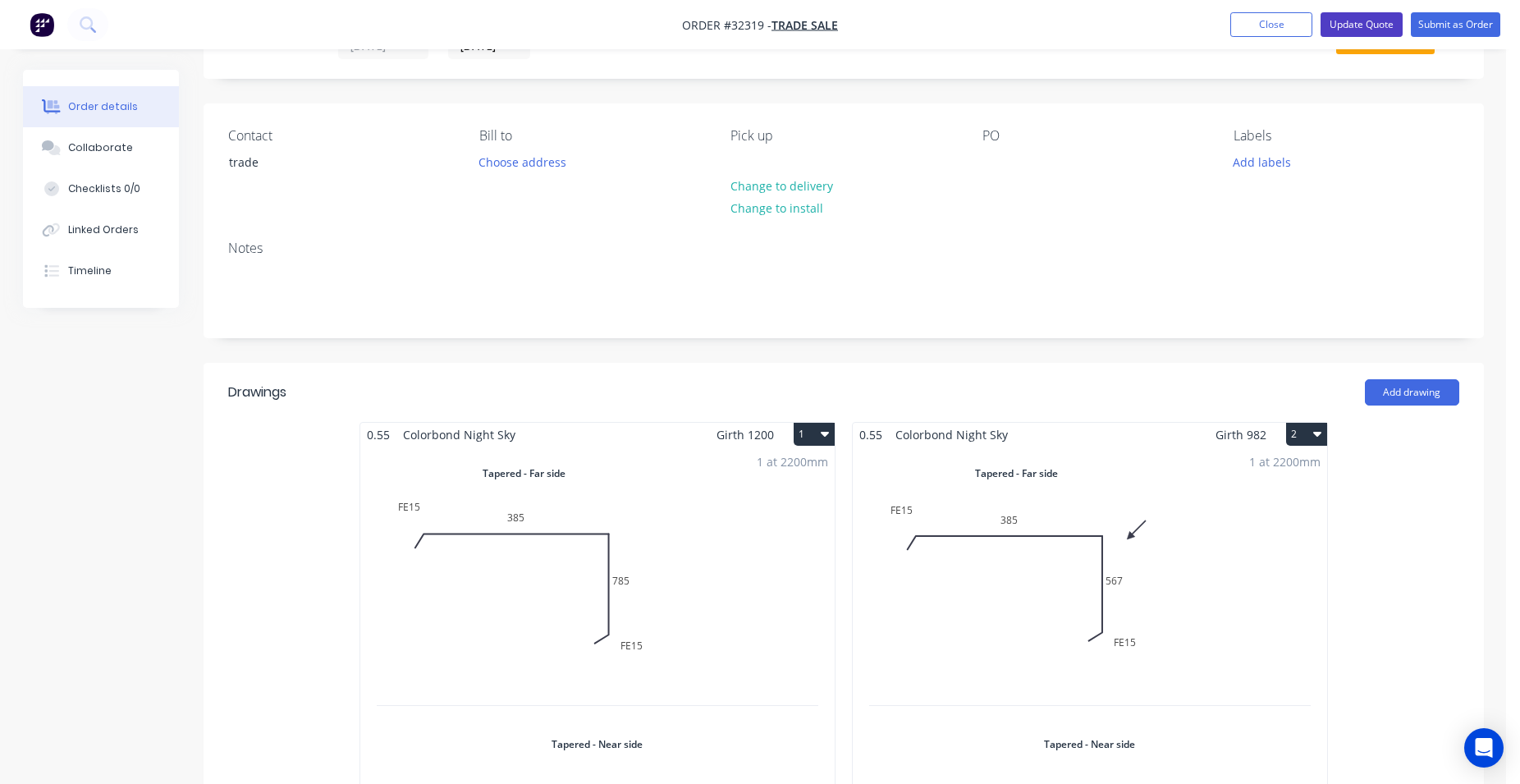
click at [1381, 25] on button "Update Quote" at bounding box center [1361, 24] width 82 height 24
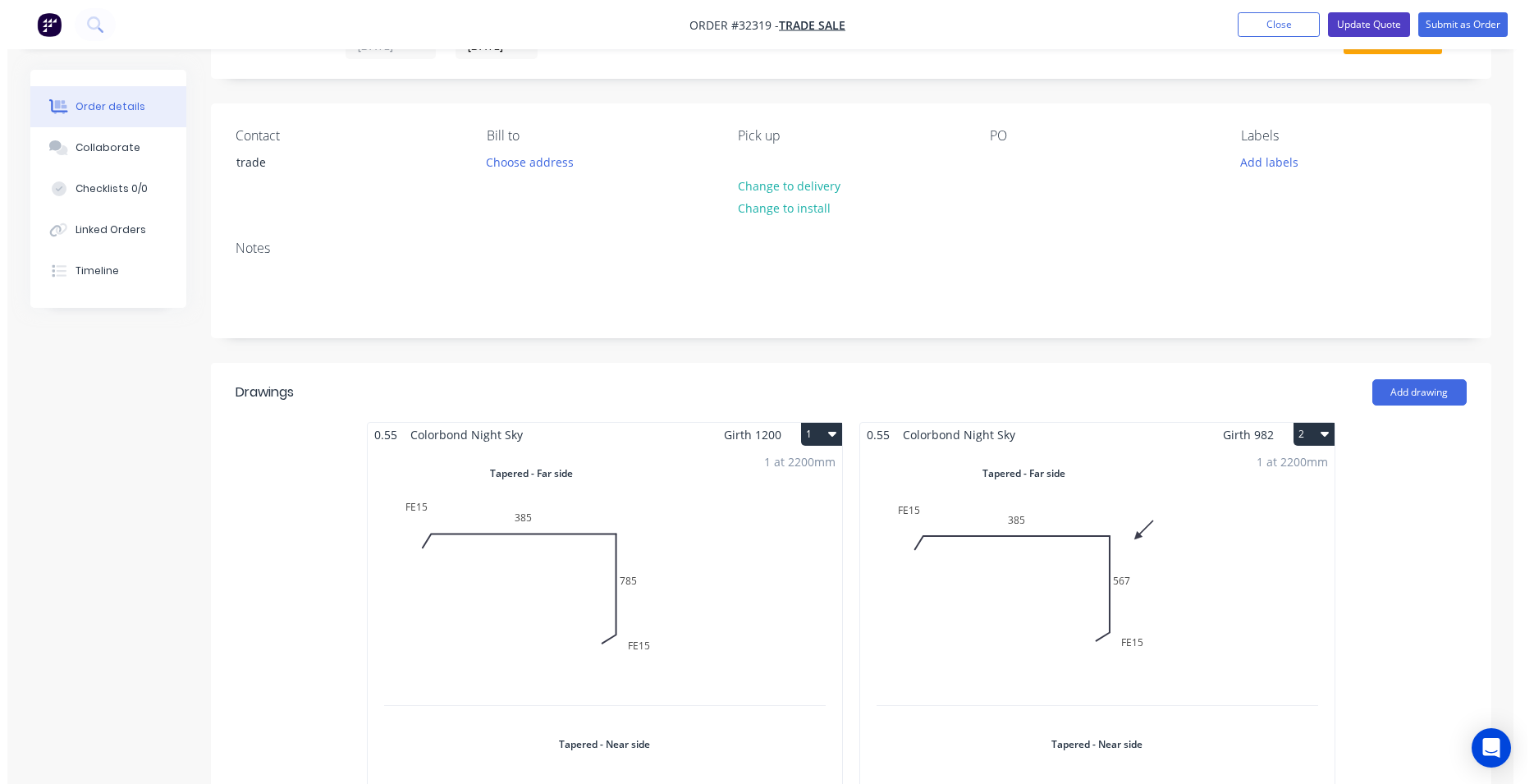
scroll to position [0, 0]
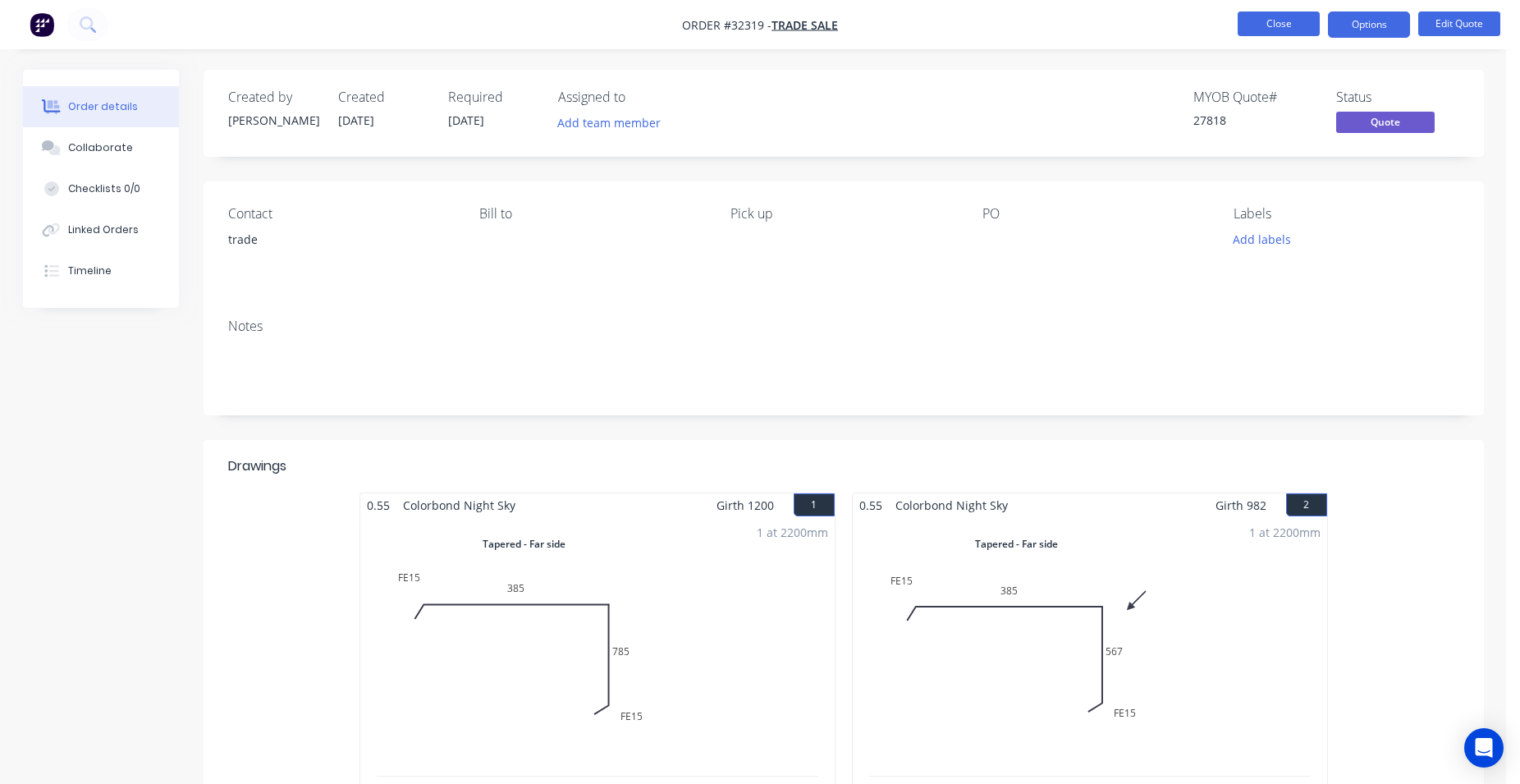
click at [1276, 28] on button "Close" at bounding box center [1278, 24] width 82 height 24
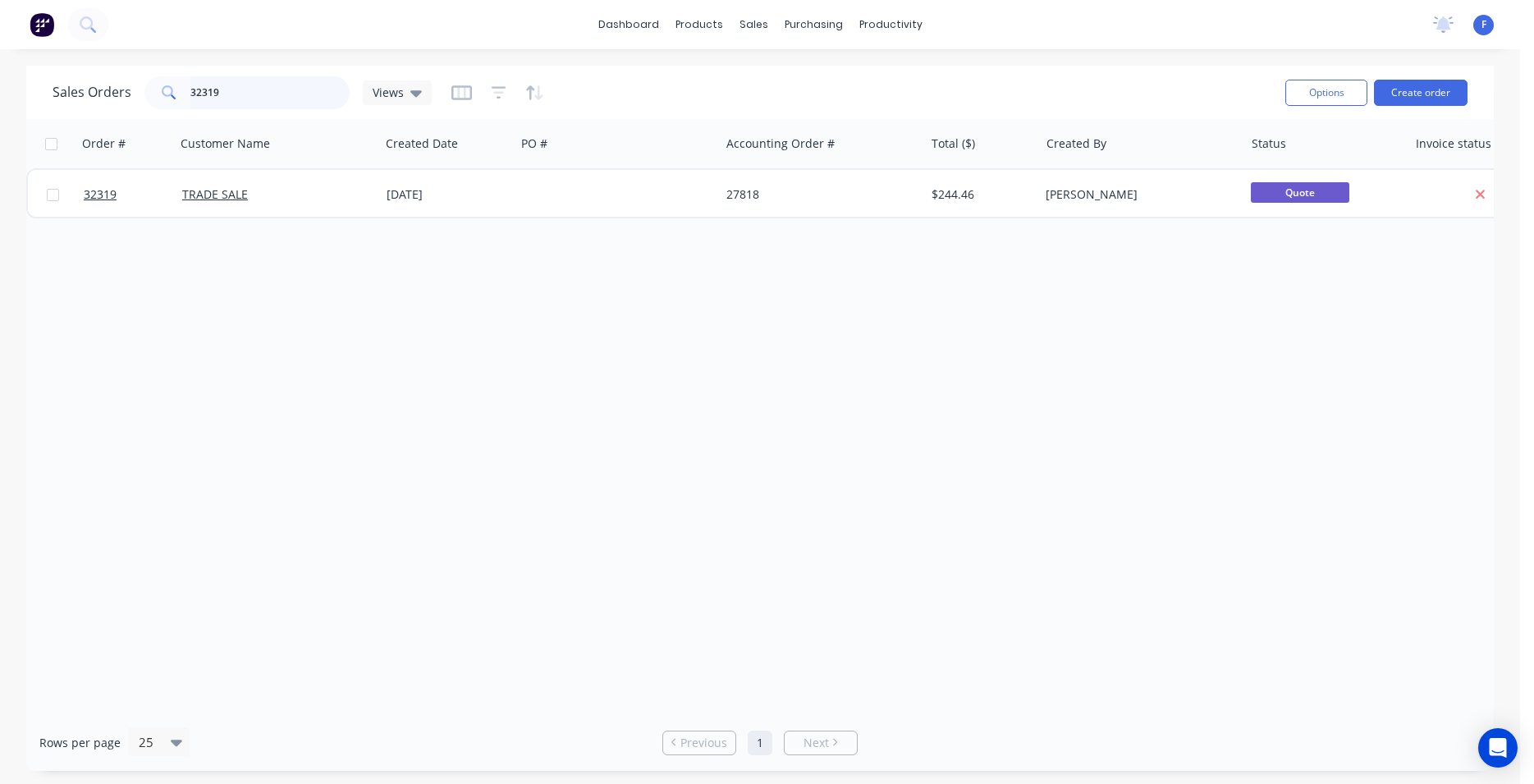
click at [271, 90] on input "32319" at bounding box center [270, 93] width 160 height 33
type input "3"
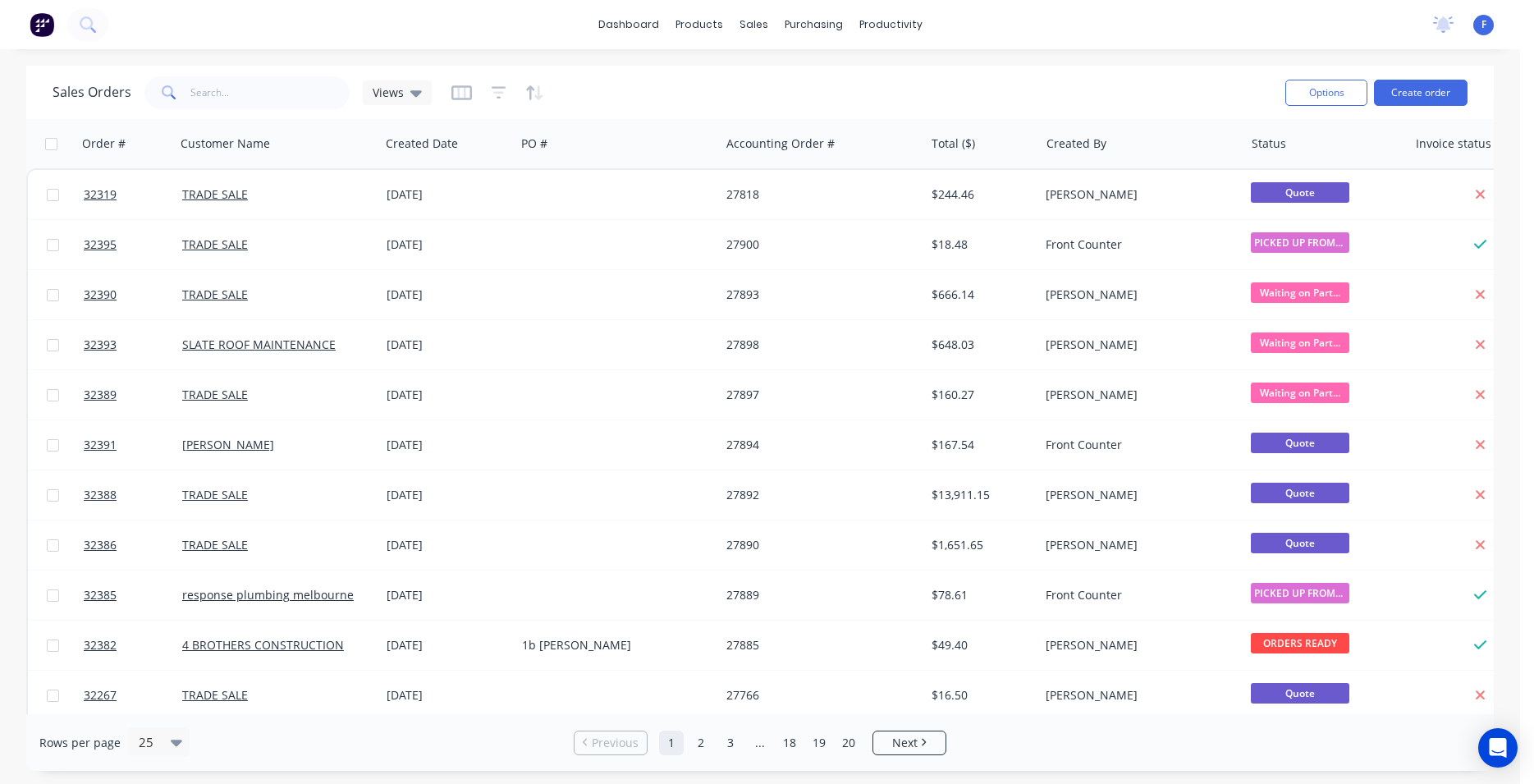
click at [40, 34] on img at bounding box center [41, 24] width 24 height 24
